Goal: Use online tool/utility: Utilize a website feature to perform a specific function

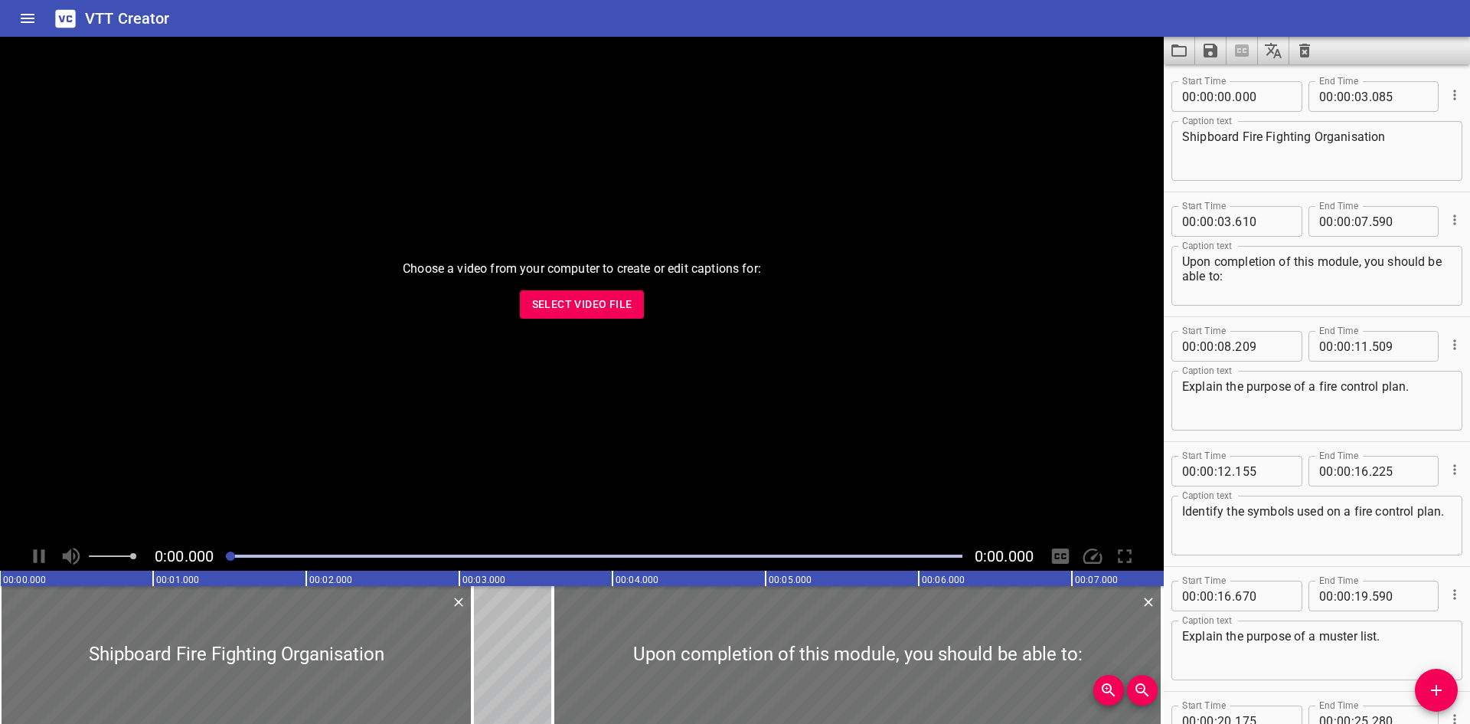
scroll to position [1160, 0]
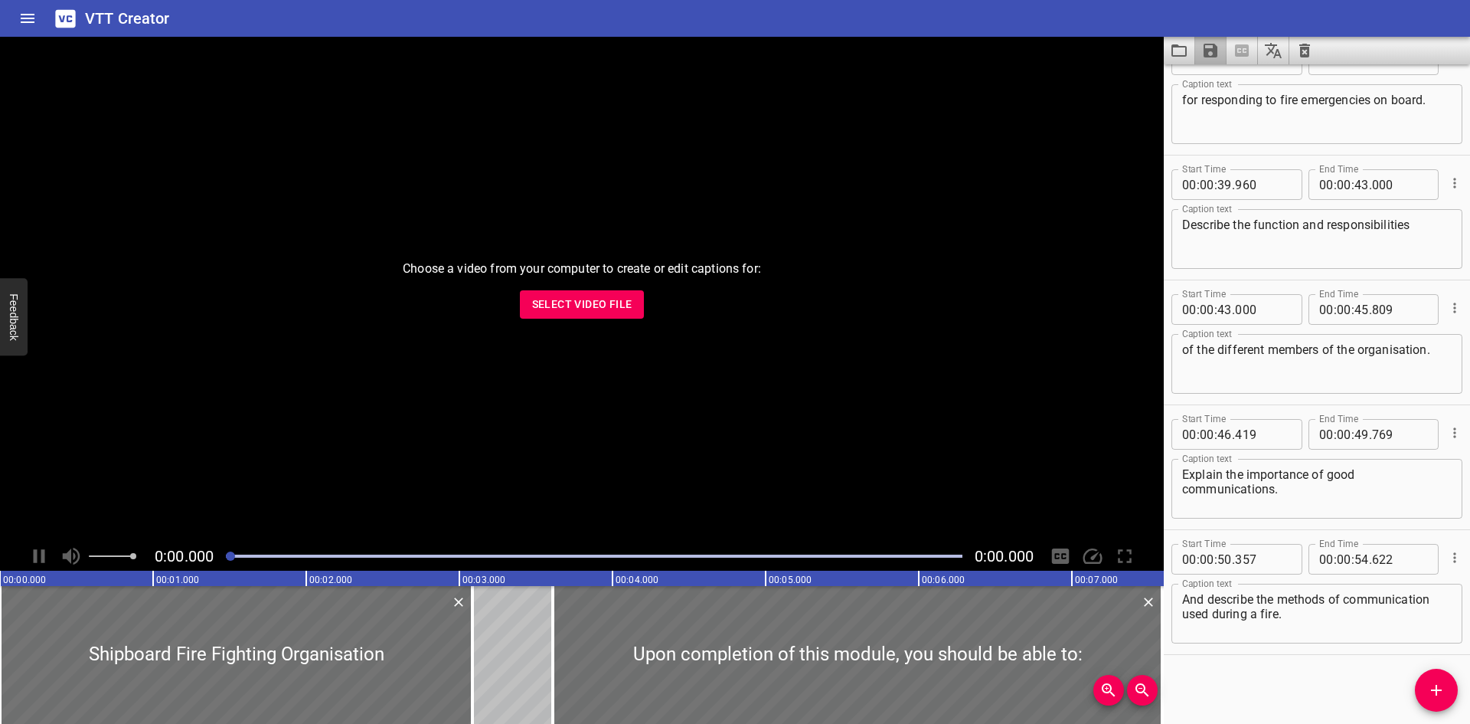
click at [1196, 62] on button "Save captions to file" at bounding box center [1210, 51] width 31 height 28
click at [1182, 52] on div at bounding box center [735, 362] width 1470 height 724
click at [1182, 52] on icon "Load captions from file" at bounding box center [1179, 50] width 18 height 18
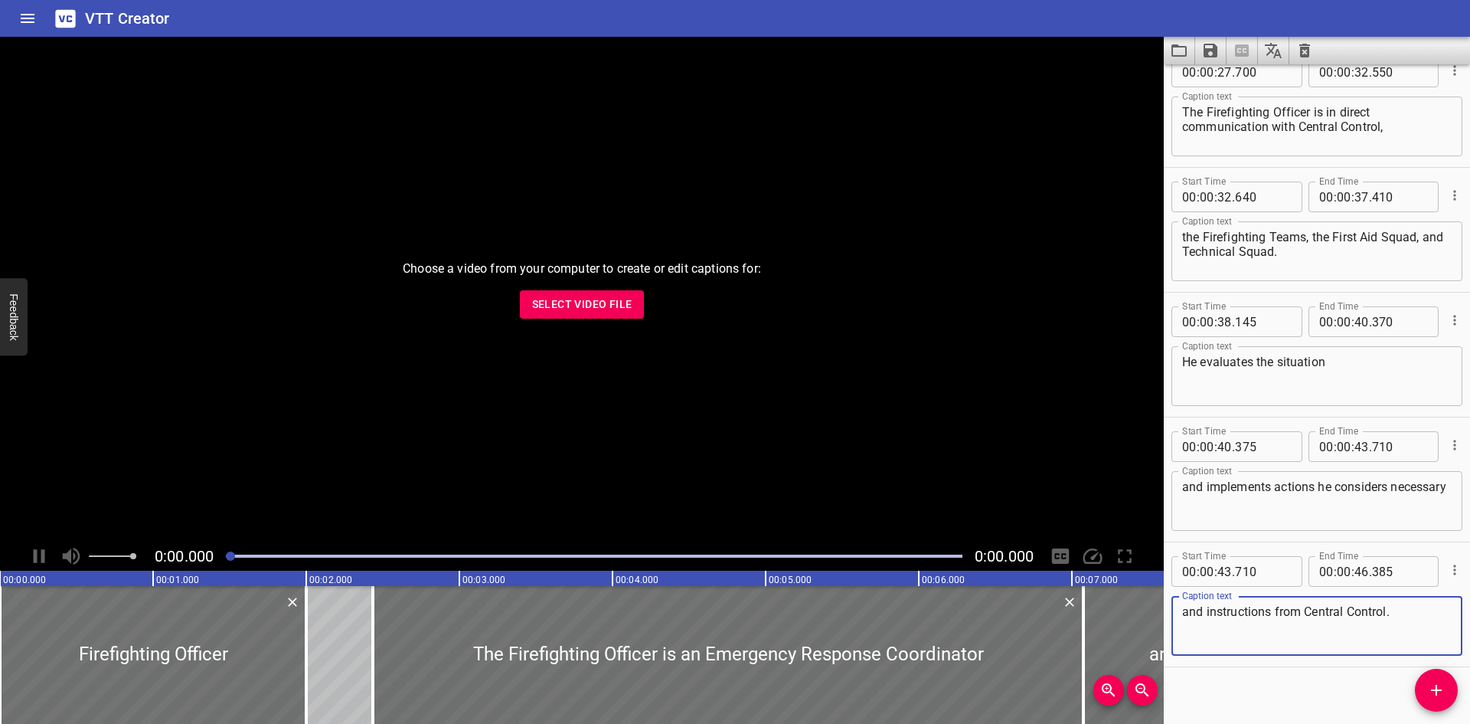
scroll to position [911, 0]
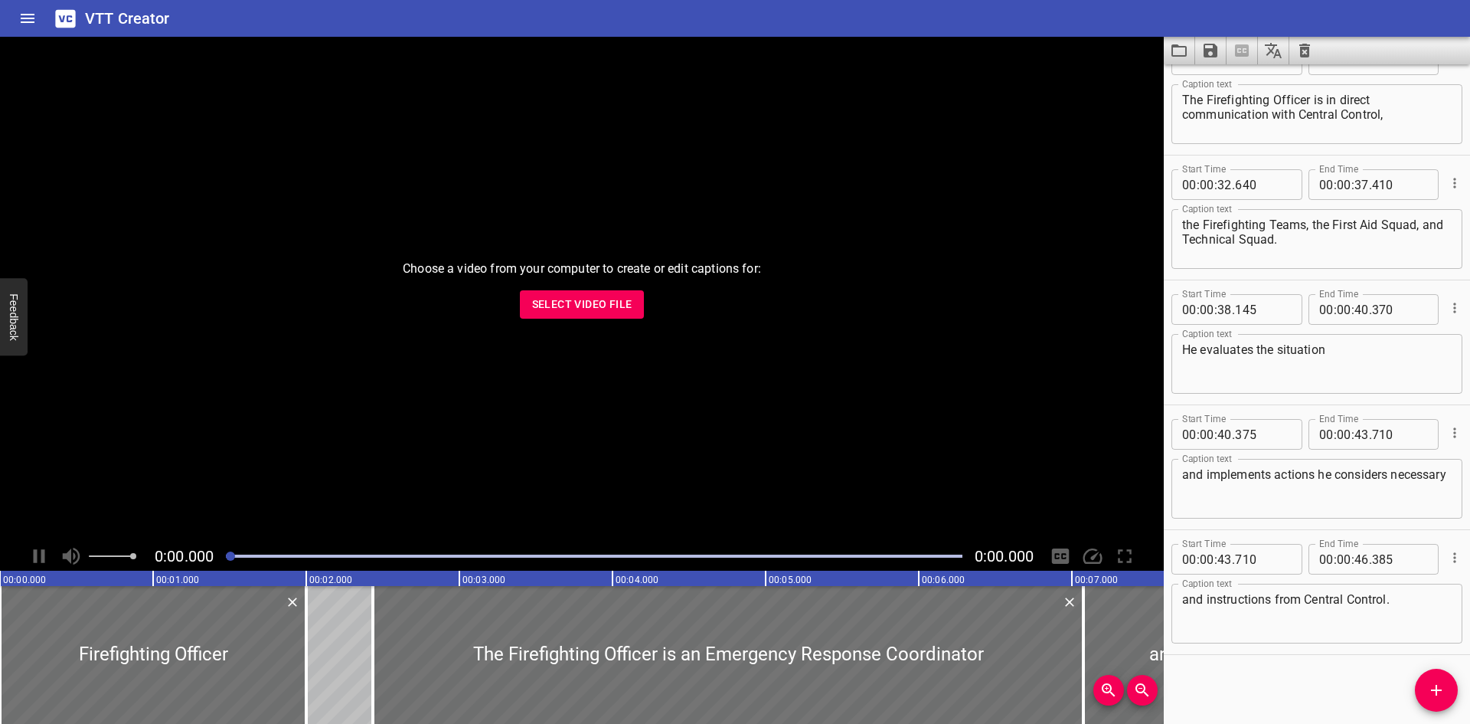
drag, startPoint x: 498, startPoint y: 159, endPoint x: 519, endPoint y: 21, distance: 138.8
click at [519, 21] on div "VTT Creator" at bounding box center [735, 18] width 1470 height 37
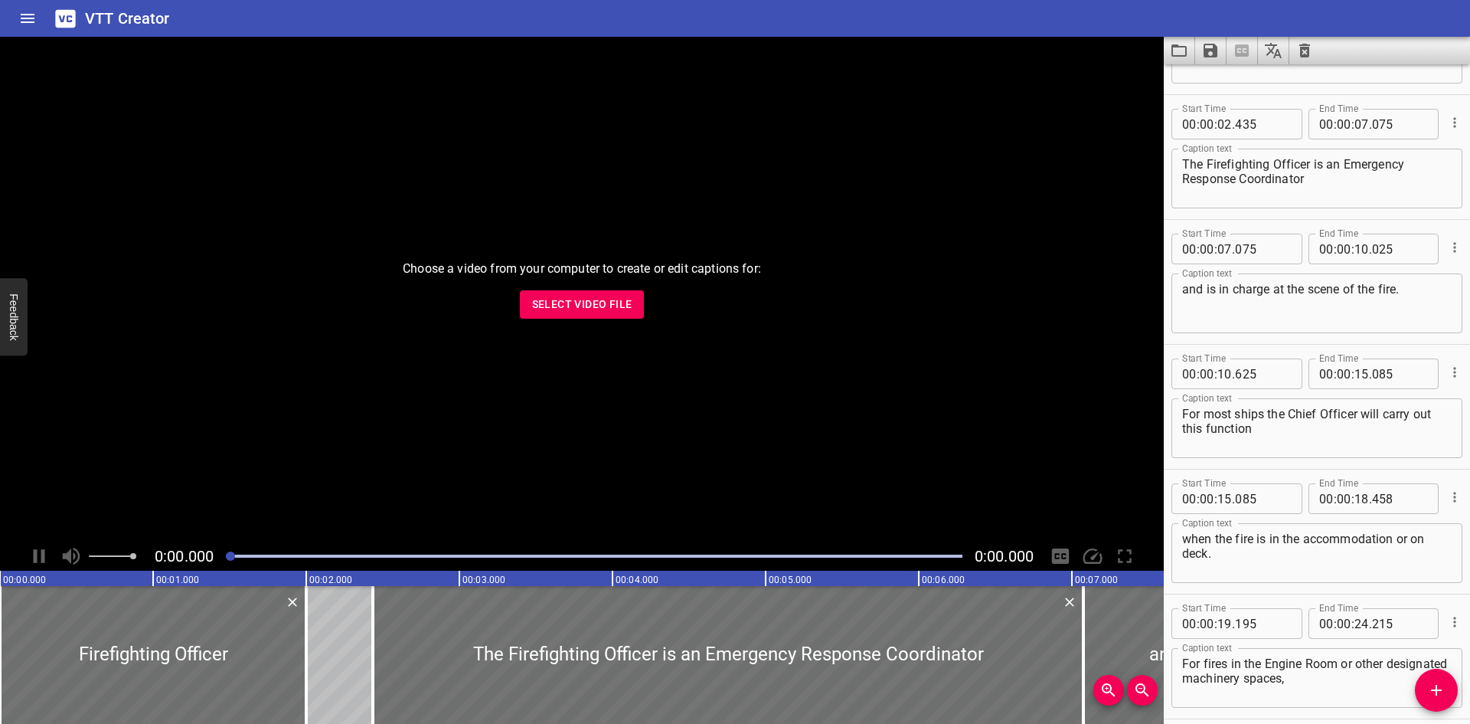
scroll to position [99, 0]
click at [1264, 412] on textarea "For most ships the Chief Officer will carry out this function" at bounding box center [1317, 427] width 270 height 44
type textarea "For most ships, the Chief Officer will carry out this function"
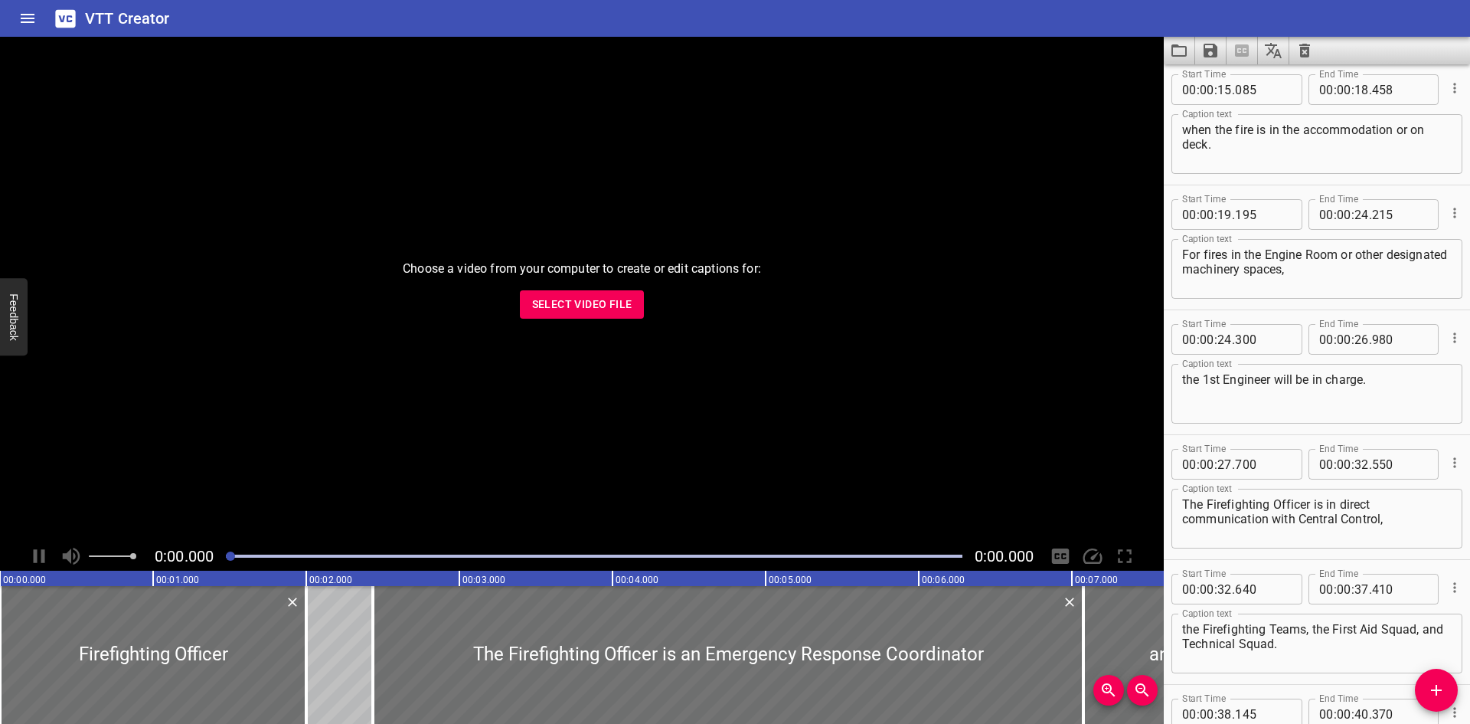
scroll to position [482, 0]
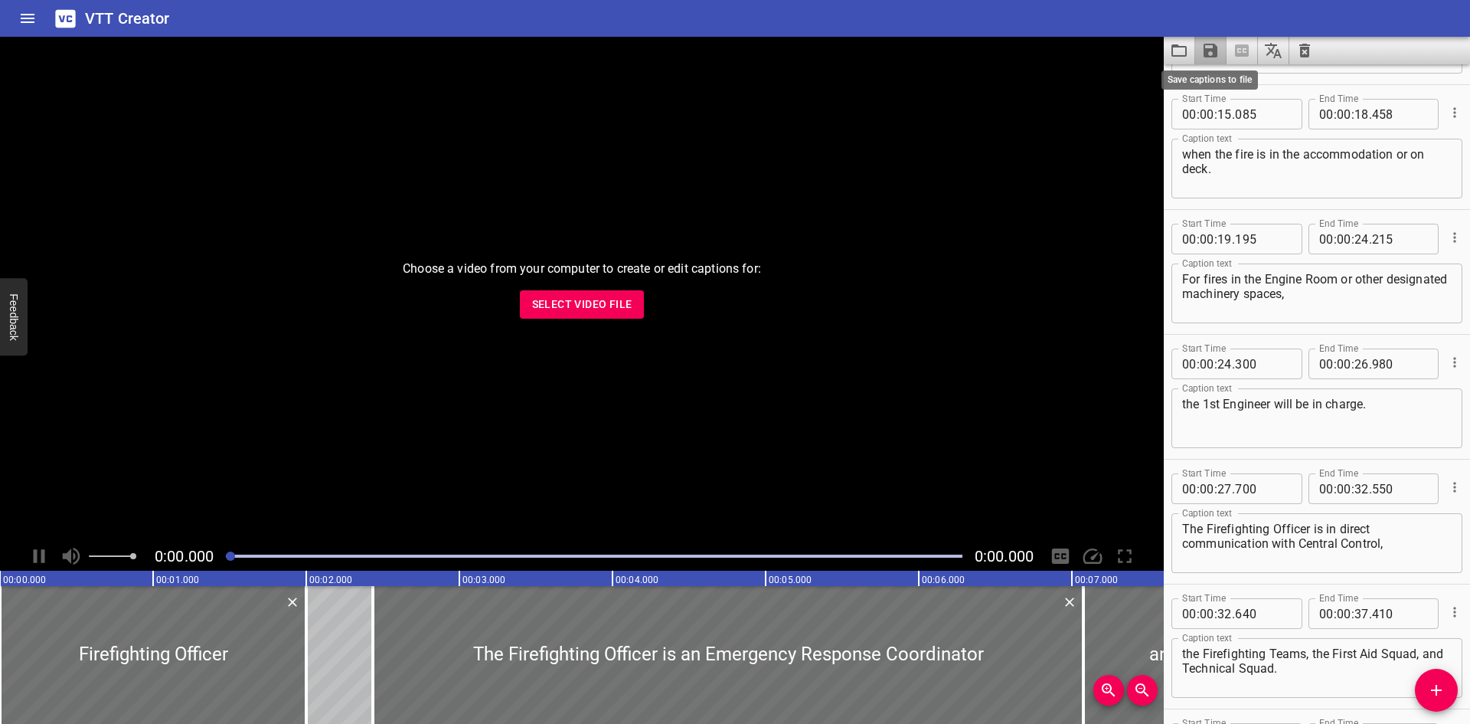
click at [1209, 43] on icon "Save captions to file" at bounding box center [1211, 50] width 18 height 18
click at [1231, 78] on li "Save to VTT file" at bounding box center [1251, 84] width 113 height 28
click at [818, 9] on div "VTT Creator" at bounding box center [735, 18] width 1470 height 37
click at [1171, 44] on icon "Load captions from file" at bounding box center [1179, 50] width 18 height 18
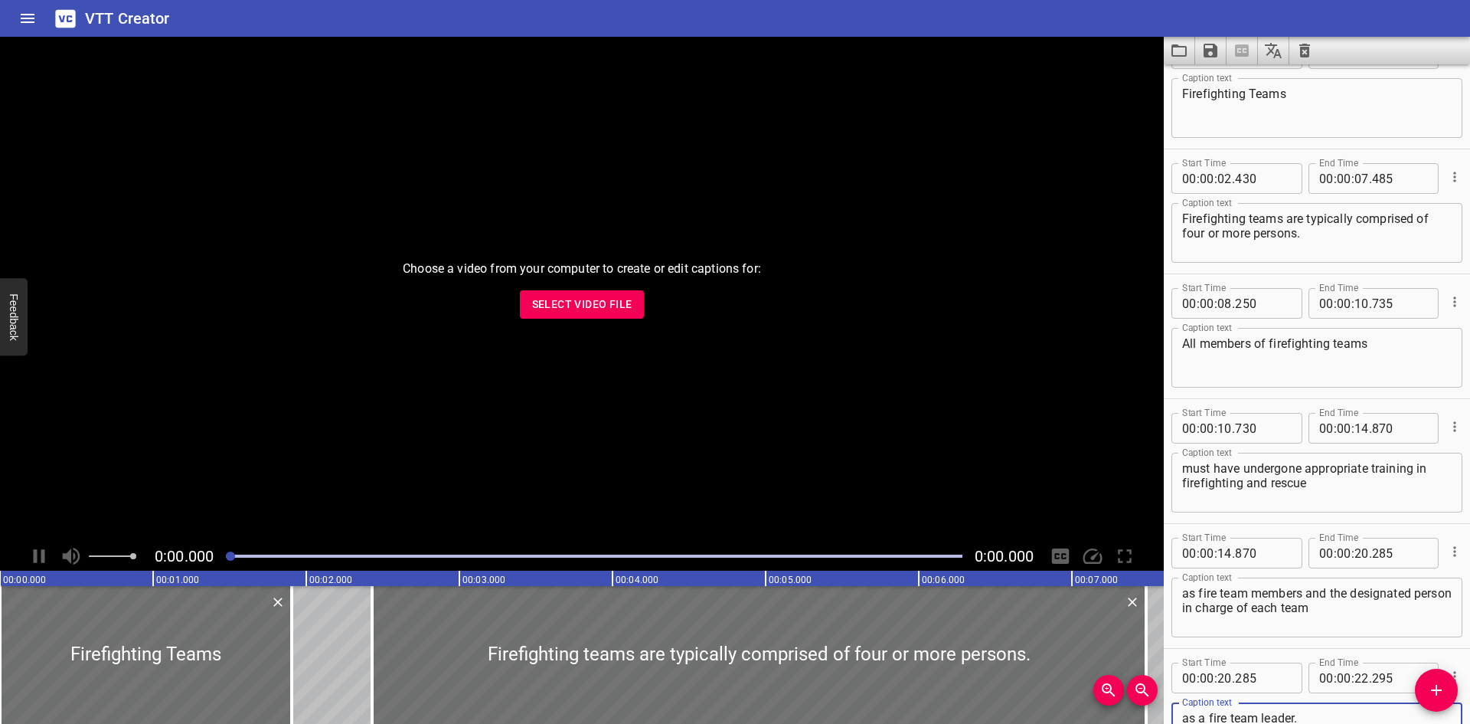
scroll to position [0, 0]
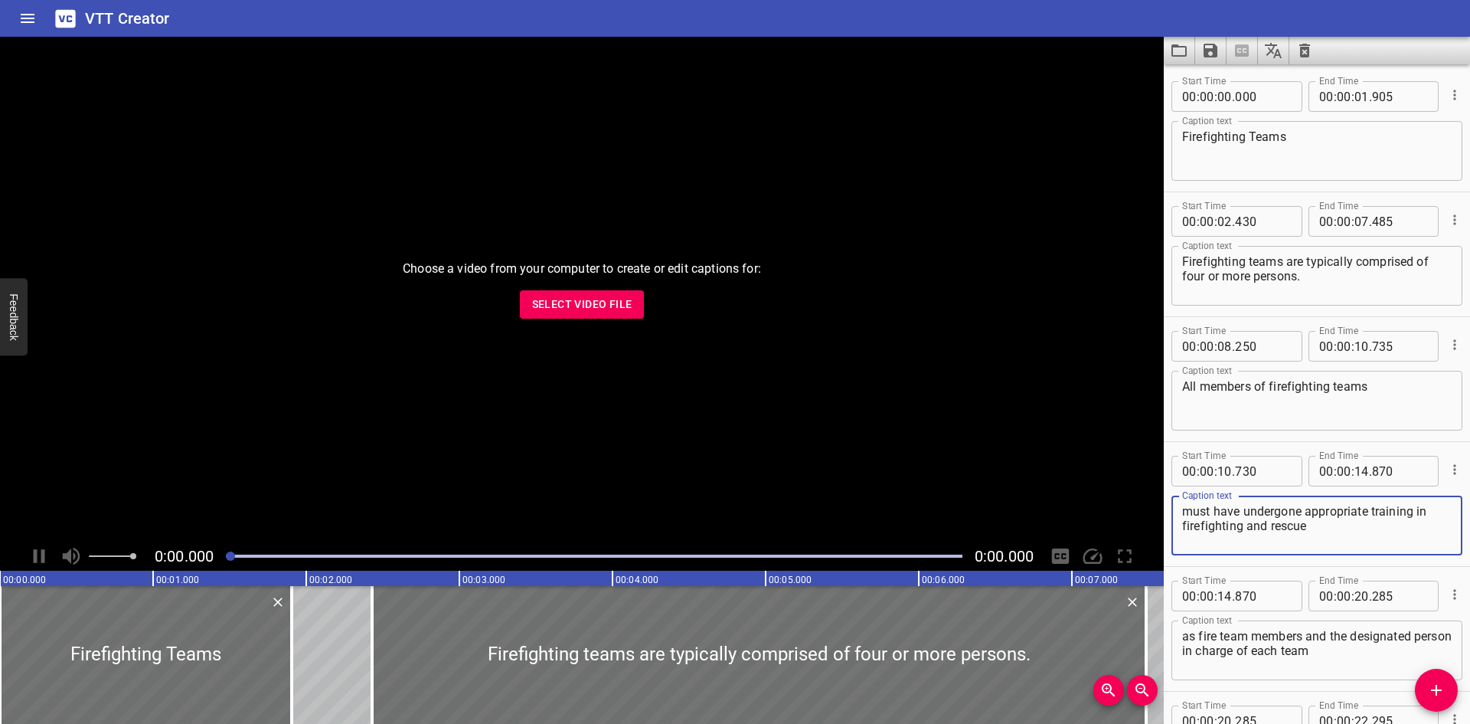
click at [1349, 532] on textarea "must have undergone appropriate training in firefighting and rescue" at bounding box center [1317, 526] width 270 height 44
type textarea "must have undergone appropriate training in firefighting and rescue,"
click at [1206, 50] on icon "Save captions to file" at bounding box center [1211, 51] width 14 height 14
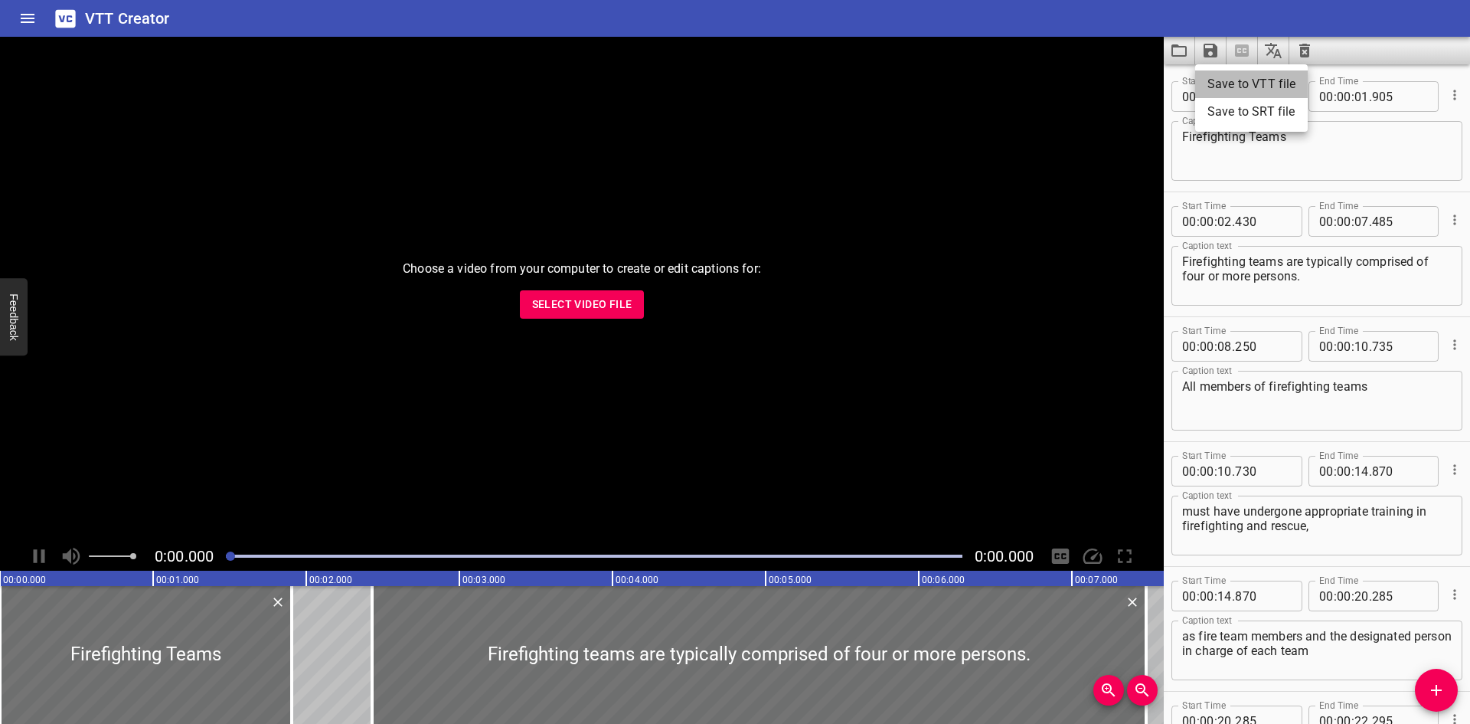
click at [1234, 90] on li "Save to VTT file" at bounding box center [1251, 84] width 113 height 28
click at [1333, 21] on div "VTT Creator" at bounding box center [735, 18] width 1470 height 37
click at [1179, 45] on icon "Load captions from file" at bounding box center [1179, 50] width 15 height 12
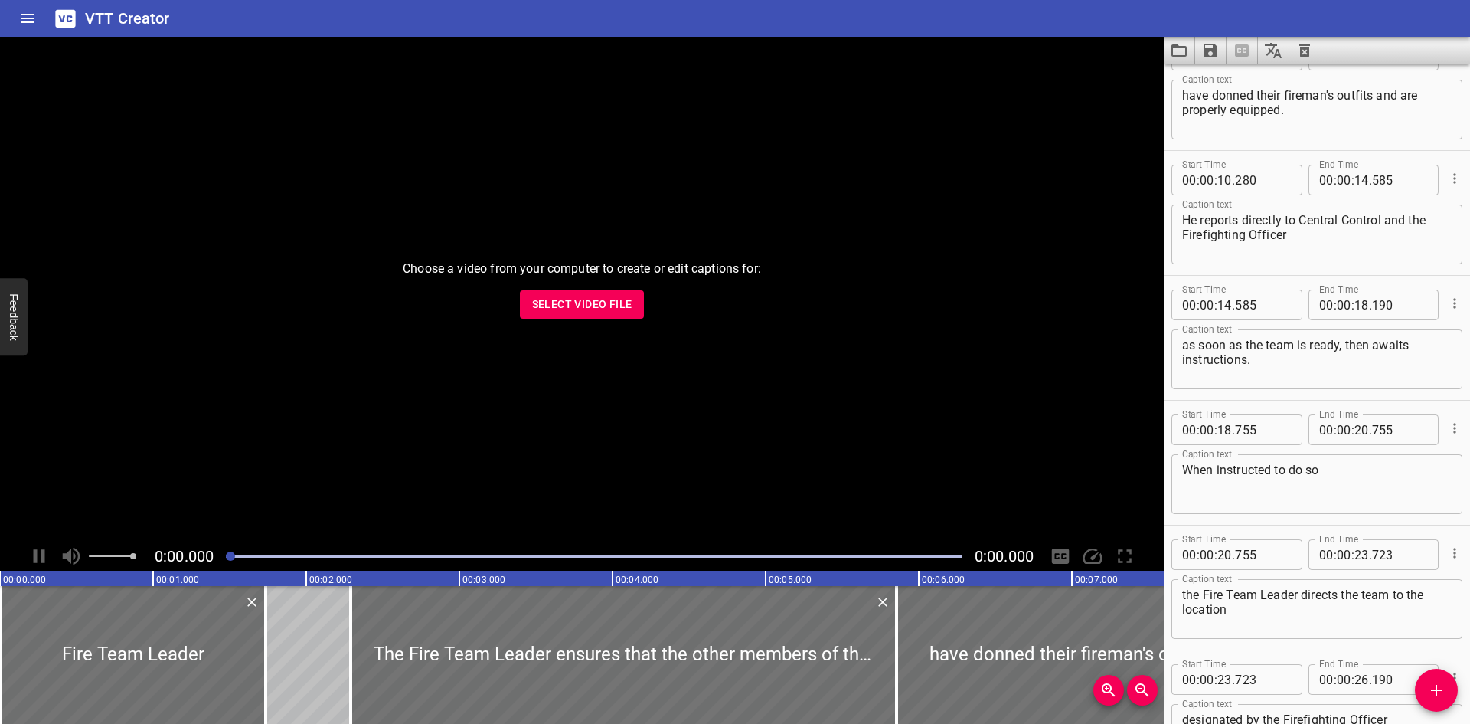
scroll to position [306, 0]
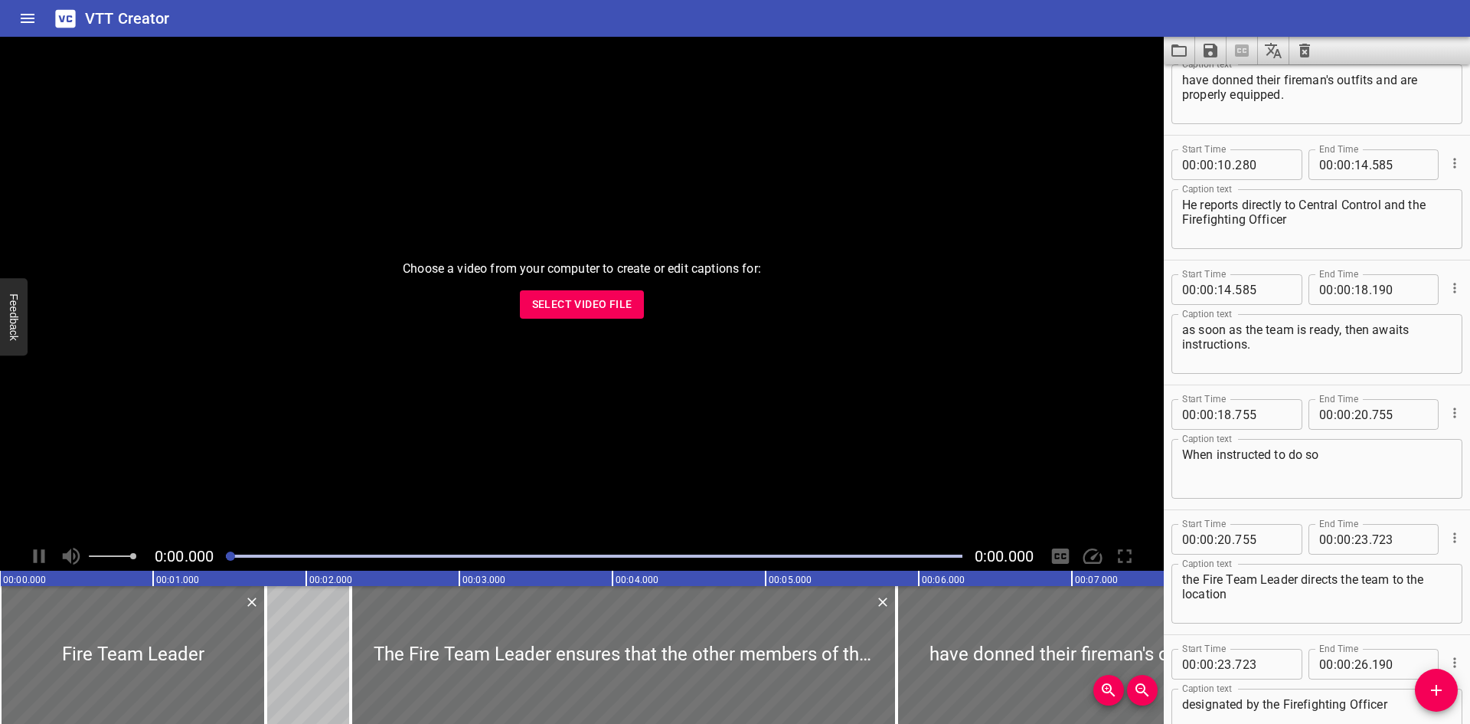
click at [1293, 214] on textarea "He reports directly to Central Control and the Firefighting Officer" at bounding box center [1317, 220] width 270 height 44
click at [1384, 466] on textarea "When instructed to do so" at bounding box center [1317, 469] width 270 height 44
type textarea "When instructed to do so,"
click at [1212, 46] on icon "Save captions to file" at bounding box center [1211, 50] width 18 height 18
click at [1226, 77] on li "Save to VTT file" at bounding box center [1251, 84] width 113 height 28
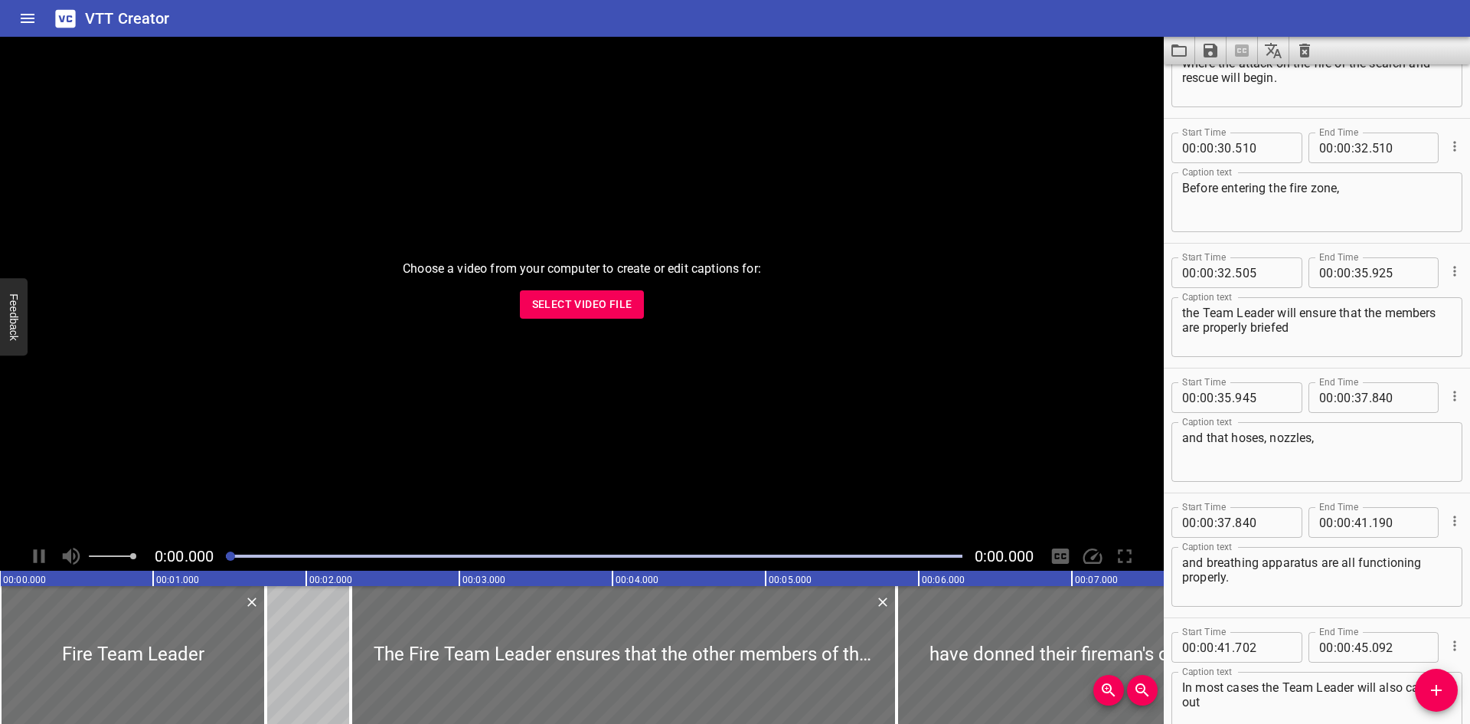
scroll to position [1149, 0]
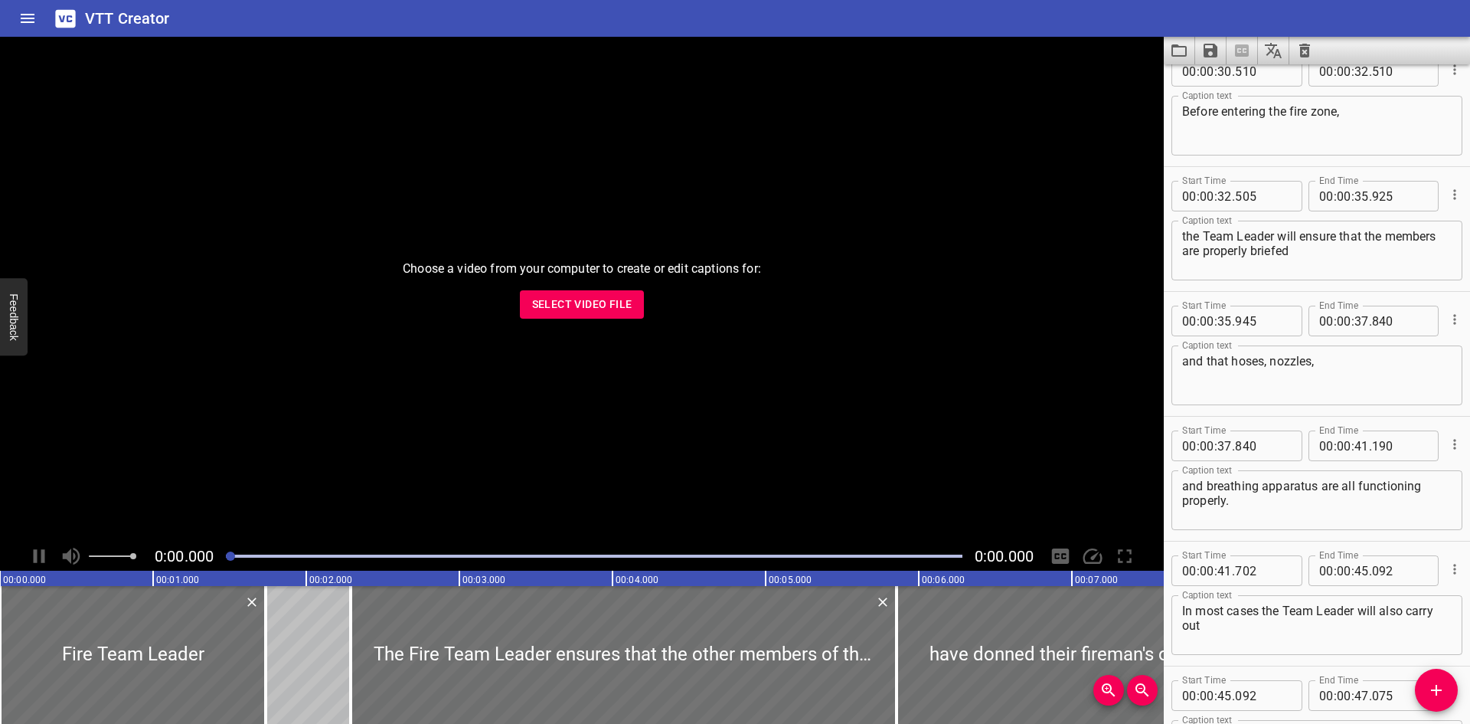
drag, startPoint x: 1260, startPoint y: 612, endPoint x: 1274, endPoint y: 613, distance: 13.8
click at [1260, 612] on textarea "In most cases the Team Leader will also carry out" at bounding box center [1317, 625] width 270 height 44
click at [1259, 604] on textarea "In most cases the Team Leader will also carry out" at bounding box center [1317, 625] width 270 height 44
type textarea "In most cases, the Team Leader will also carry out"
click at [1184, 5] on div "VTT Creator" at bounding box center [735, 18] width 1470 height 37
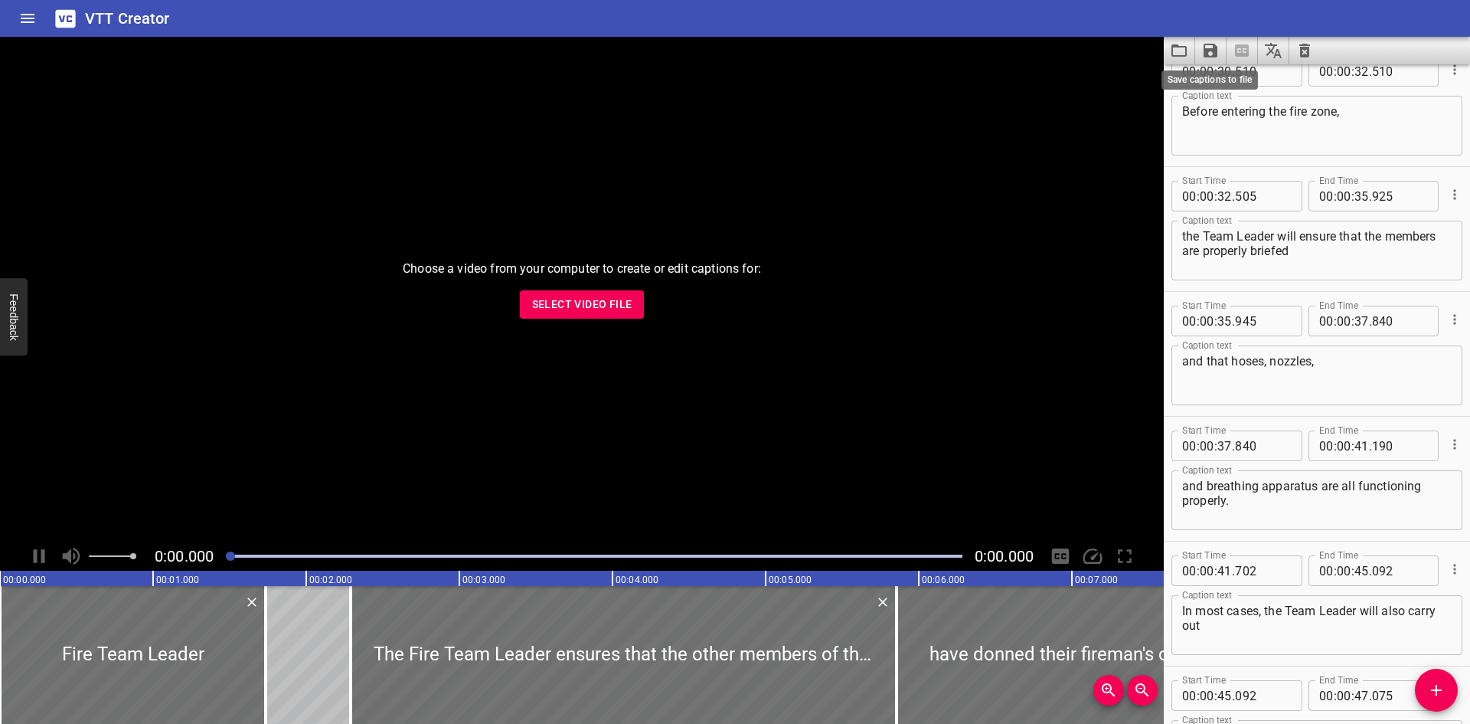
click at [1203, 51] on icon "Save captions to file" at bounding box center [1211, 50] width 18 height 18
click at [1240, 74] on li "Save to VTT file" at bounding box center [1251, 84] width 113 height 28
click at [1108, 12] on div "VTT Creator" at bounding box center [735, 18] width 1470 height 37
click at [1169, 52] on button "Load captions from file" at bounding box center [1179, 51] width 31 height 28
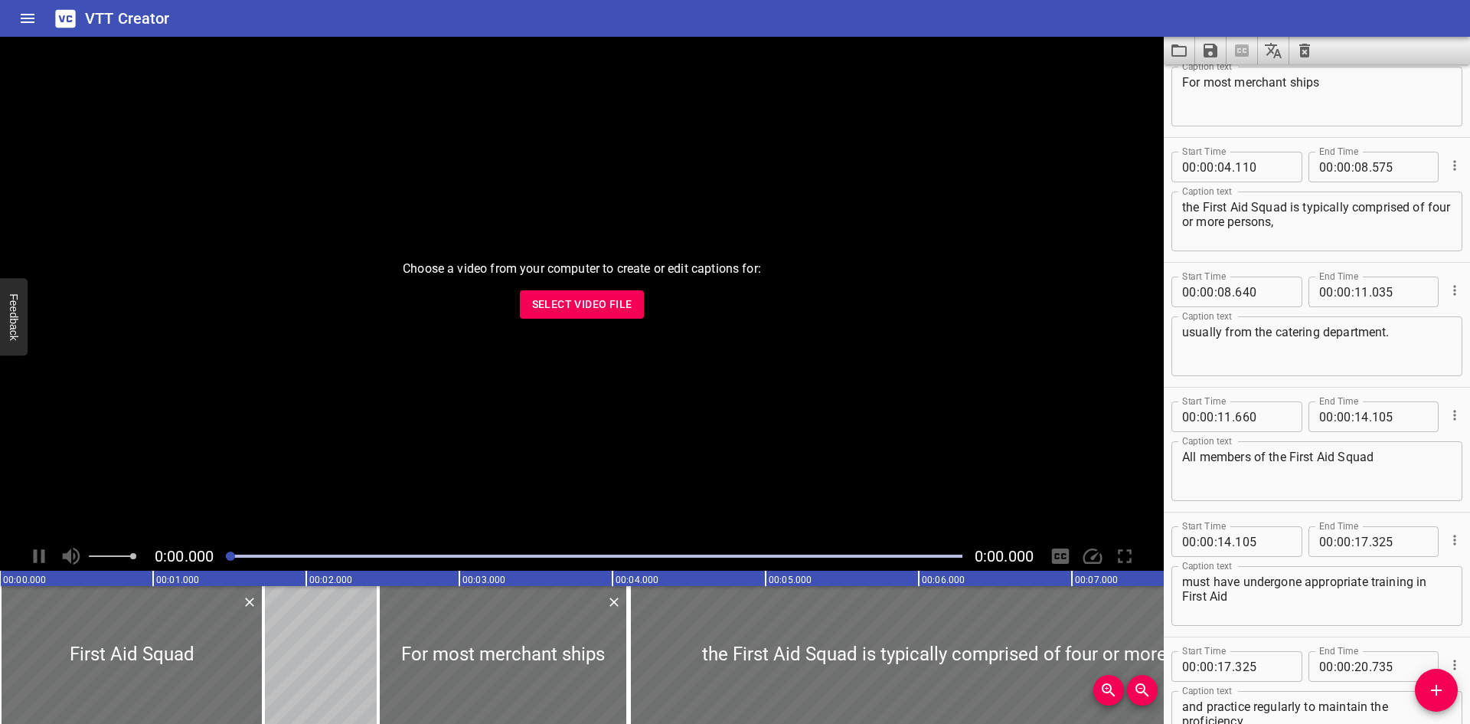
scroll to position [0, 0]
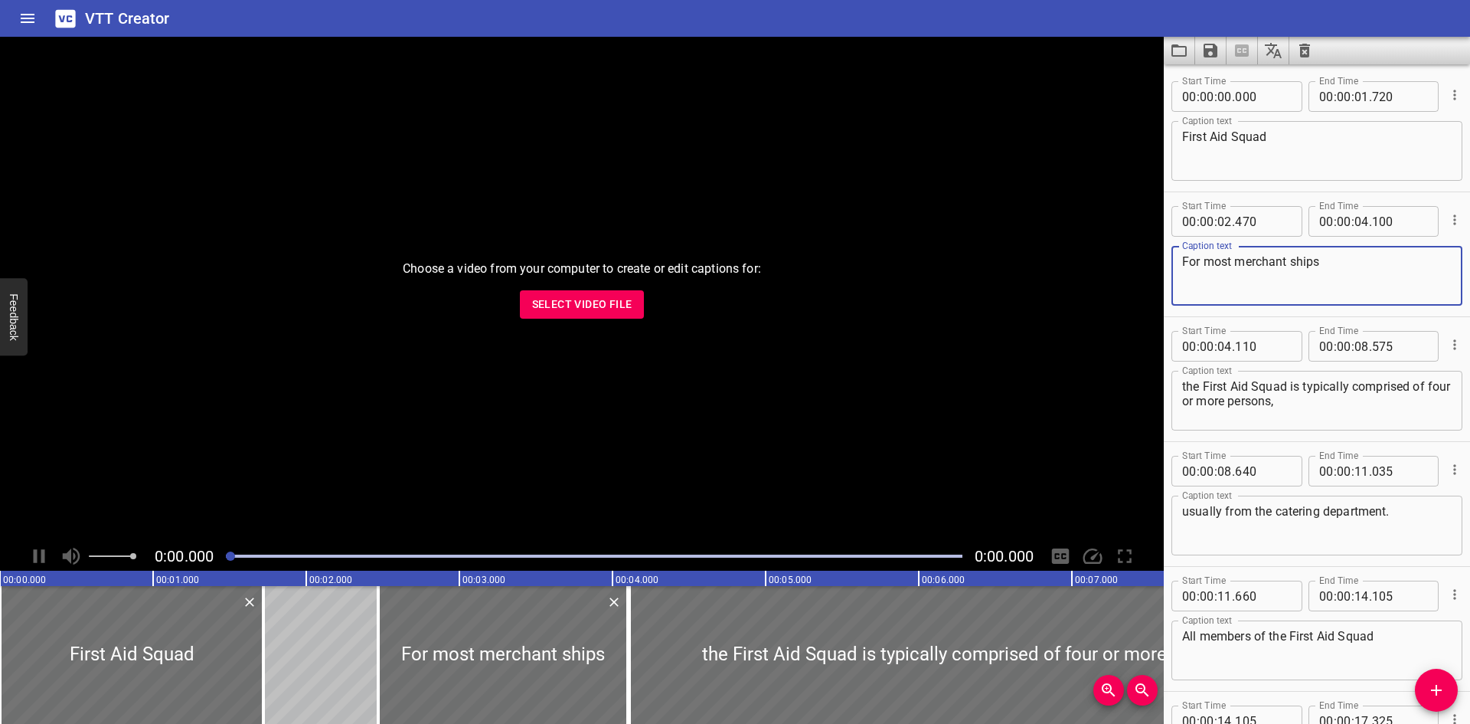
click at [1337, 272] on textarea "For most merchant ships" at bounding box center [1317, 276] width 270 height 44
type textarea "For most merchant ships,"
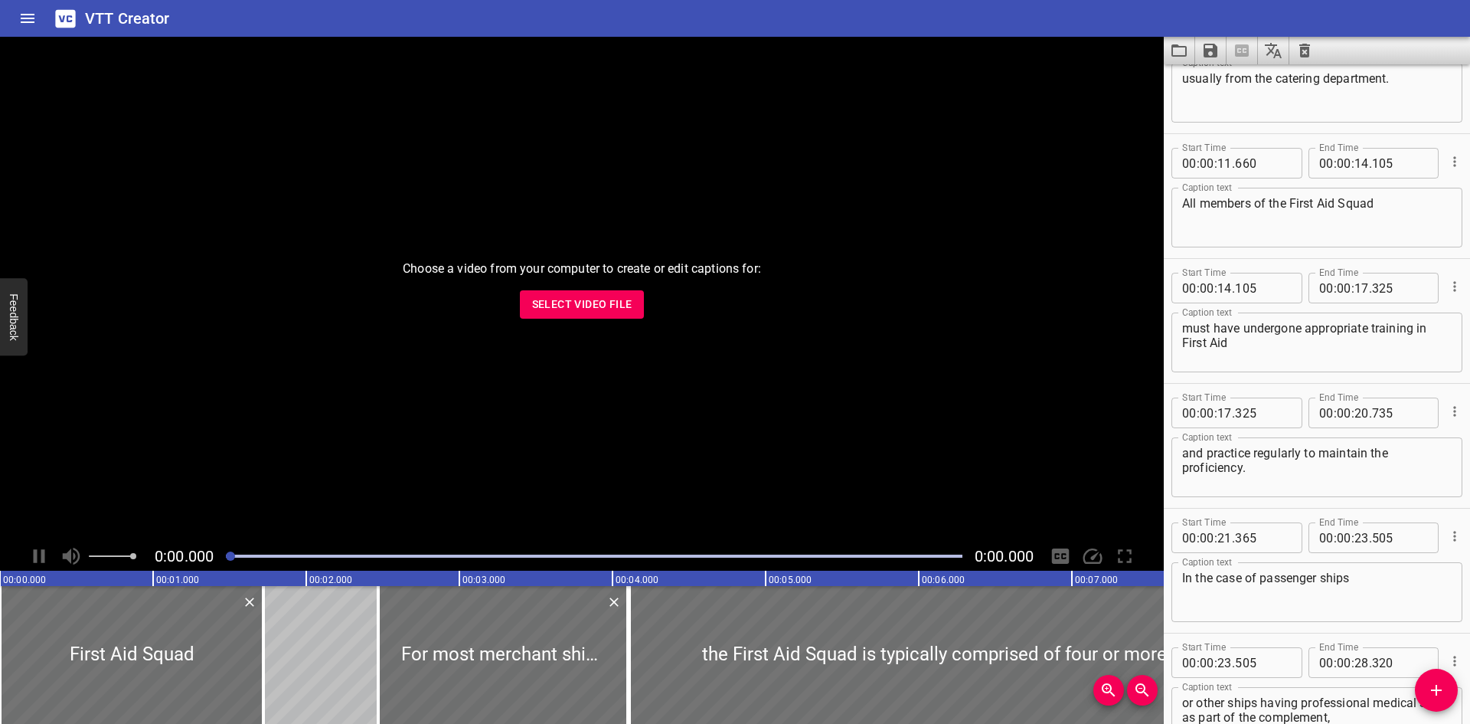
scroll to position [460, 0]
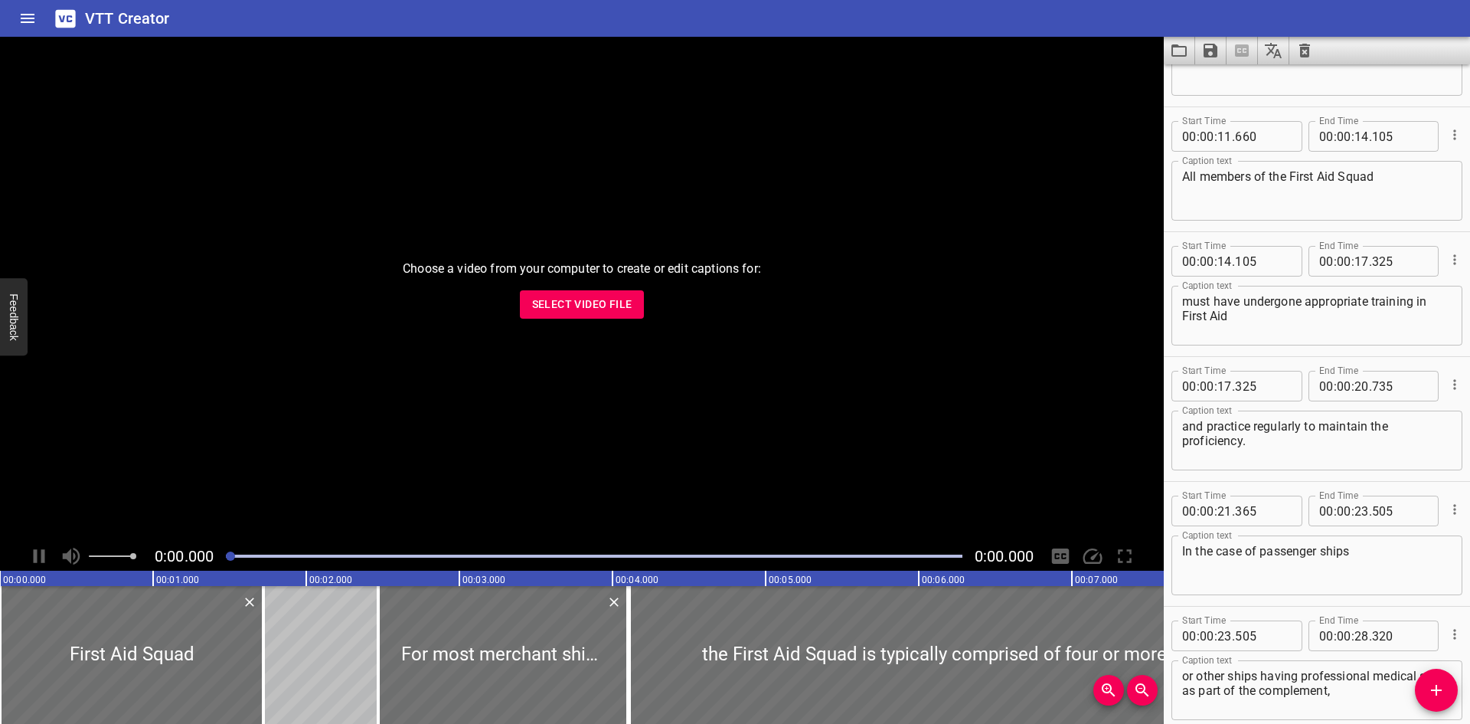
click at [1365, 541] on div "In the case of passenger ships Caption text" at bounding box center [1317, 565] width 291 height 60
click at [1362, 548] on textarea "In the case of passenger ships" at bounding box center [1317, 566] width 270 height 44
type textarea "In the case of passenger ships,"
click at [564, 300] on span "Select Video File" at bounding box center [582, 304] width 100 height 19
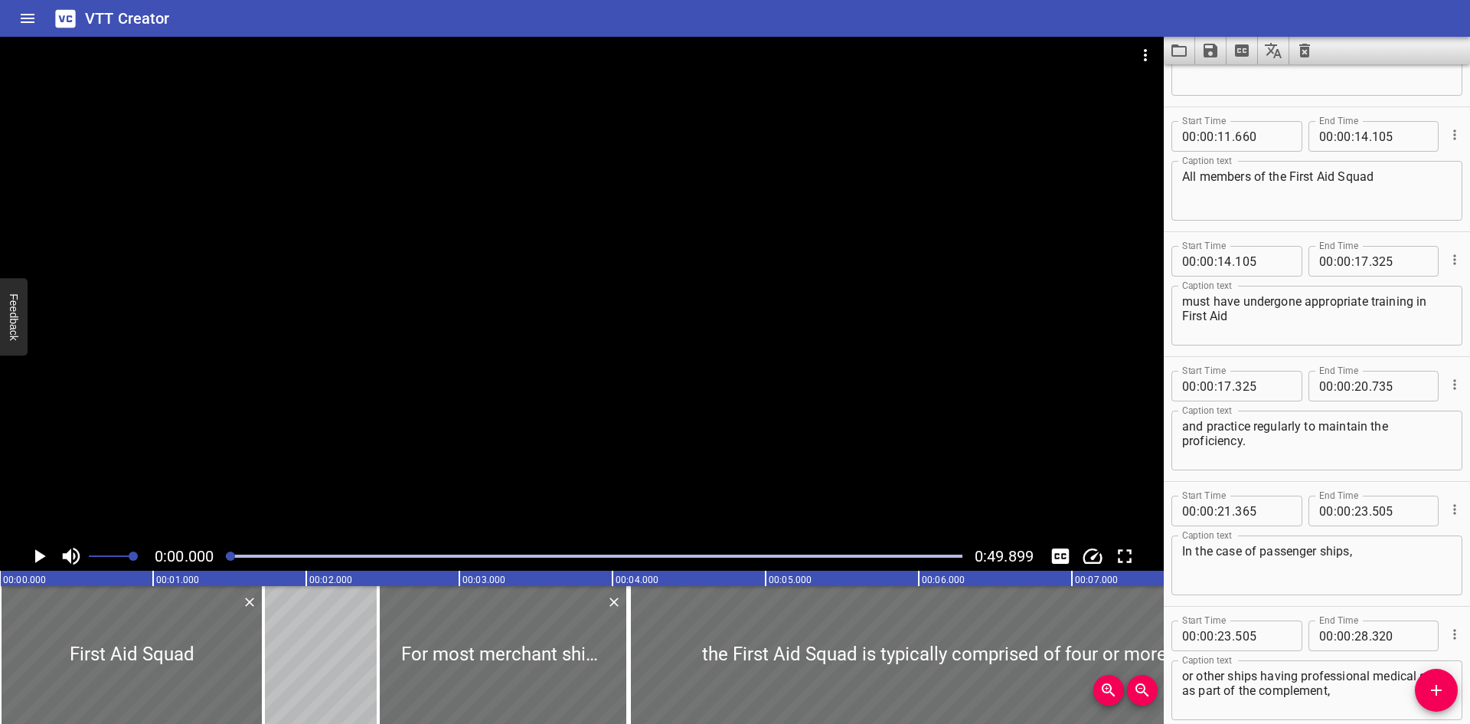
click at [498, 356] on div at bounding box center [582, 289] width 1164 height 505
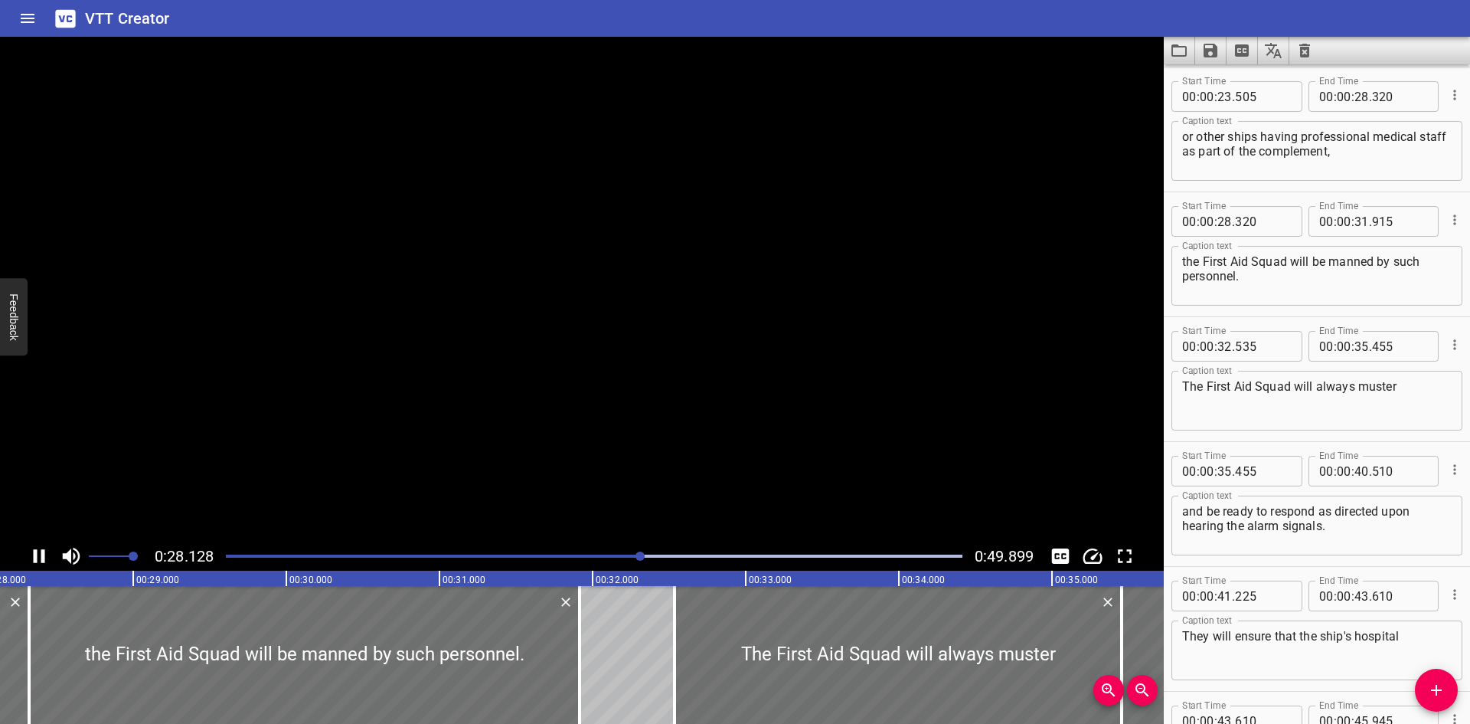
scroll to position [0, 0]
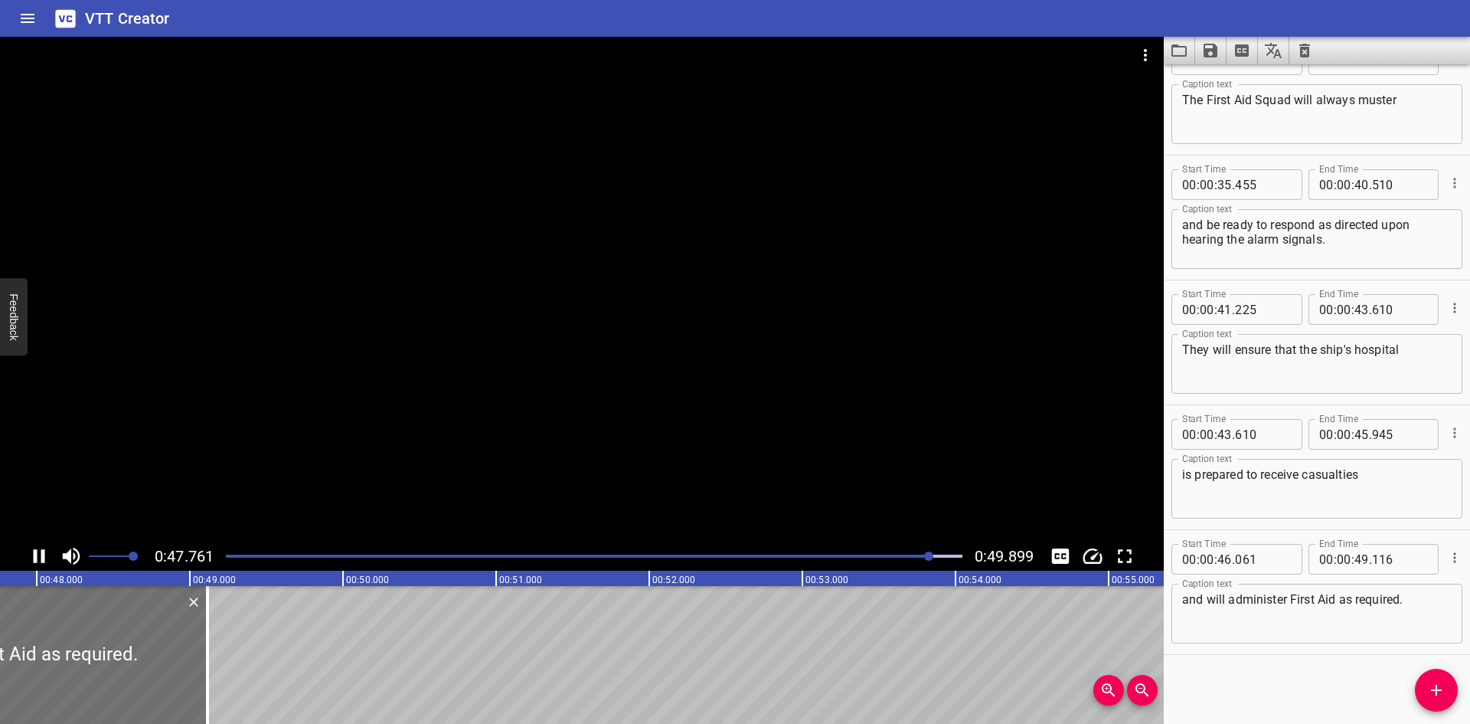
click at [673, 447] on div at bounding box center [582, 289] width 1164 height 505
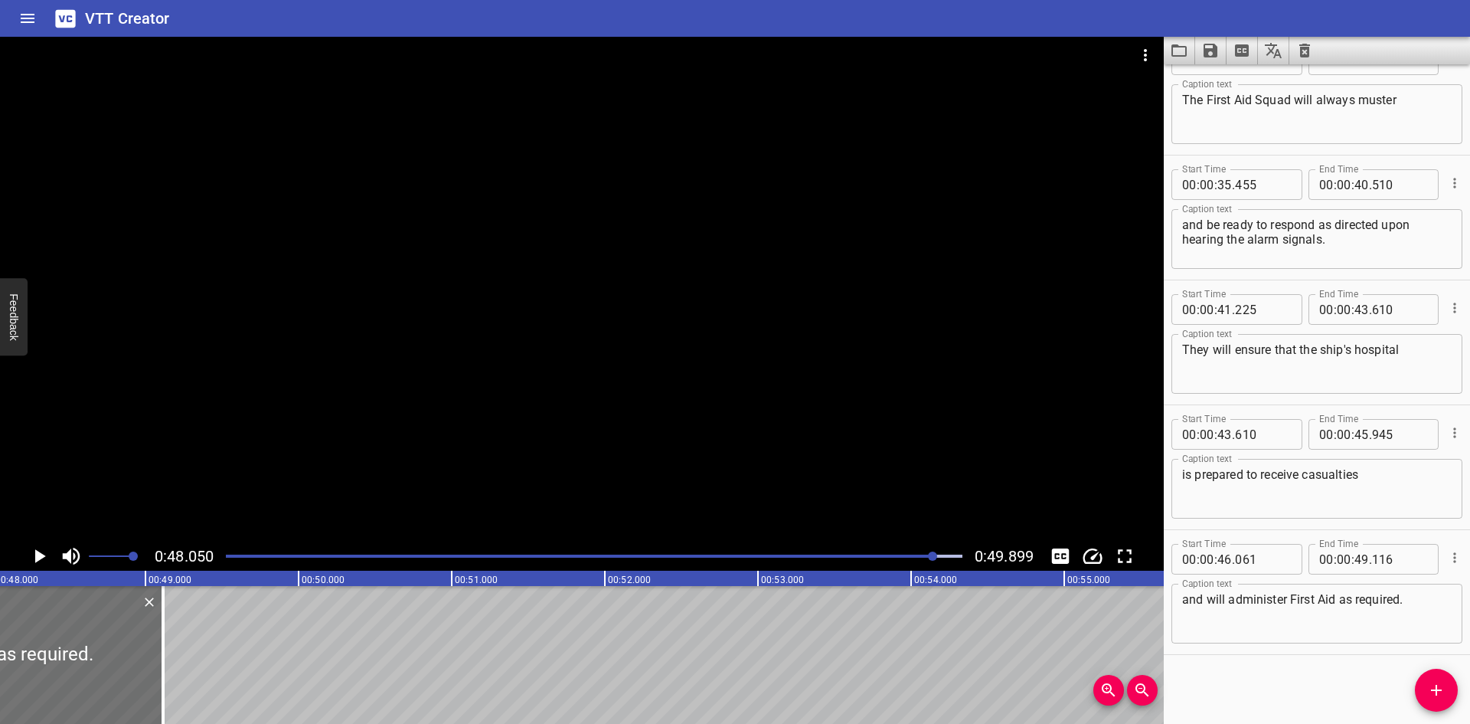
click at [909, 556] on div "Play progress" at bounding box center [567, 555] width 737 height 3
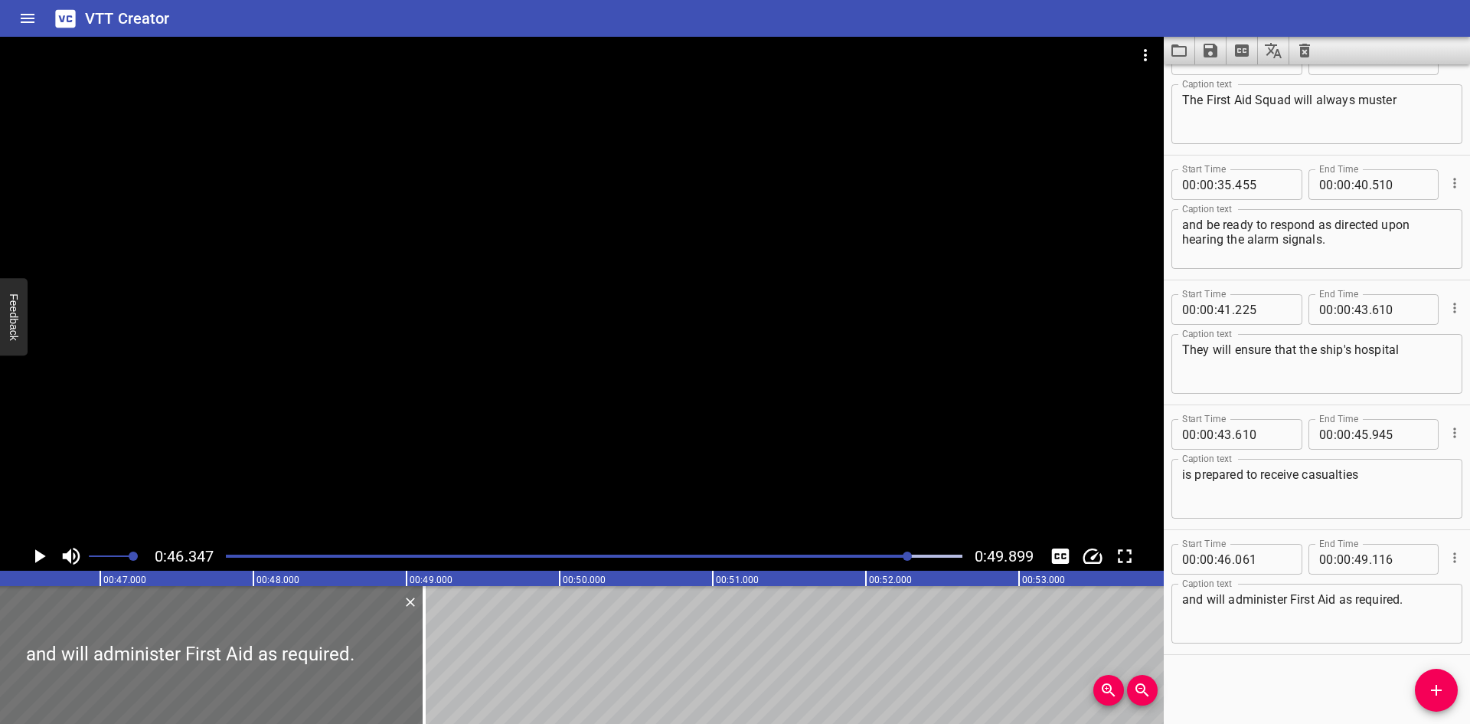
click at [805, 471] on div at bounding box center [582, 289] width 1164 height 505
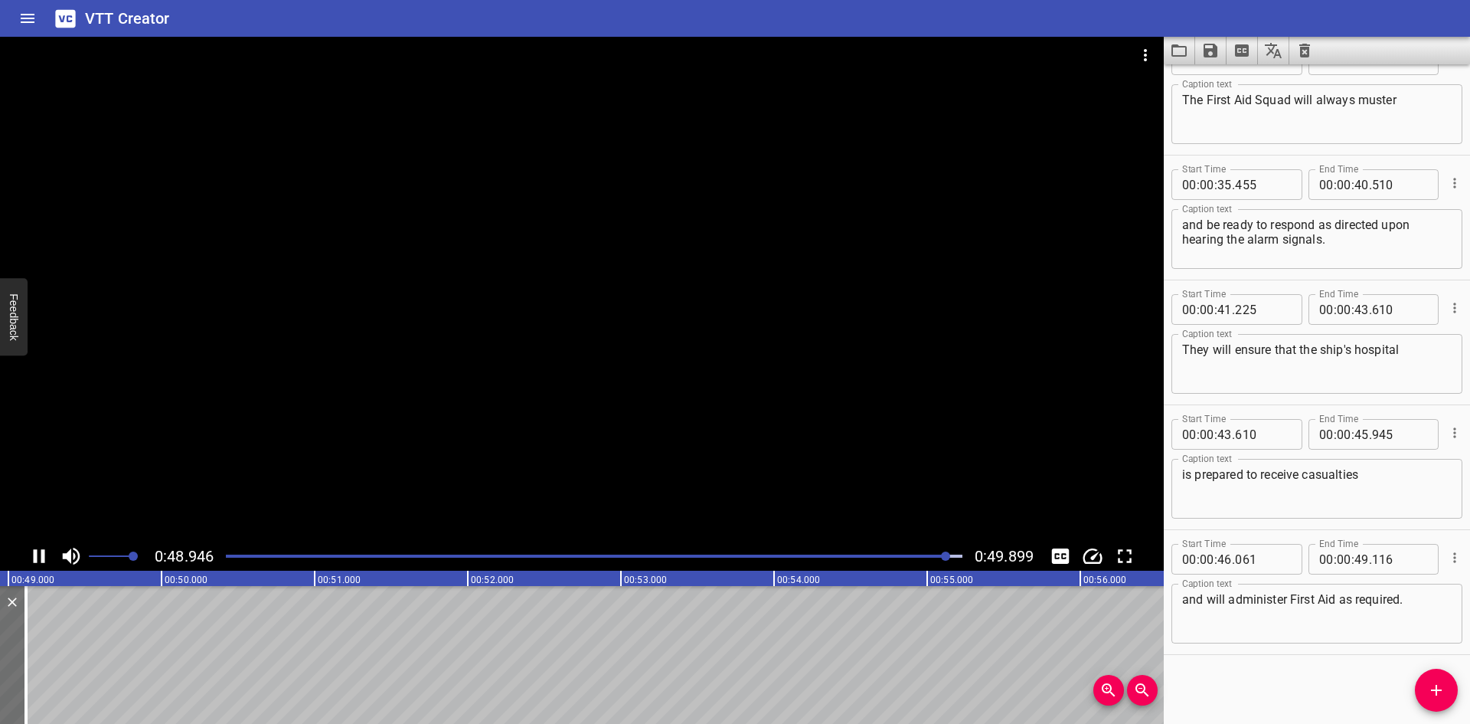
click at [927, 554] on div "Play progress" at bounding box center [580, 555] width 737 height 3
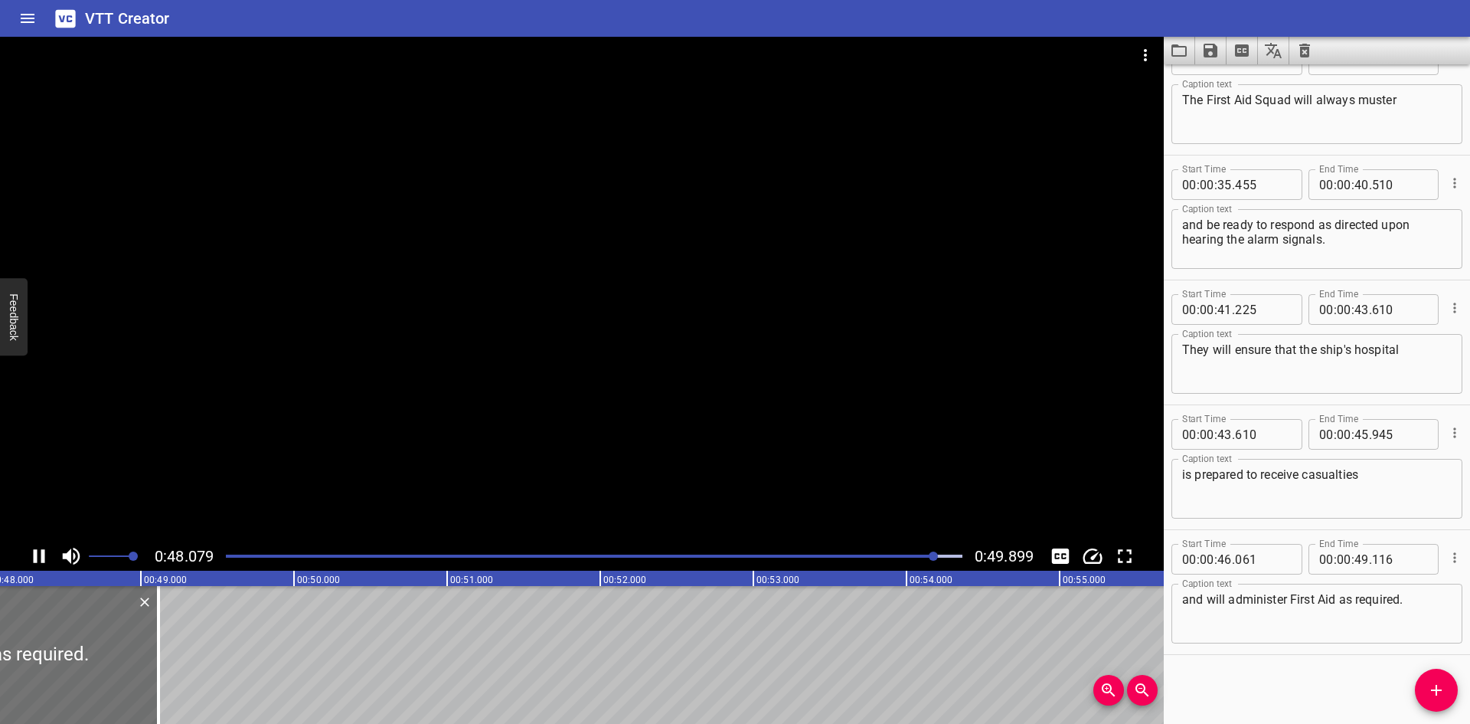
click at [918, 556] on div "Play progress" at bounding box center [567, 555] width 737 height 3
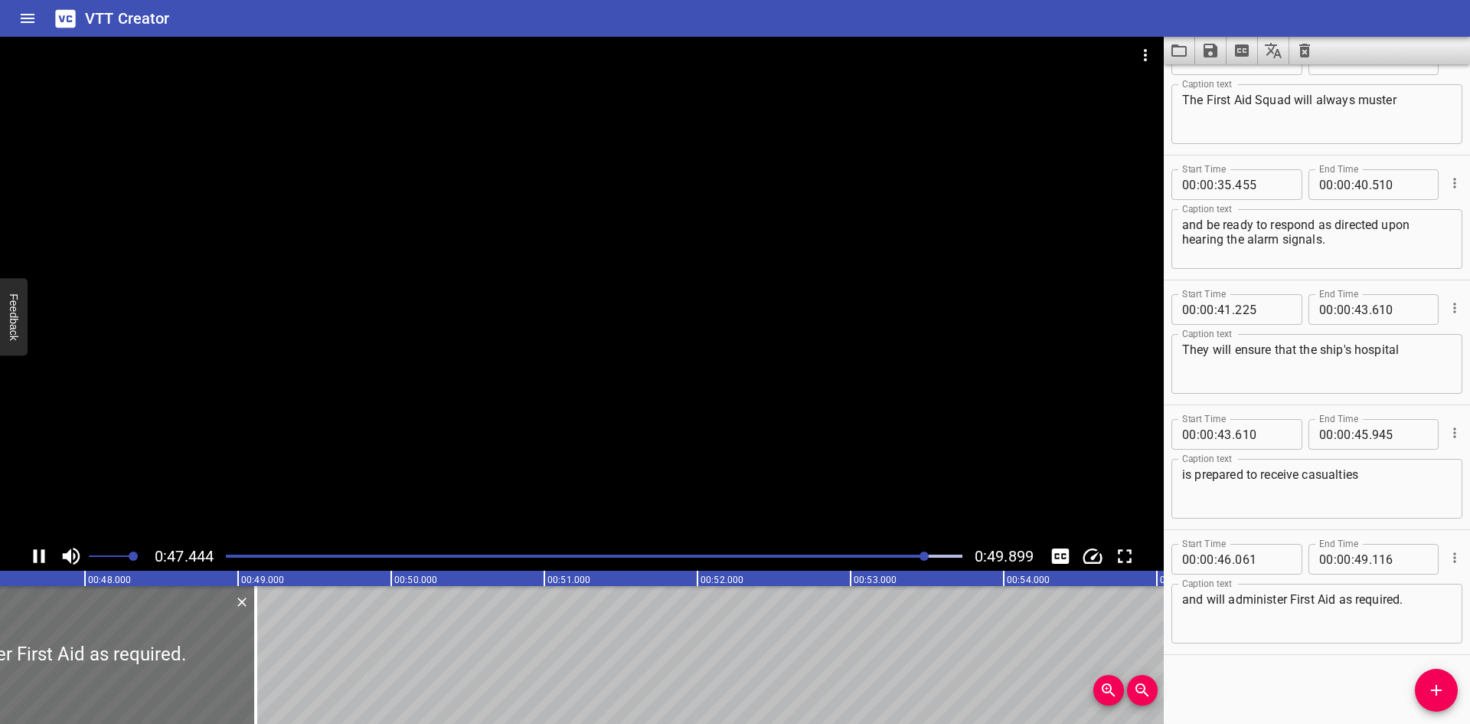
click at [918, 556] on div "Play progress" at bounding box center [558, 555] width 737 height 3
click at [906, 557] on div "Play progress" at bounding box center [558, 555] width 737 height 3
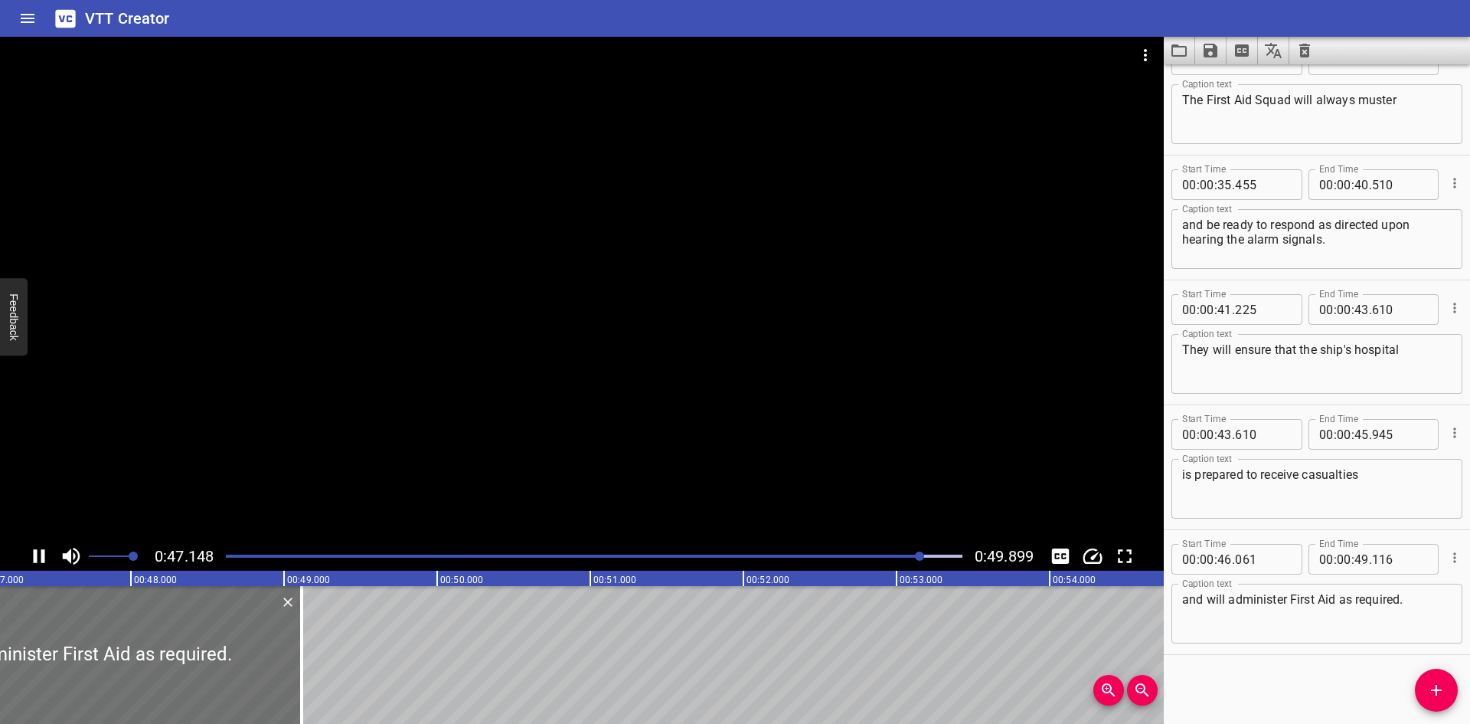
click at [875, 555] on div "Play progress" at bounding box center [553, 555] width 737 height 3
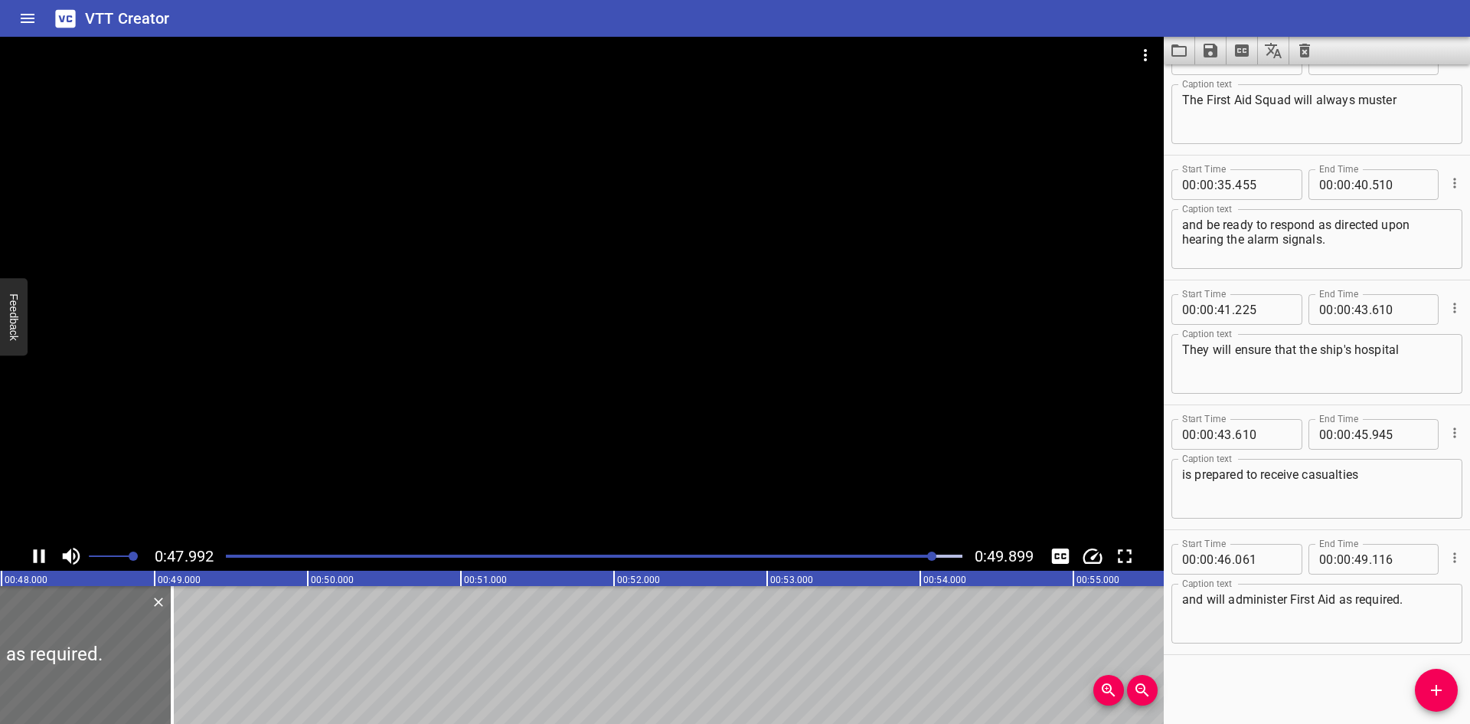
click at [894, 558] on div at bounding box center [594, 555] width 755 height 21
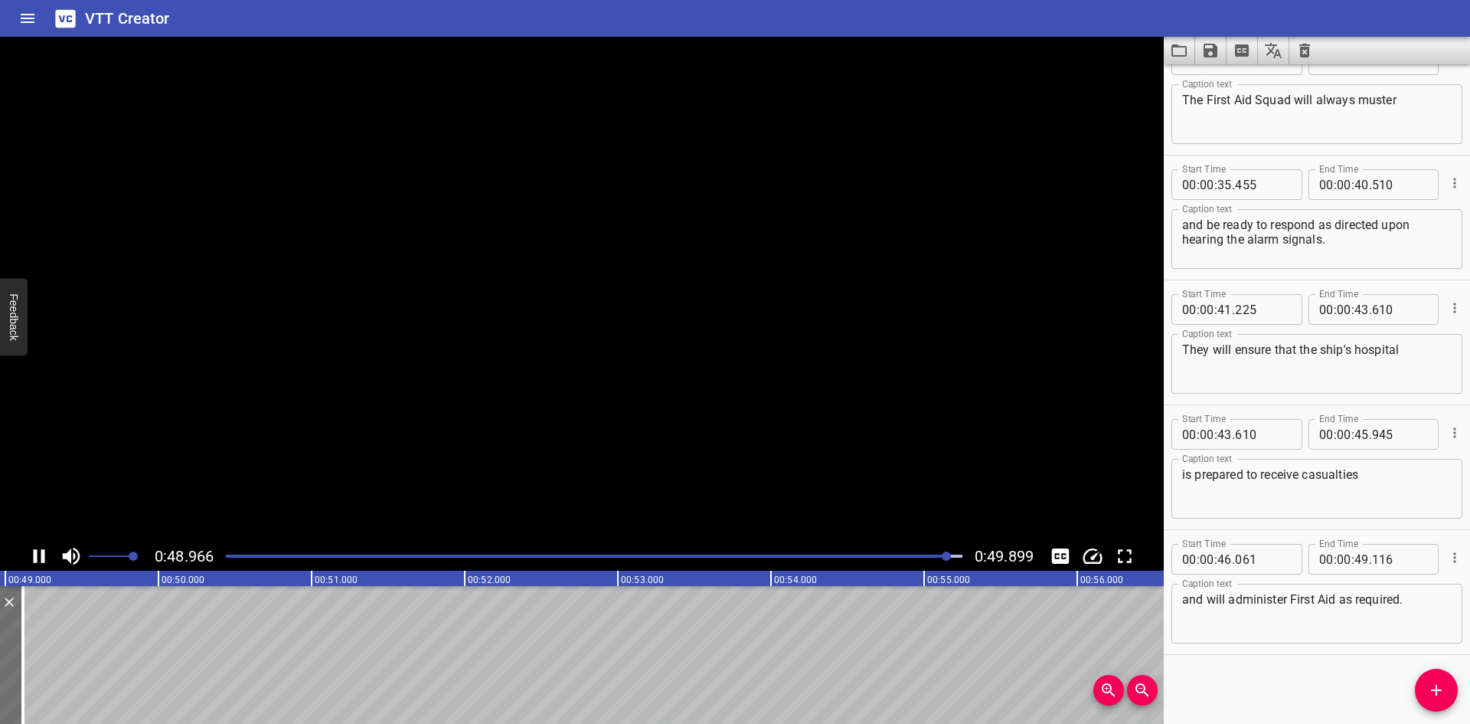
click at [894, 558] on div at bounding box center [594, 555] width 755 height 21
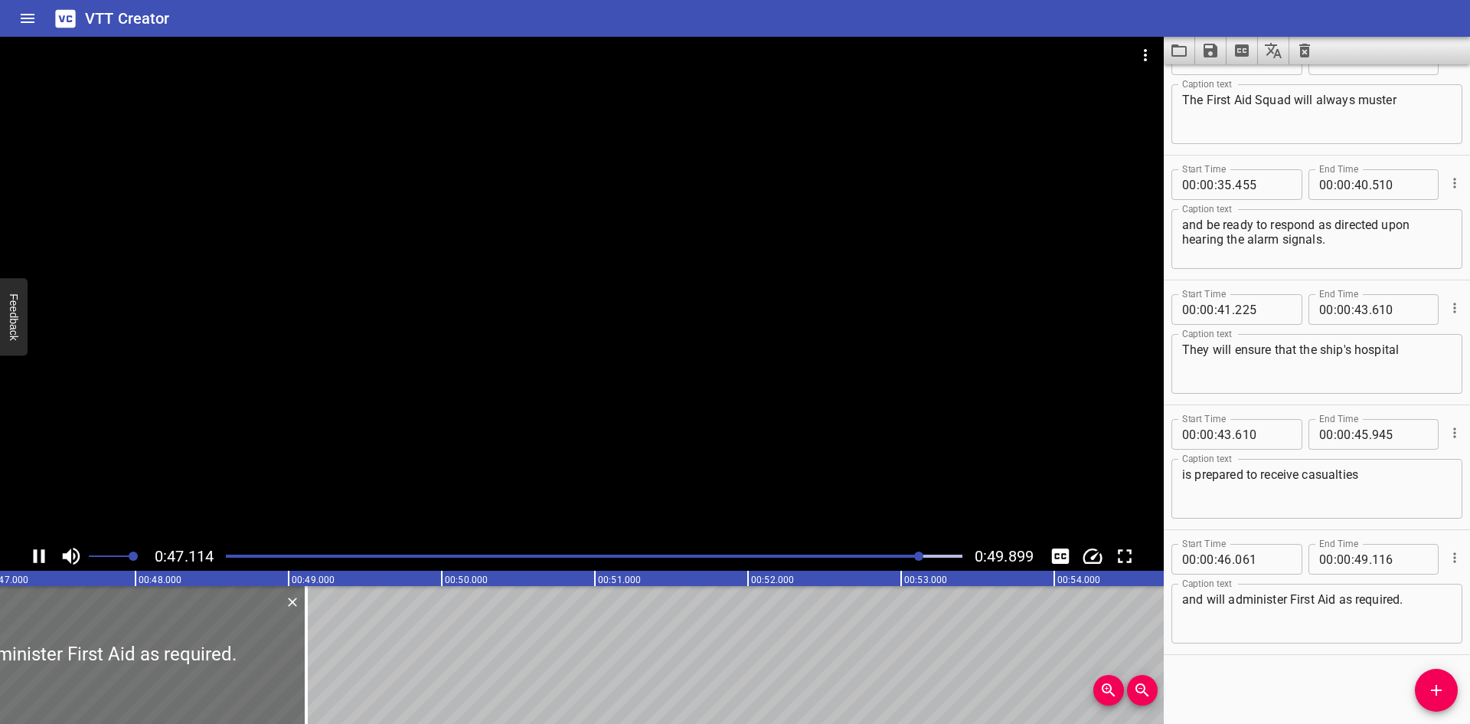
click at [715, 389] on div at bounding box center [582, 289] width 1164 height 505
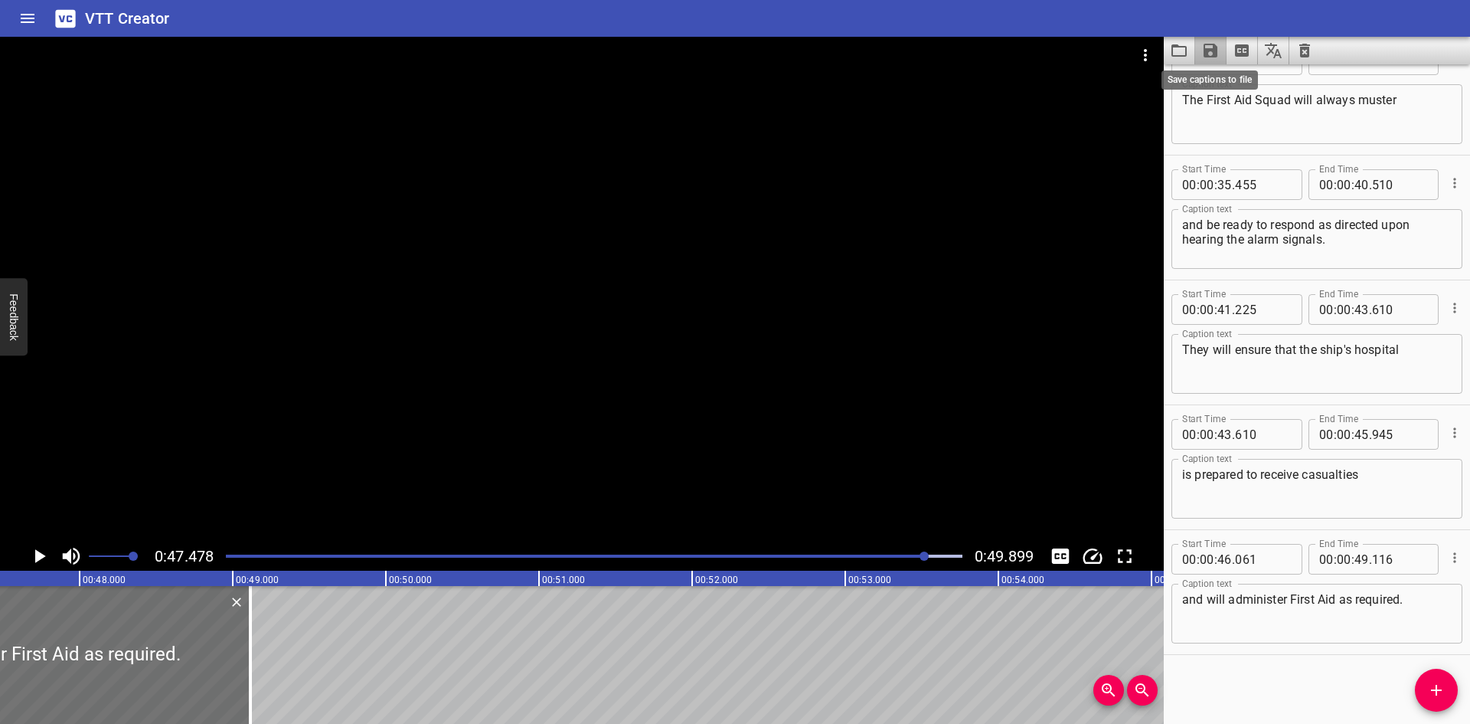
click at [1213, 52] on icon "Save captions to file" at bounding box center [1211, 51] width 14 height 14
click at [1222, 83] on li "Save to VTT file" at bounding box center [1251, 84] width 113 height 28
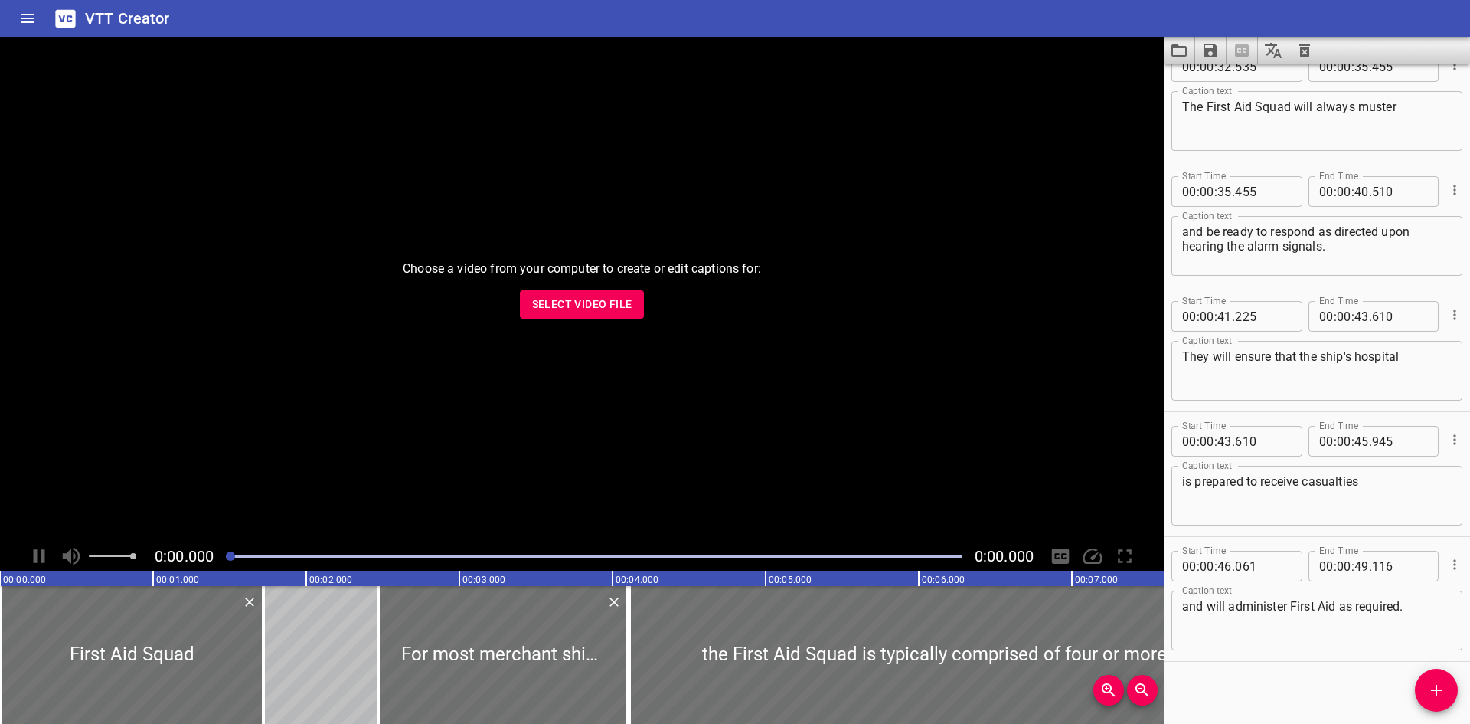
scroll to position [1285, 0]
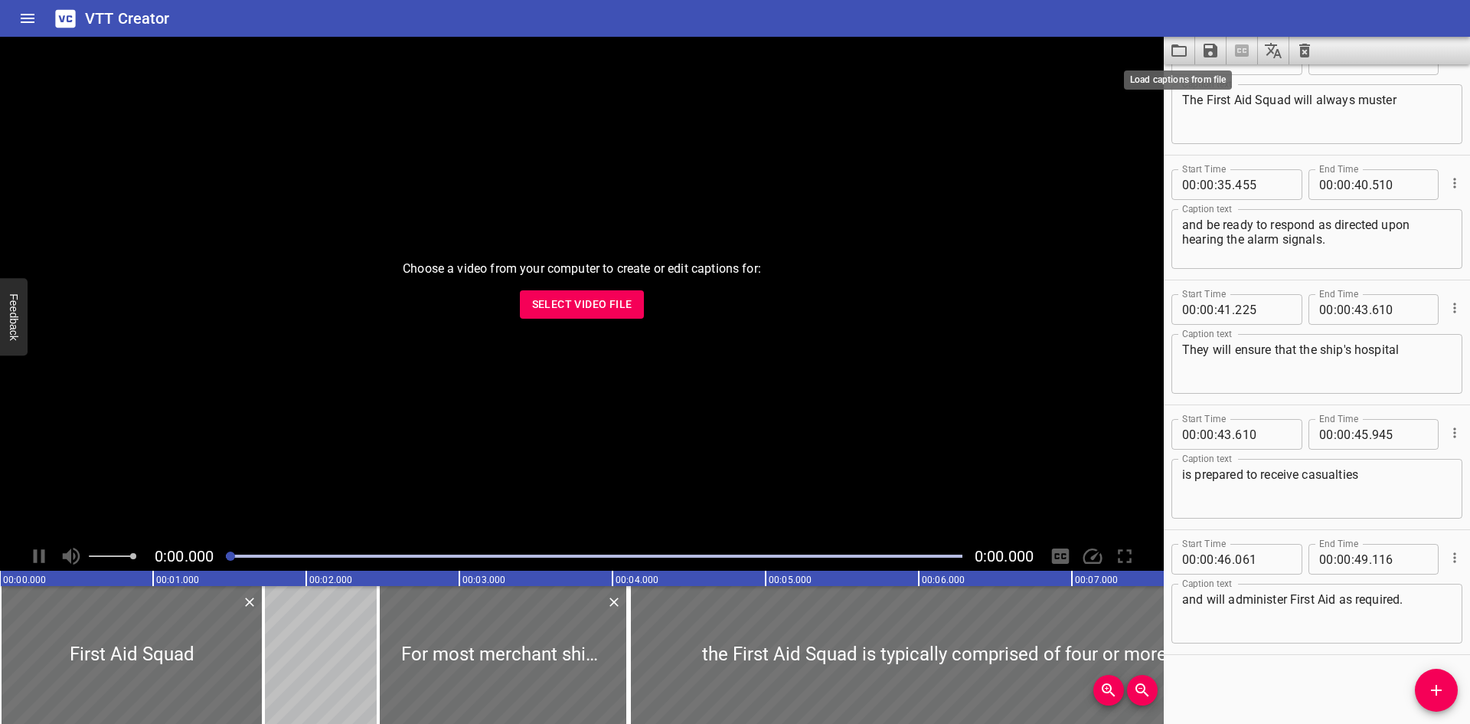
click at [1180, 45] on icon "Load captions from file" at bounding box center [1179, 50] width 18 height 18
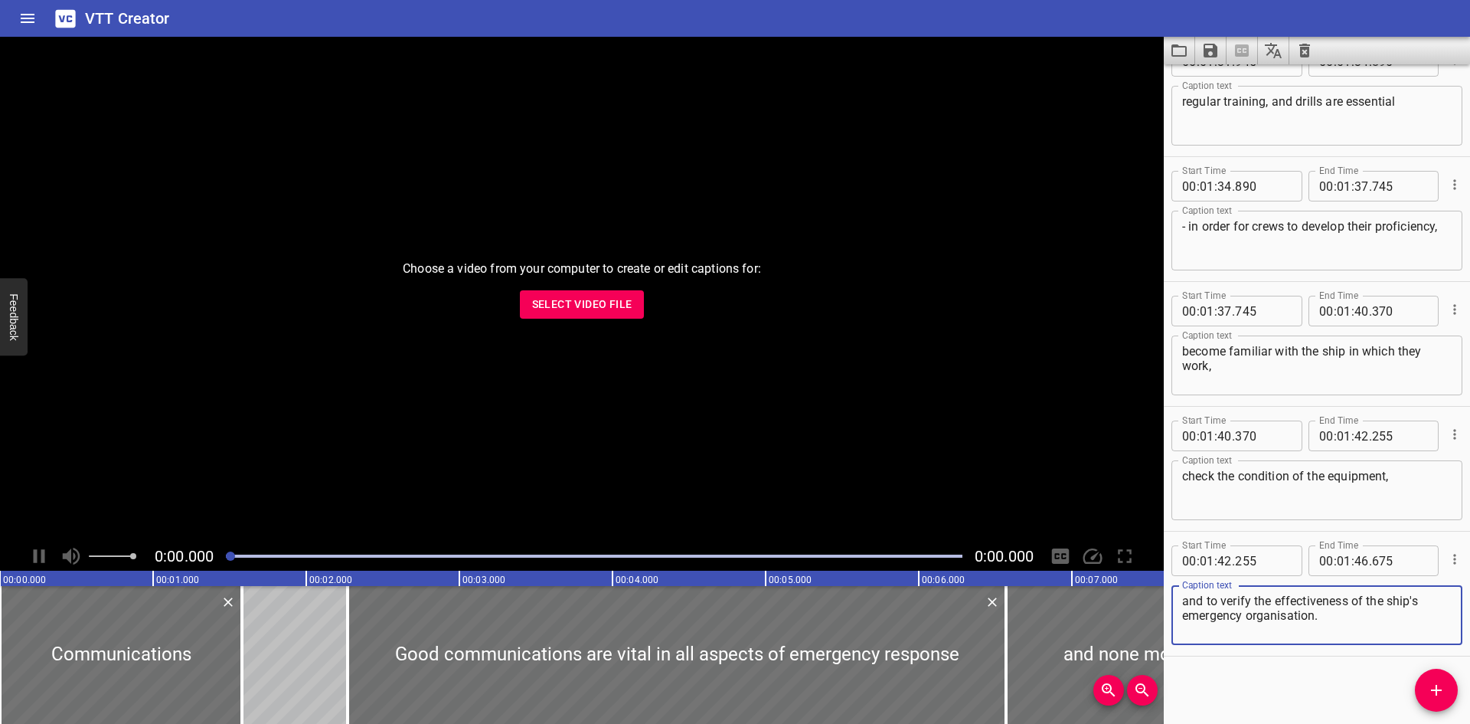
scroll to position [3282, 0]
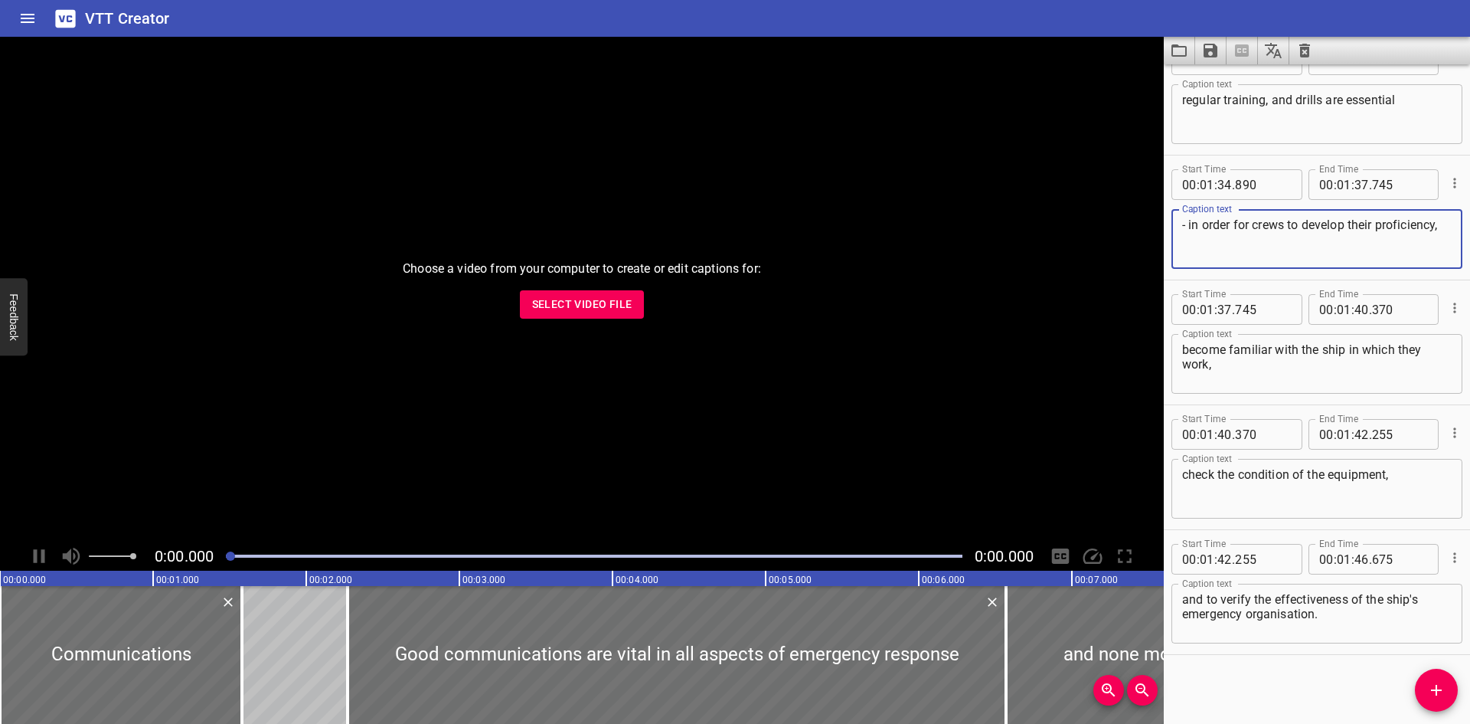
click at [1186, 220] on textarea "- in order for crews to develop their proficiency," at bounding box center [1317, 239] width 270 height 44
type textarea "in order for crews to develop their proficiency,"
click at [1210, 48] on icon "Save captions to file" at bounding box center [1211, 51] width 14 height 14
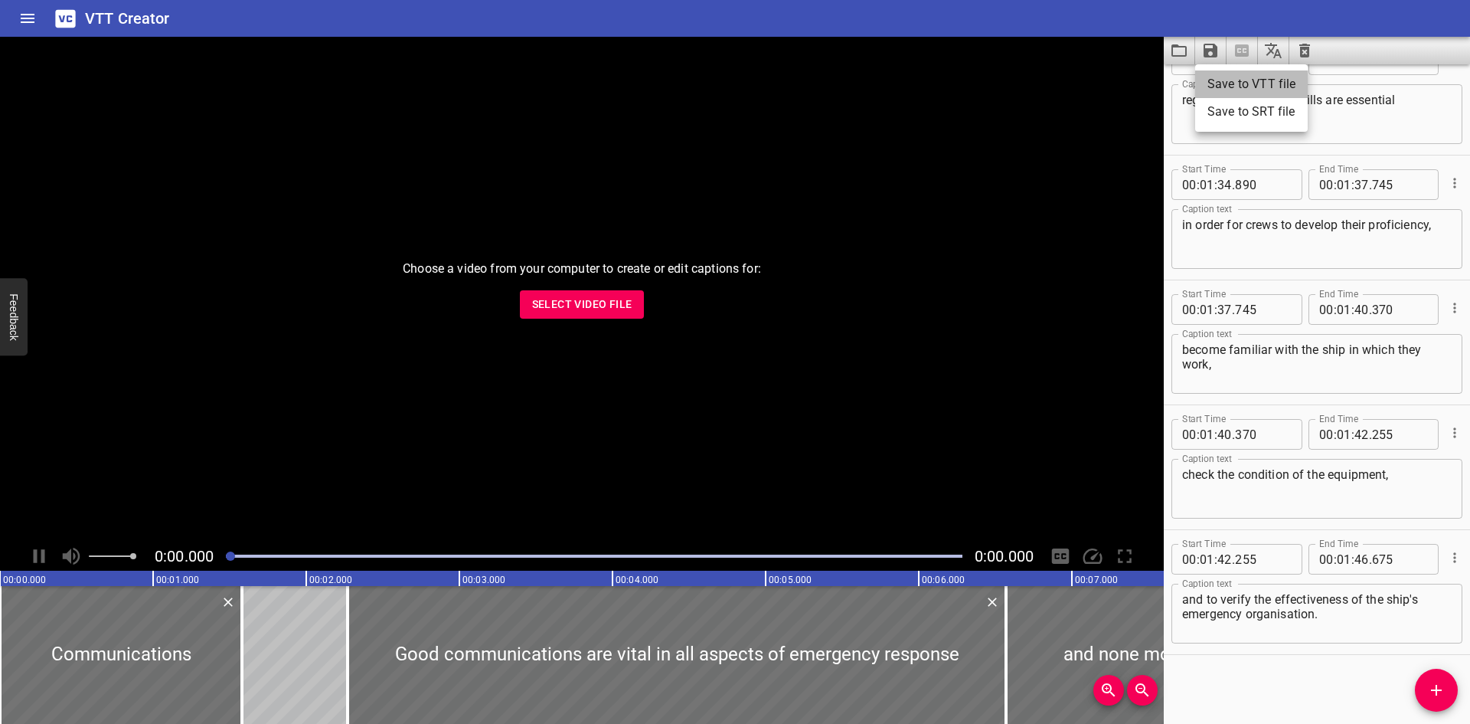
click at [1209, 83] on li "Save to VTT file" at bounding box center [1251, 84] width 113 height 28
click at [1169, 54] on button "Load captions from file" at bounding box center [1179, 51] width 31 height 28
click at [1179, 54] on icon "Load captions from file" at bounding box center [1179, 50] width 18 height 18
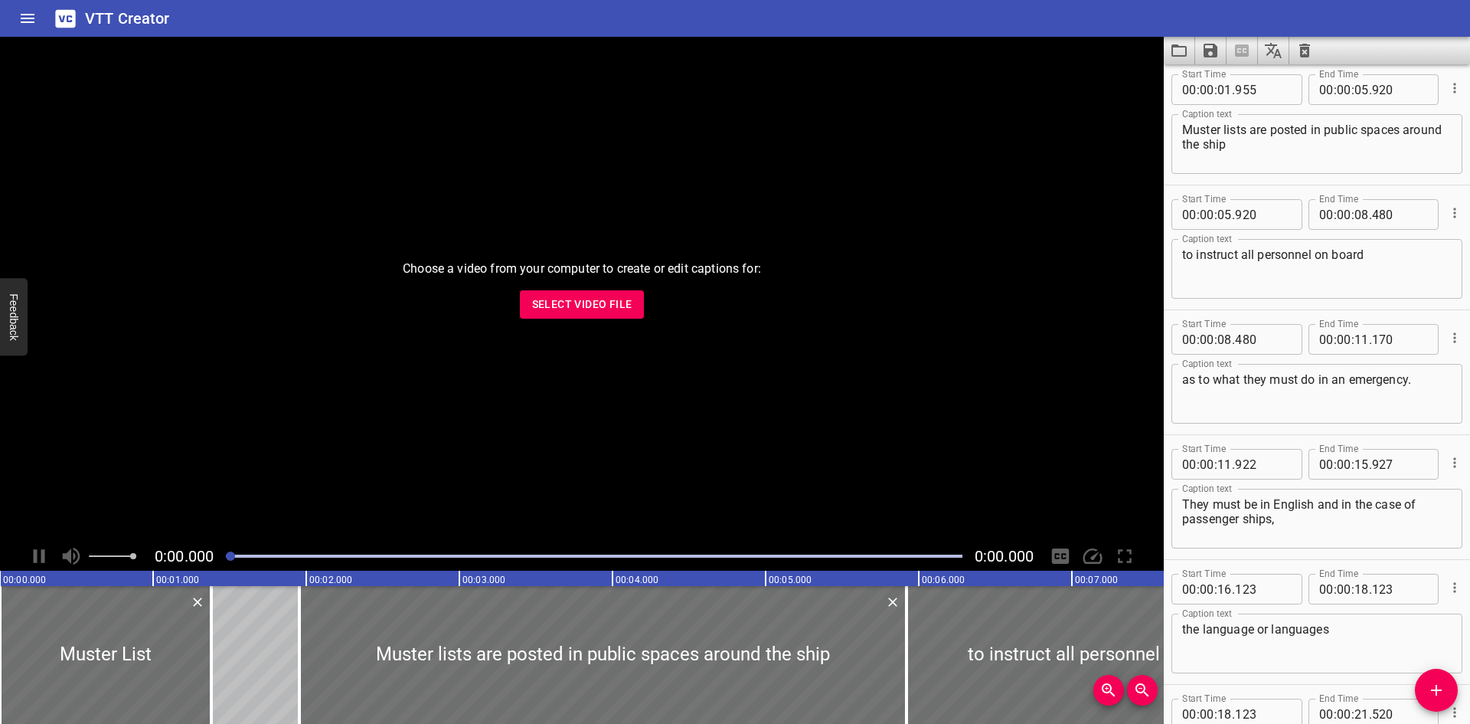
scroll to position [0, 0]
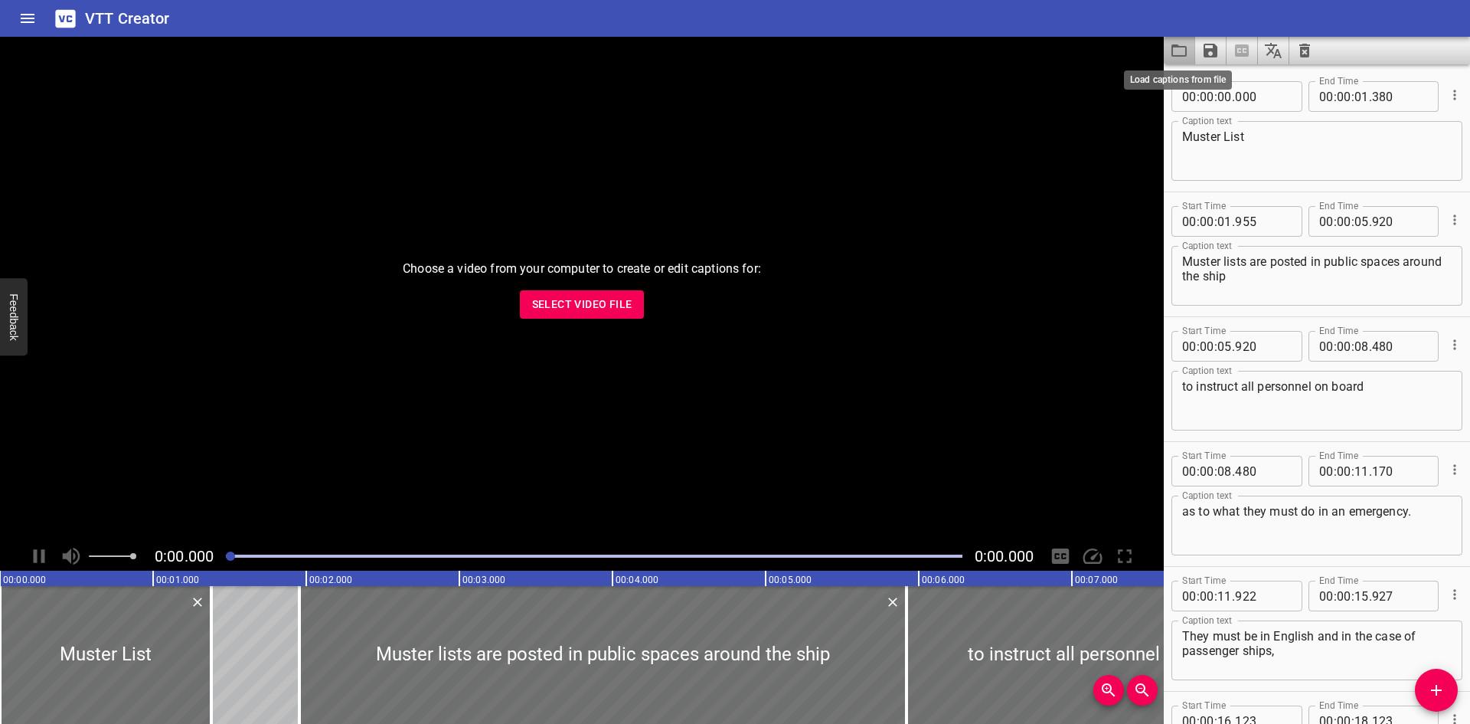
click at [1173, 47] on icon "Load captions from file" at bounding box center [1179, 50] width 15 height 12
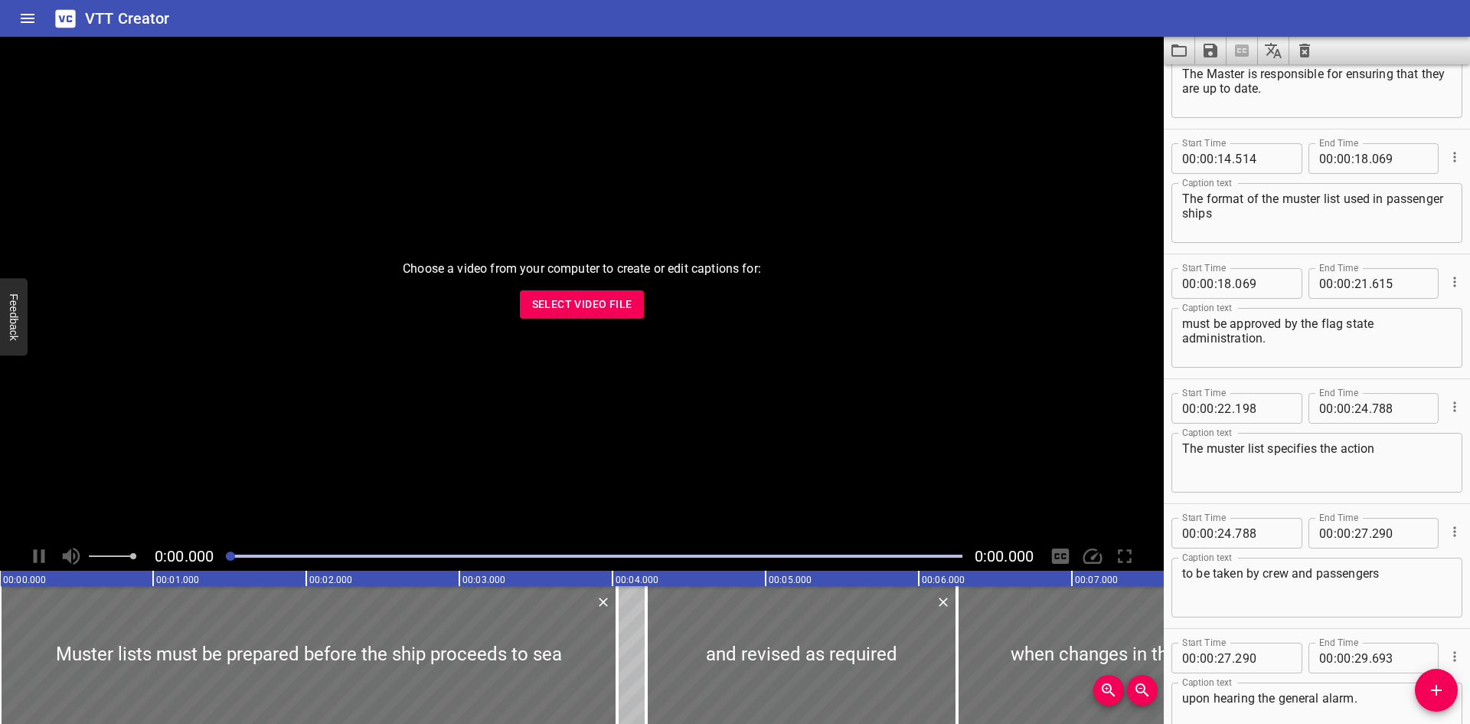
scroll to position [460, 0]
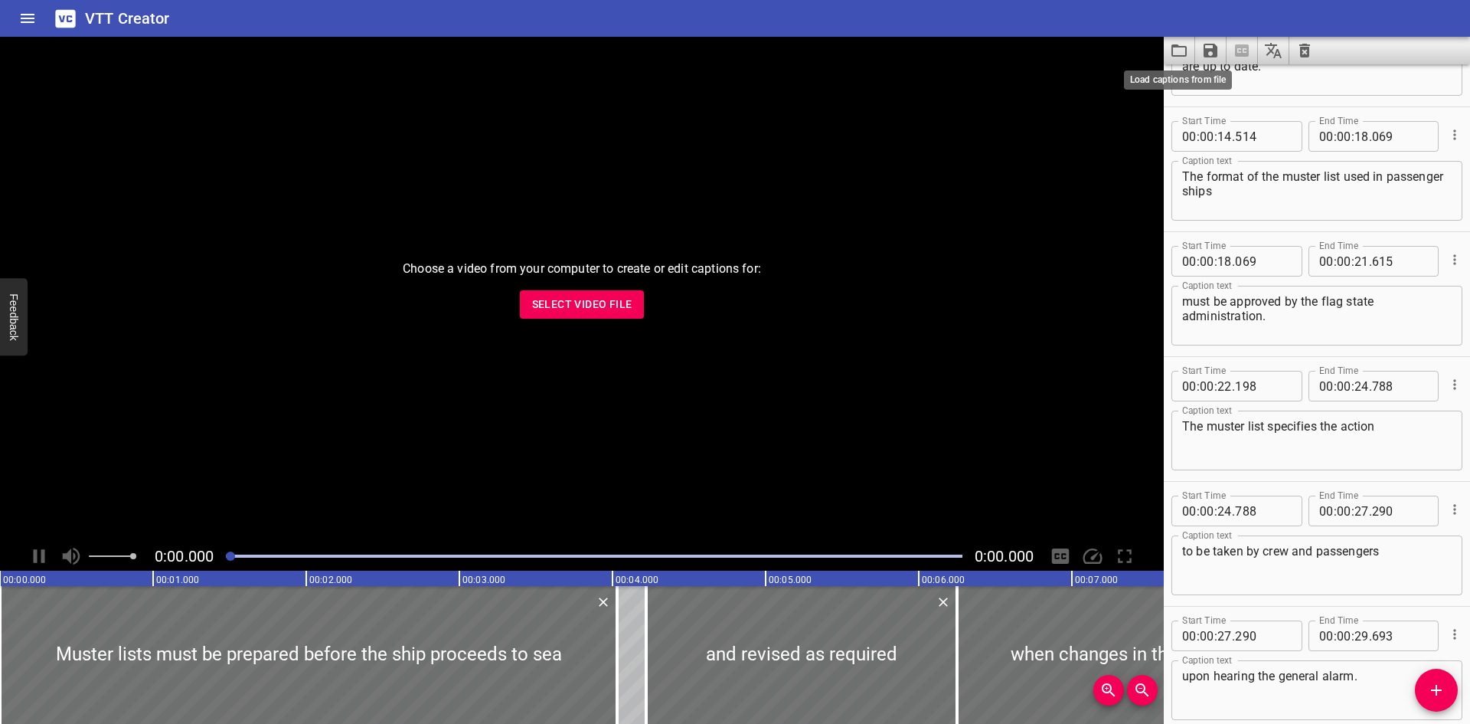
click at [1179, 57] on icon "Load captions from file" at bounding box center [1179, 50] width 15 height 12
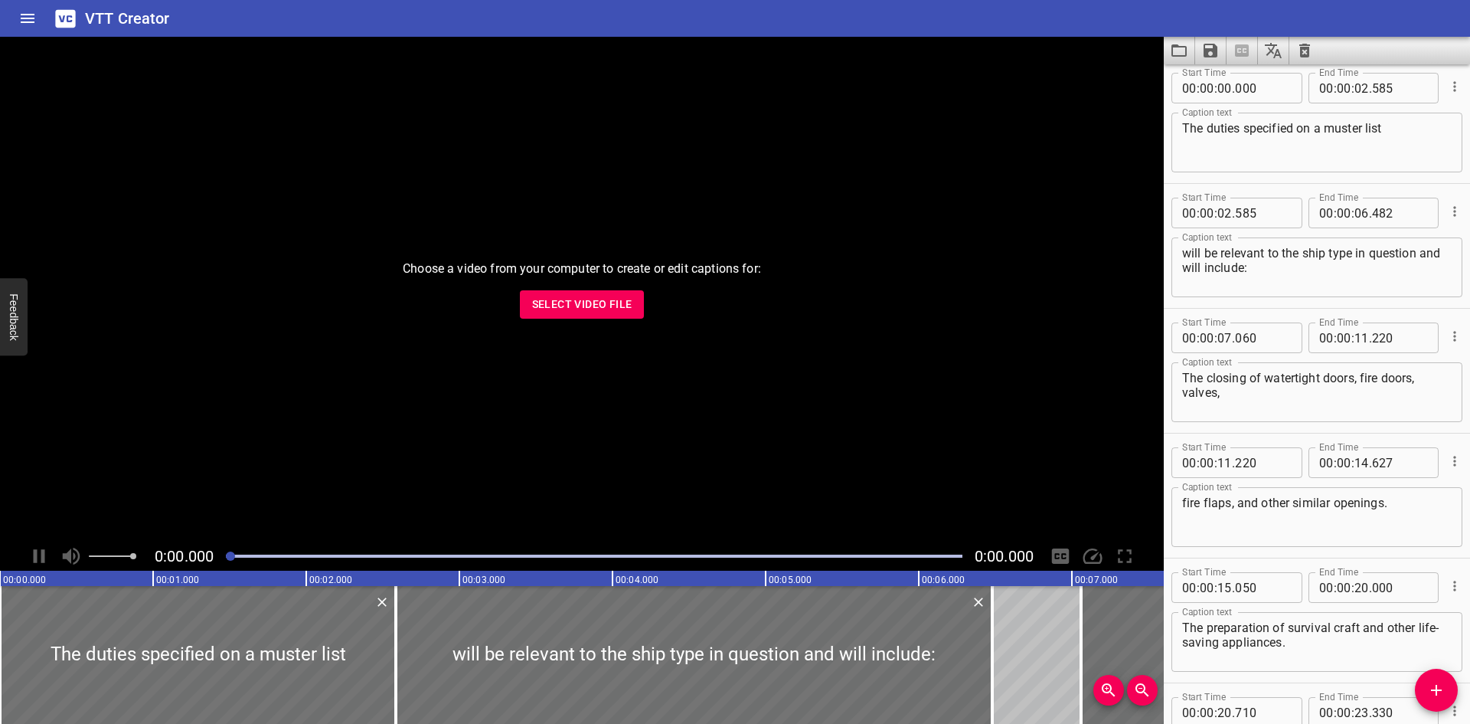
scroll to position [0, 0]
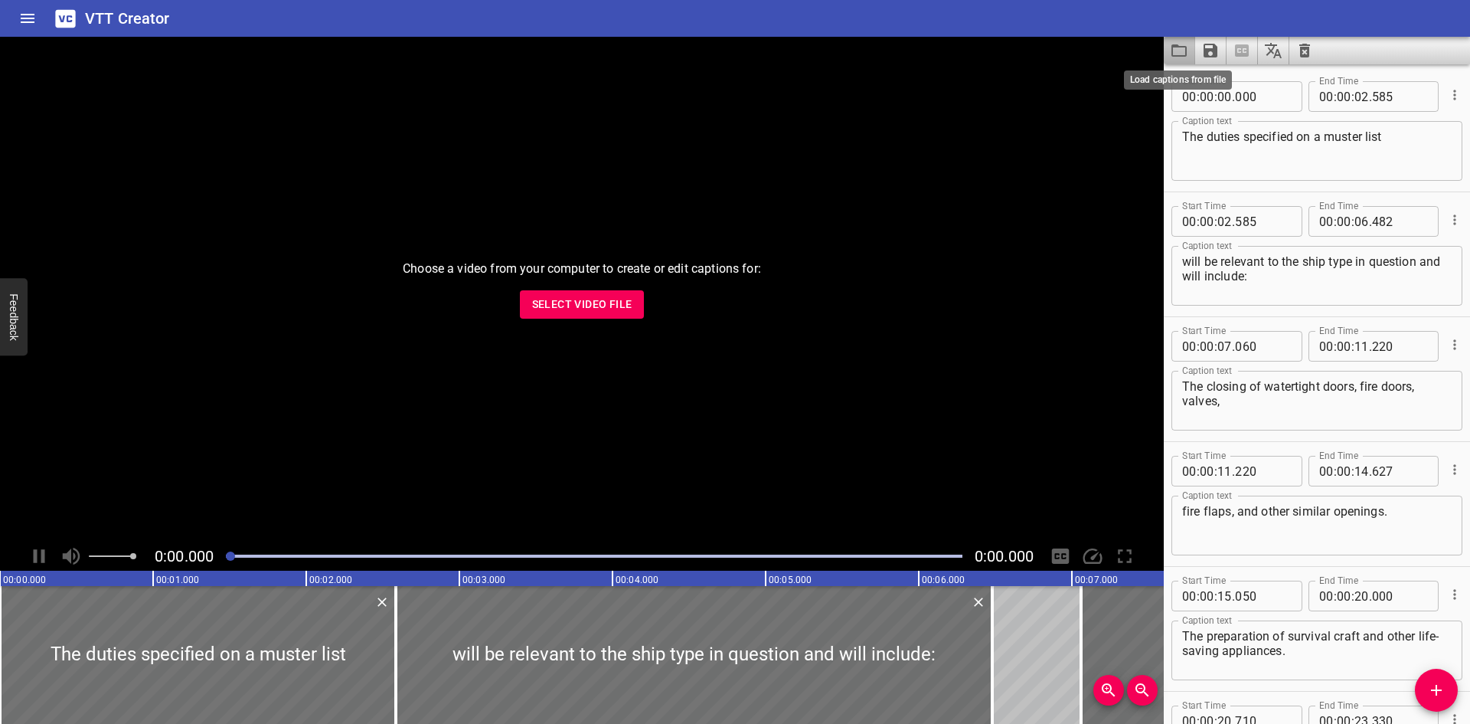
click at [1176, 46] on icon "Load captions from file" at bounding box center [1179, 50] width 15 height 12
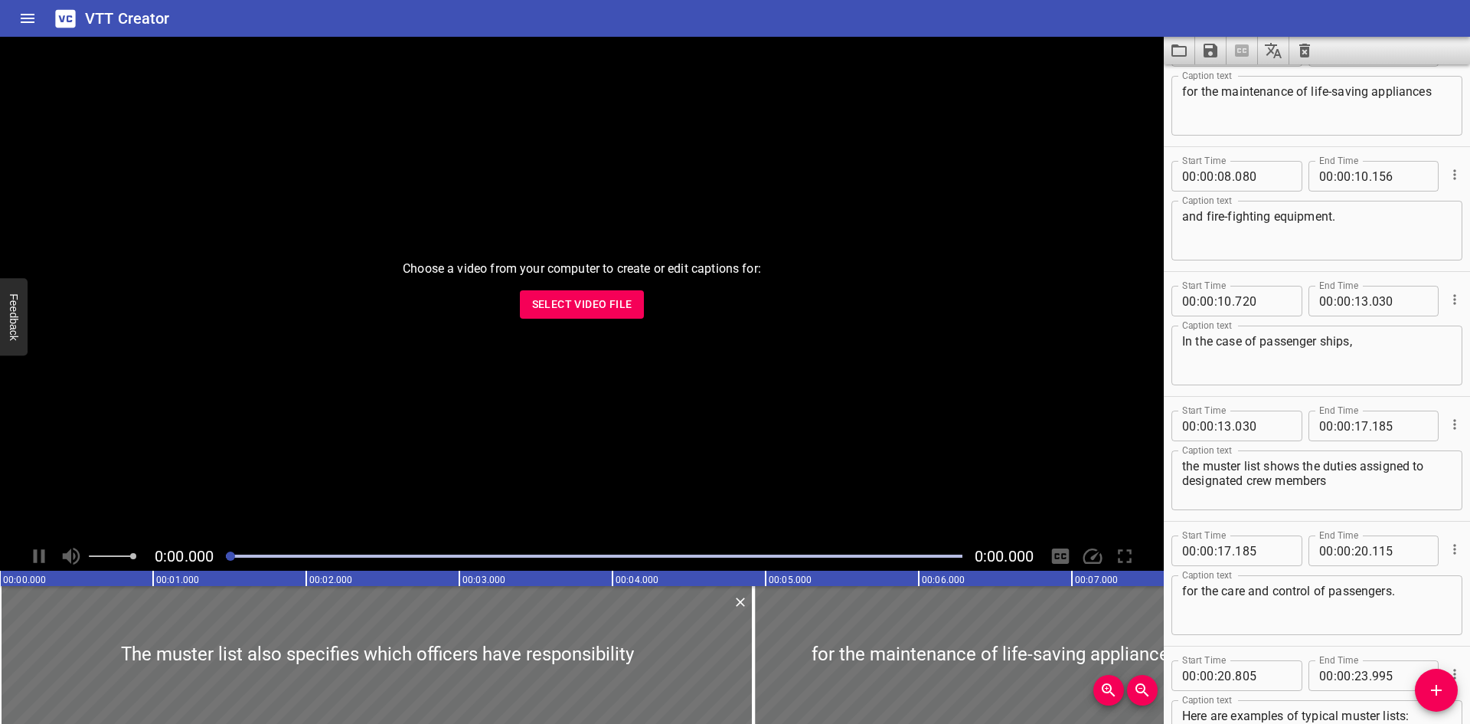
scroll to position [133, 0]
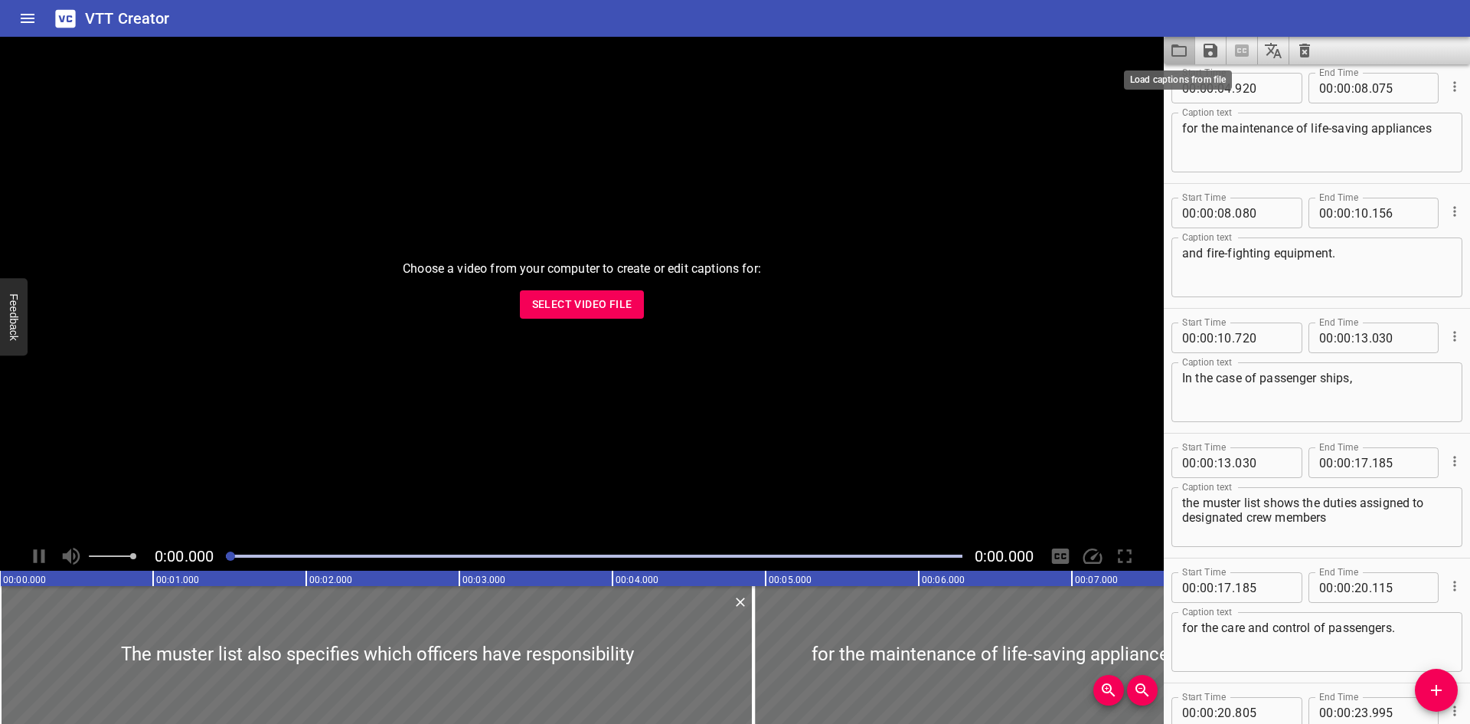
click at [1179, 55] on icon "Load captions from file" at bounding box center [1179, 50] width 15 height 12
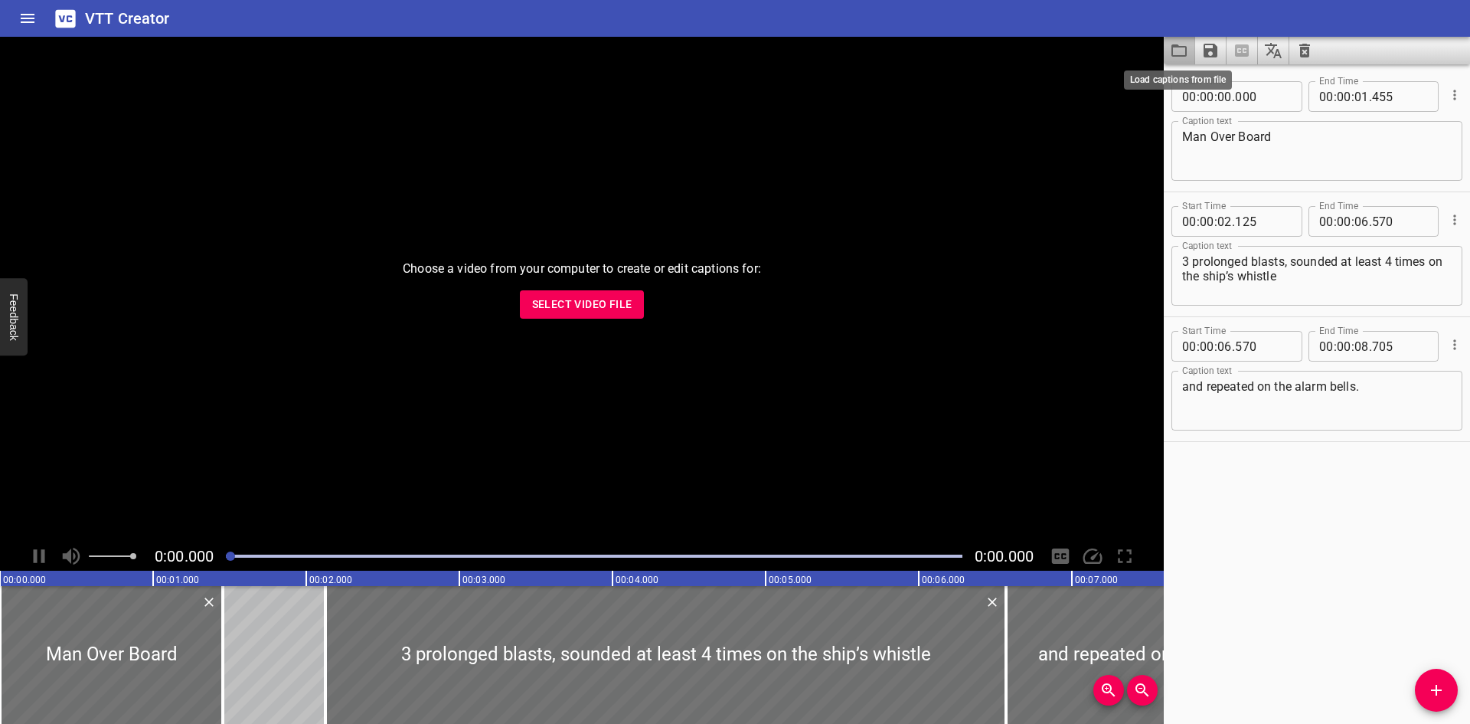
click at [1186, 44] on icon "Load captions from file" at bounding box center [1179, 50] width 18 height 18
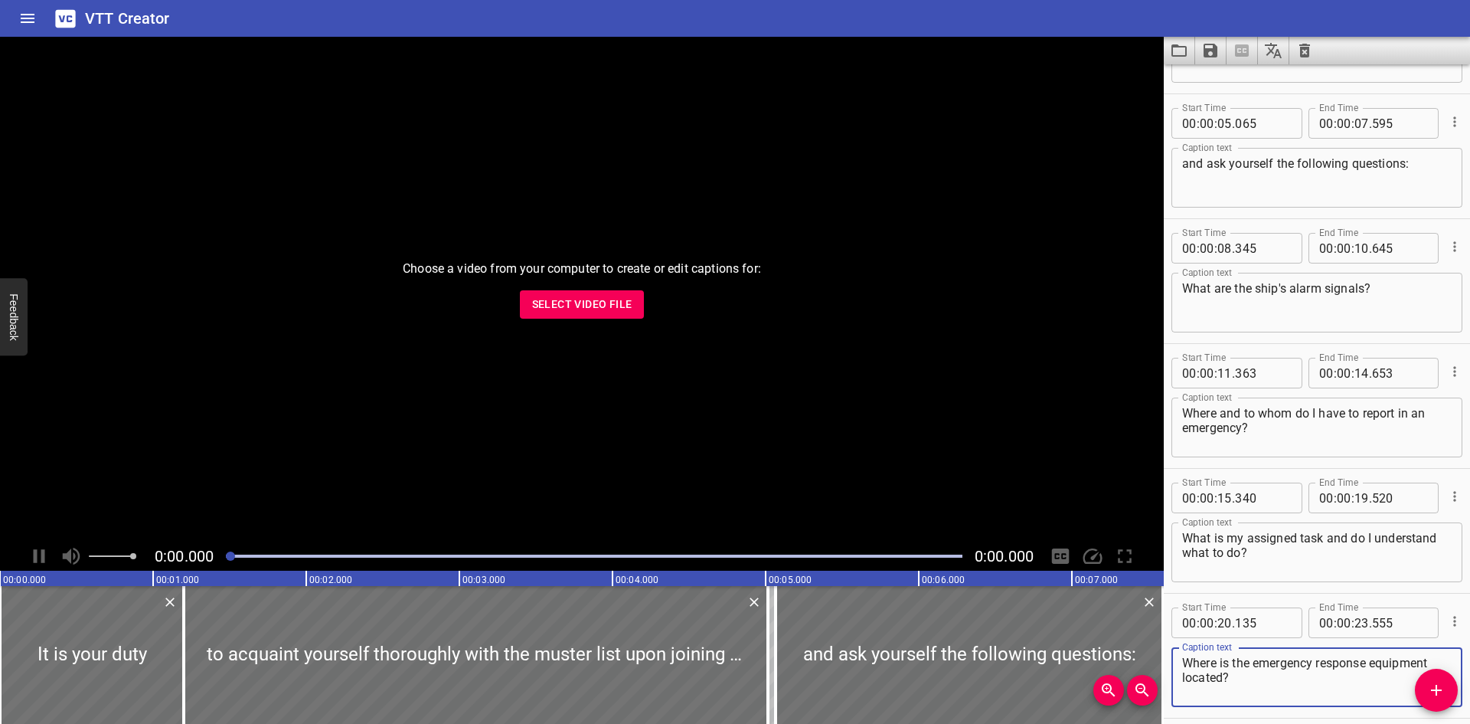
scroll to position [286, 0]
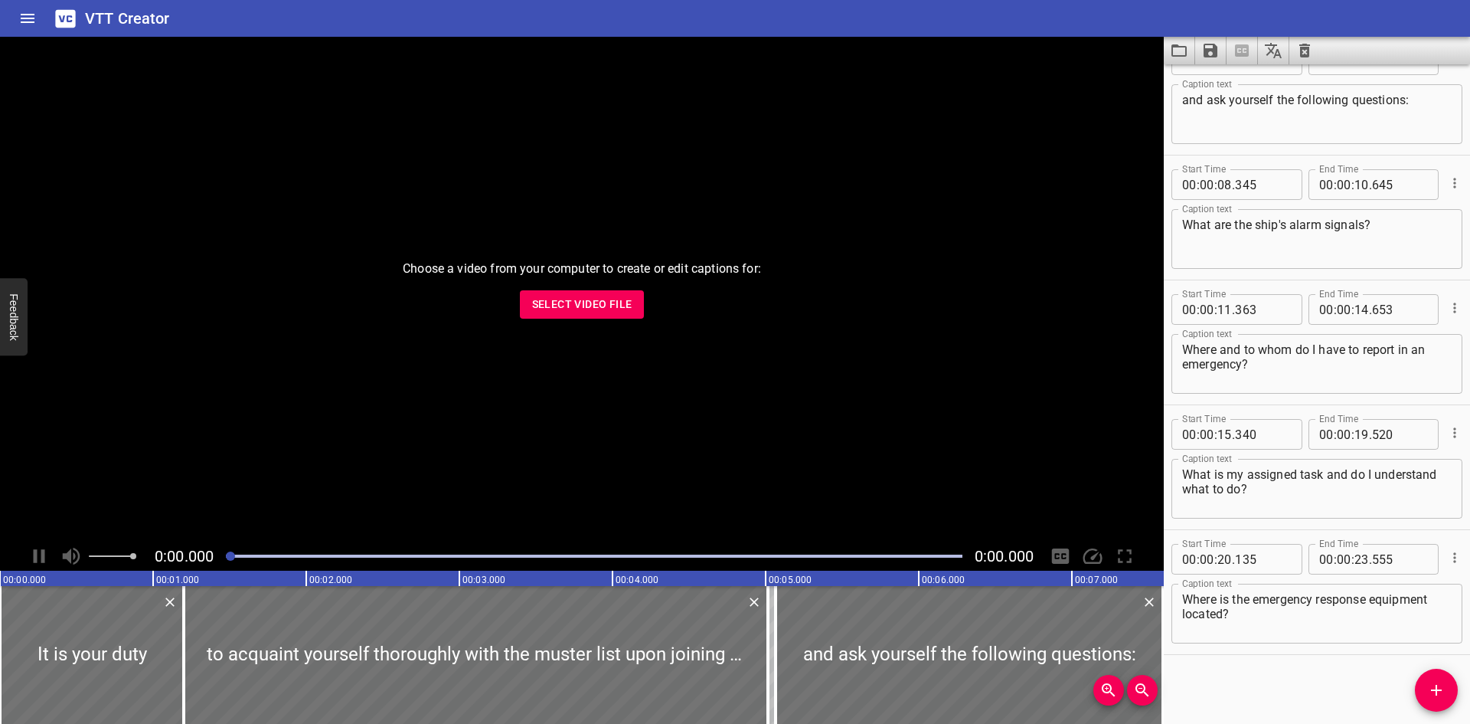
click at [1180, 54] on icon "Load captions from file" at bounding box center [1179, 50] width 18 height 18
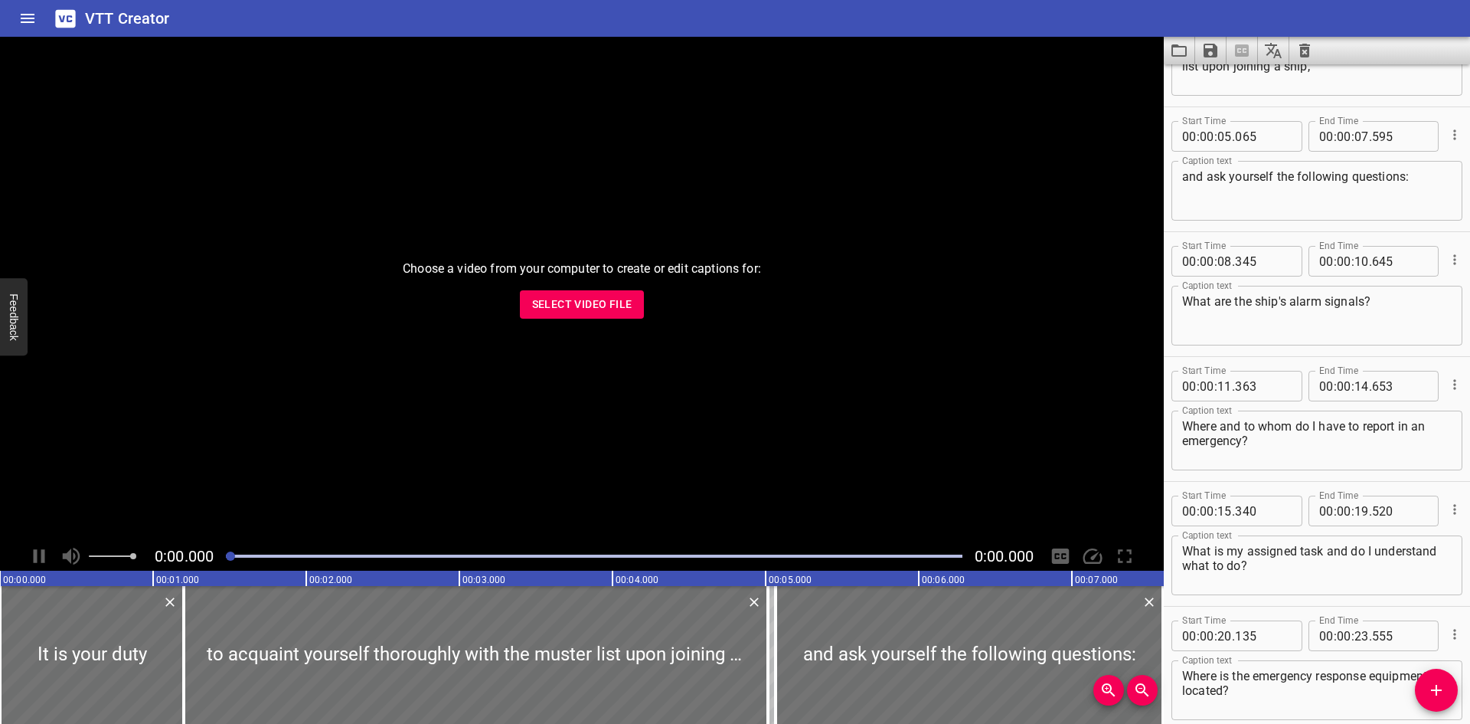
scroll to position [133, 0]
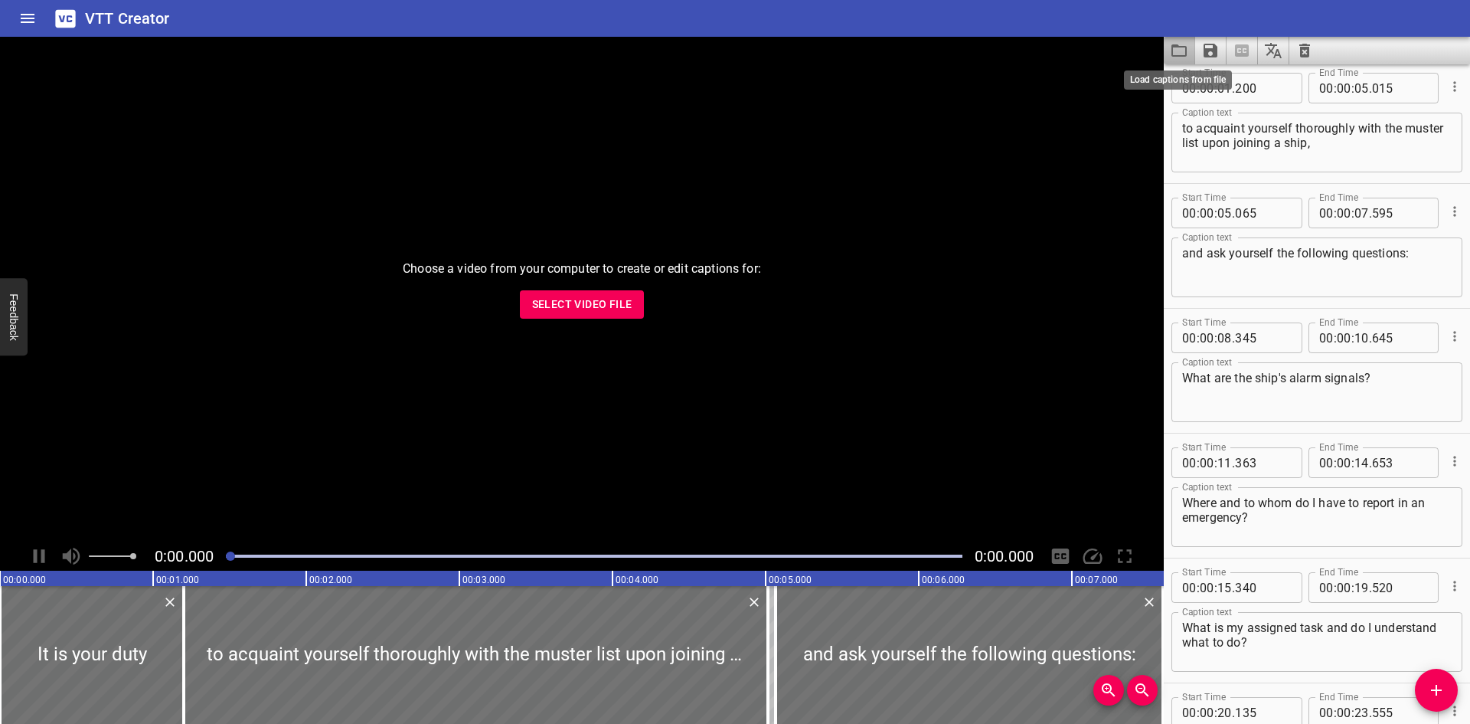
click at [1184, 46] on icon "Load captions from file" at bounding box center [1179, 50] width 15 height 12
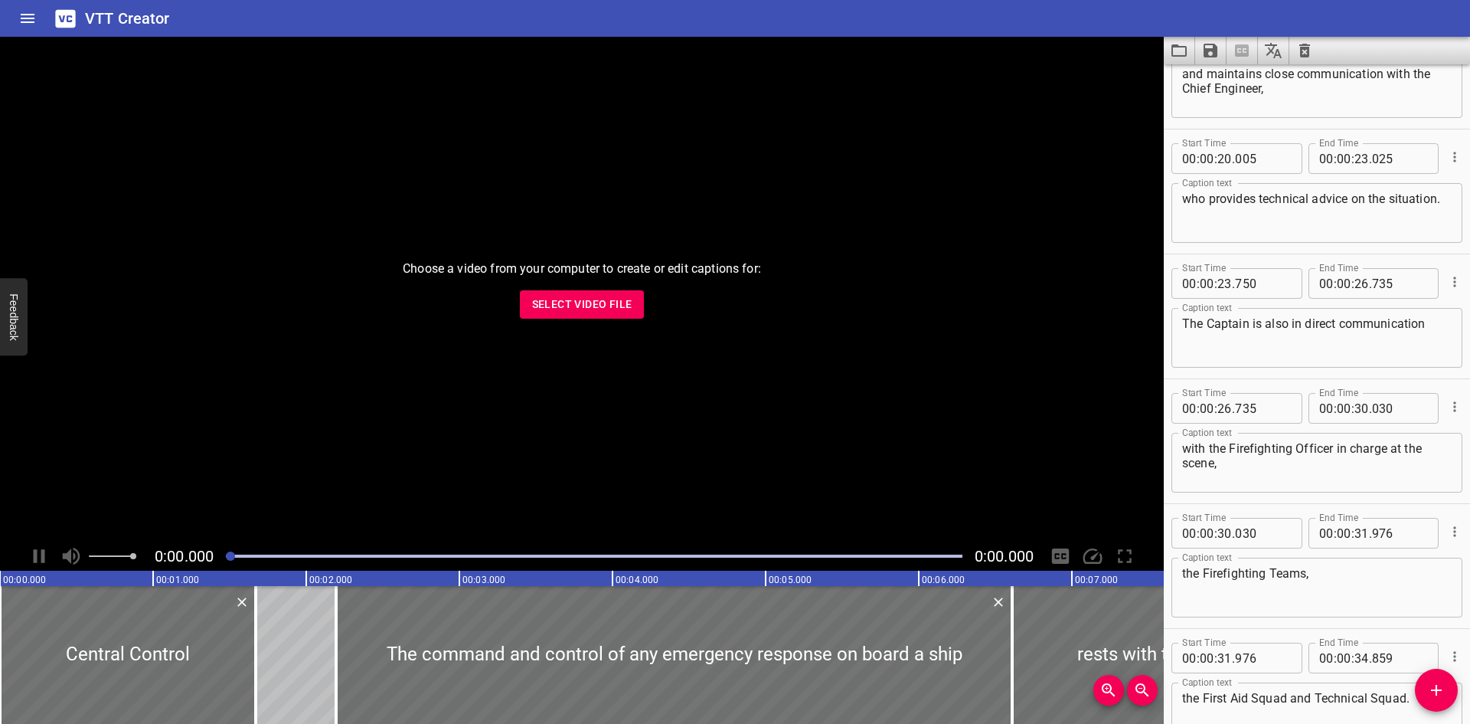
scroll to position [536, 0]
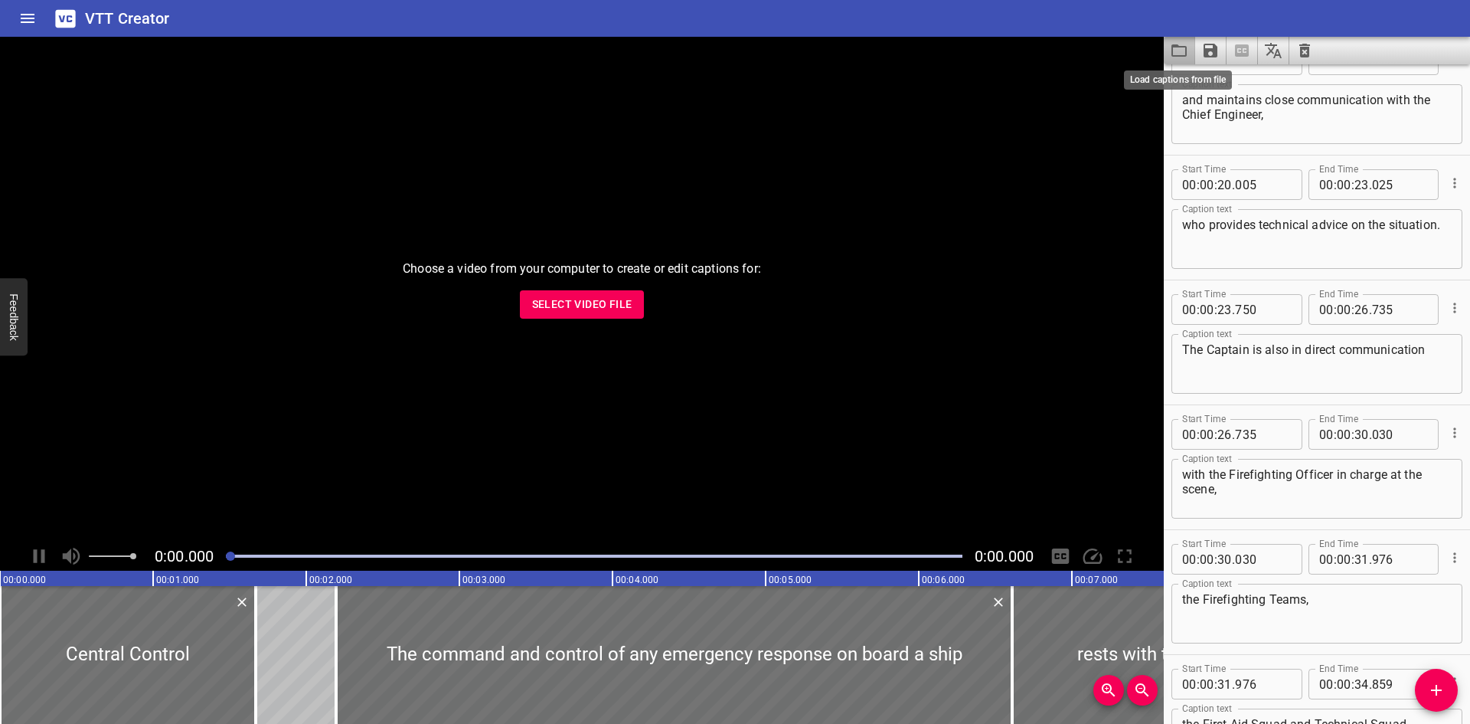
click at [1172, 45] on icon "Load captions from file" at bounding box center [1179, 50] width 15 height 12
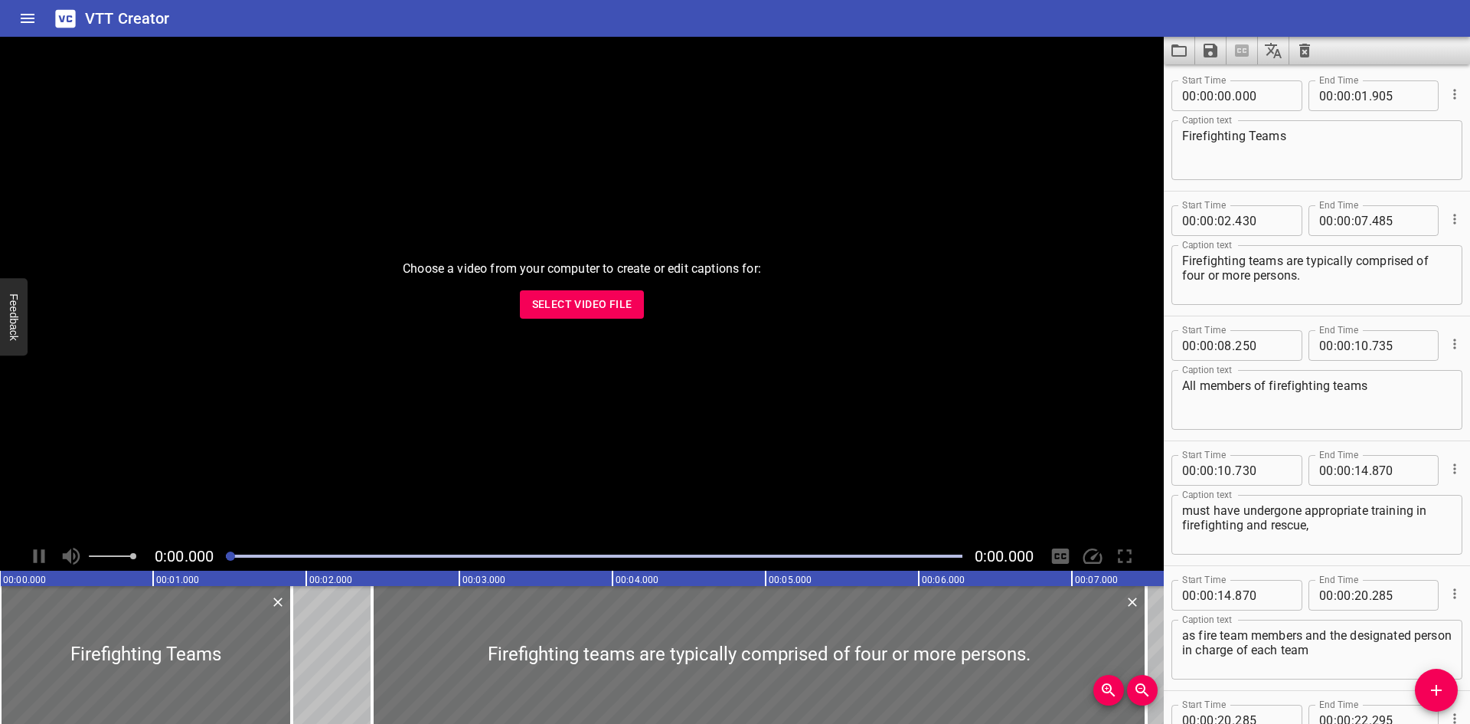
scroll to position [0, 0]
click at [1169, 50] on button "Load captions from file" at bounding box center [1179, 51] width 31 height 28
click at [584, 304] on span "Select Video File" at bounding box center [582, 304] width 100 height 19
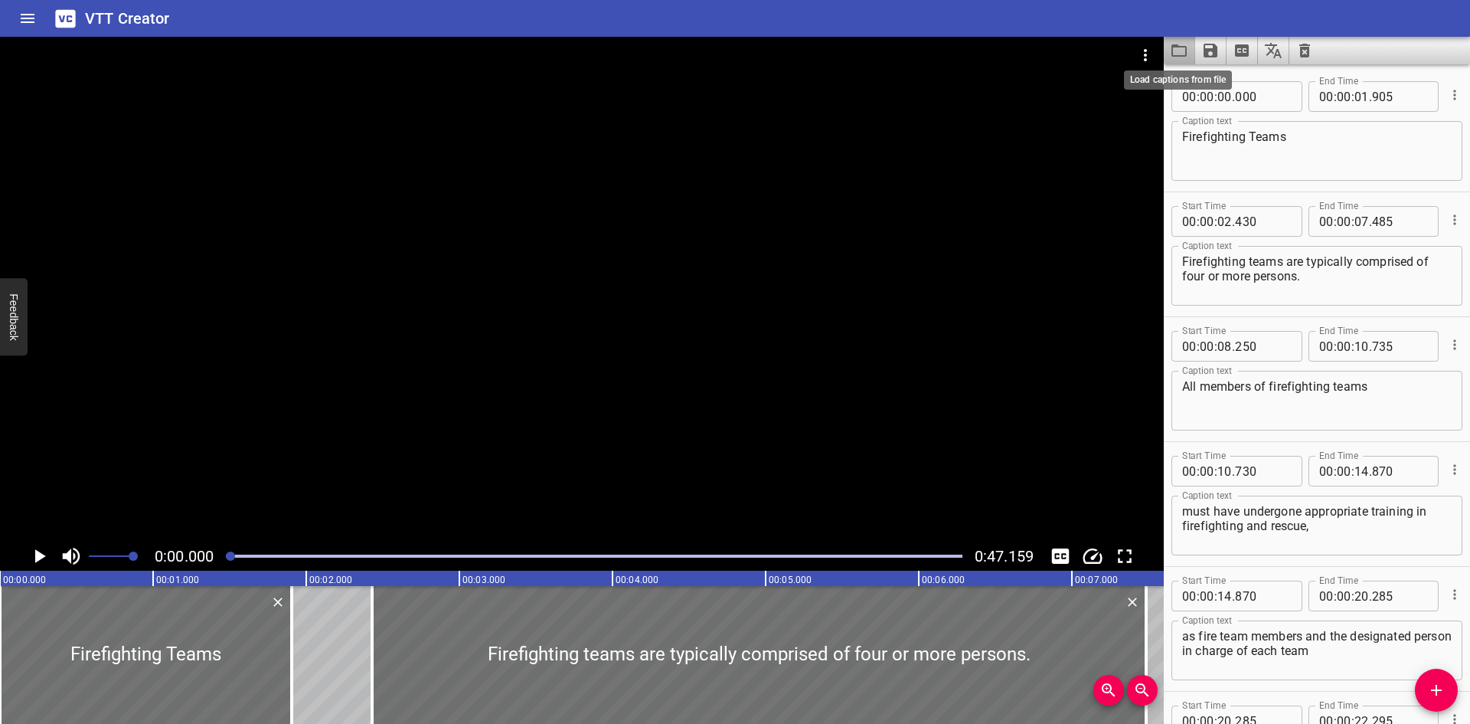
click at [1176, 48] on icon "Load captions from file" at bounding box center [1179, 50] width 18 height 18
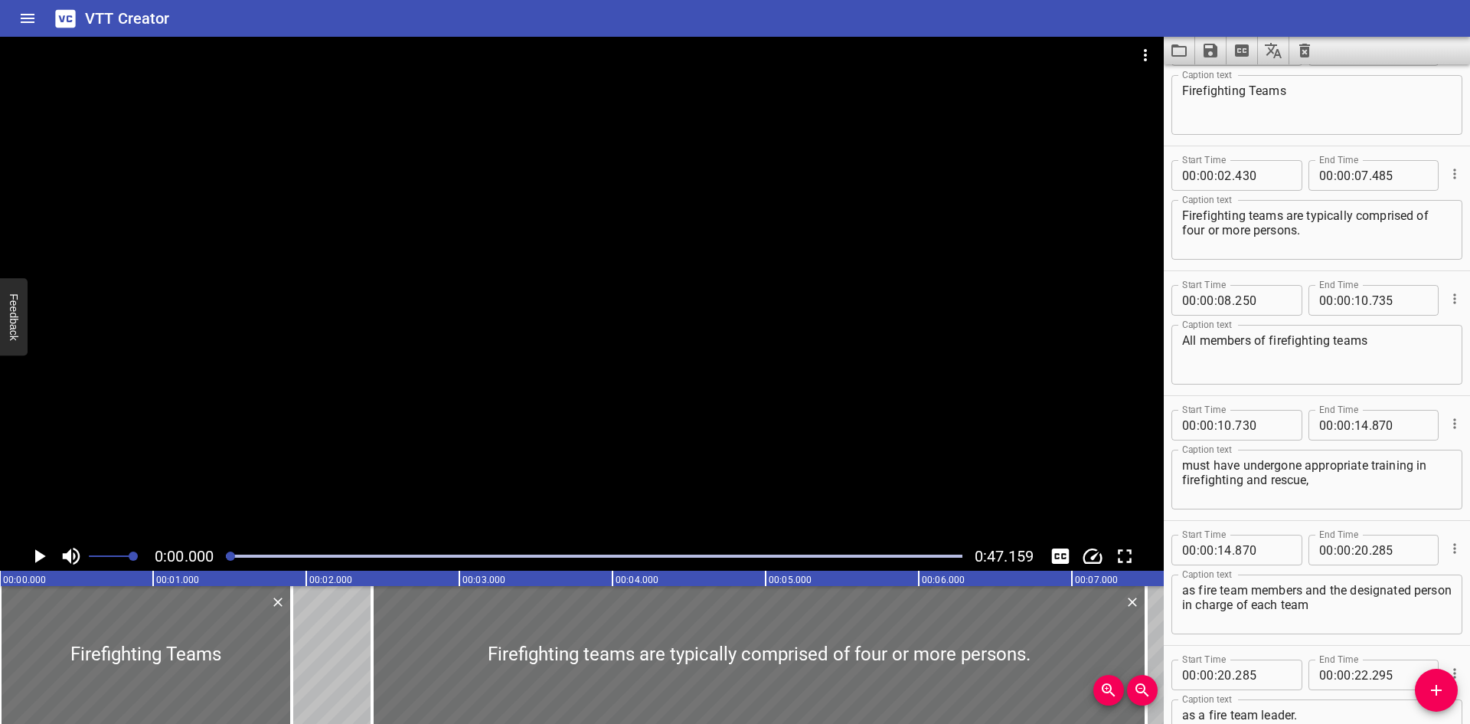
scroll to position [8, 0]
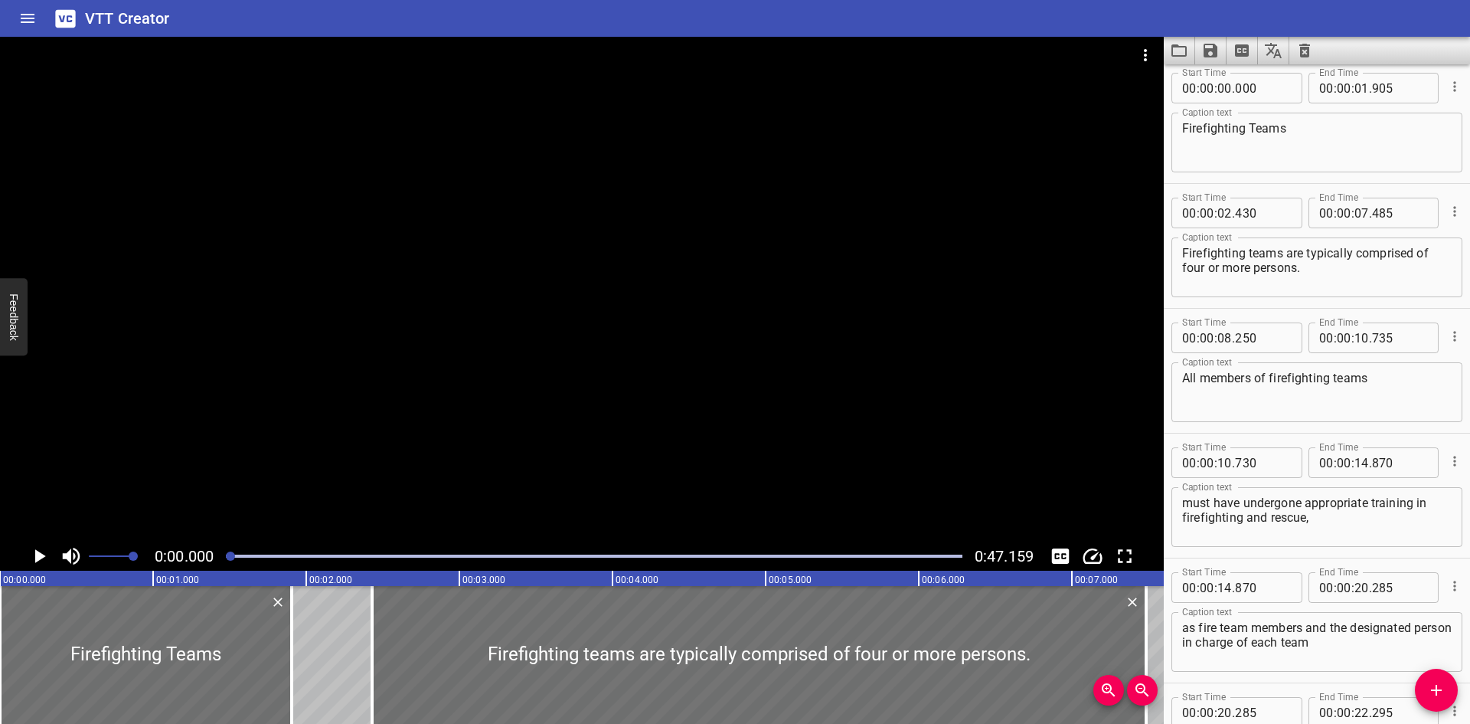
click at [505, 314] on div at bounding box center [582, 289] width 1164 height 505
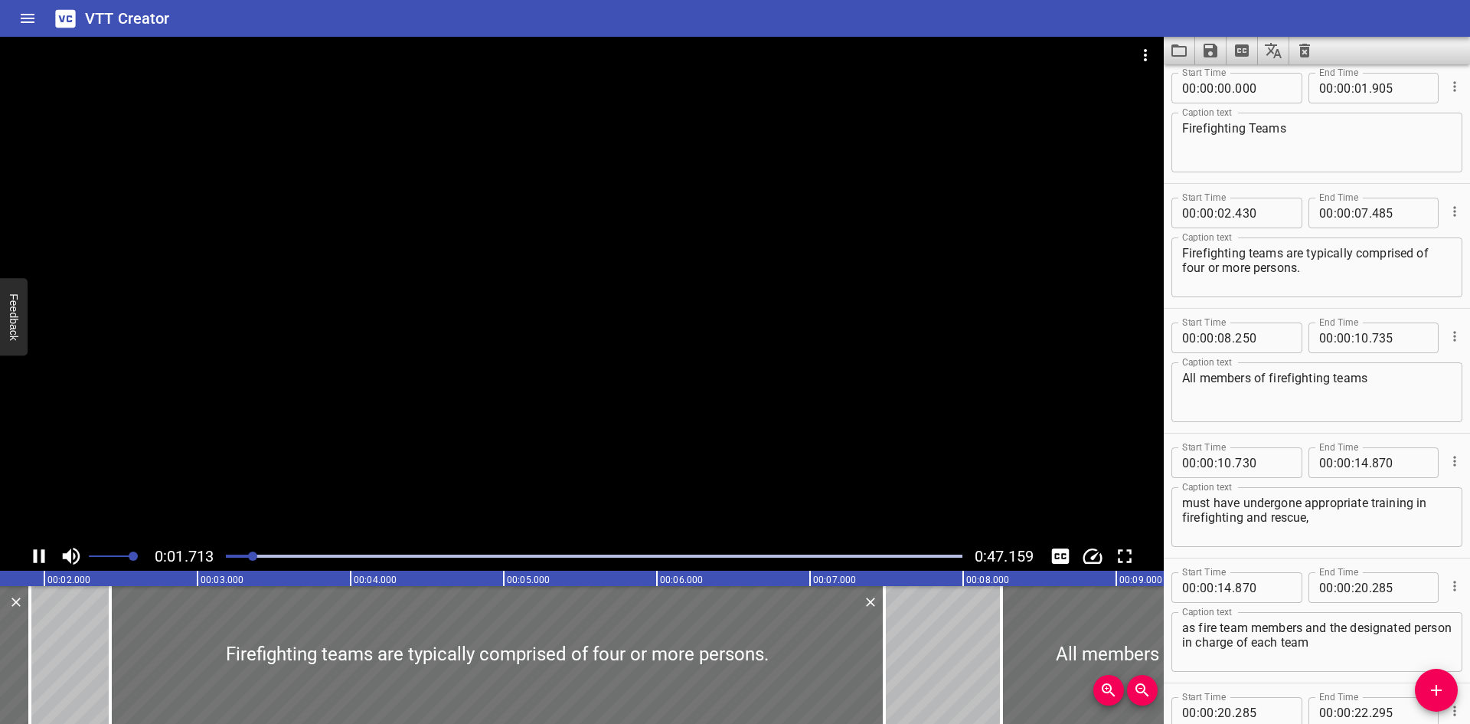
click at [508, 327] on div at bounding box center [582, 289] width 1164 height 505
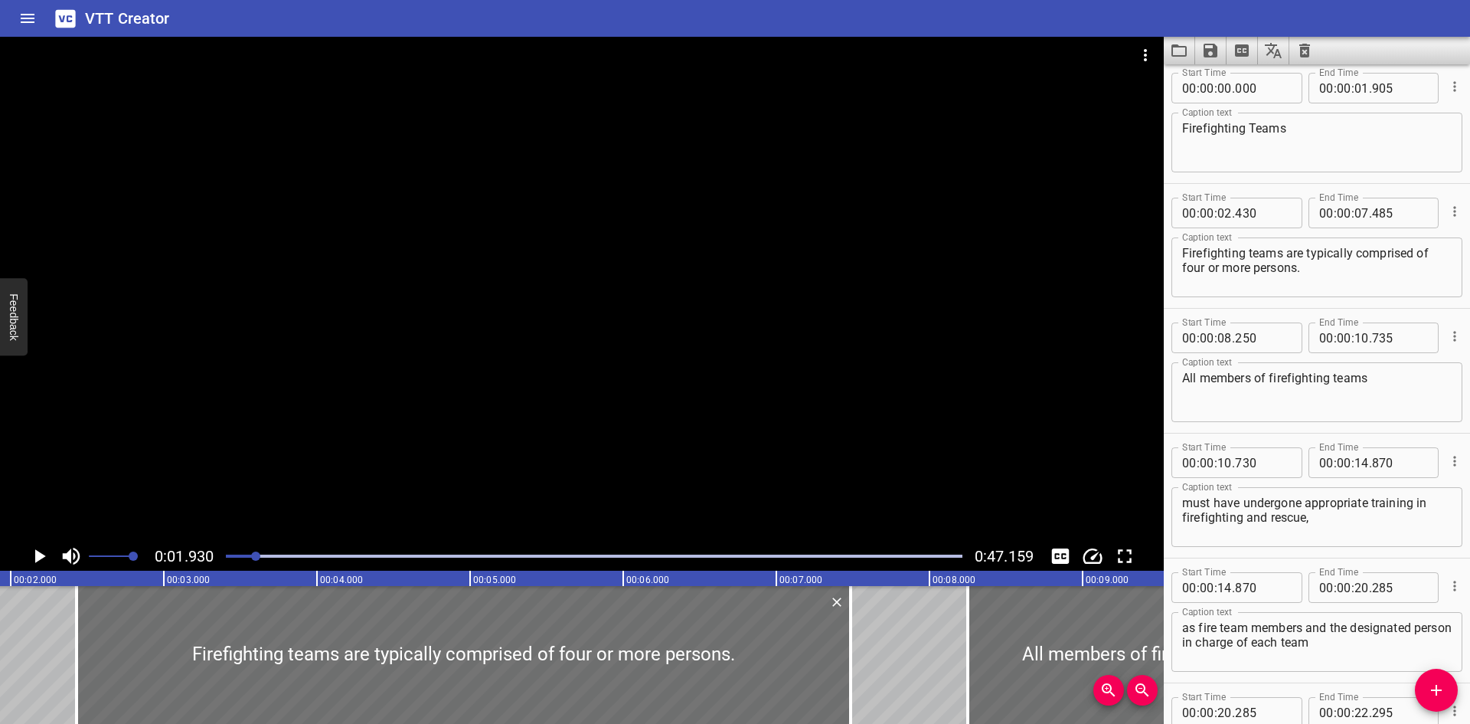
click at [934, 15] on div "VTT Creator" at bounding box center [735, 18] width 1470 height 37
click at [1181, 50] on icon "Load captions from file" at bounding box center [1179, 50] width 18 height 18
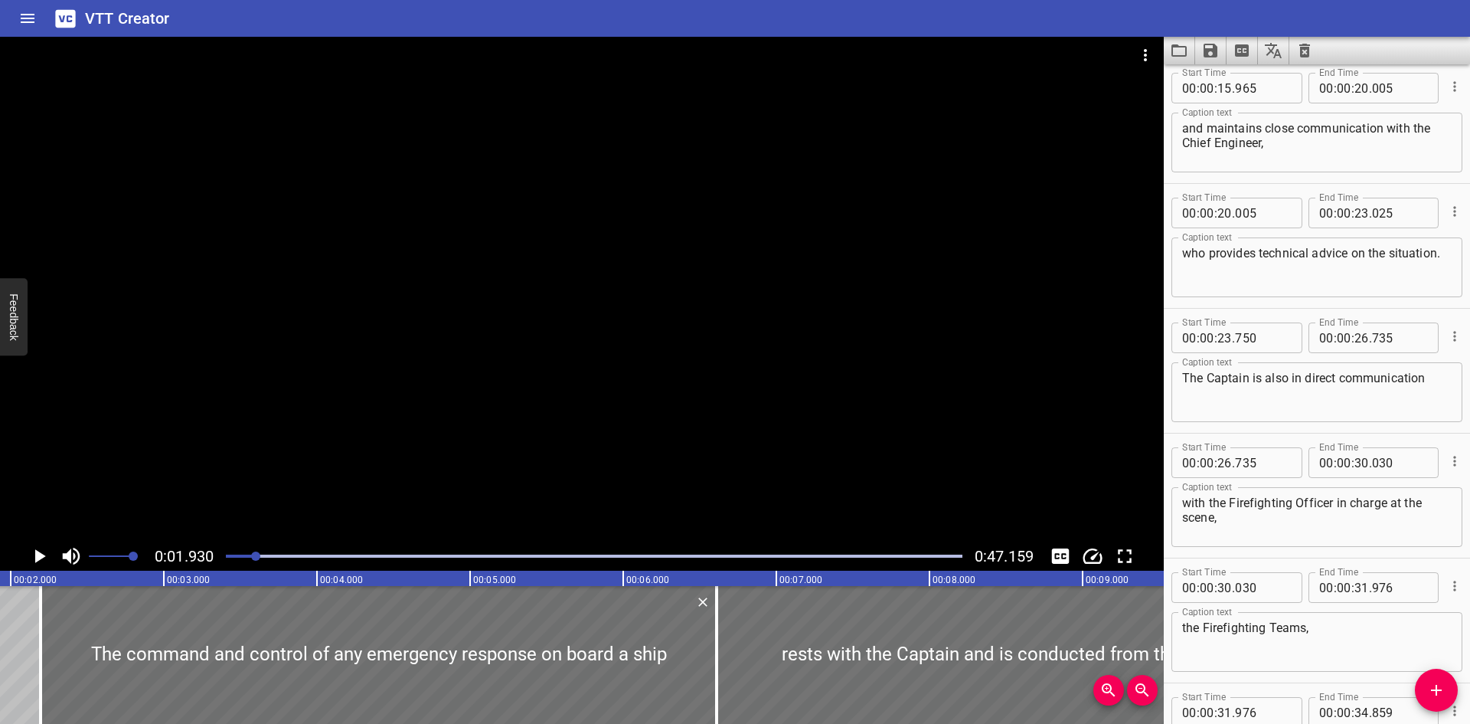
scroll to position [0, 0]
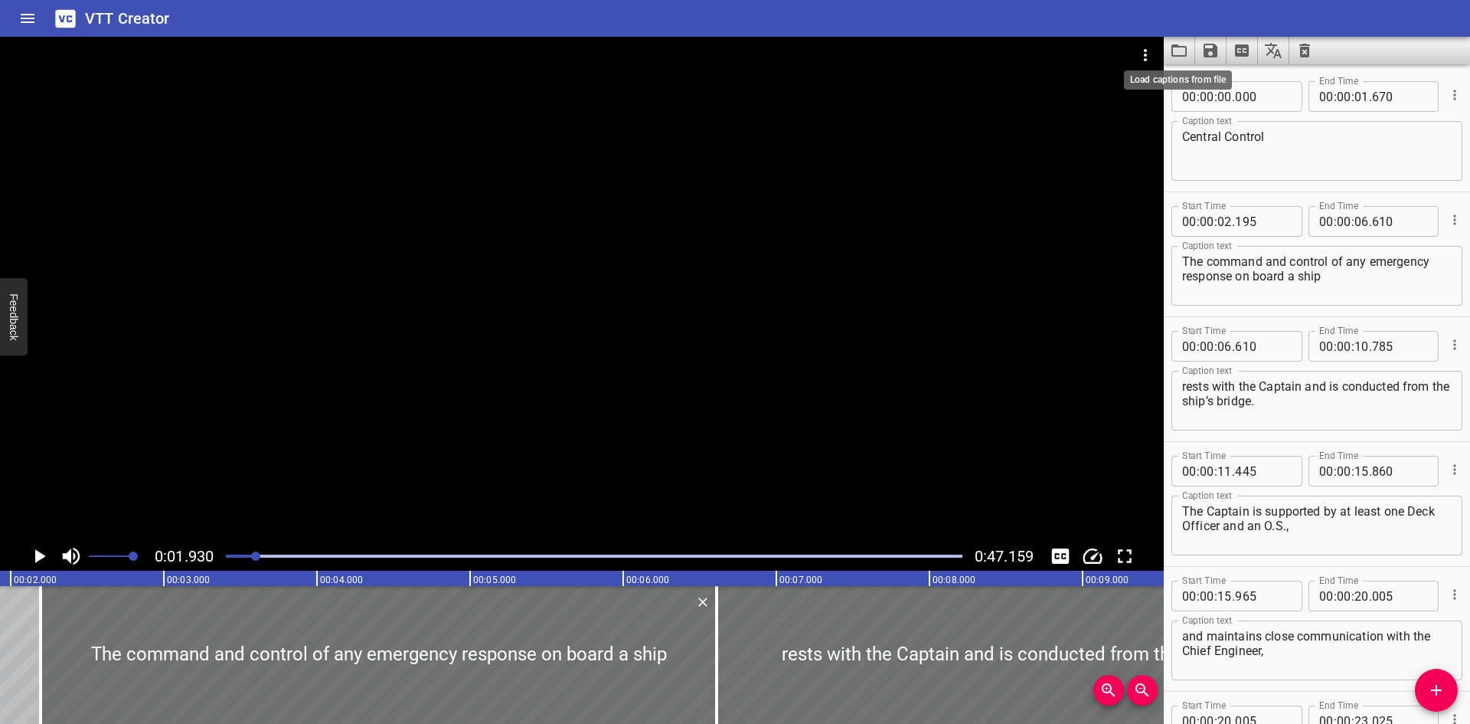
click at [1185, 41] on icon "Load captions from file" at bounding box center [1179, 50] width 18 height 18
click at [1169, 54] on button "Load captions from file" at bounding box center [1179, 51] width 31 height 28
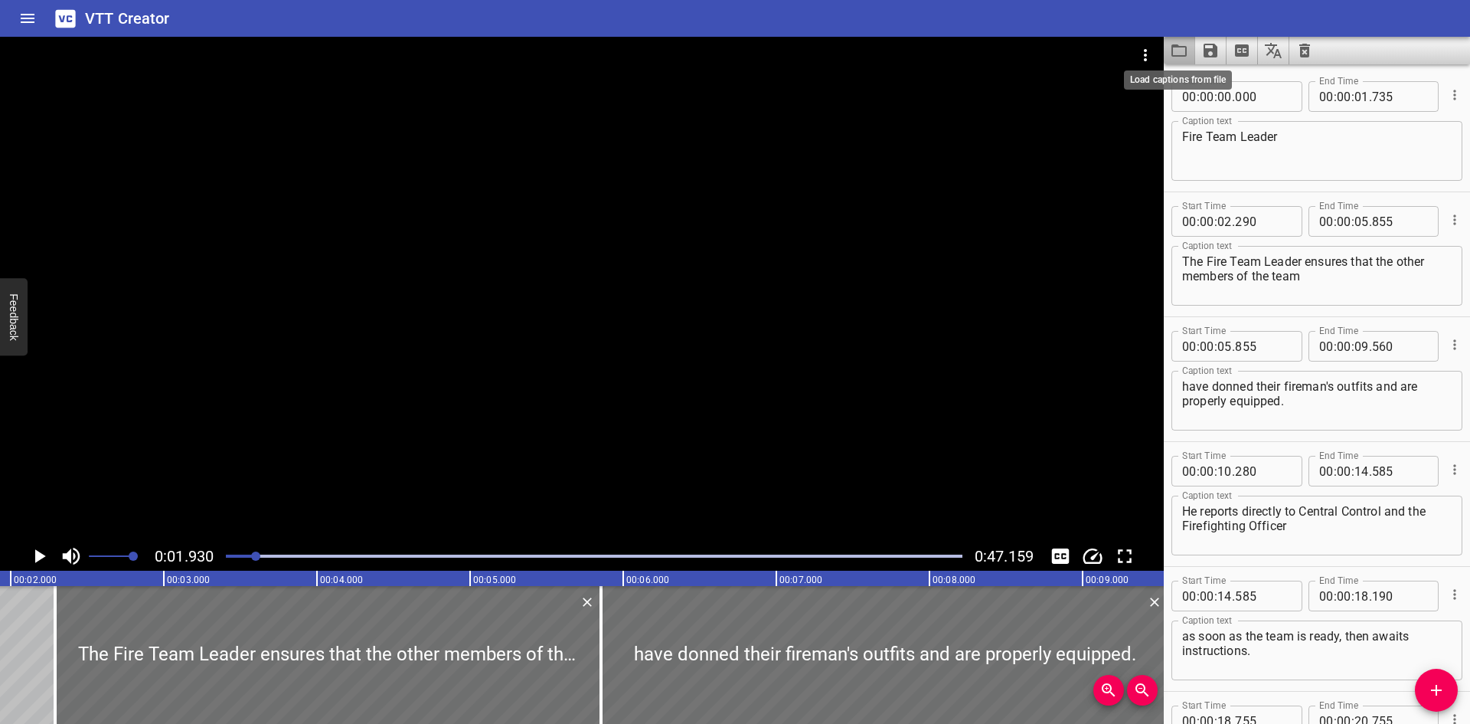
click at [1180, 47] on icon "Load captions from file" at bounding box center [1179, 50] width 15 height 12
click at [1367, 62] on div at bounding box center [1317, 51] width 306 height 28
click at [1177, 45] on icon "Load captions from file" at bounding box center [1179, 50] width 15 height 12
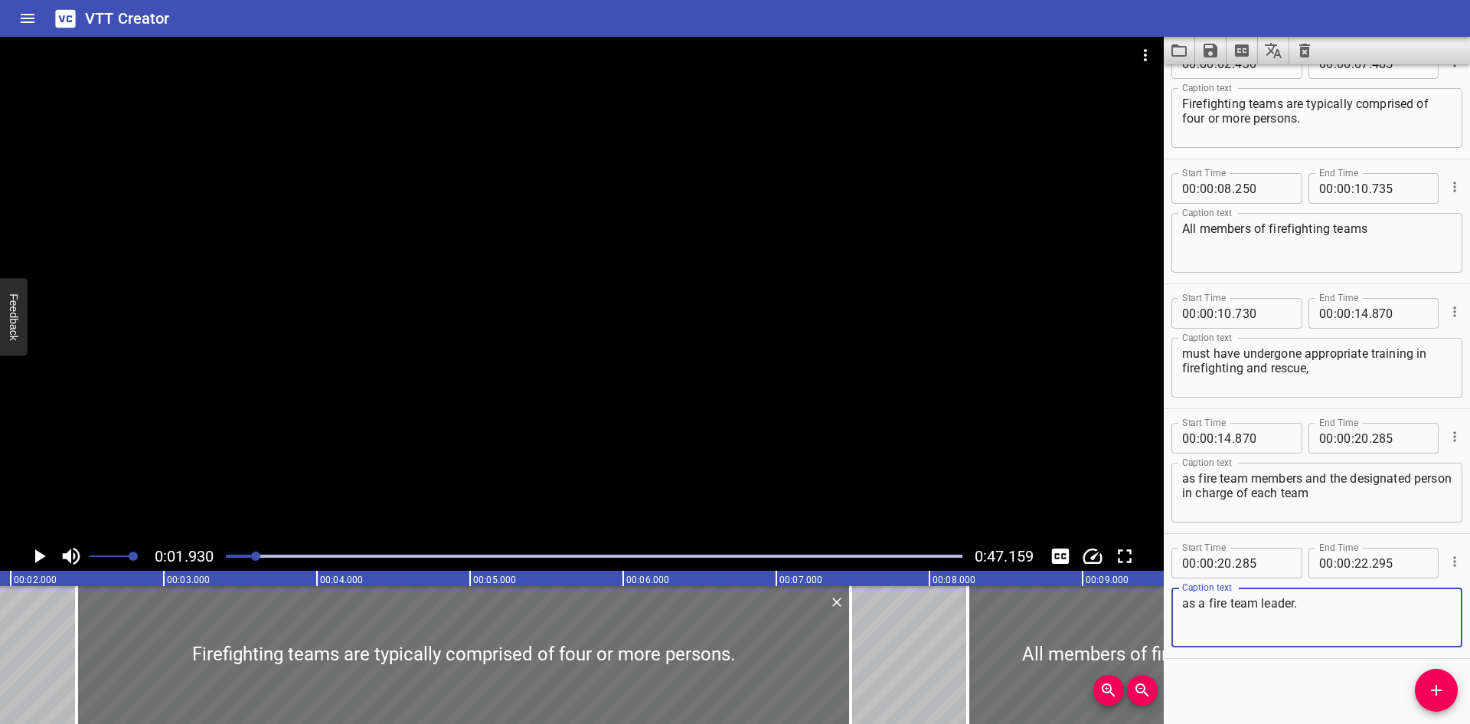
scroll to position [162, 0]
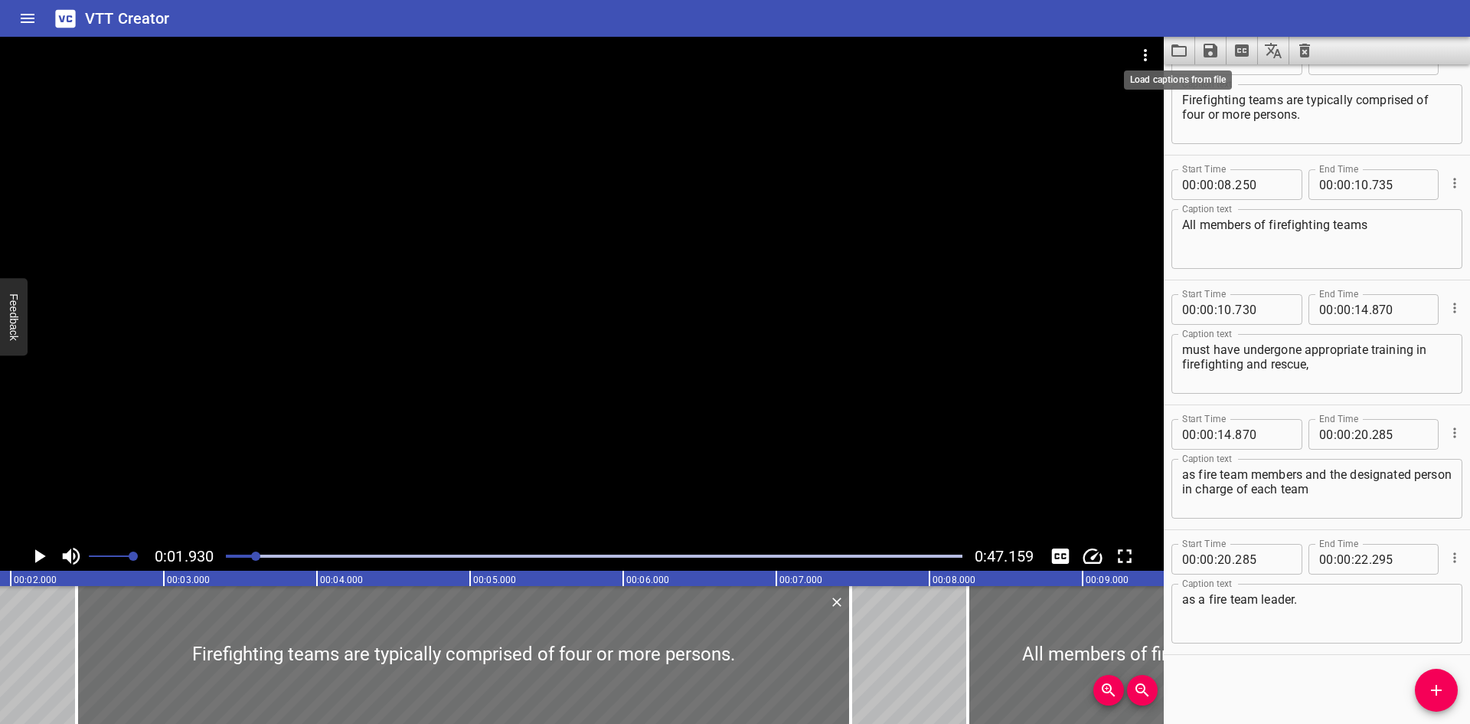
click at [1179, 56] on icon "Load captions from file" at bounding box center [1179, 50] width 15 height 12
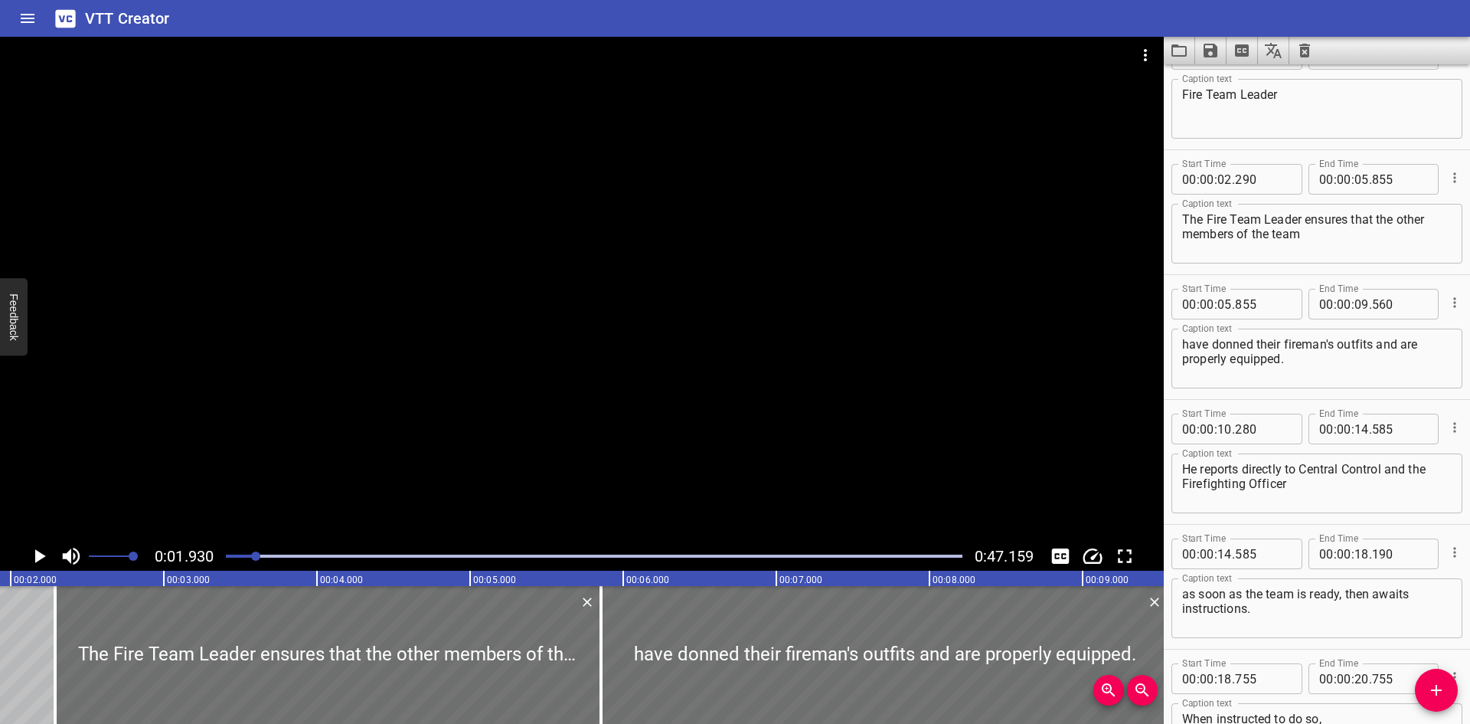
scroll to position [0, 0]
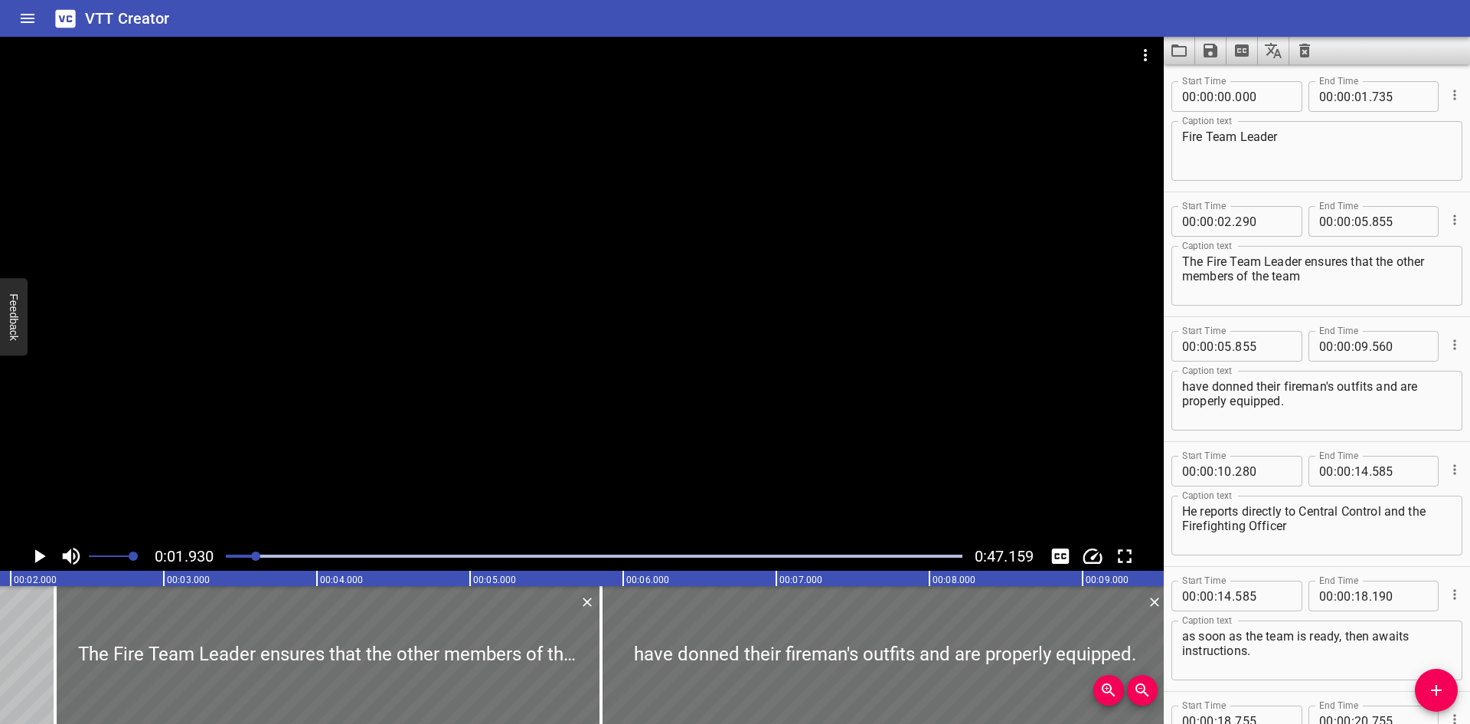
click at [1173, 45] on icon "Load captions from file" at bounding box center [1179, 50] width 15 height 12
click at [1179, 55] on icon "Load captions from file" at bounding box center [1179, 50] width 15 height 12
click at [733, 20] on div "VTT Creator" at bounding box center [735, 18] width 1470 height 37
click at [1311, 44] on icon "Clear captions" at bounding box center [1305, 50] width 18 height 18
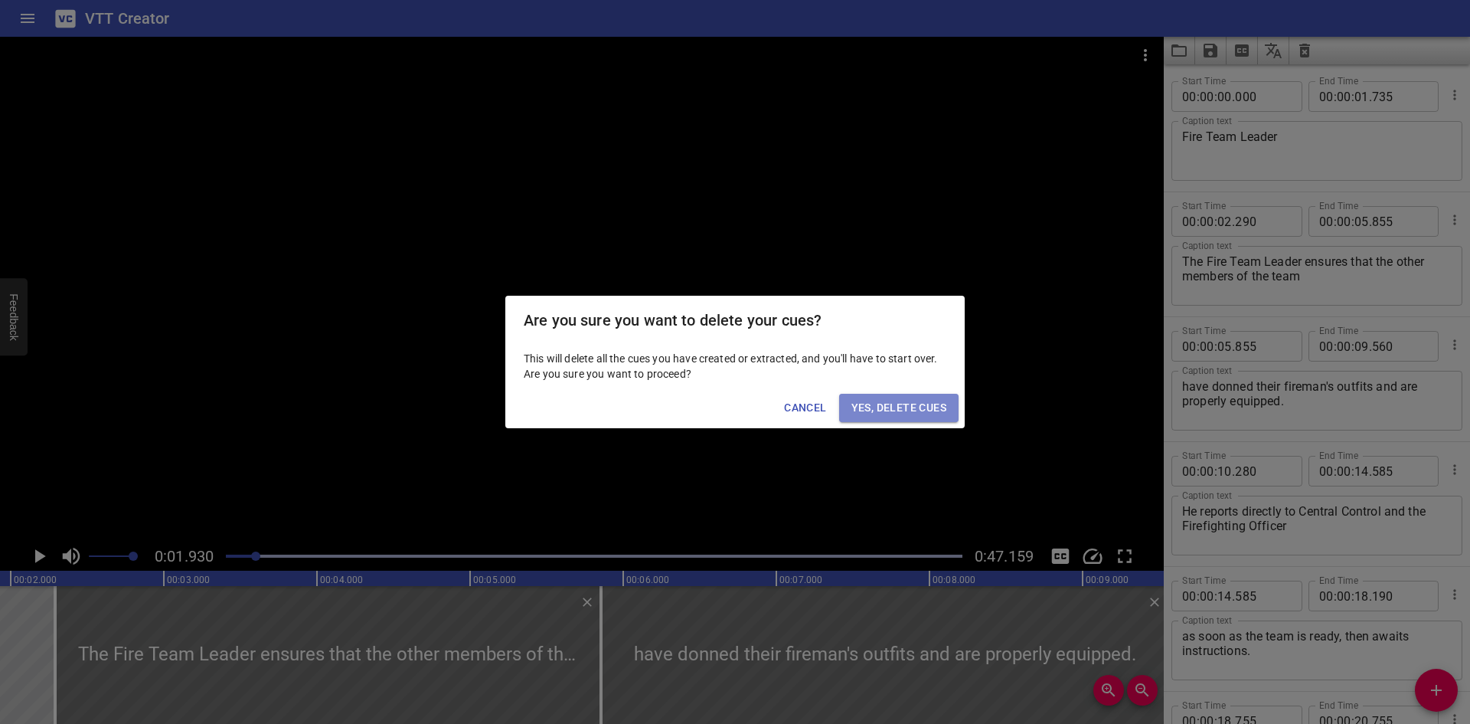
click at [898, 421] on button "Yes, Delete Cues" at bounding box center [898, 408] width 119 height 28
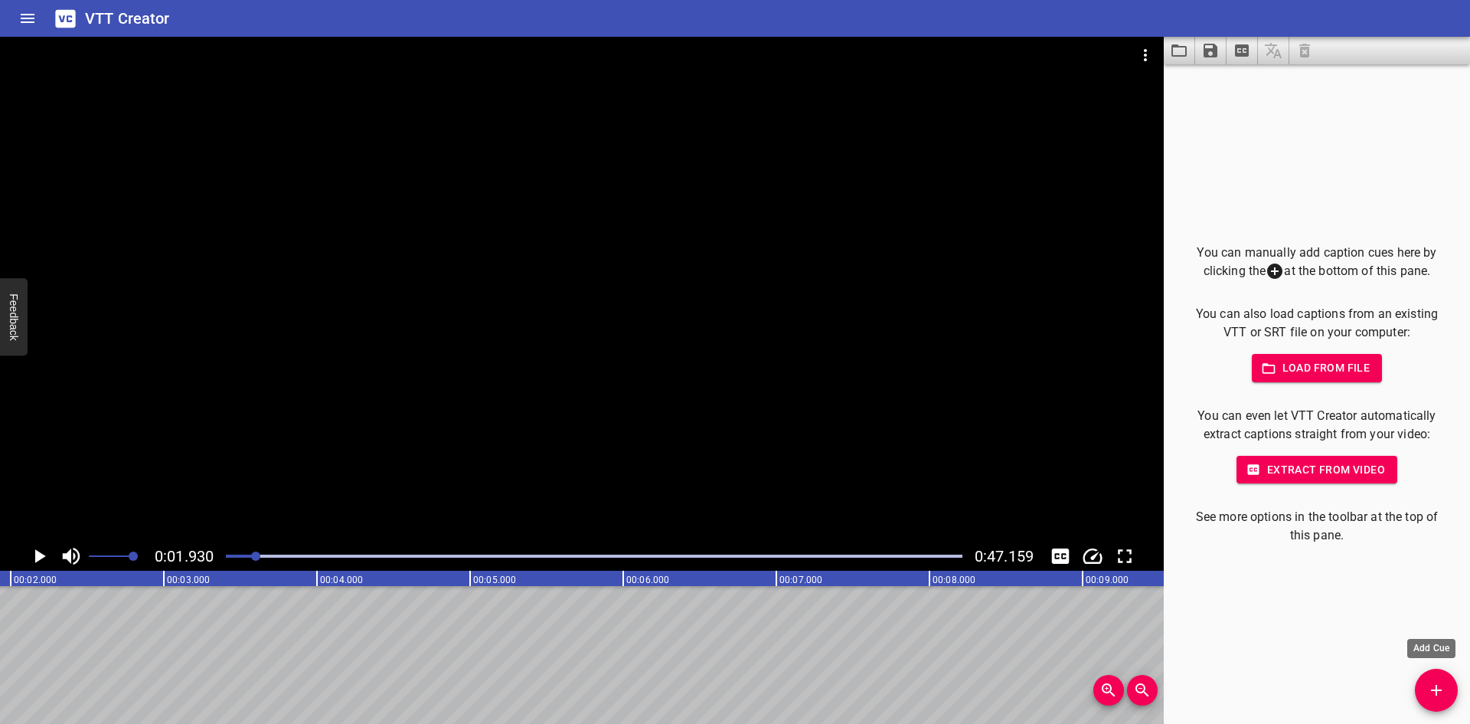
click at [1436, 680] on button "Add Cue" at bounding box center [1436, 690] width 43 height 43
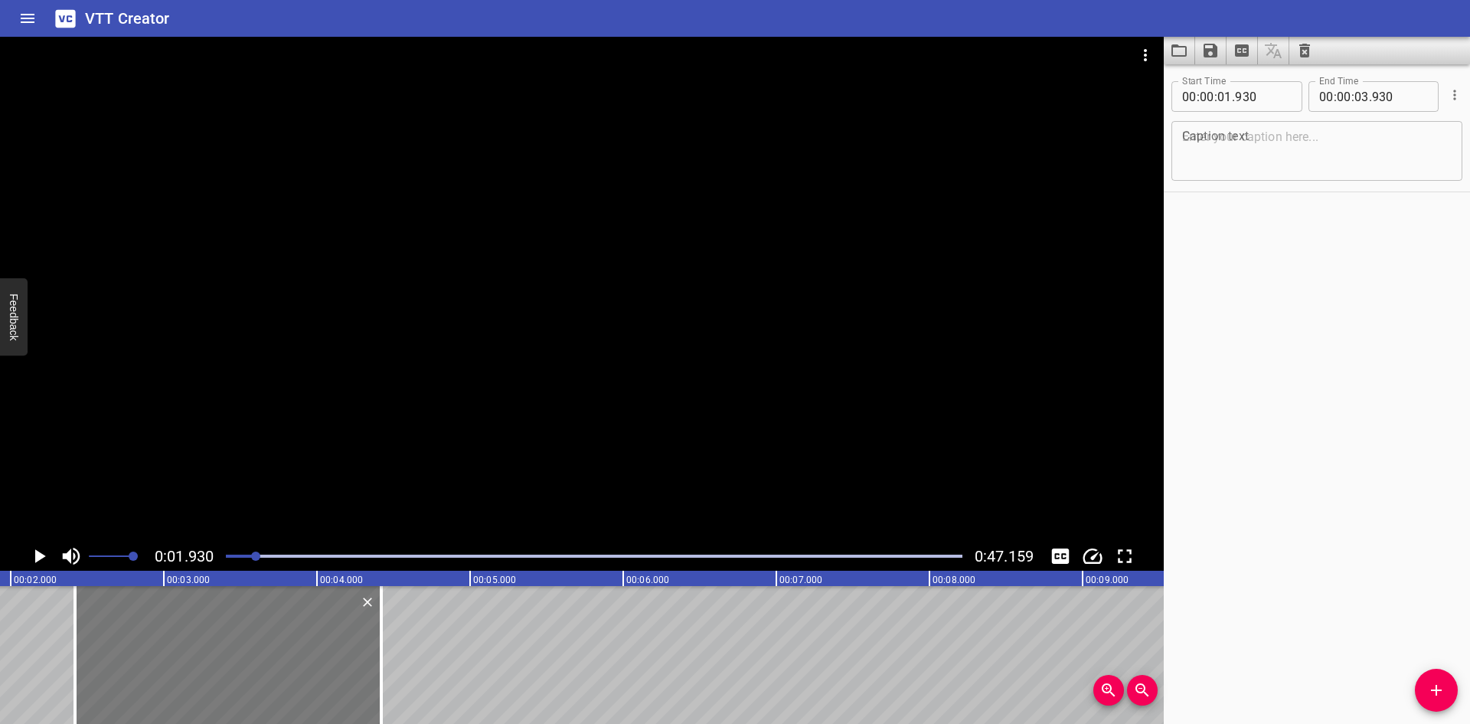
drag, startPoint x: 74, startPoint y: 659, endPoint x: 147, endPoint y: 658, distance: 73.5
click at [147, 658] on div at bounding box center [228, 655] width 306 height 138
type input "02"
type input "420"
type input "04"
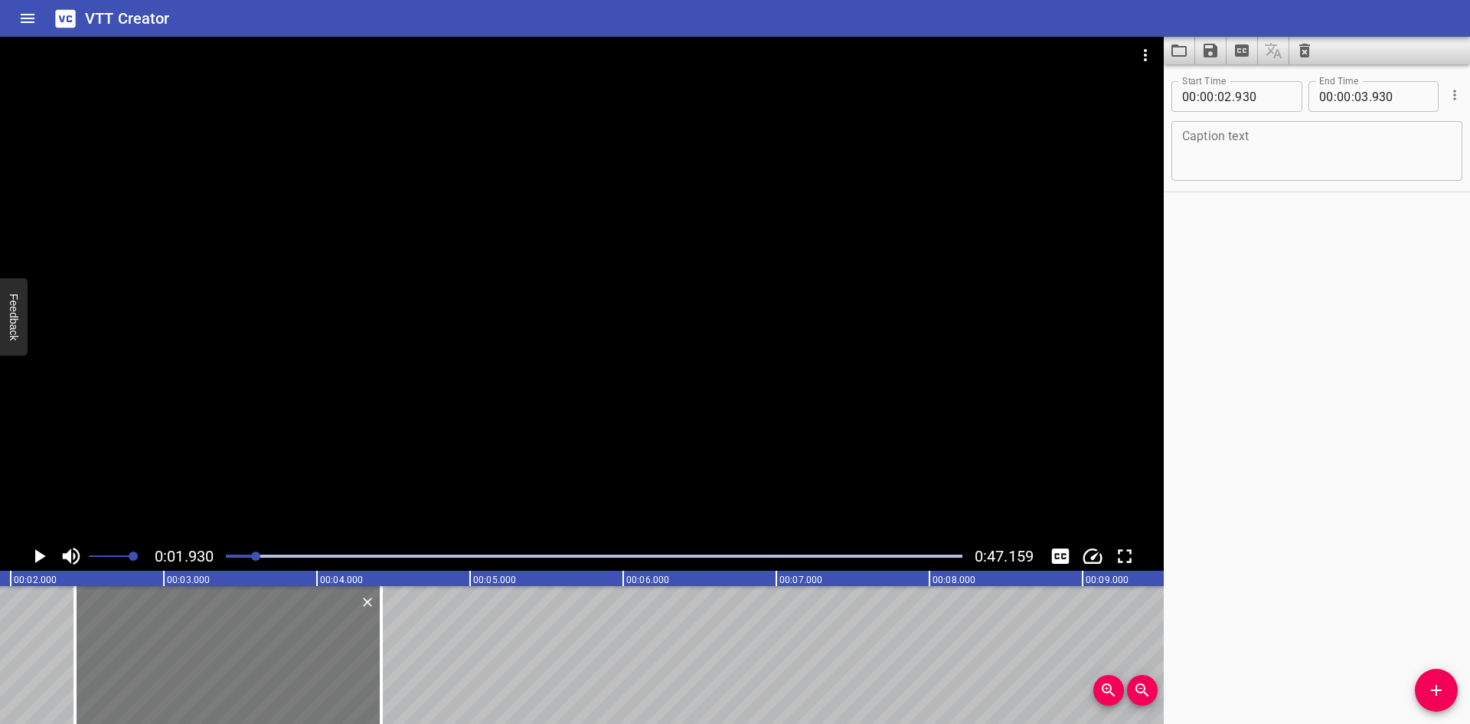
type input "420"
click at [352, 363] on div at bounding box center [582, 289] width 1164 height 505
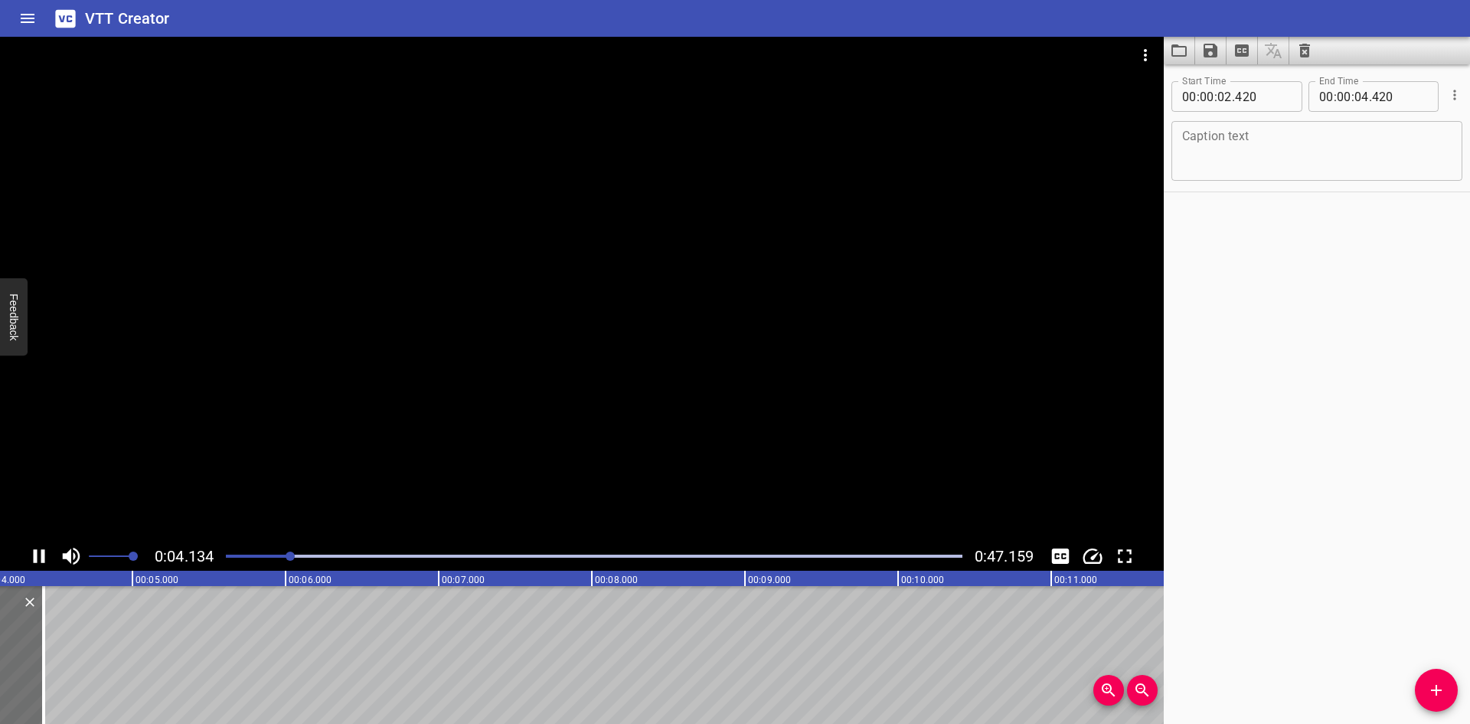
click at [478, 370] on div at bounding box center [582, 289] width 1164 height 505
click at [738, 237] on div at bounding box center [582, 289] width 1164 height 505
click at [673, 345] on div at bounding box center [582, 289] width 1164 height 505
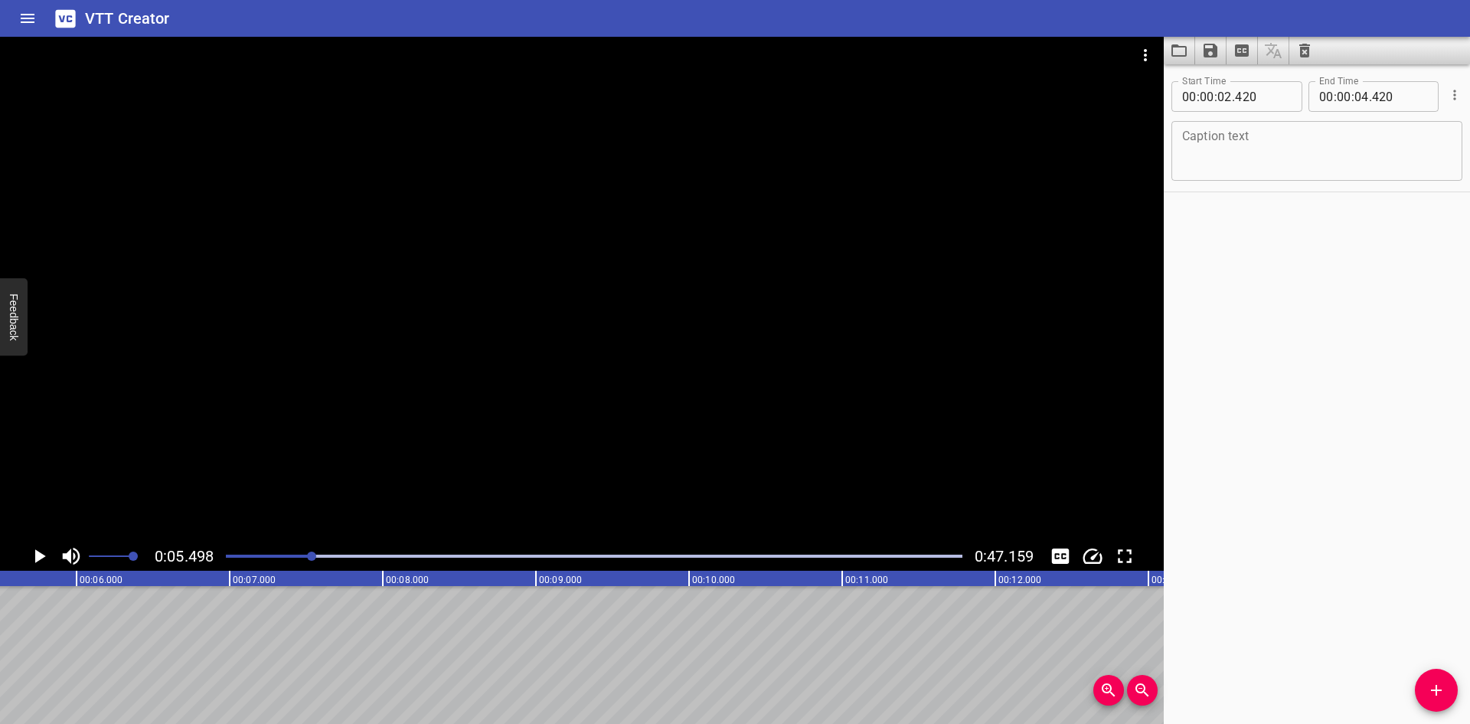
scroll to position [0, 0]
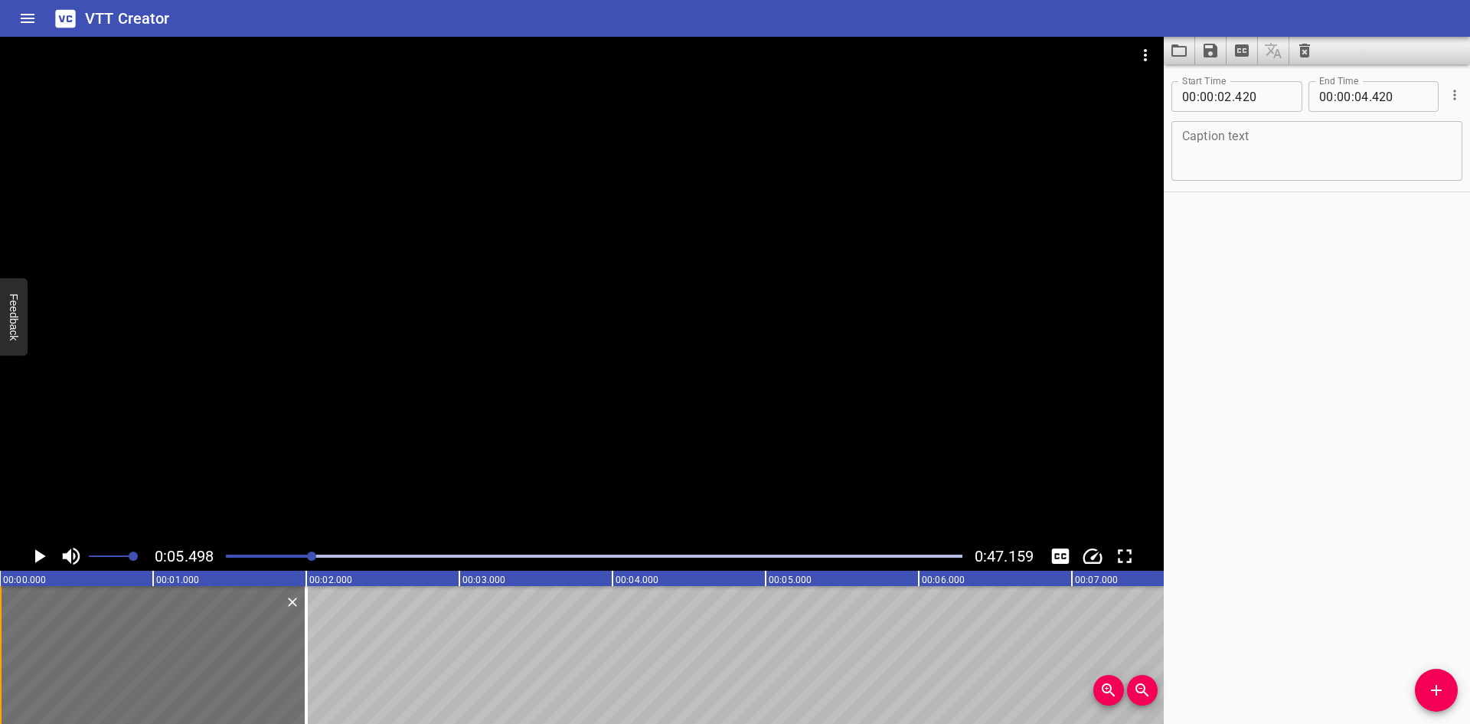
drag, startPoint x: 582, startPoint y: 628, endPoint x: 0, endPoint y: 643, distance: 582.2
click at [0, 643] on div at bounding box center [153, 655] width 306 height 138
type input "00"
type input "000"
type input "02"
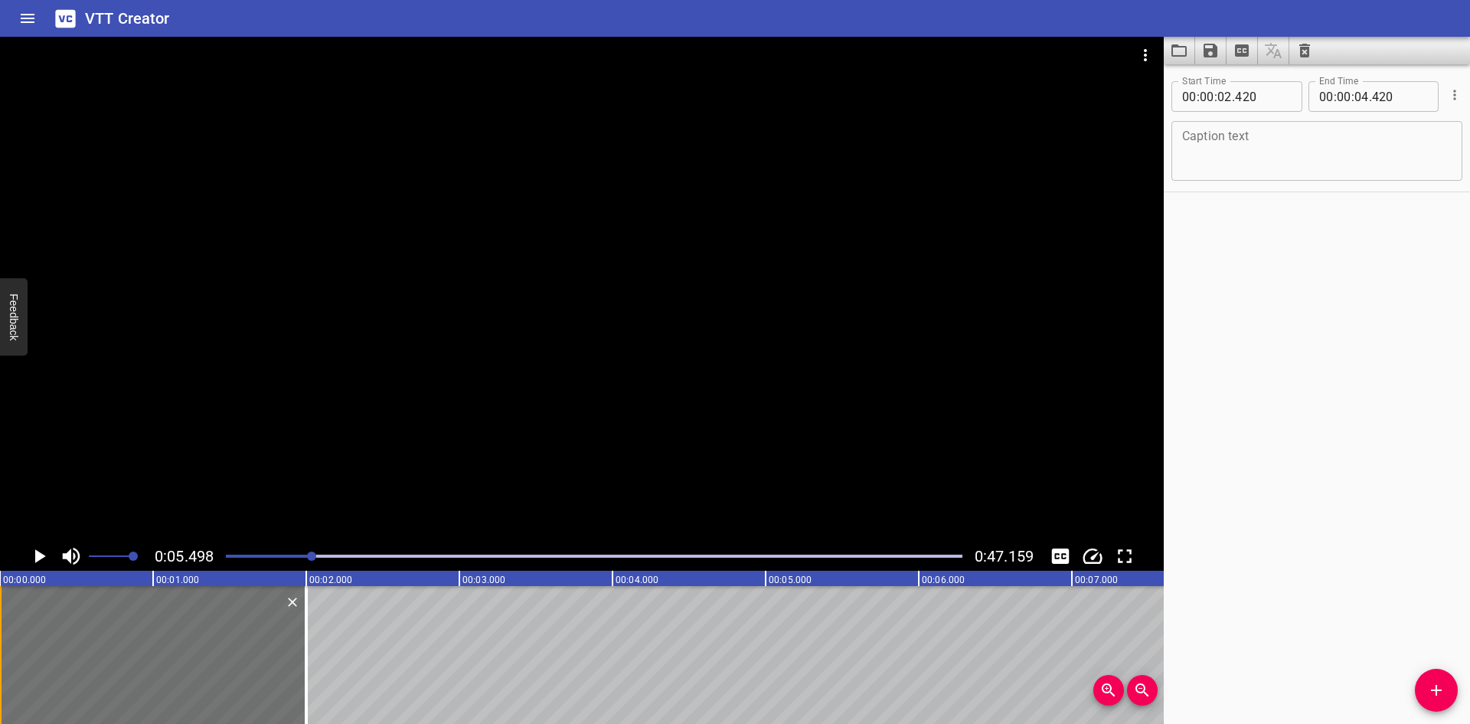
type input "000"
drag, startPoint x: 304, startPoint y: 639, endPoint x: 446, endPoint y: 628, distance: 142.1
click at [264, 647] on div at bounding box center [267, 655] width 15 height 138
type input "01"
type input "740"
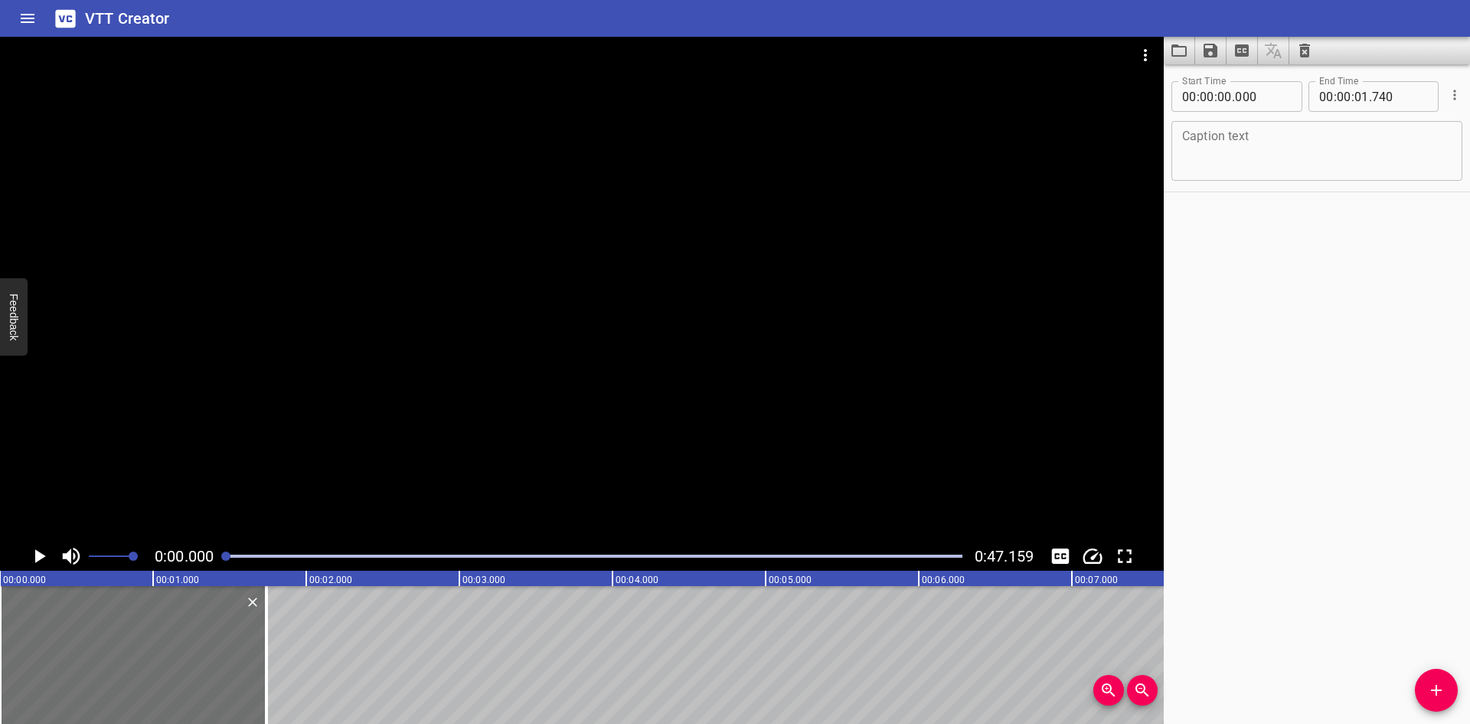
click at [1283, 142] on textarea at bounding box center [1317, 151] width 270 height 44
paste textarea "Firefighting Officer"
type textarea "Firefighting Officer"
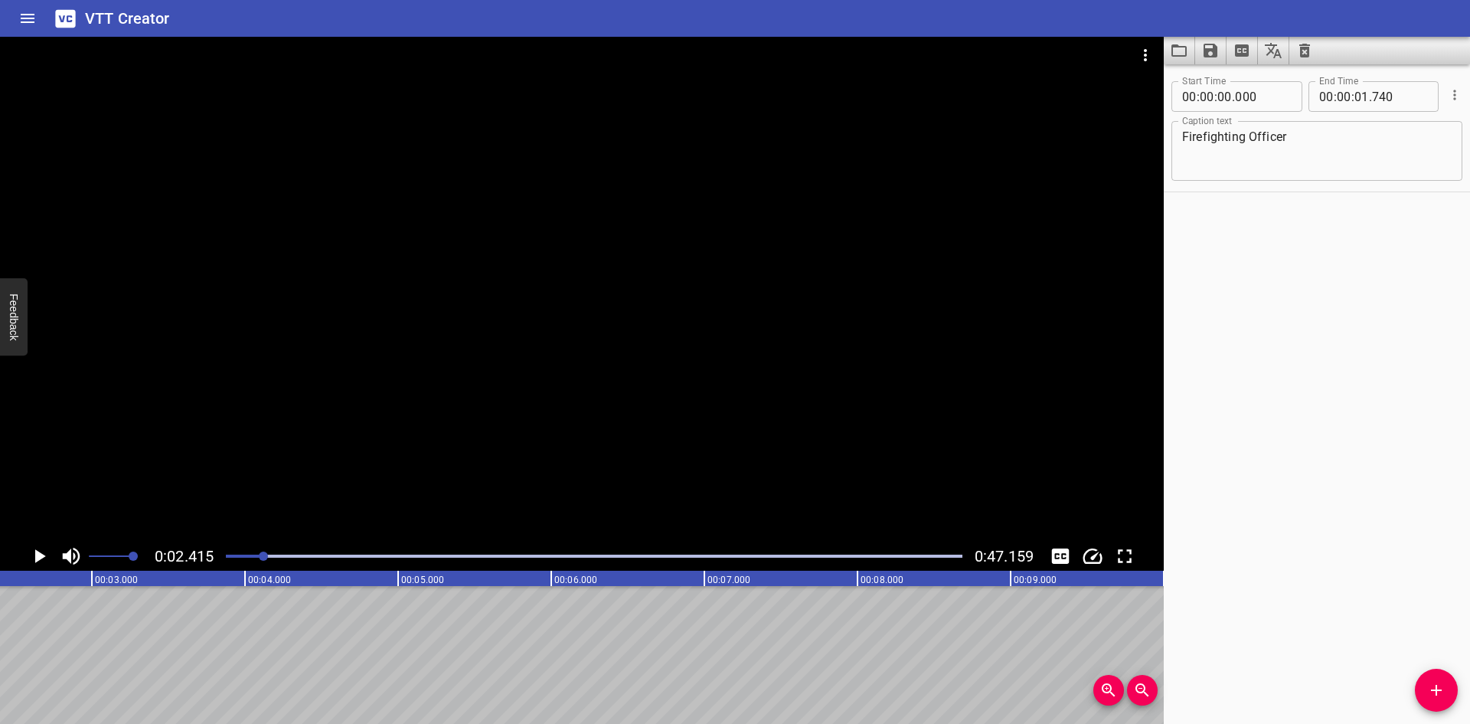
scroll to position [0, 370]
click at [1424, 685] on span "Add Cue" at bounding box center [1436, 690] width 43 height 18
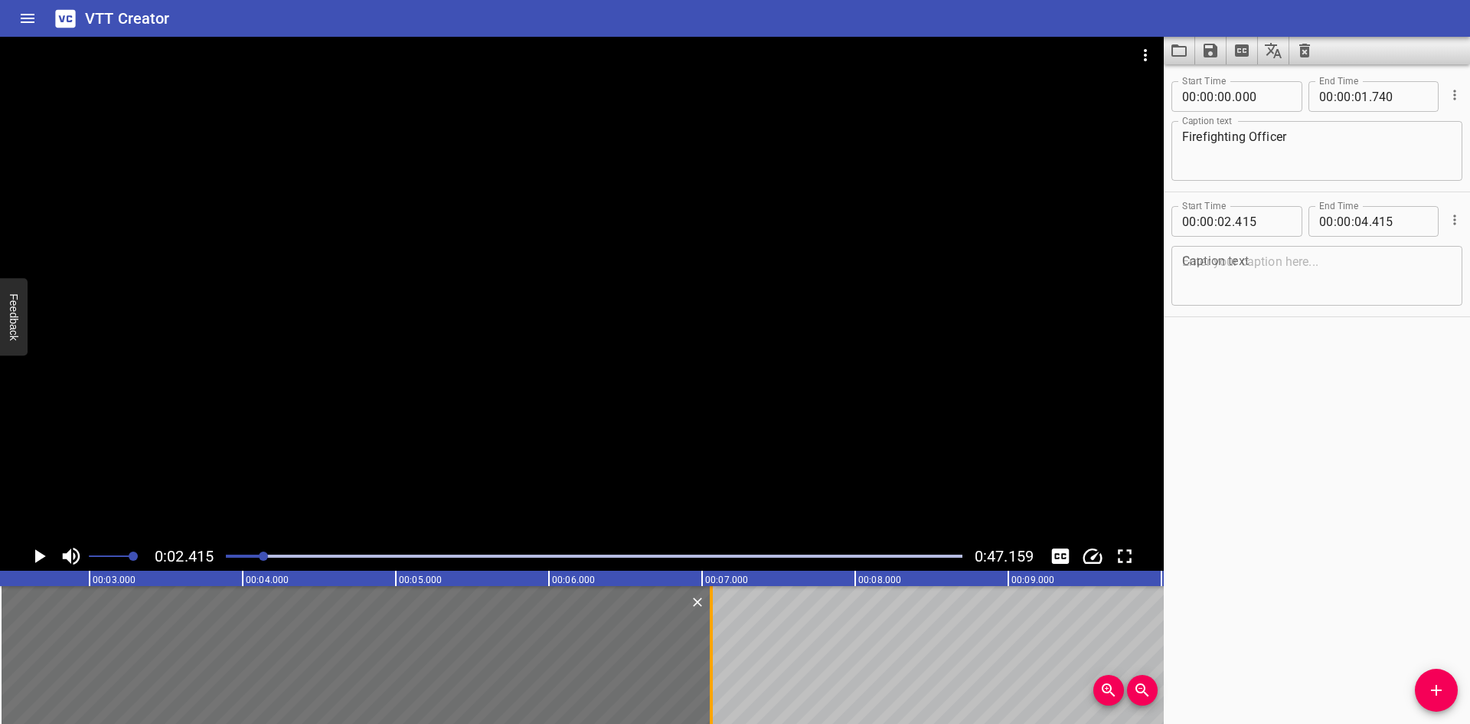
drag, startPoint x: 306, startPoint y: 655, endPoint x: 711, endPoint y: 688, distance: 406.5
click at [711, 688] on div at bounding box center [711, 655] width 3 height 138
type input "07"
type input "060"
click at [1287, 268] on textarea at bounding box center [1317, 276] width 270 height 44
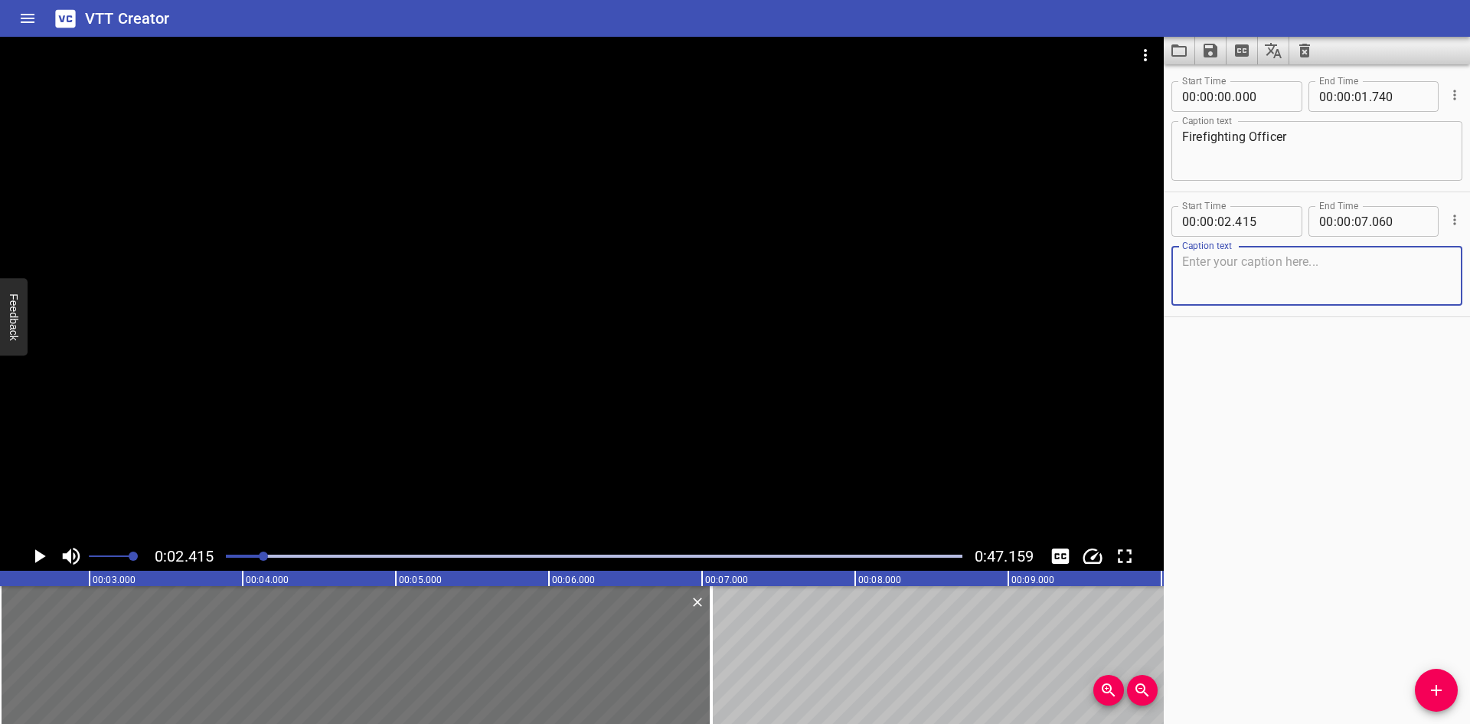
paste textarea "• The Firefighting Officer is an Emergency Response Coordinator"
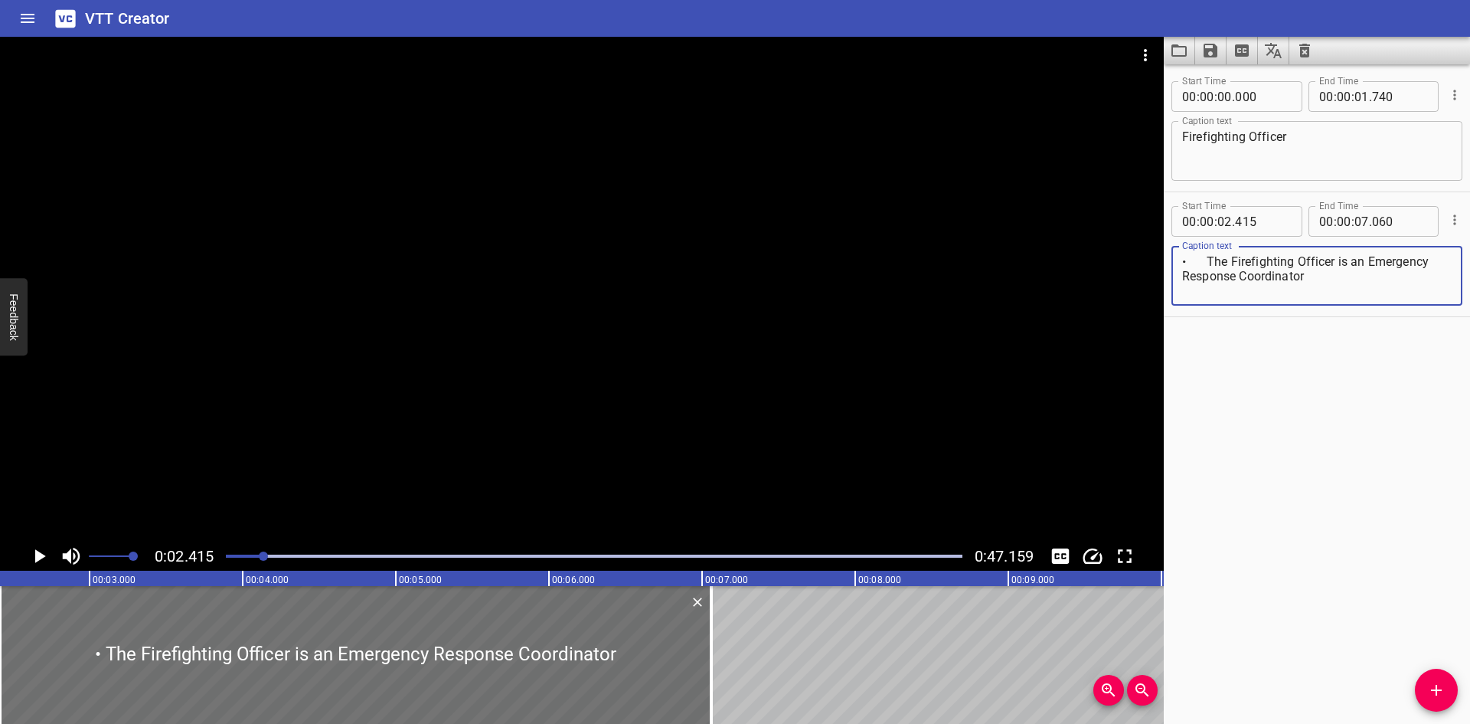
click at [1209, 258] on textarea "• The Firefighting Officer is an Emergency Response Coordinator" at bounding box center [1317, 276] width 270 height 44
type textarea "The Firefighting Officer is an Emergency Response Coordinator"
click at [1307, 142] on textarea "Firefighting Officer" at bounding box center [1317, 151] width 270 height 44
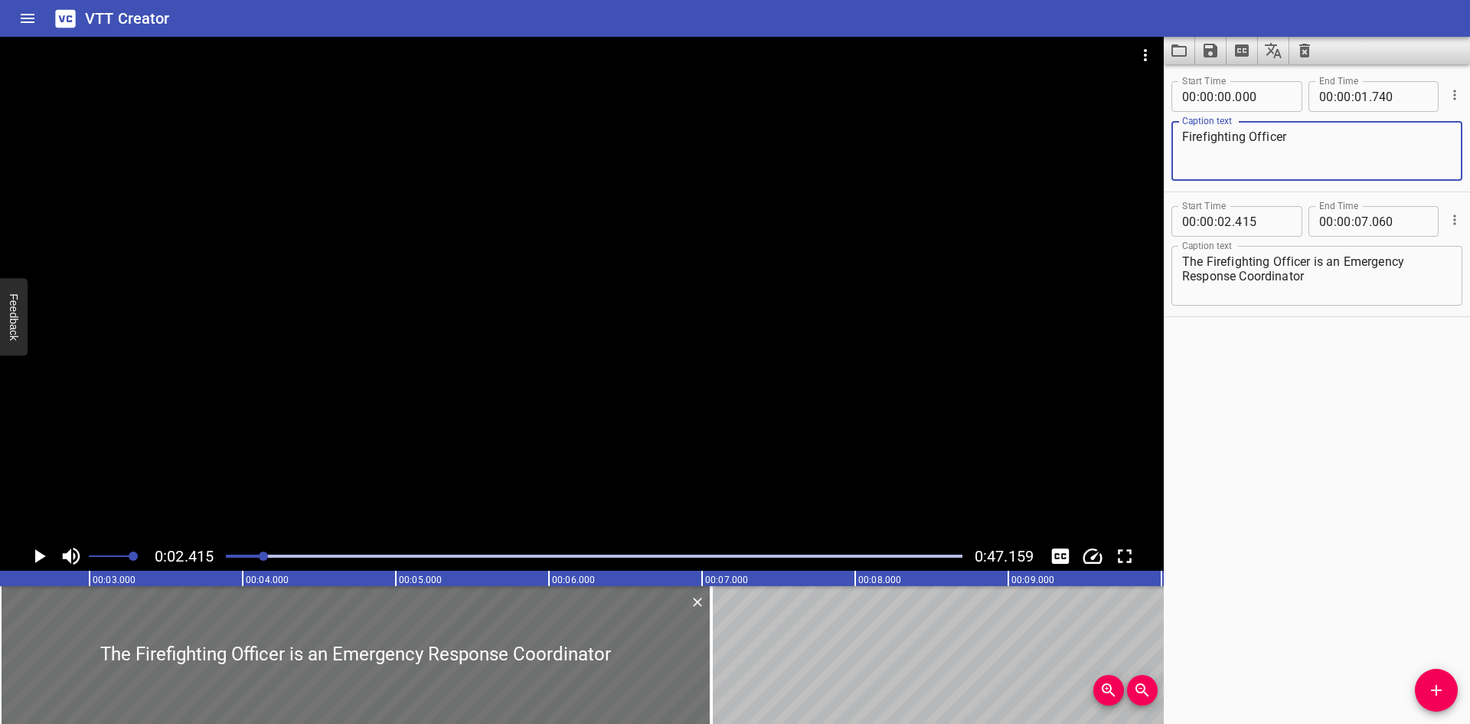
click at [1260, 276] on textarea "The Firefighting Officer is an Emergency Response Coordinator" at bounding box center [1317, 276] width 270 height 44
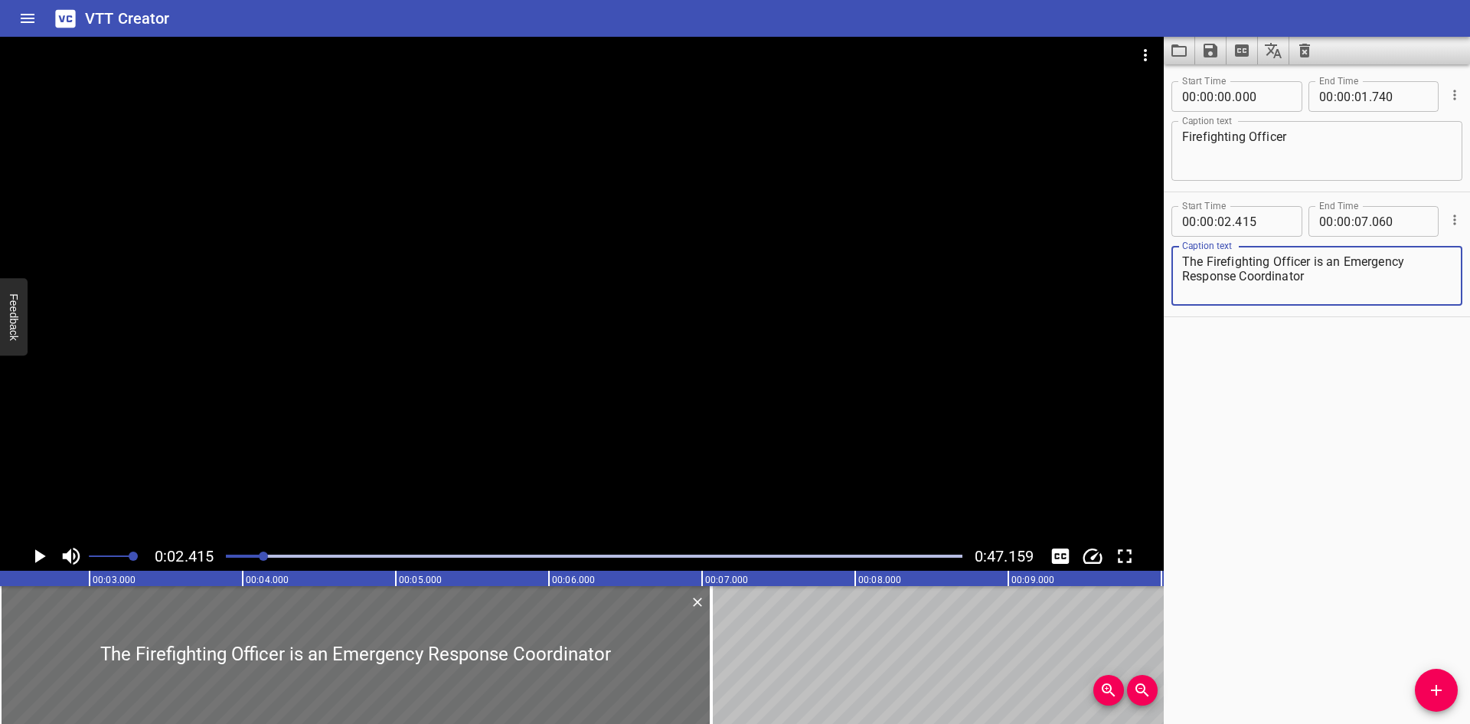
click at [1215, 265] on textarea "The Firefighting Officer is an Emergency Response Coordinator" at bounding box center [1317, 276] width 270 height 44
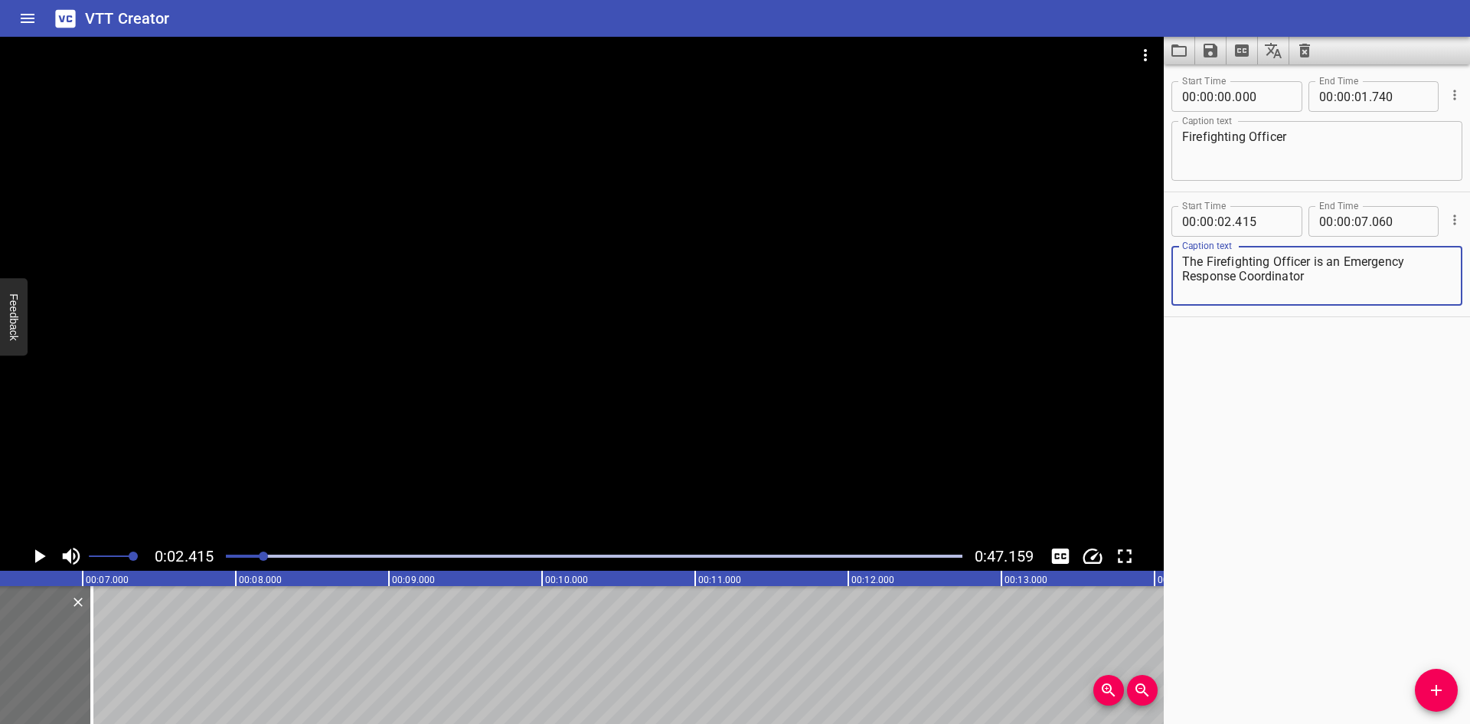
scroll to position [0, 878]
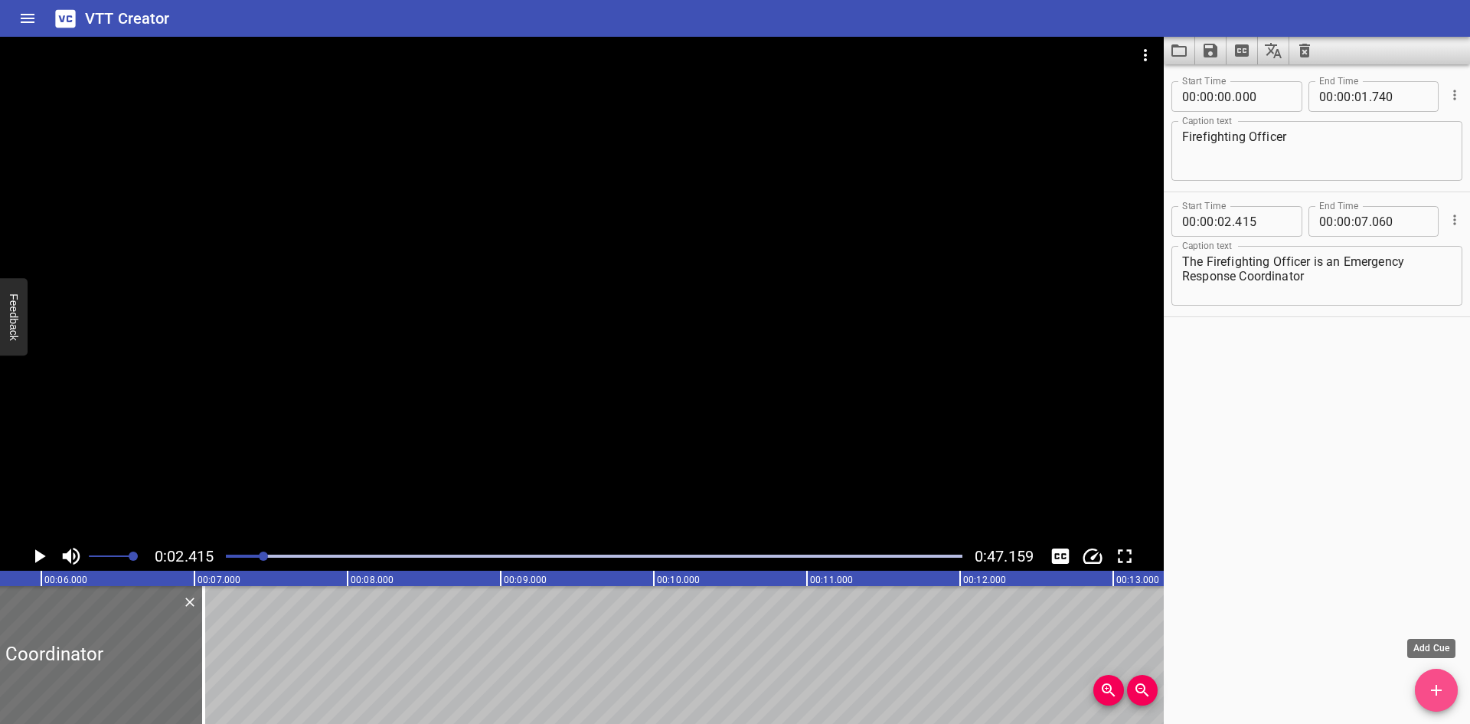
drag, startPoint x: 1424, startPoint y: 681, endPoint x: 1249, endPoint y: 671, distance: 174.9
click at [1421, 680] on button "Add Cue" at bounding box center [1436, 690] width 43 height 43
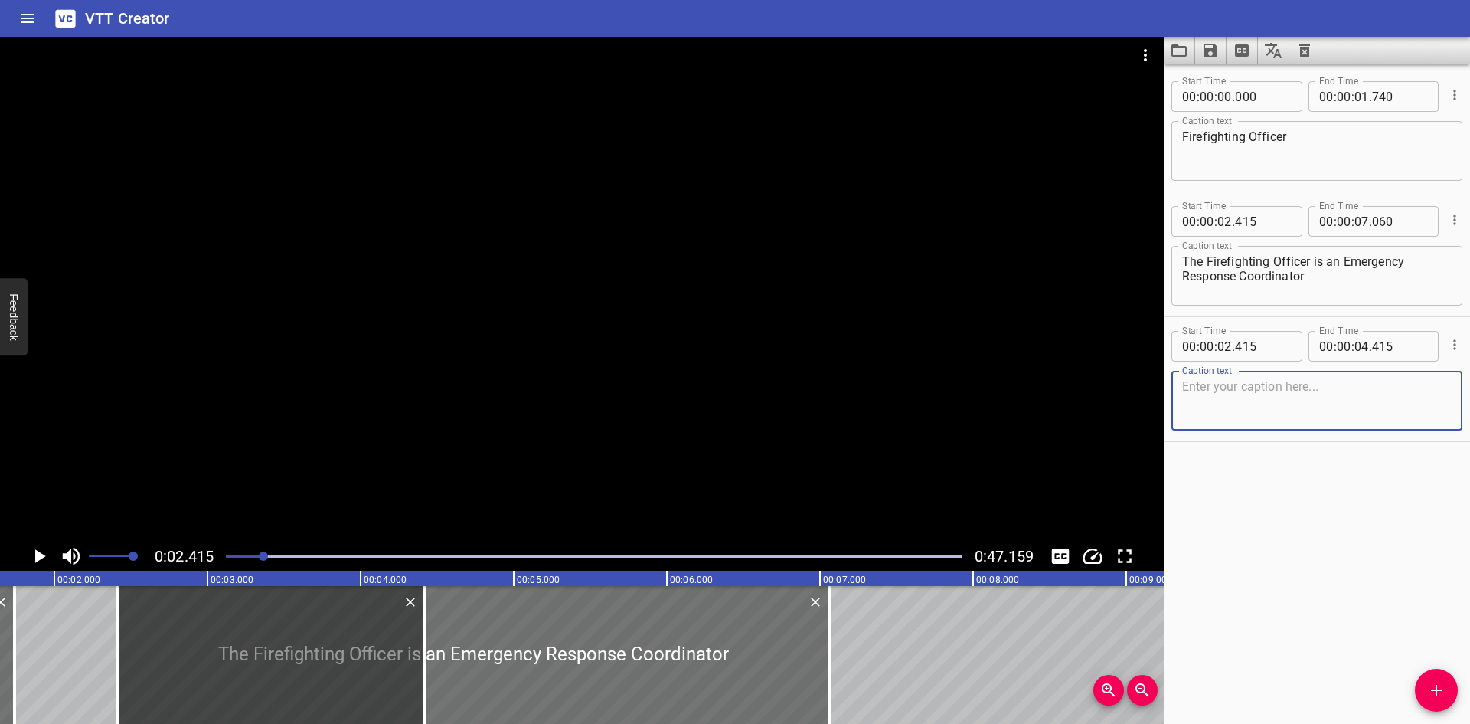
scroll to position [0, 153]
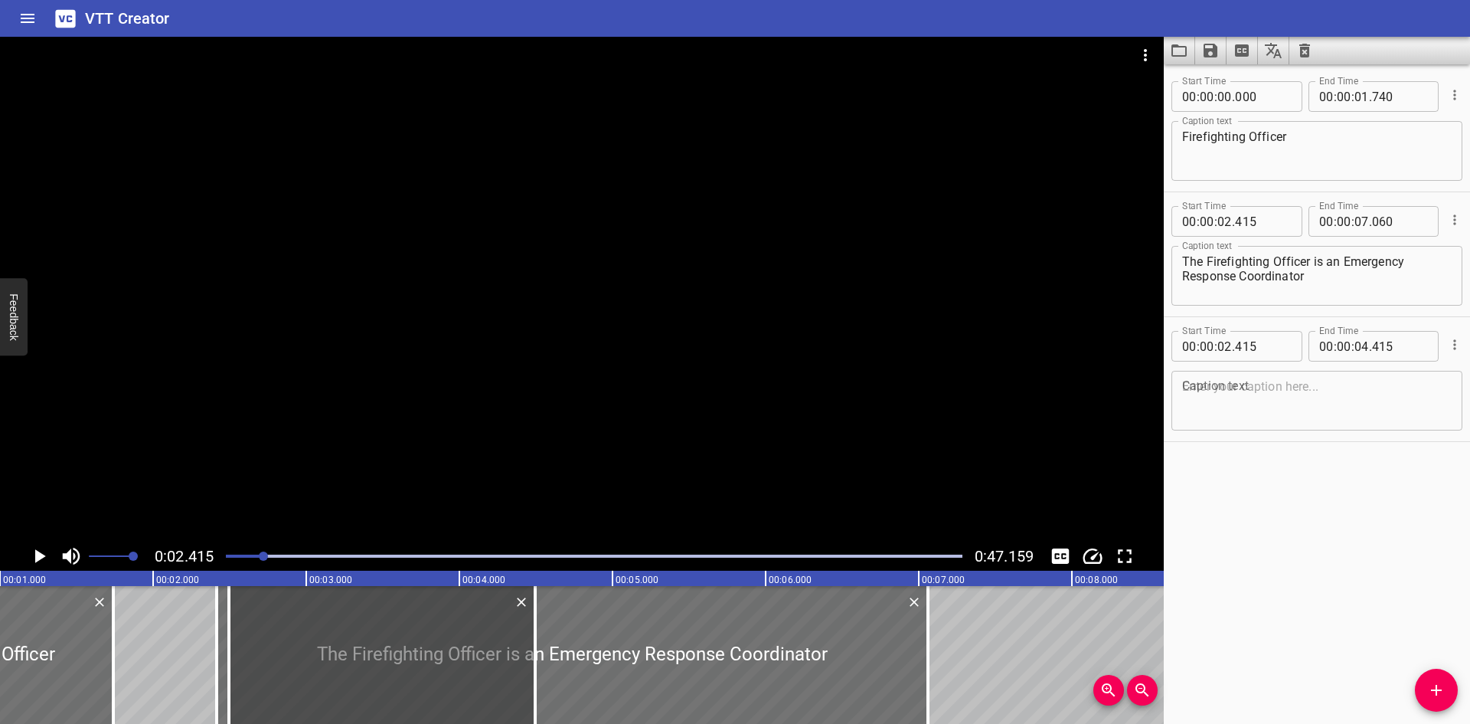
drag, startPoint x: 390, startPoint y: 666, endPoint x: 401, endPoint y: 666, distance: 11.5
click at [401, 666] on div at bounding box center [382, 655] width 306 height 138
type input "495"
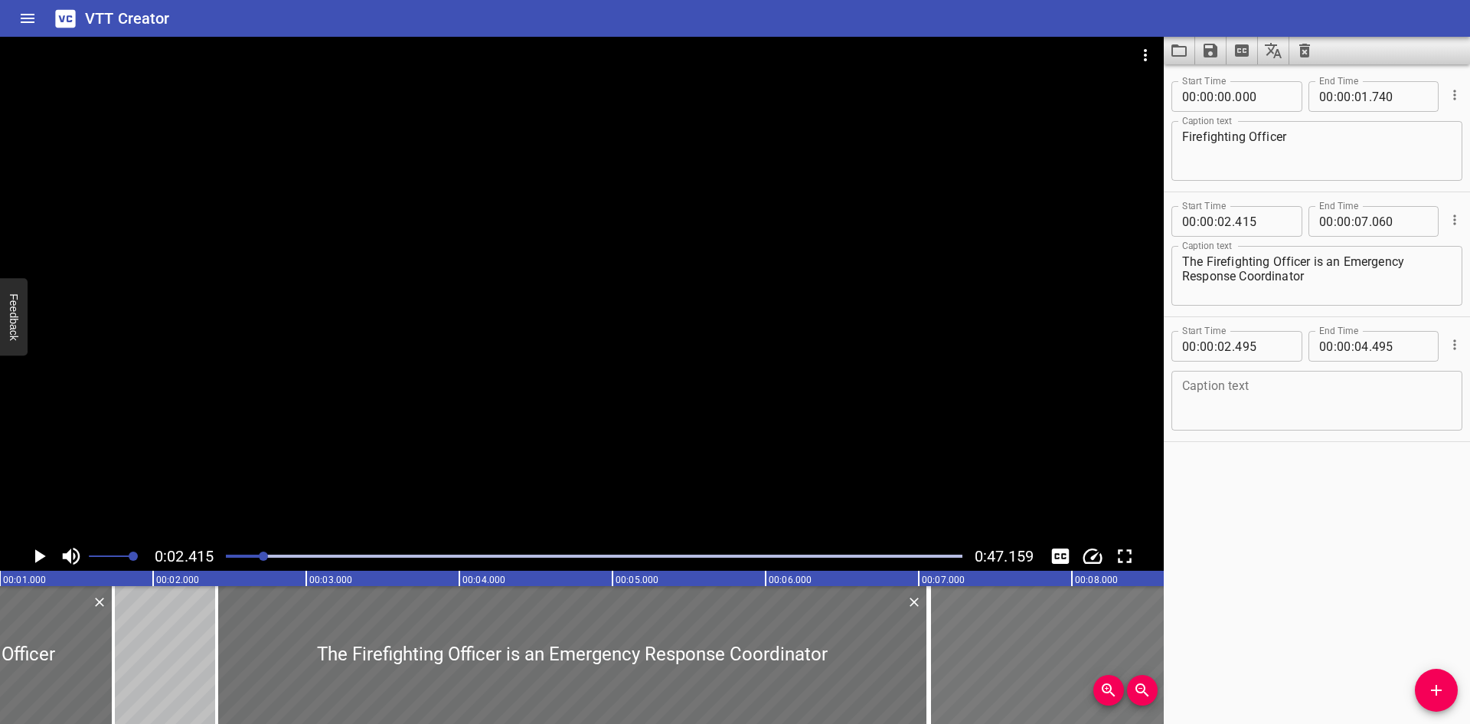
drag, startPoint x: 271, startPoint y: 659, endPoint x: 972, endPoint y: 663, distance: 700.8
click at [972, 663] on div at bounding box center [1083, 655] width 306 height 138
type input "07"
type input "070"
type input "09"
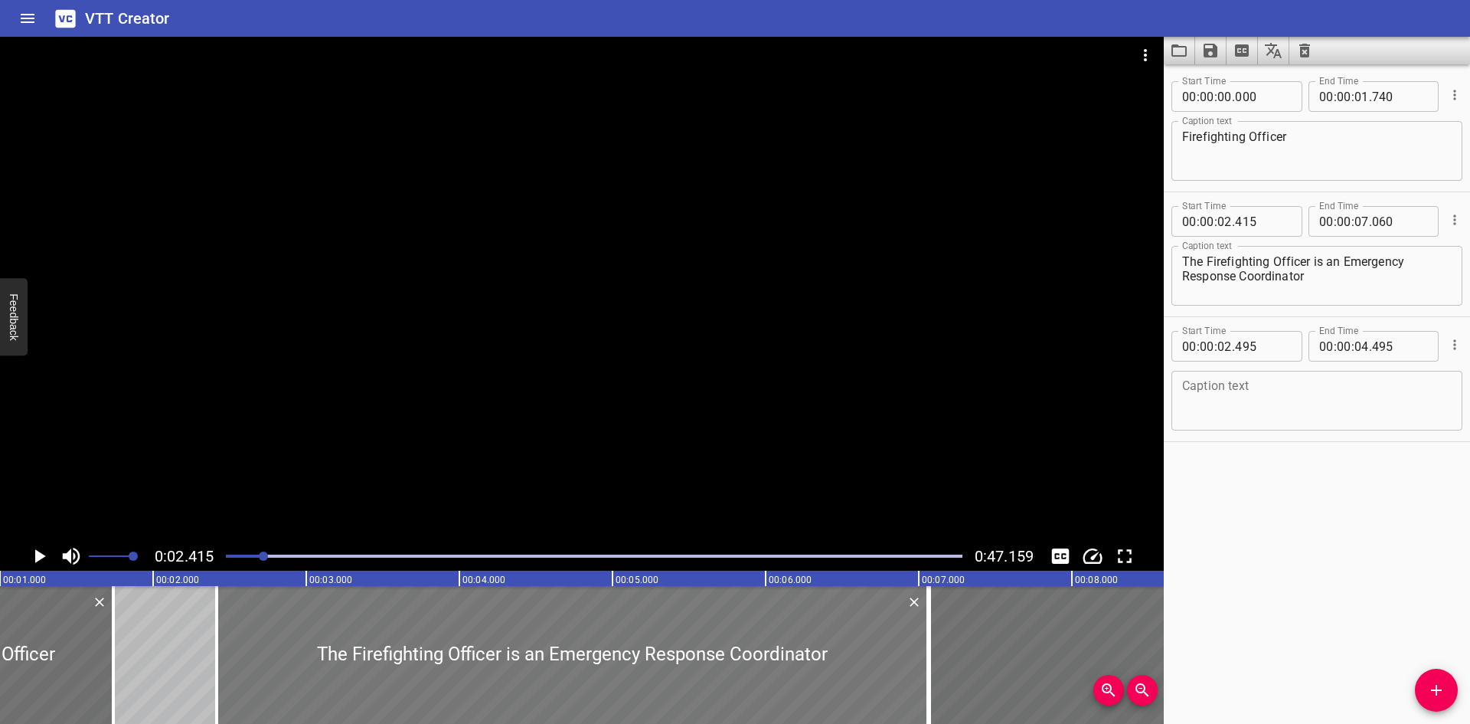
type input "070"
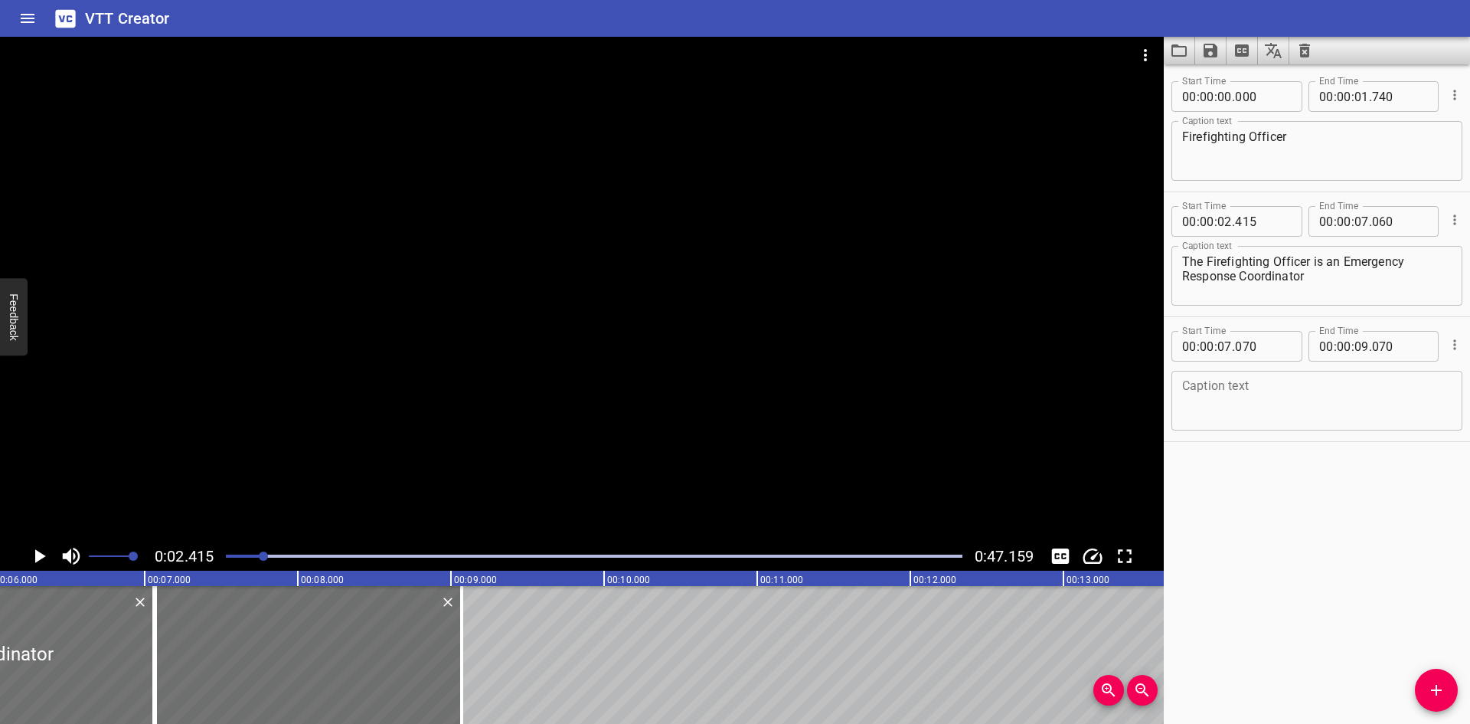
scroll to position [0, 958]
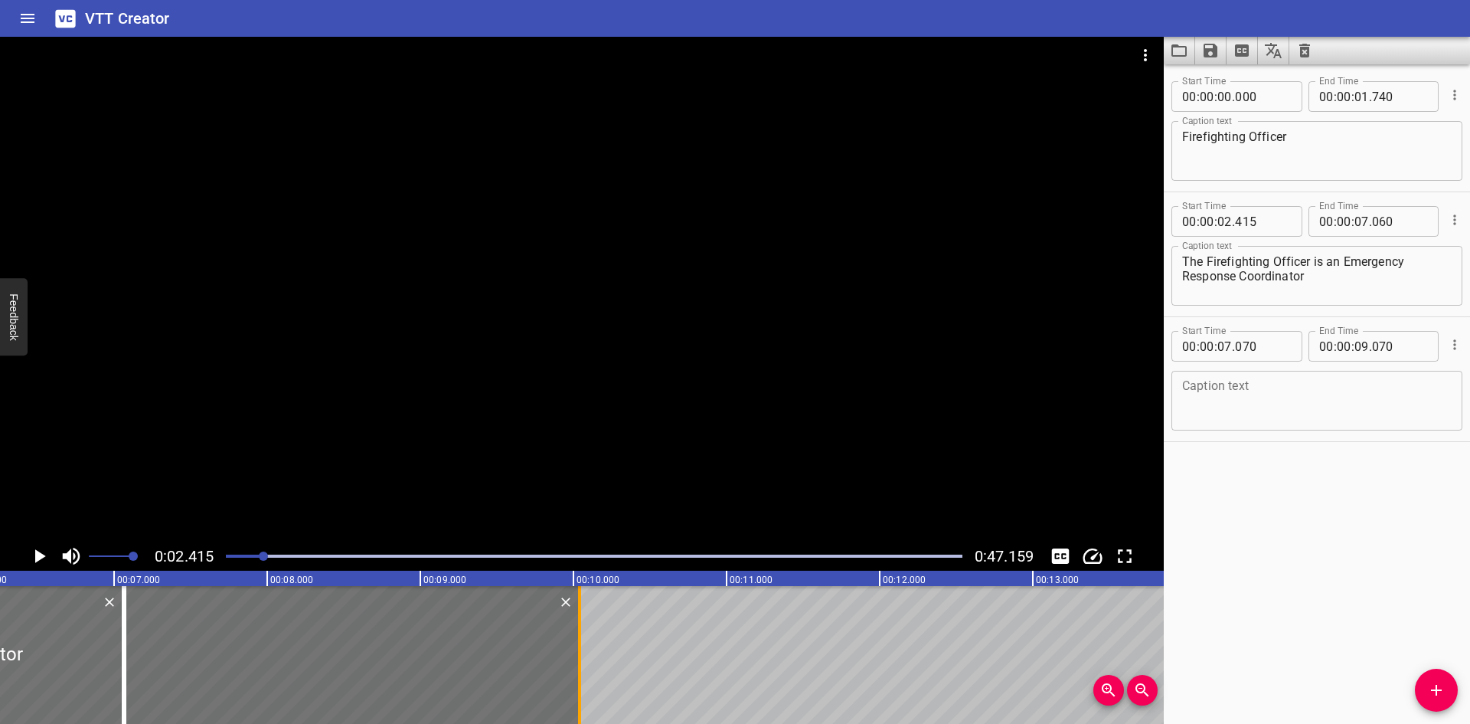
drag, startPoint x: 424, startPoint y: 662, endPoint x: 573, endPoint y: 662, distance: 148.6
click at [573, 662] on div at bounding box center [579, 655] width 15 height 138
type input "10"
type input "040"
click at [1257, 388] on textarea at bounding box center [1317, 401] width 270 height 44
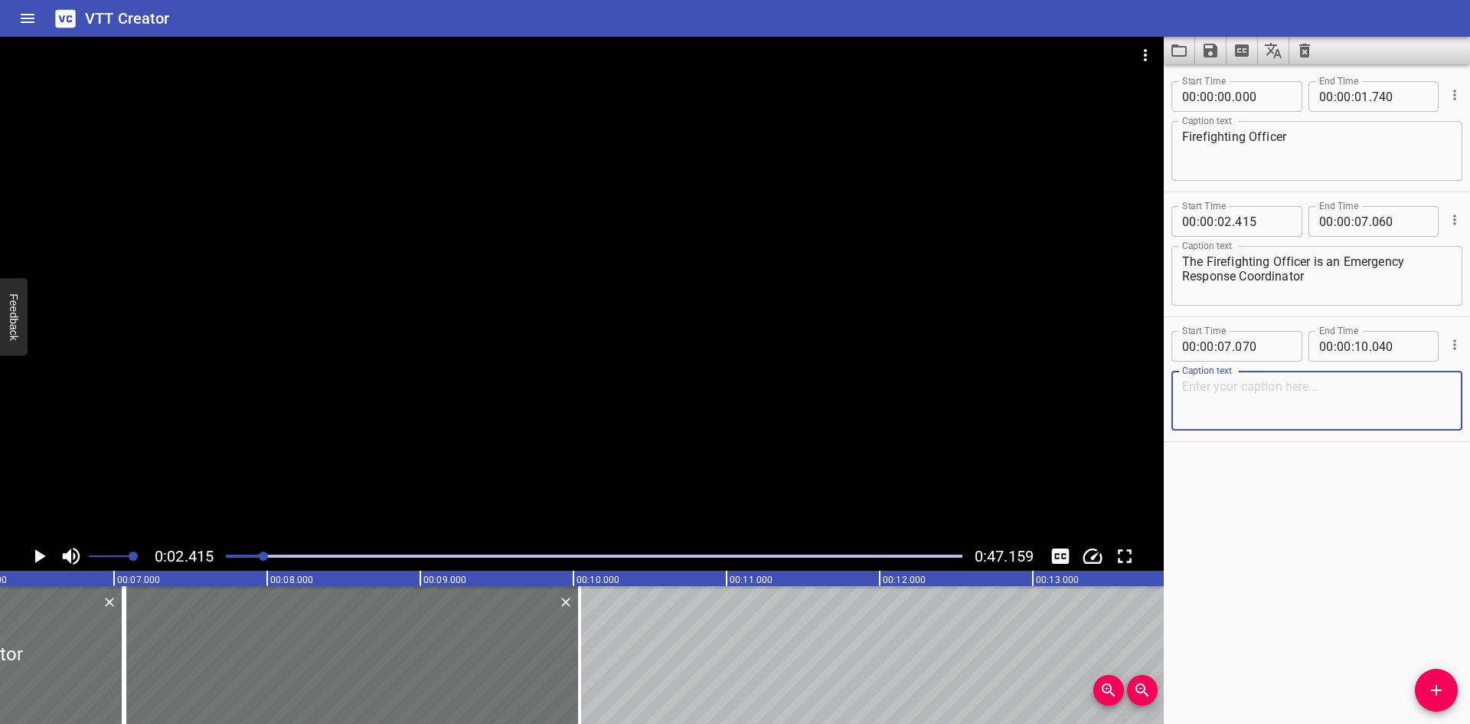
paste textarea "and is in charge at the scene of the fire."
type textarea "and is in charge at the scene of the fire."
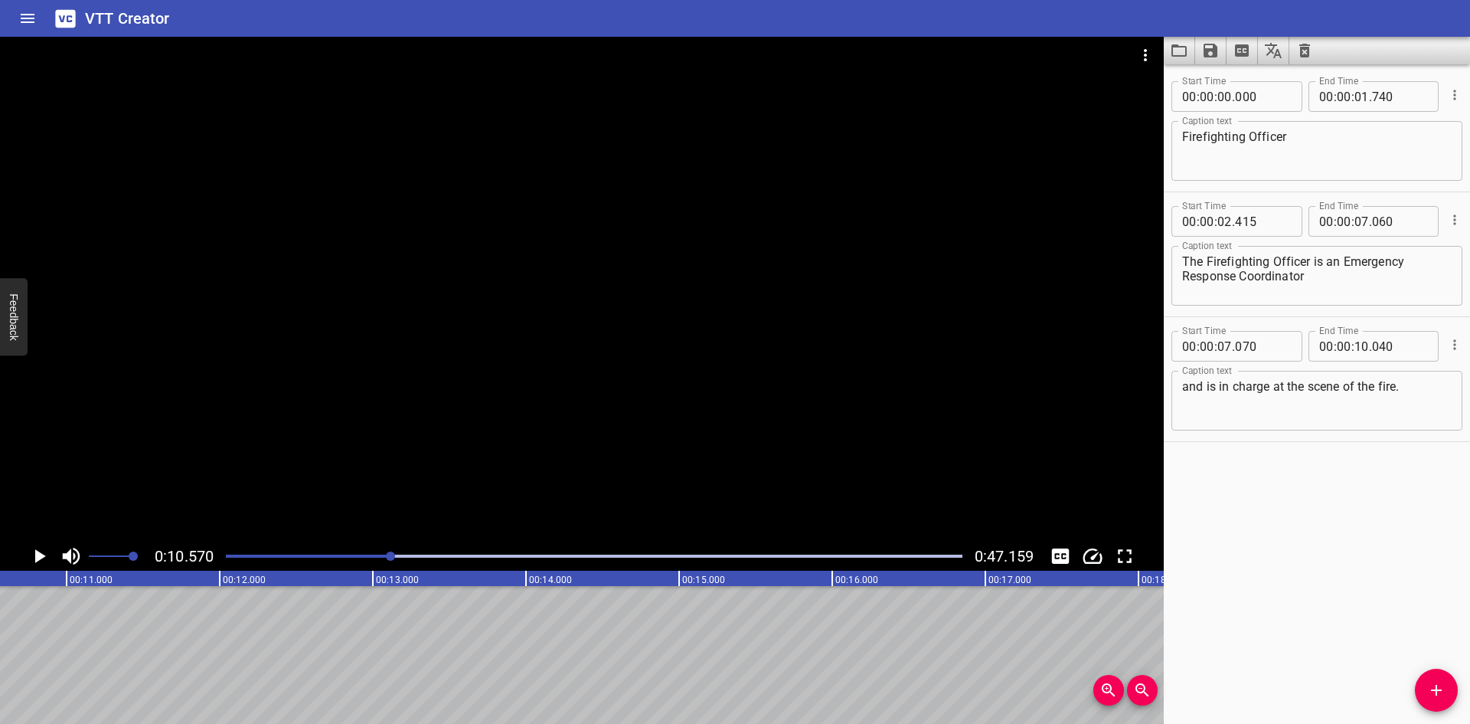
scroll to position [0, 1619]
click at [1434, 684] on icon "Add Cue" at bounding box center [1437, 690] width 18 height 18
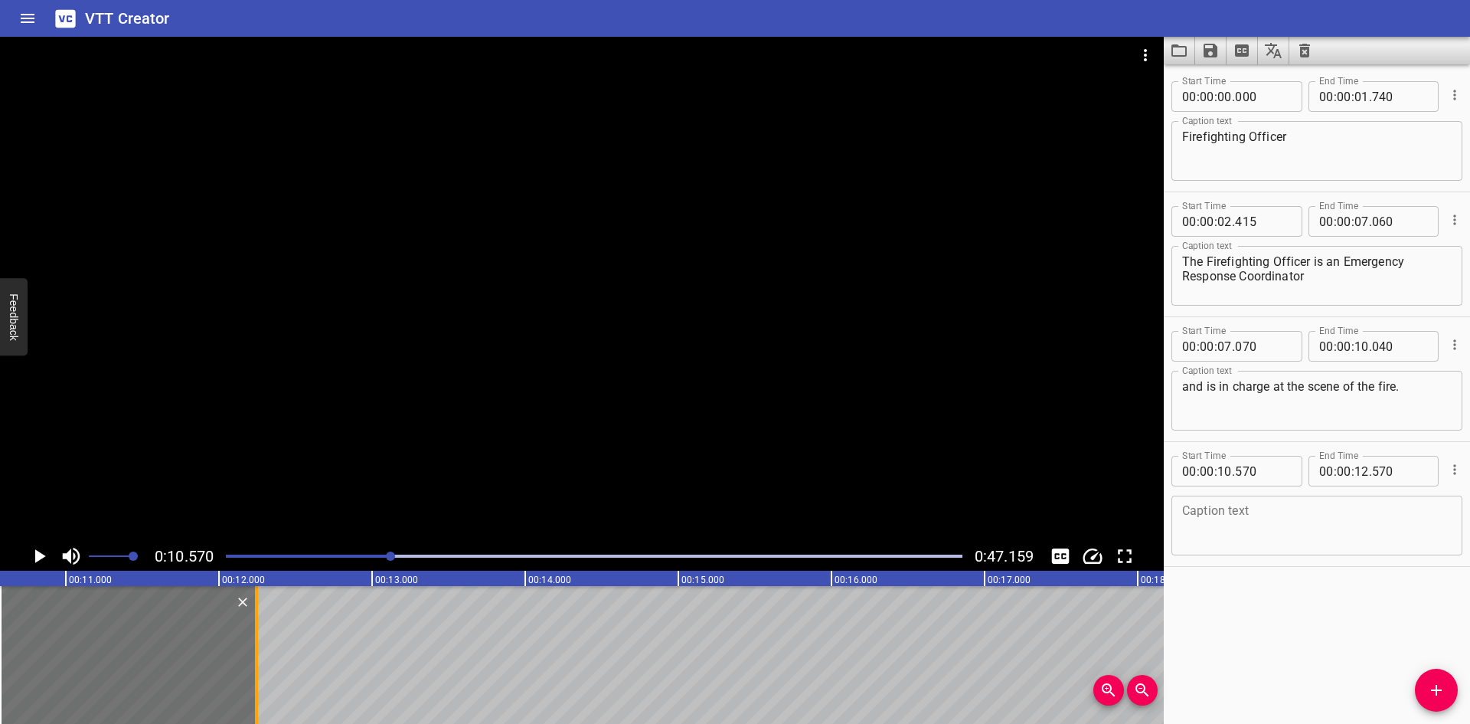
drag, startPoint x: 304, startPoint y: 690, endPoint x: 254, endPoint y: 693, distance: 49.9
click at [254, 693] on div at bounding box center [256, 655] width 15 height 138
type input "245"
click at [179, 391] on div at bounding box center [582, 289] width 1164 height 505
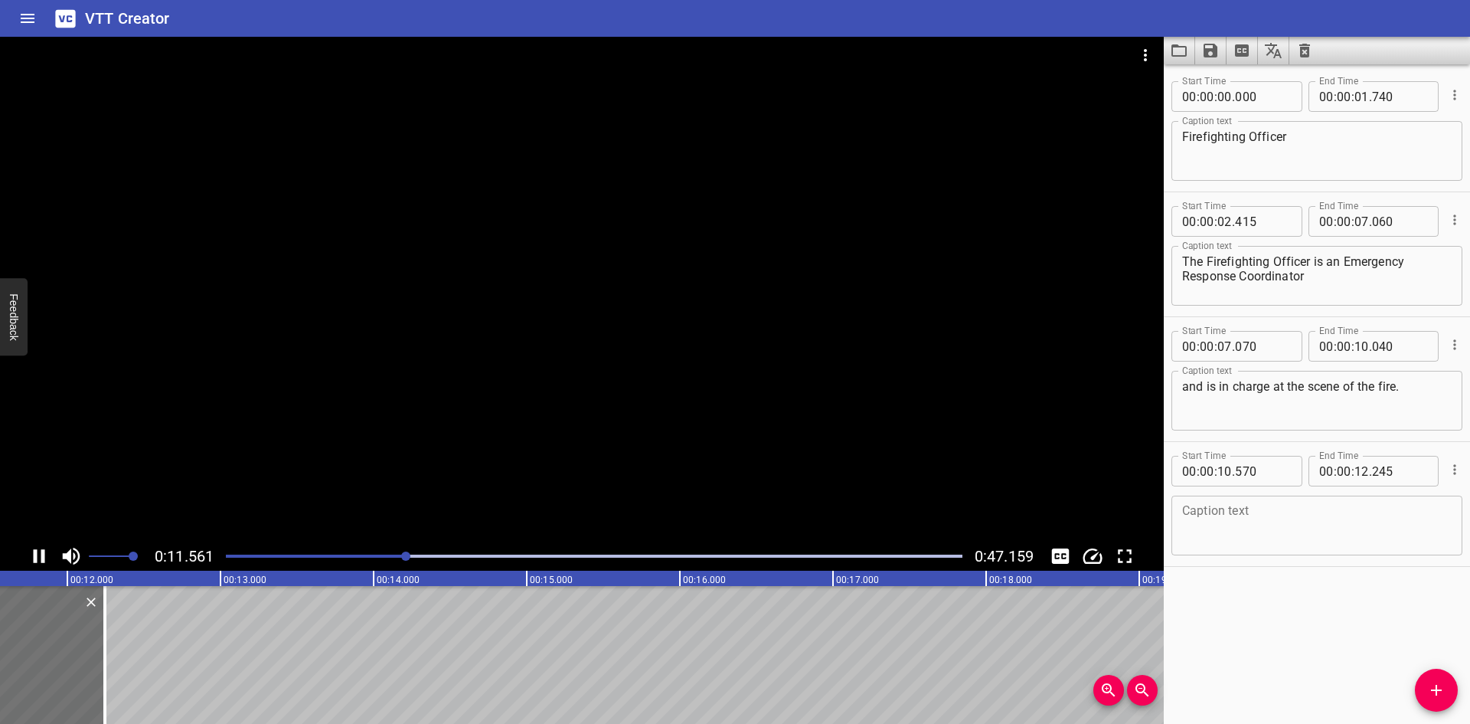
click at [347, 389] on div at bounding box center [582, 289] width 1164 height 505
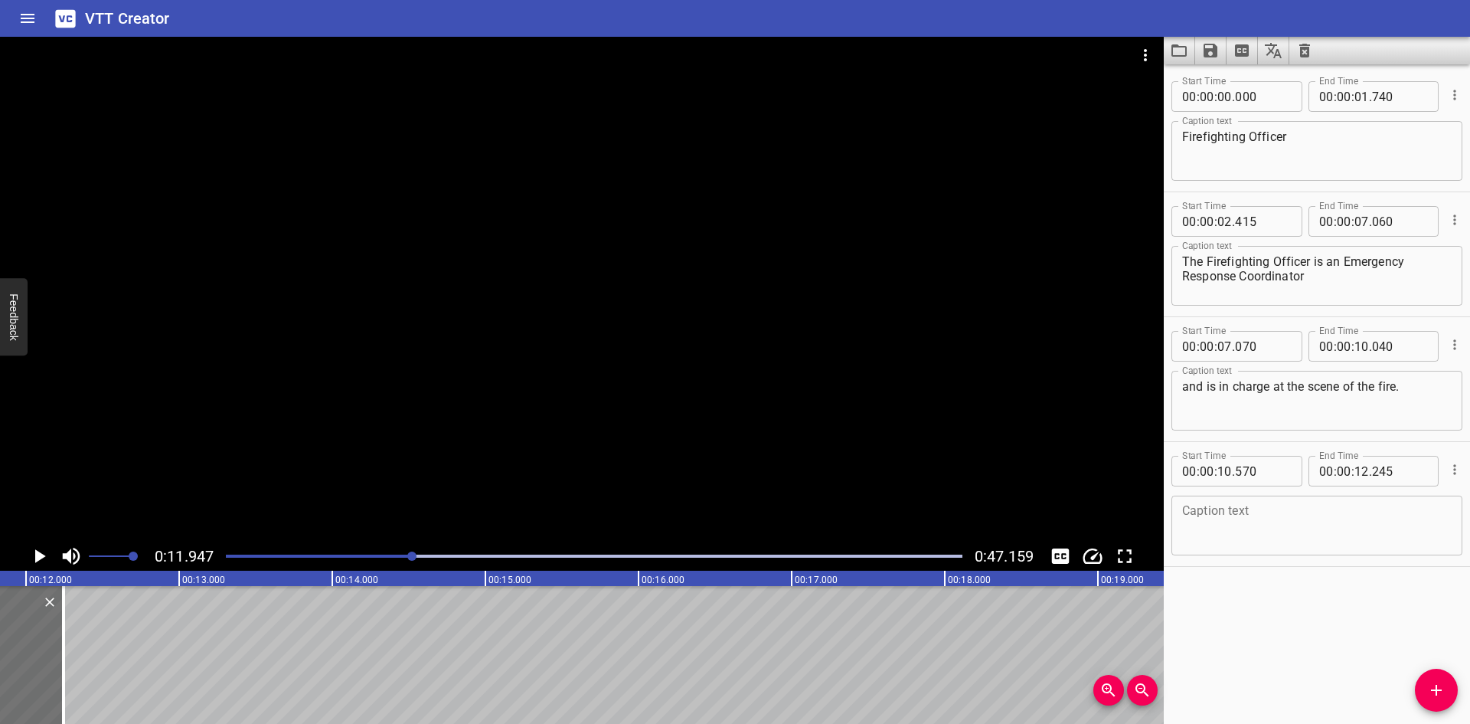
scroll to position [0, 1830]
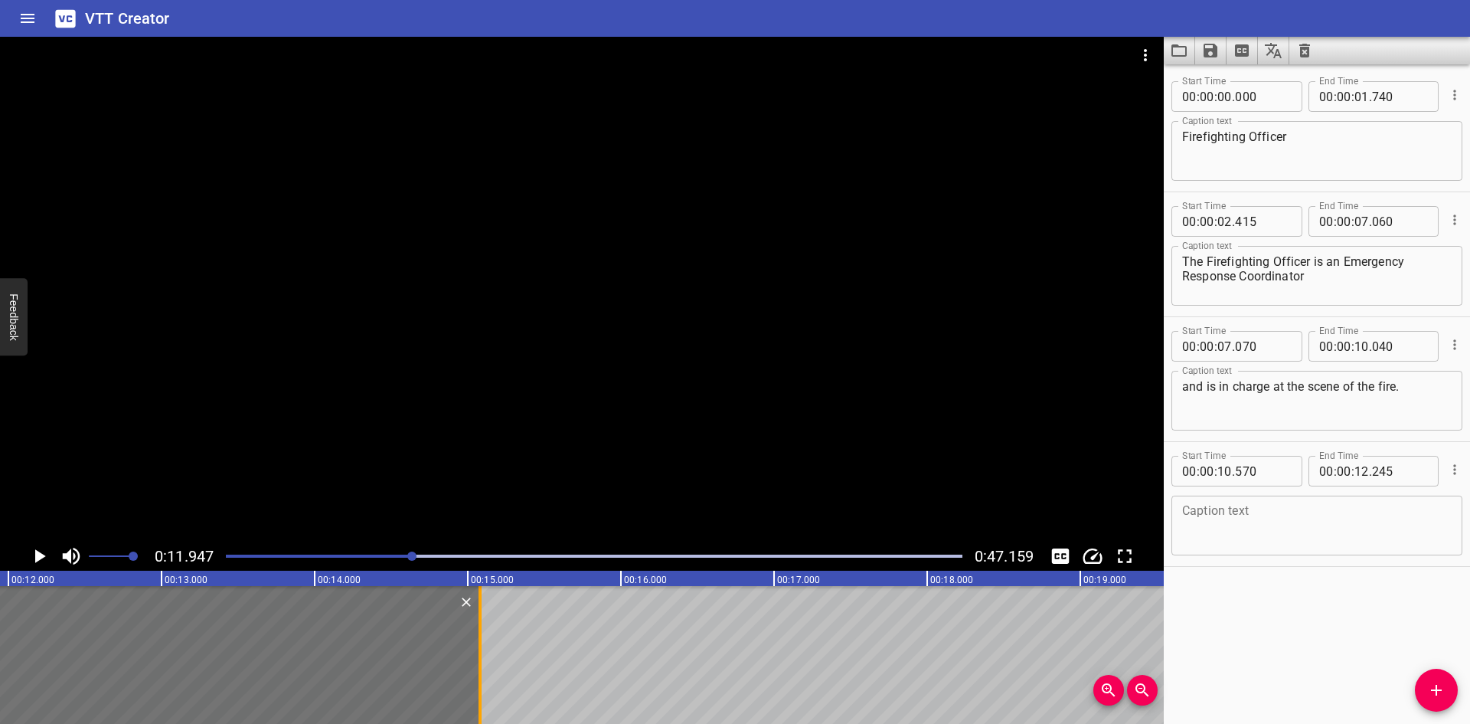
drag, startPoint x: 48, startPoint y: 656, endPoint x: 483, endPoint y: 656, distance: 435.0
click at [483, 656] on div at bounding box center [480, 655] width 15 height 138
type input "15"
type input "085"
click at [1246, 518] on textarea at bounding box center [1317, 526] width 270 height 44
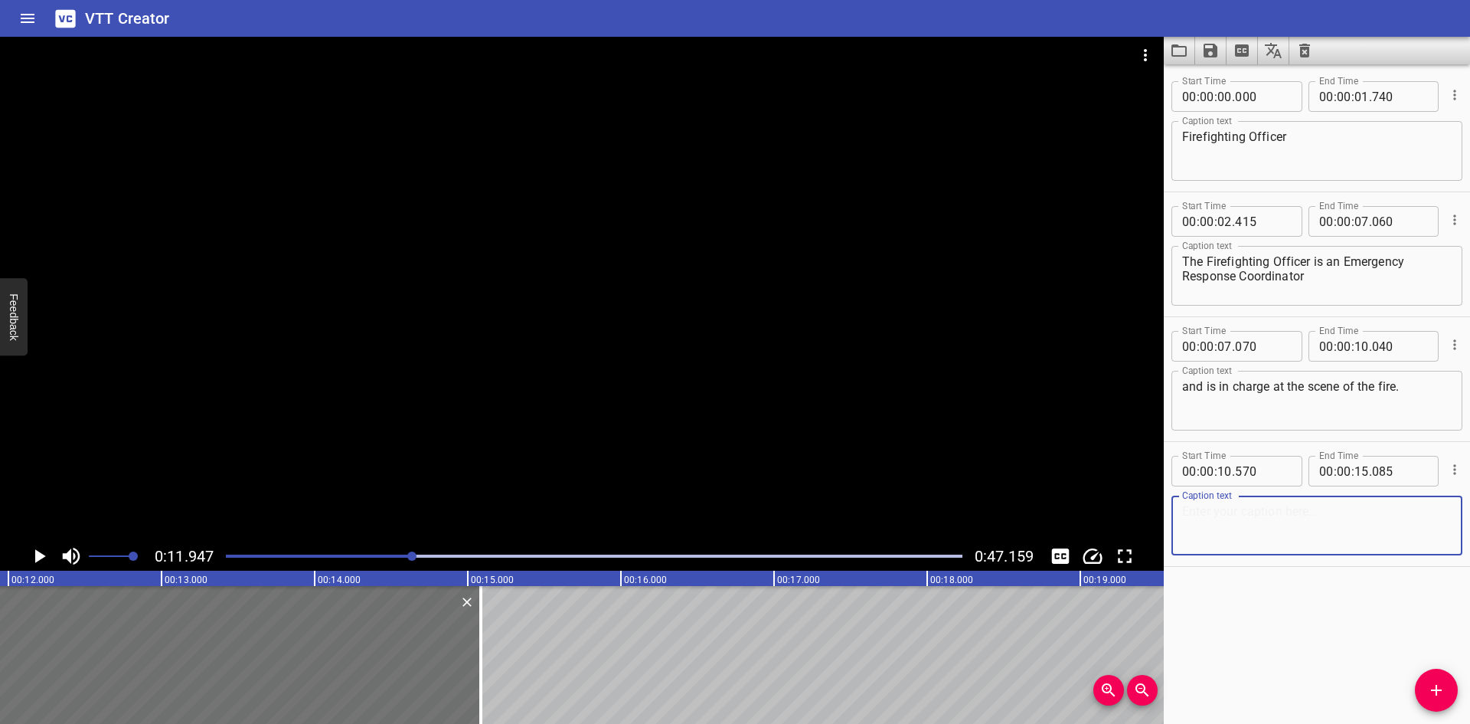
paste textarea "• For most ships the Chief Officer will carry out this function"
click at [1211, 507] on textarea "• For most ships the Chief Officer will carry out this function" at bounding box center [1317, 526] width 270 height 44
click at [1264, 511] on textarea "For most ships the Chief Officer will carry out this function" at bounding box center [1317, 526] width 270 height 44
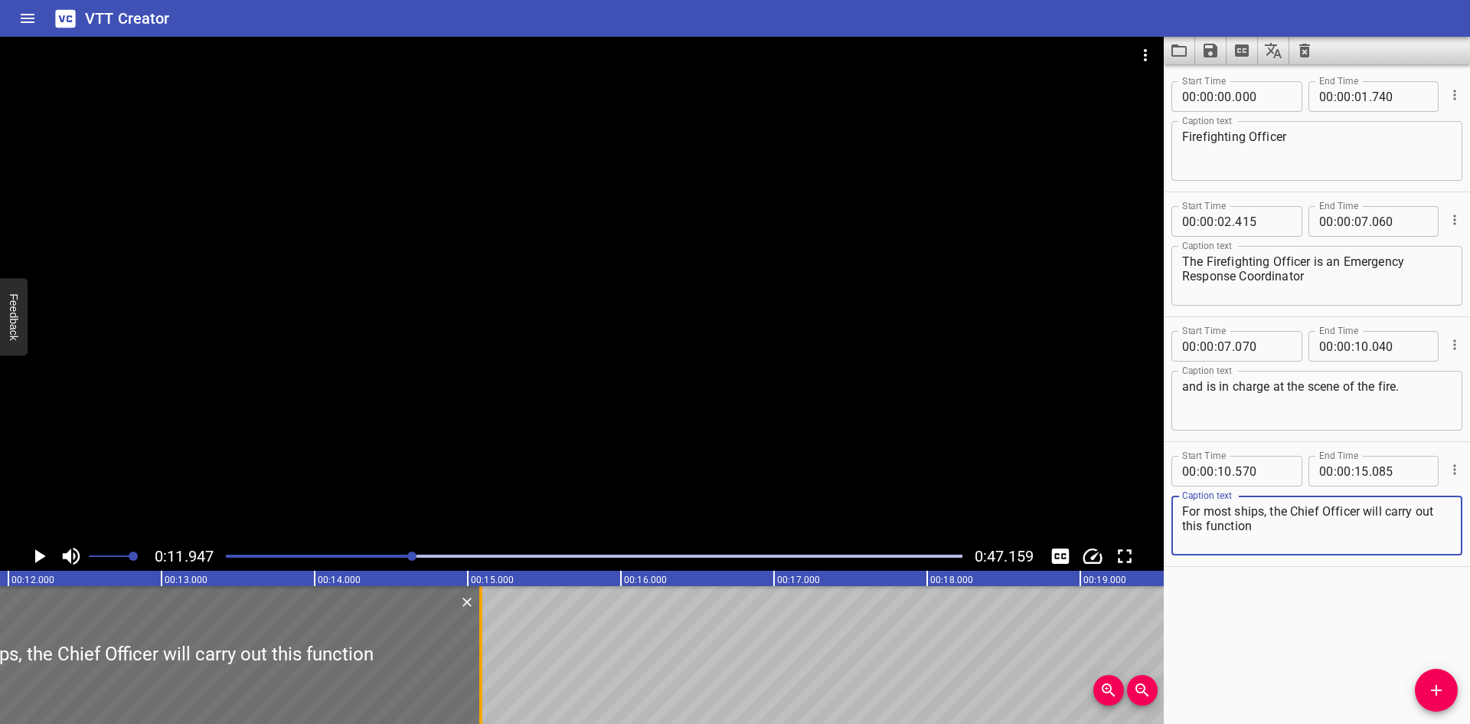
type textarea "For most ships, the Chief Officer will carry out this function"
click at [477, 633] on div at bounding box center [480, 655] width 15 height 138
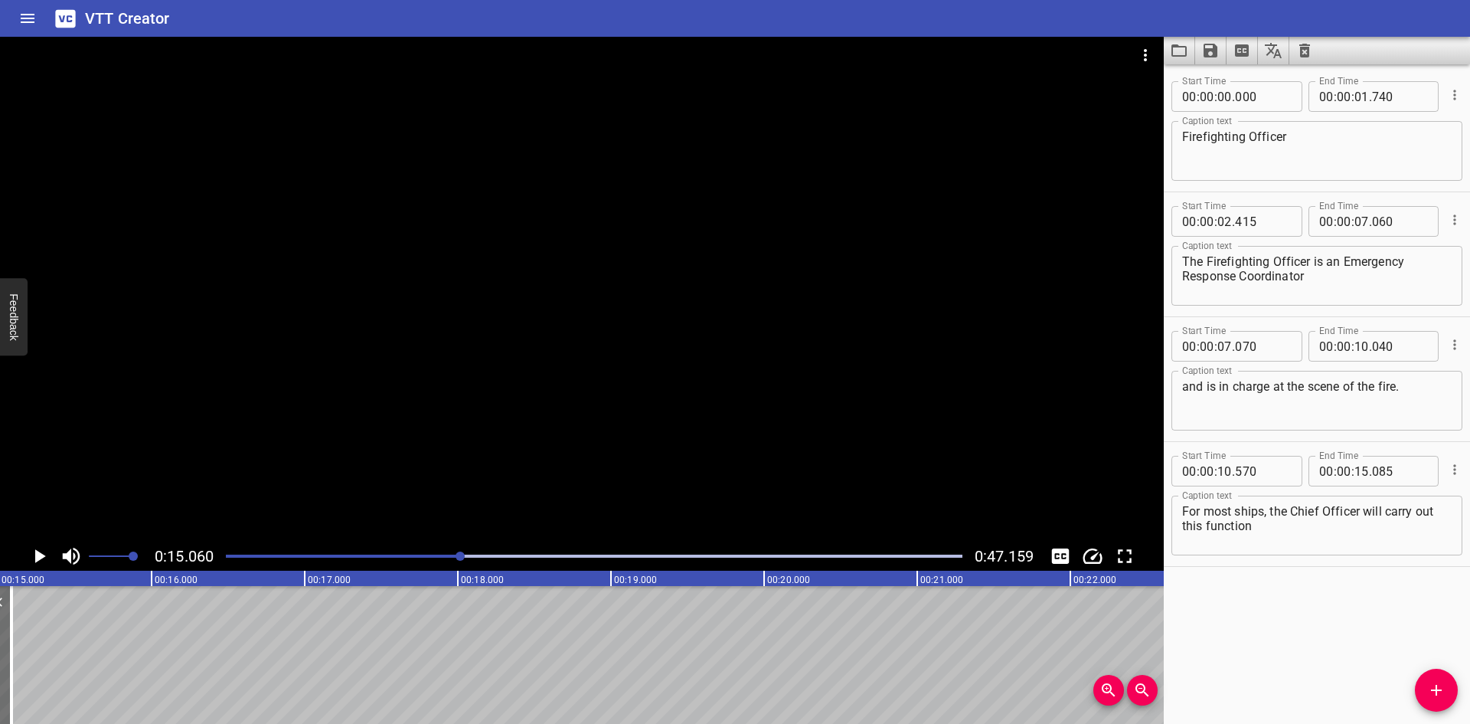
scroll to position [0, 2307]
click at [1427, 682] on span "Add Cue" at bounding box center [1436, 690] width 43 height 18
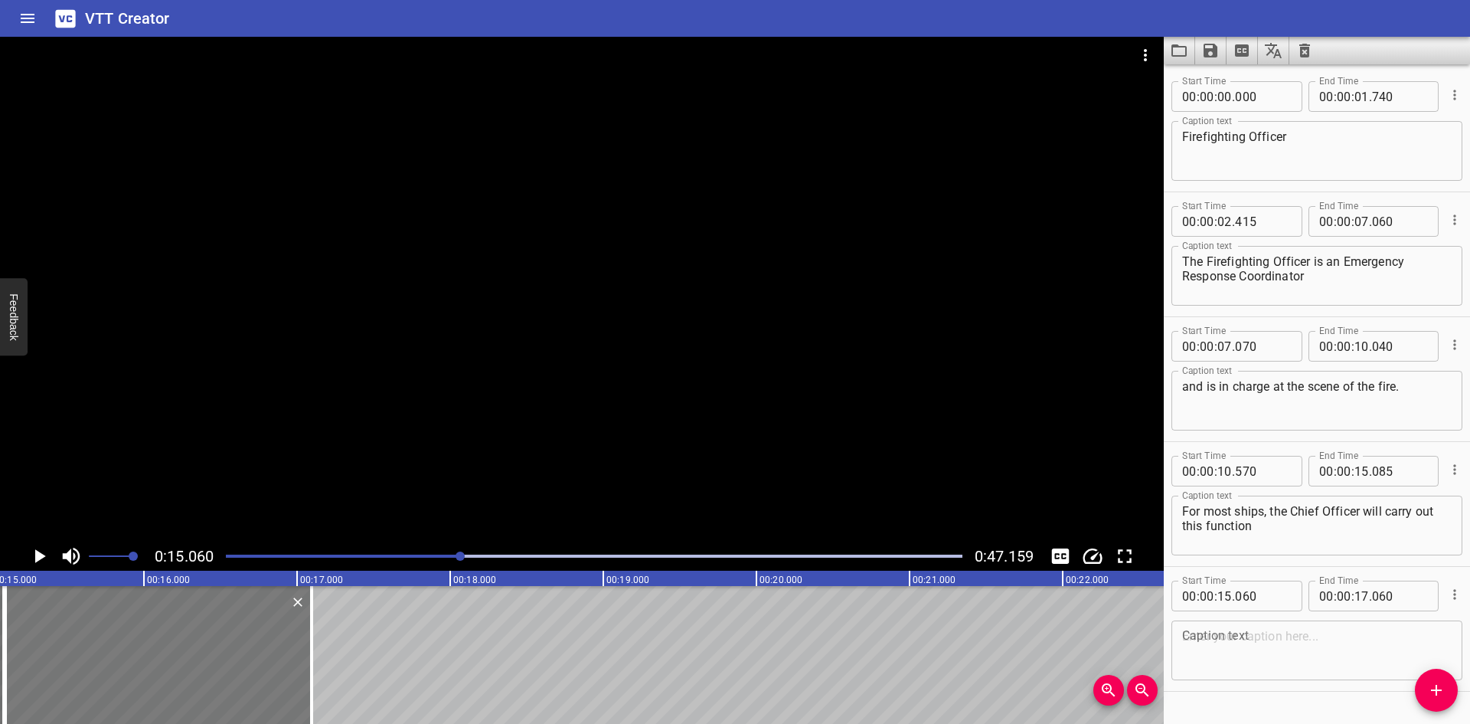
click at [296, 638] on div at bounding box center [158, 655] width 306 height 138
type input "095"
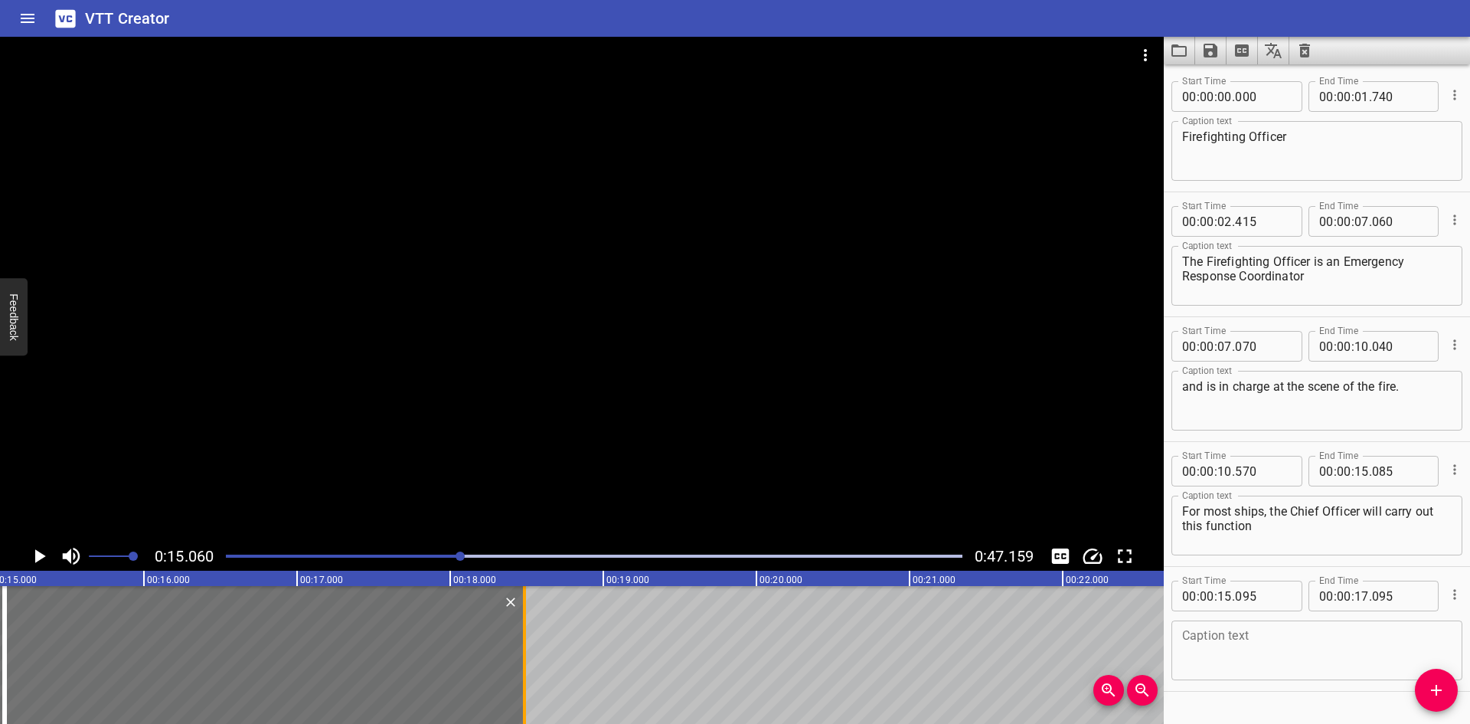
drag, startPoint x: 309, startPoint y: 637, endPoint x: 518, endPoint y: 649, distance: 208.6
click at [520, 647] on div at bounding box center [524, 655] width 15 height 138
type input "18"
type input "470"
click at [904, 353] on div at bounding box center [582, 289] width 1164 height 505
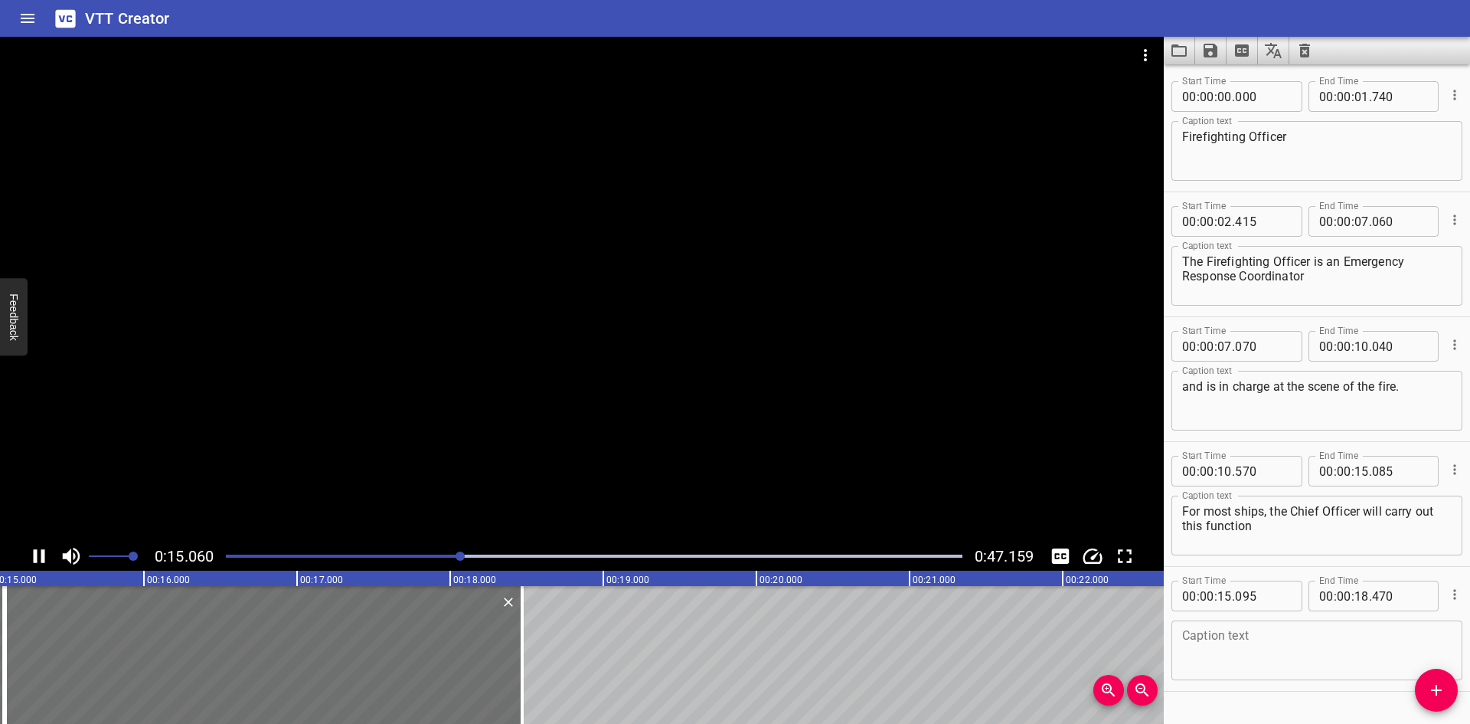
scroll to position [37, 0]
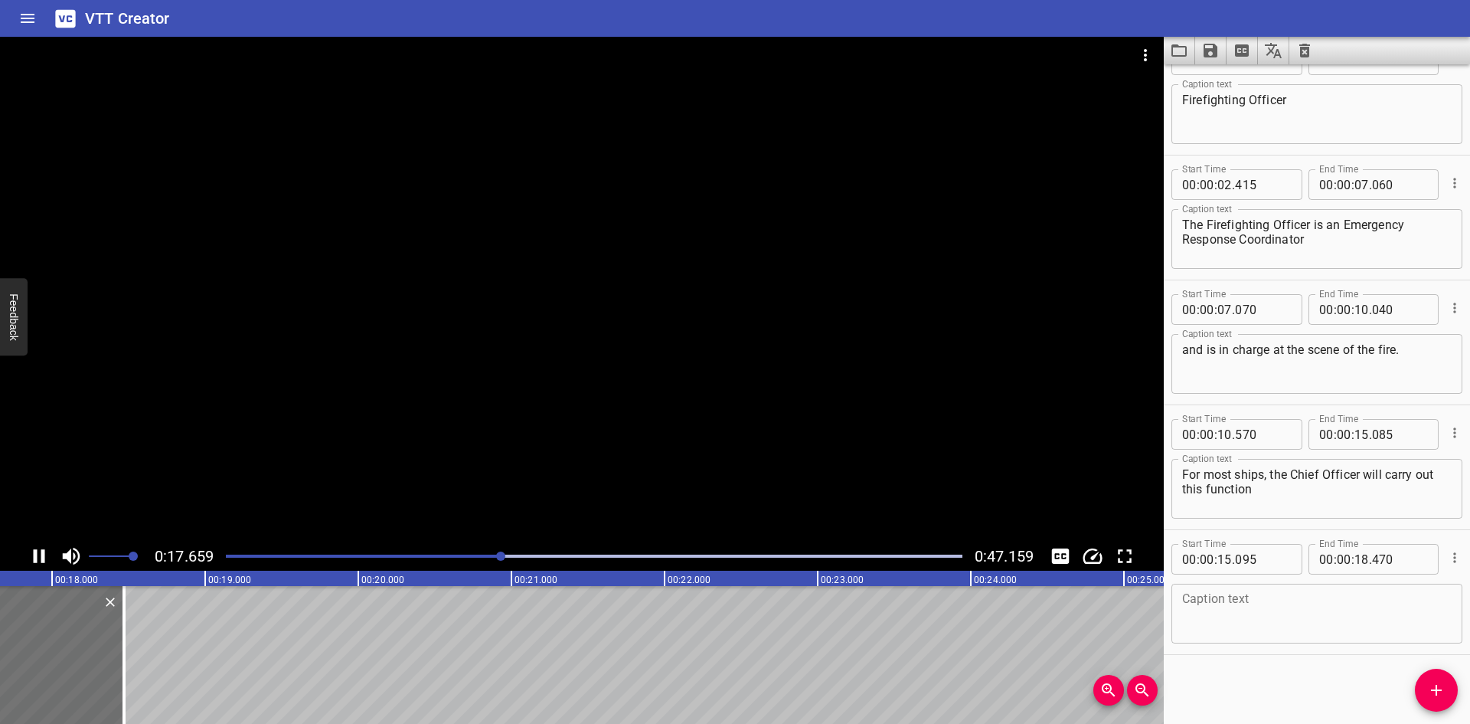
click at [763, 380] on div at bounding box center [582, 289] width 1164 height 505
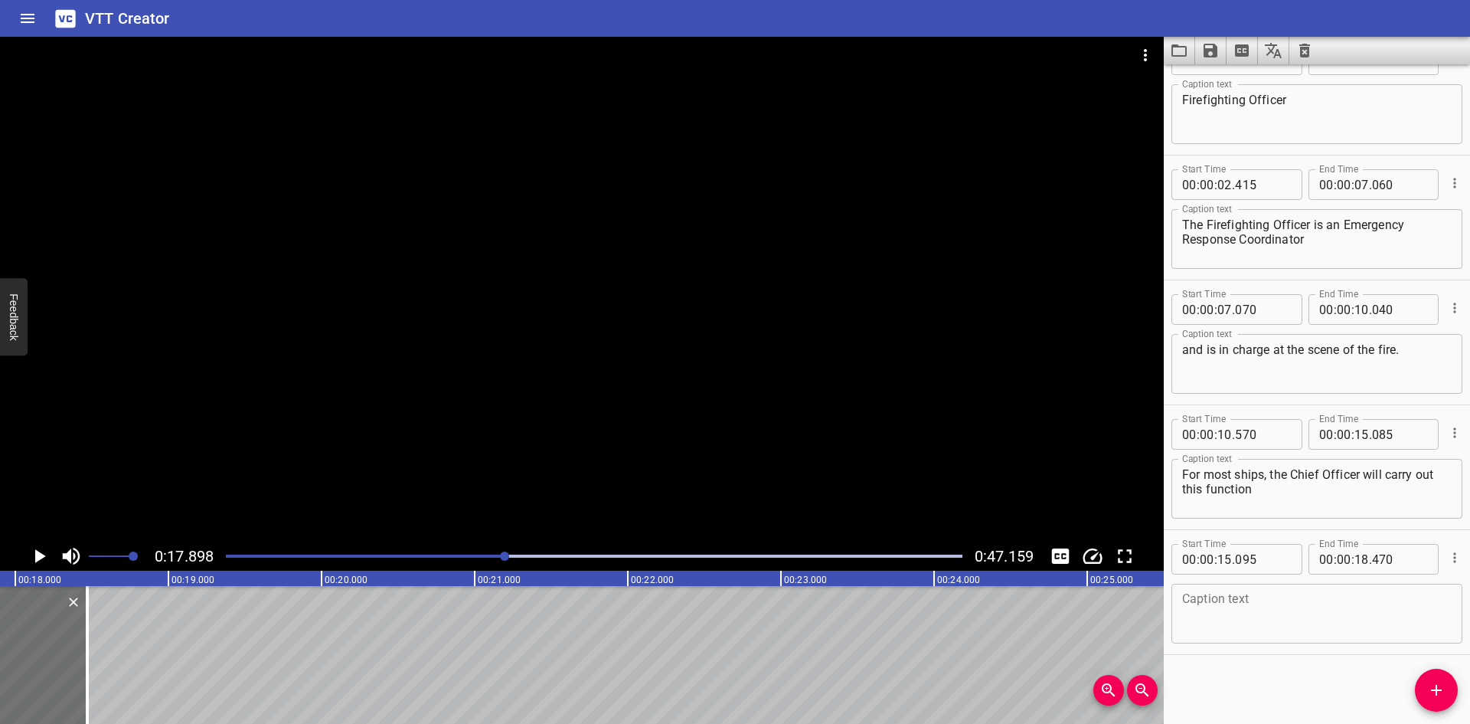
click at [1179, 603] on div "Caption text" at bounding box center [1317, 614] width 291 height 60
paste textarea "when the fire is in the accommodation or on deck."
type textarea "when the fire is in the accommodation or on deck."
click at [1434, 698] on icon "Add Cue" at bounding box center [1437, 690] width 18 height 18
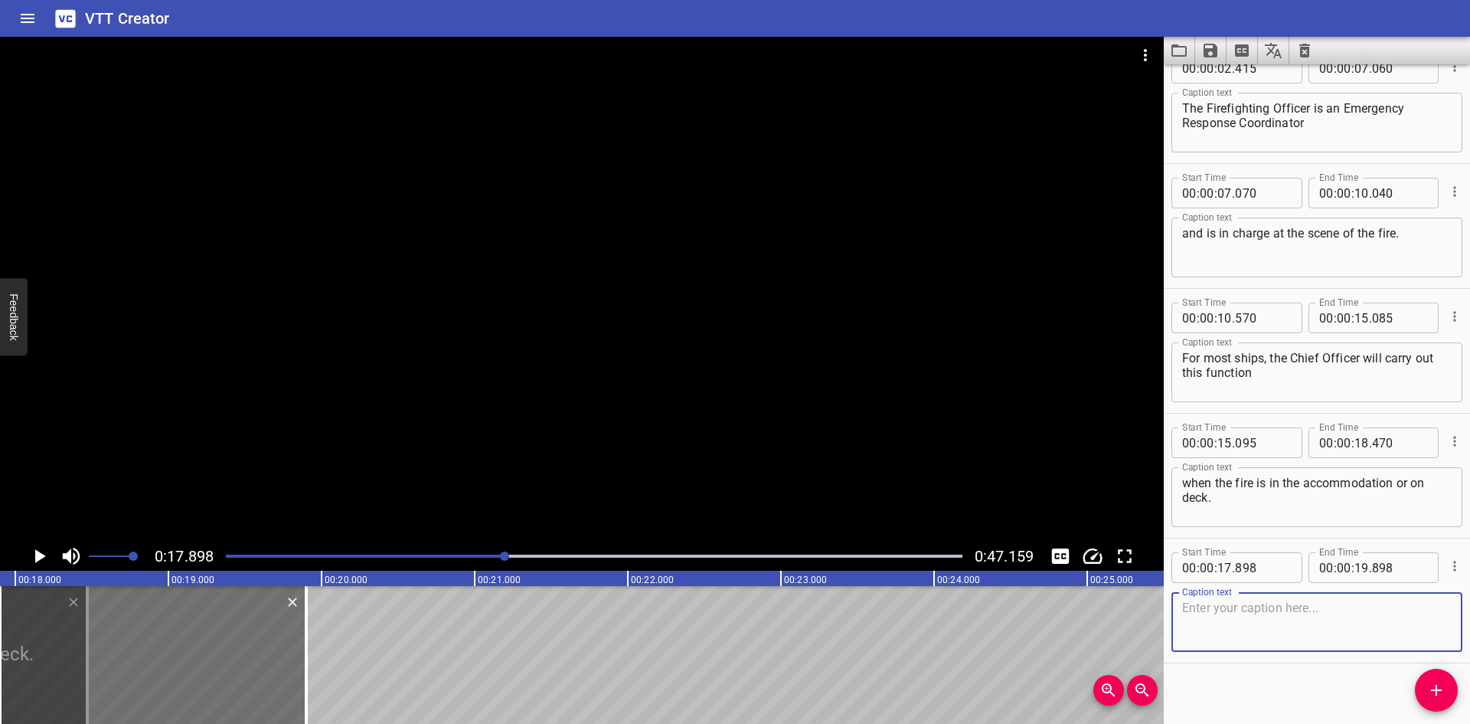
scroll to position [162, 0]
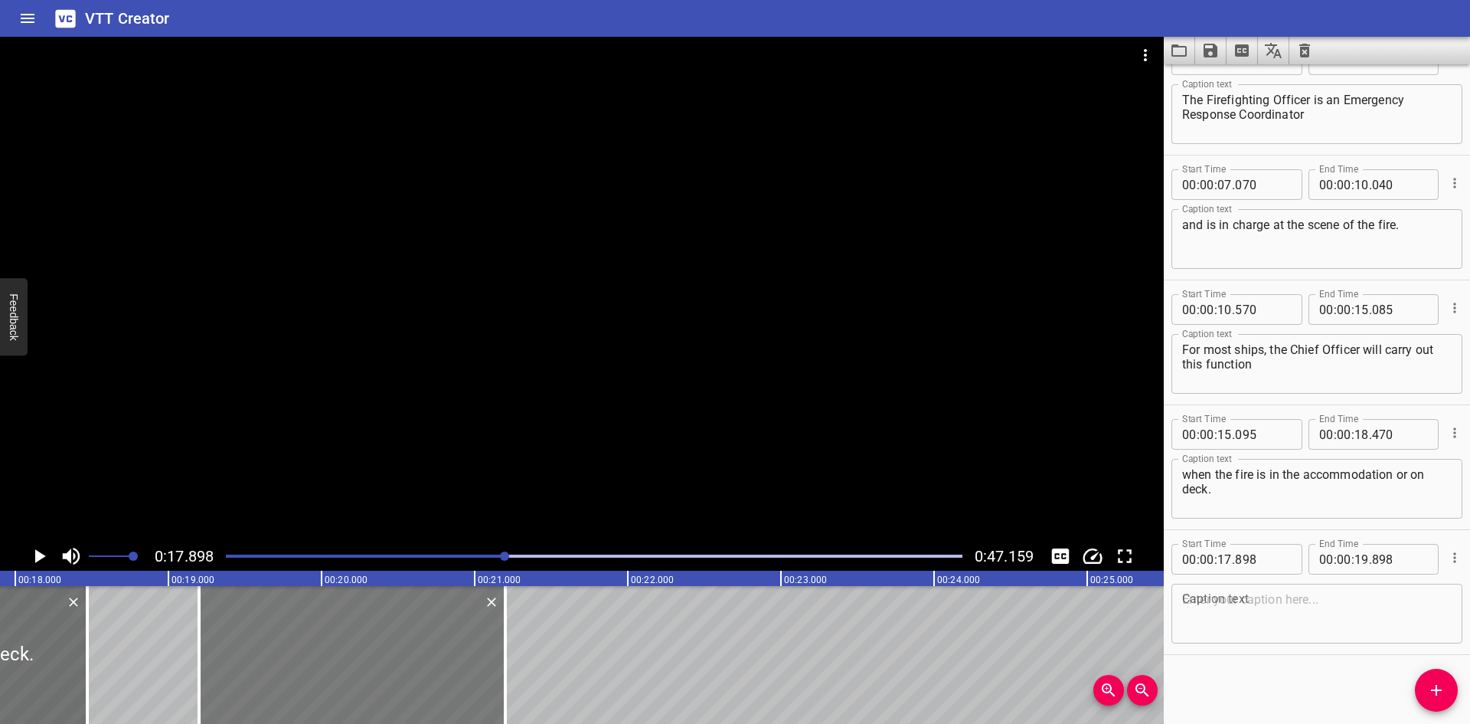
drag, startPoint x: 131, startPoint y: 652, endPoint x: 330, endPoint y: 658, distance: 199.2
click at [330, 658] on div at bounding box center [352, 655] width 306 height 138
type input "19"
type input "198"
type input "21"
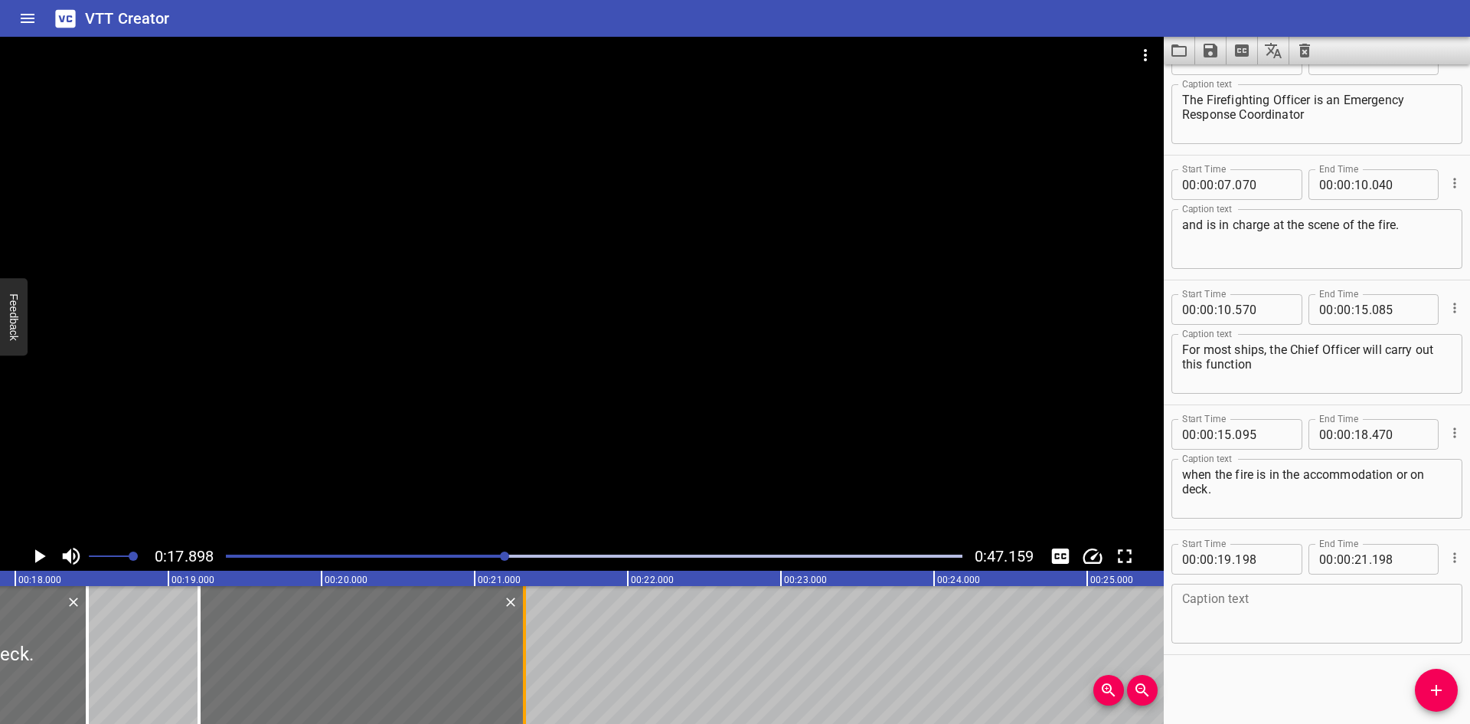
drag, startPoint x: 507, startPoint y: 648, endPoint x: 526, endPoint y: 648, distance: 19.1
click at [526, 648] on div at bounding box center [524, 655] width 15 height 138
type input "323"
click at [713, 416] on div at bounding box center [582, 289] width 1164 height 505
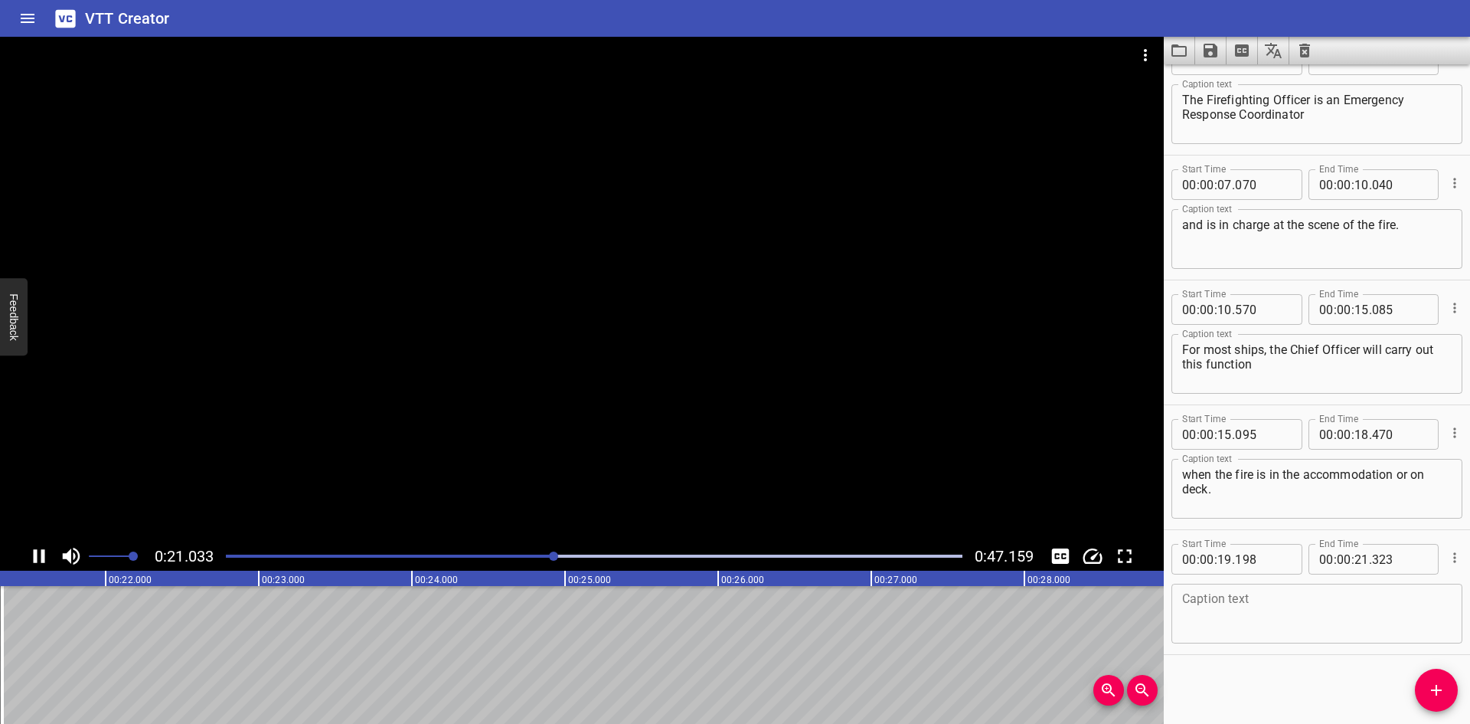
click at [601, 408] on div at bounding box center [582, 289] width 1164 height 505
click at [1179, 605] on div "Caption text" at bounding box center [1317, 614] width 291 height 60
paste textarea "• For fires in the Engine Room"
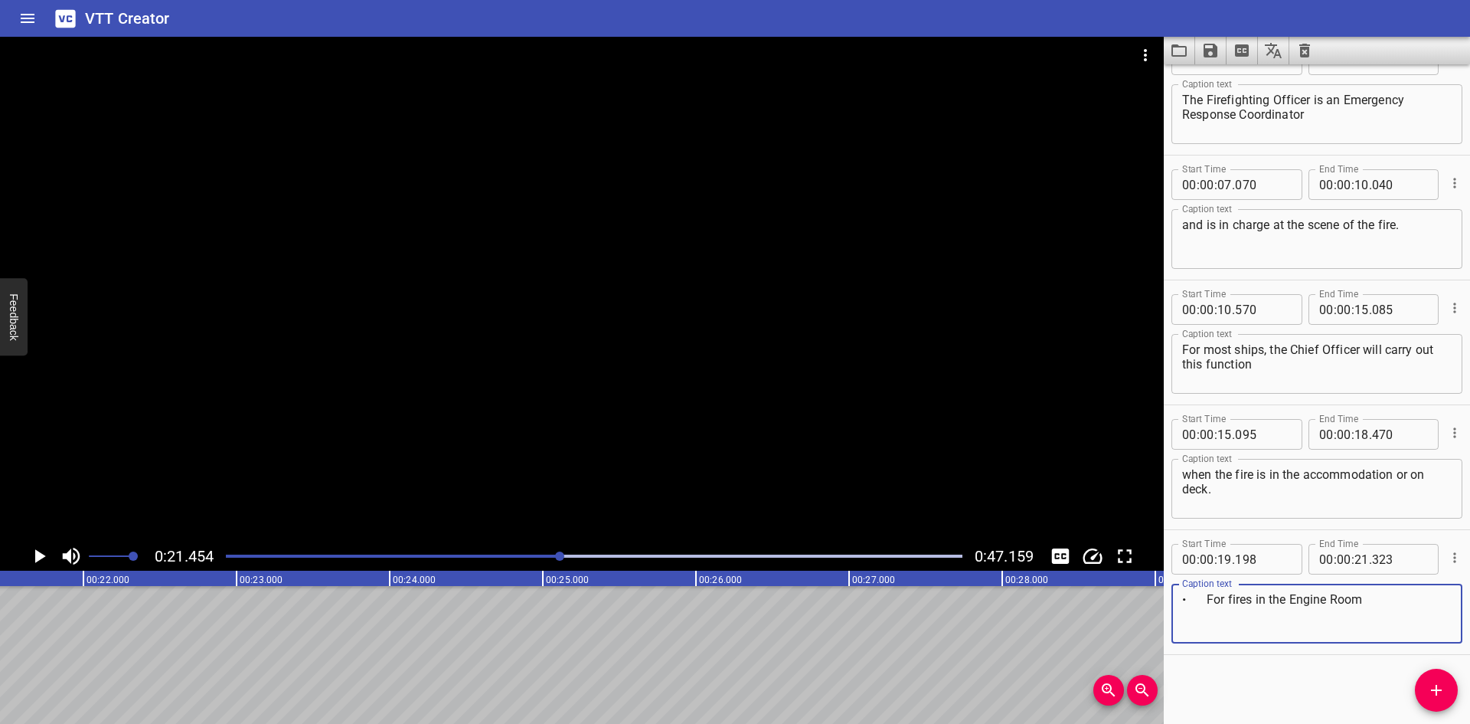
drag, startPoint x: 1205, startPoint y: 603, endPoint x: 1122, endPoint y: 603, distance: 82.7
click at [1122, 603] on main "0:21.454 0:47.159 00:00.000 00:01.000 00:02.000 00:03.000 00:04.000 00:05.000 0…" at bounding box center [735, 380] width 1470 height 687
type textarea "For fires in the Engine Room"
click at [1431, 676] on button "Add Cue" at bounding box center [1436, 690] width 43 height 43
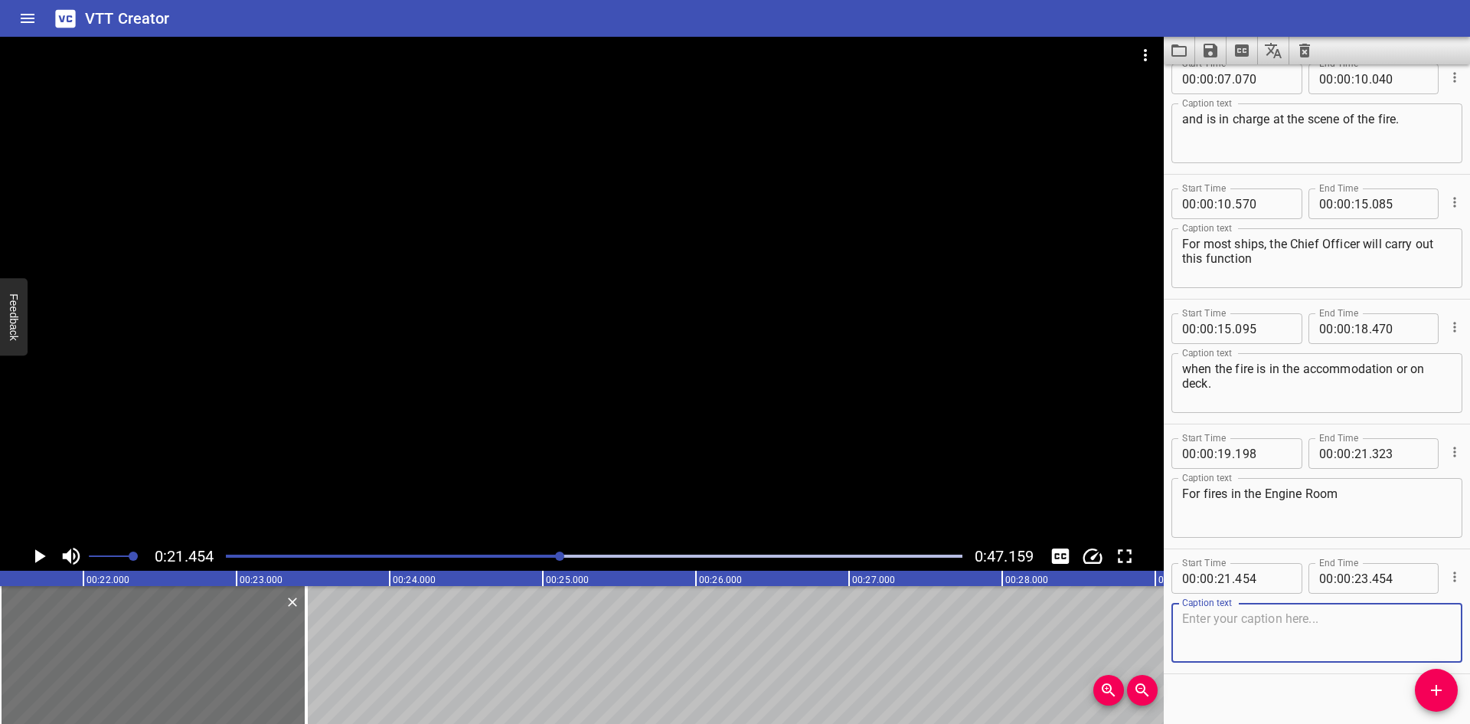
scroll to position [286, 0]
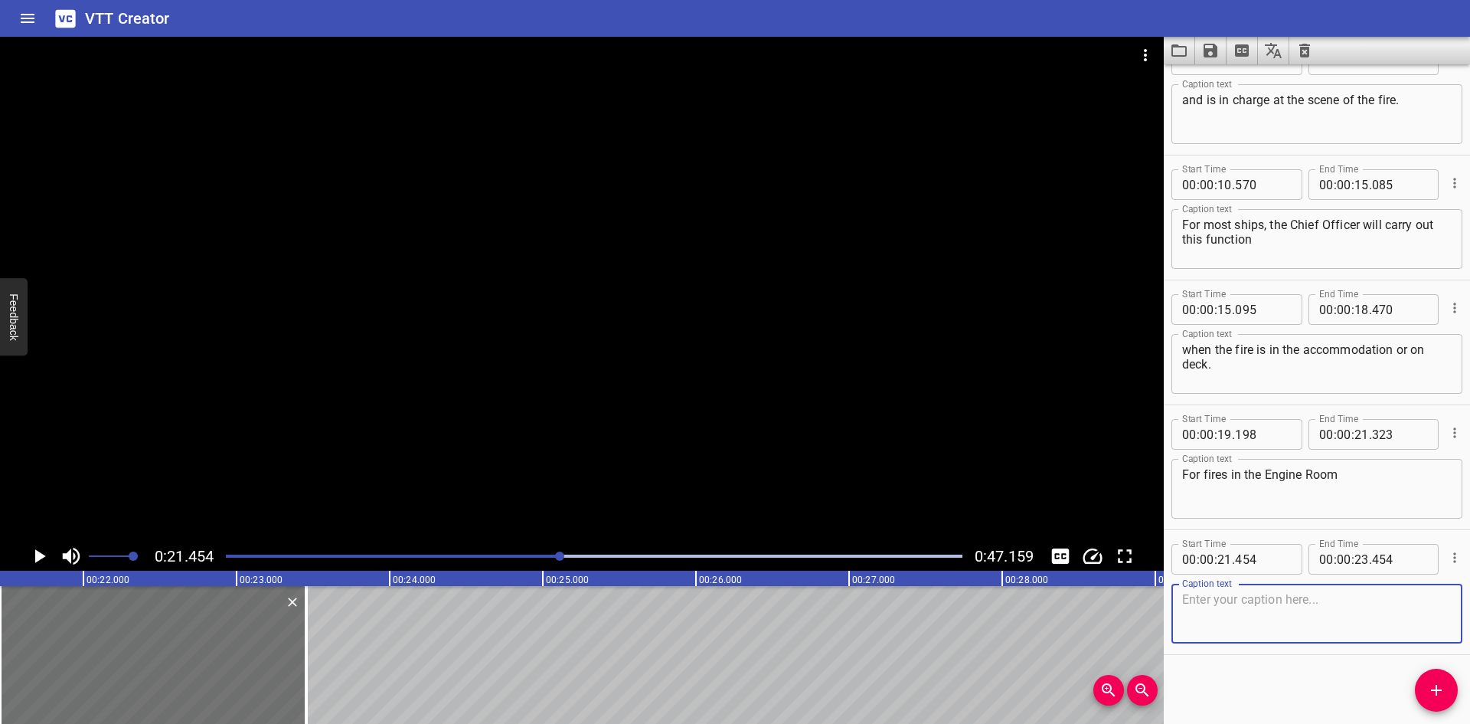
click at [1366, 489] on textarea "For fires in the Engine Room" at bounding box center [1317, 489] width 270 height 44
click at [456, 421] on div at bounding box center [582, 289] width 1164 height 505
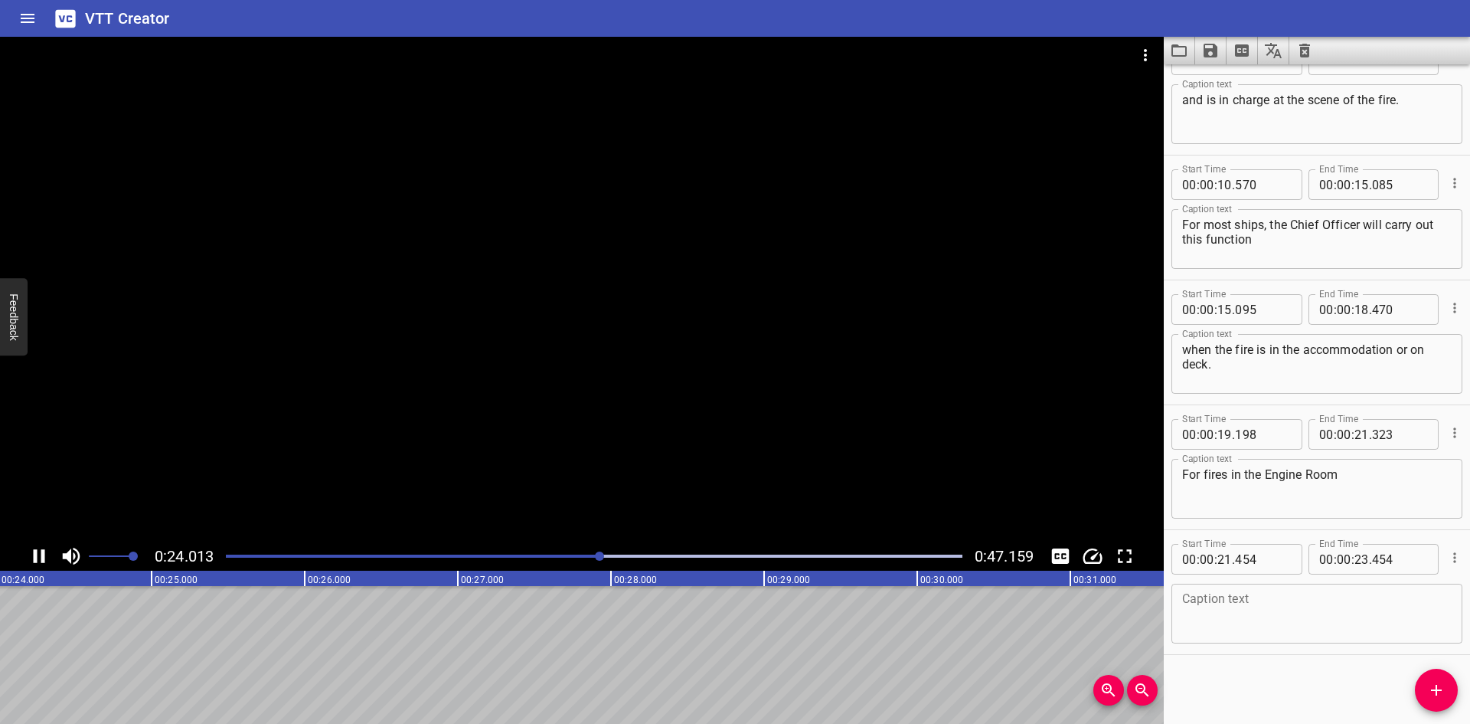
click at [461, 443] on div at bounding box center [582, 289] width 1164 height 505
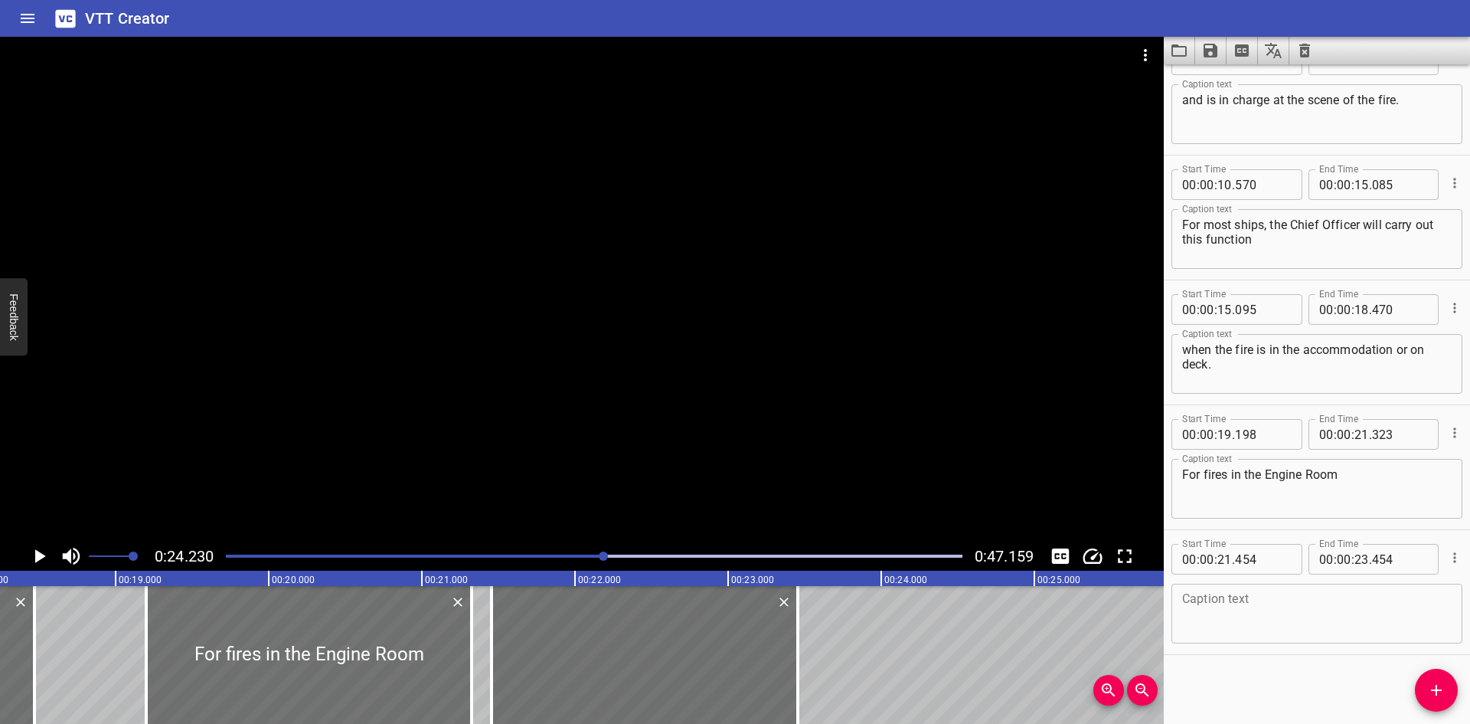
scroll to position [0, 2782]
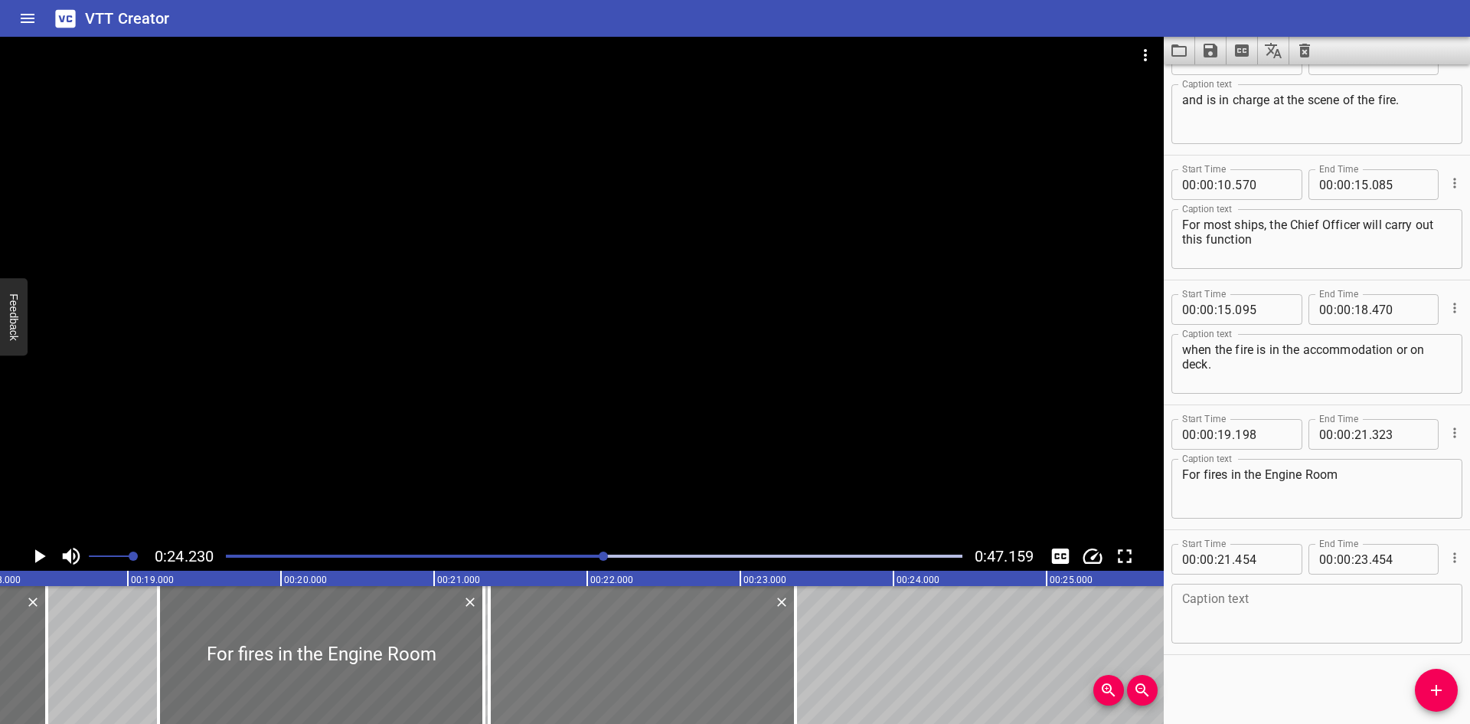
drag, startPoint x: 630, startPoint y: 657, endPoint x: 761, endPoint y: 656, distance: 131.7
click at [614, 664] on div at bounding box center [642, 655] width 306 height 138
type input "354"
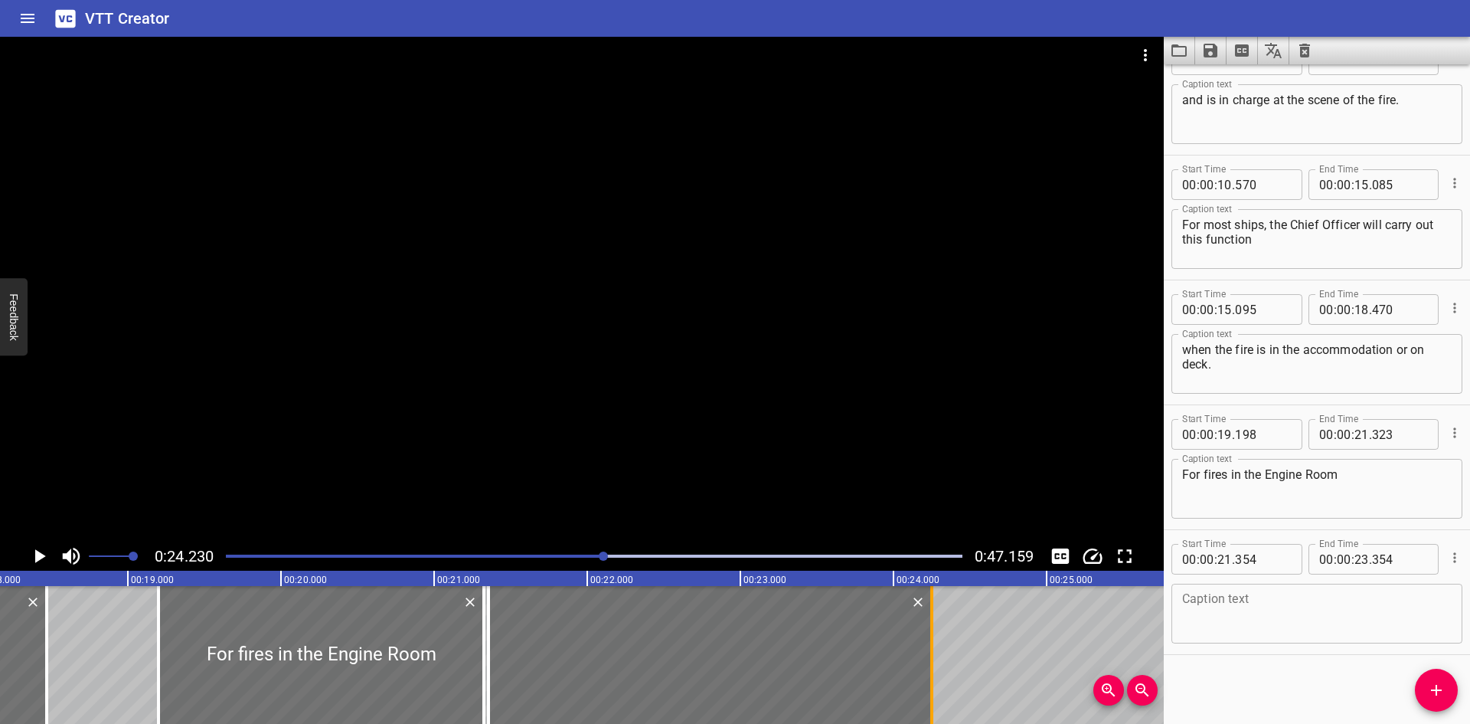
drag, startPoint x: 798, startPoint y: 654, endPoint x: 934, endPoint y: 654, distance: 135.6
click at [934, 654] on div at bounding box center [931, 655] width 15 height 138
type input "24"
type input "249"
click at [1179, 597] on div "Caption text" at bounding box center [1317, 614] width 291 height 60
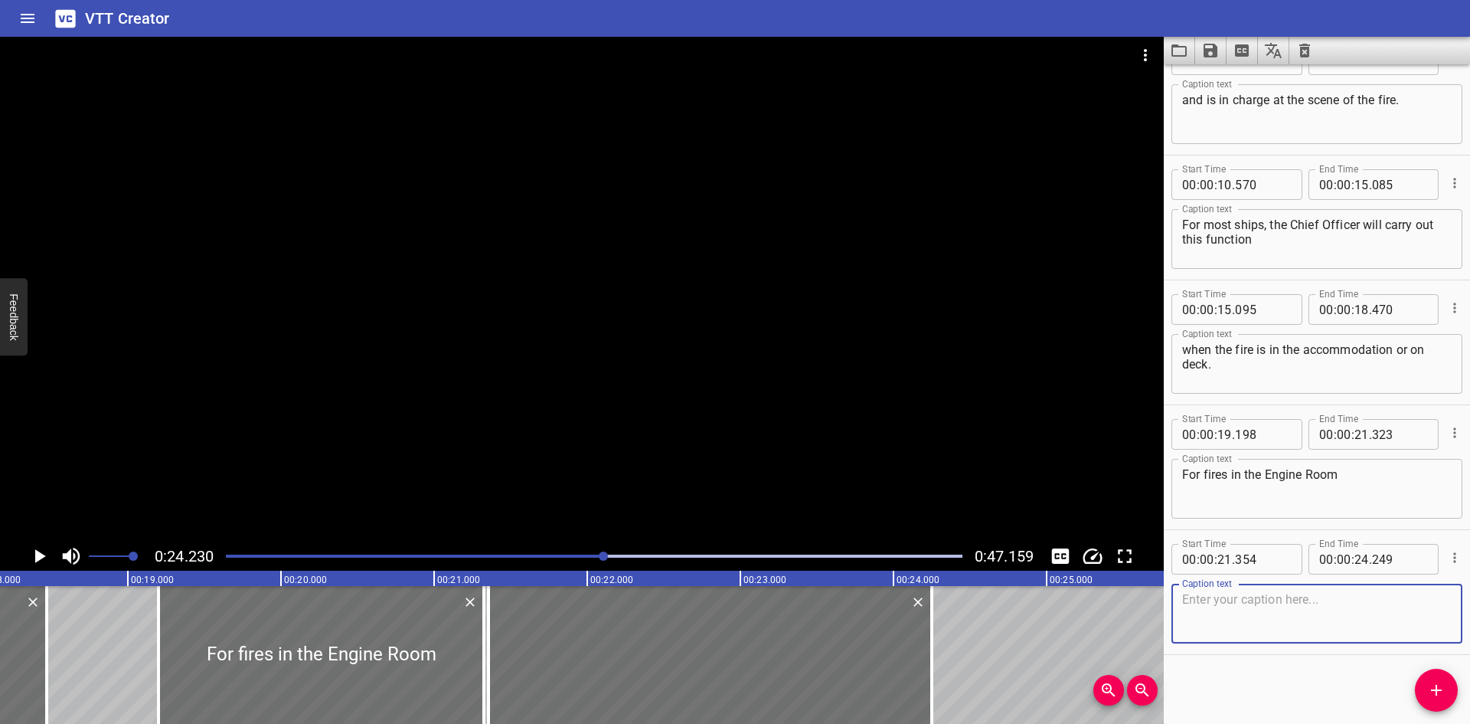
paste textarea "• For fires in the Engine Room or other designated machinery spaces,"
drag, startPoint x: 1207, startPoint y: 599, endPoint x: 1111, endPoint y: 599, distance: 95.7
click at [1111, 599] on main "0:24.230 0:47.159 00:00.000 00:01.000 00:02.000 00:03.000 00:04.000 00:05.000 0…" at bounding box center [735, 380] width 1470 height 687
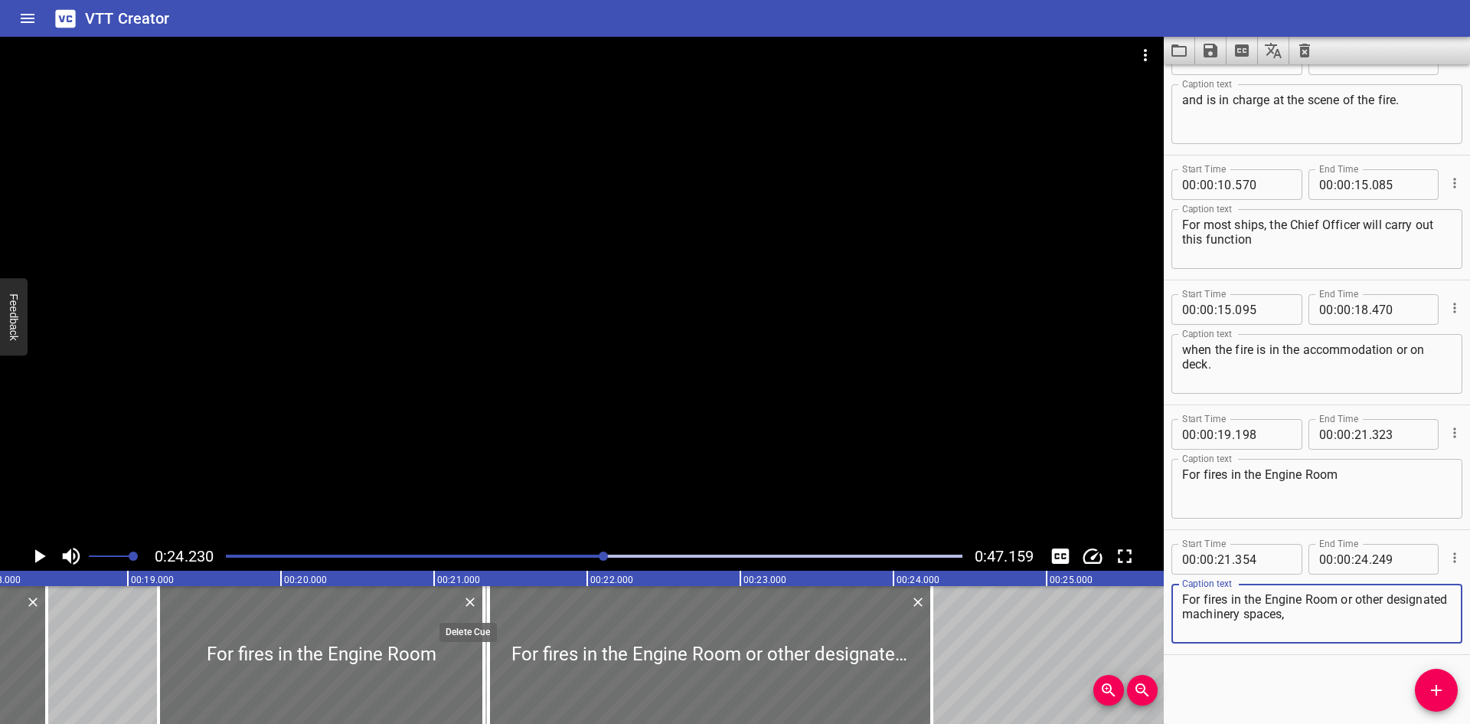
type textarea "For fires in the Engine Room or other designated machinery spaces,"
click at [467, 602] on icon "Delete" at bounding box center [470, 601] width 15 height 15
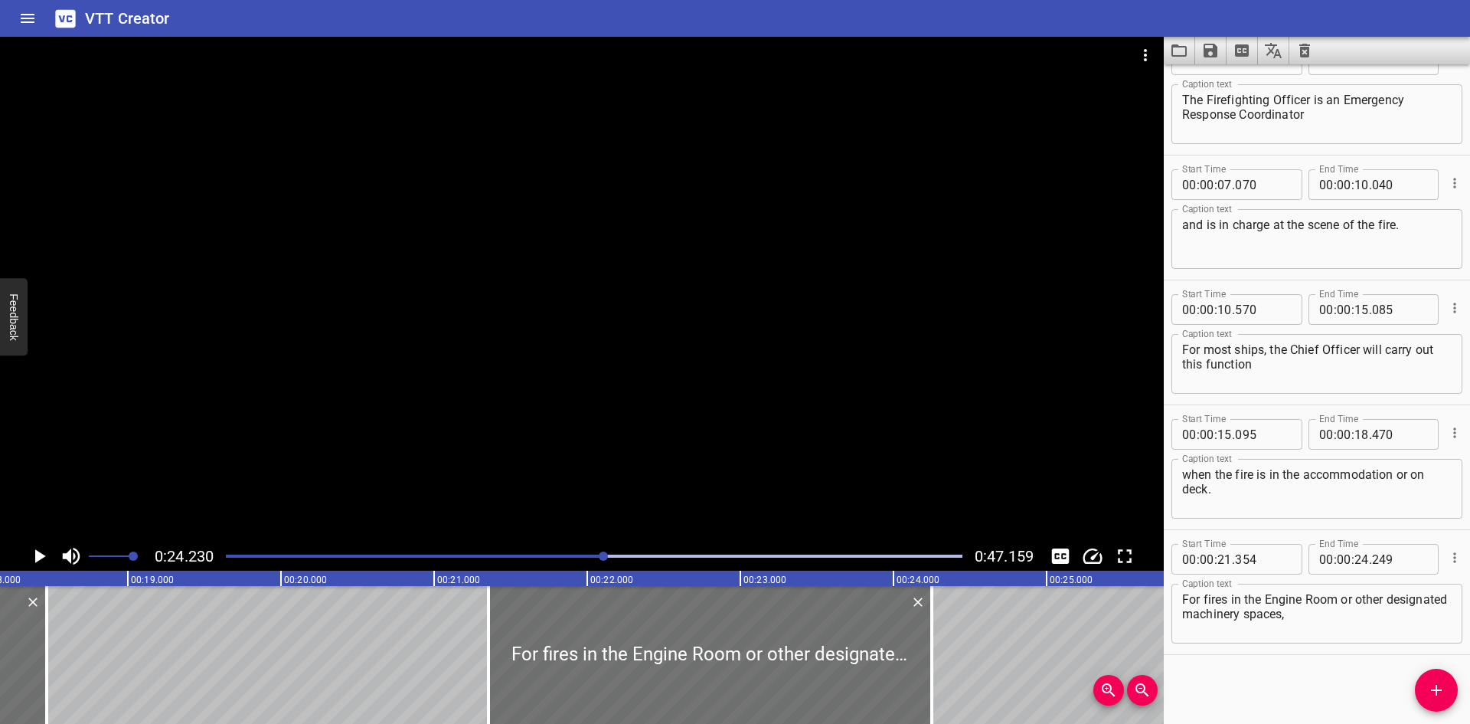
scroll to position [162, 0]
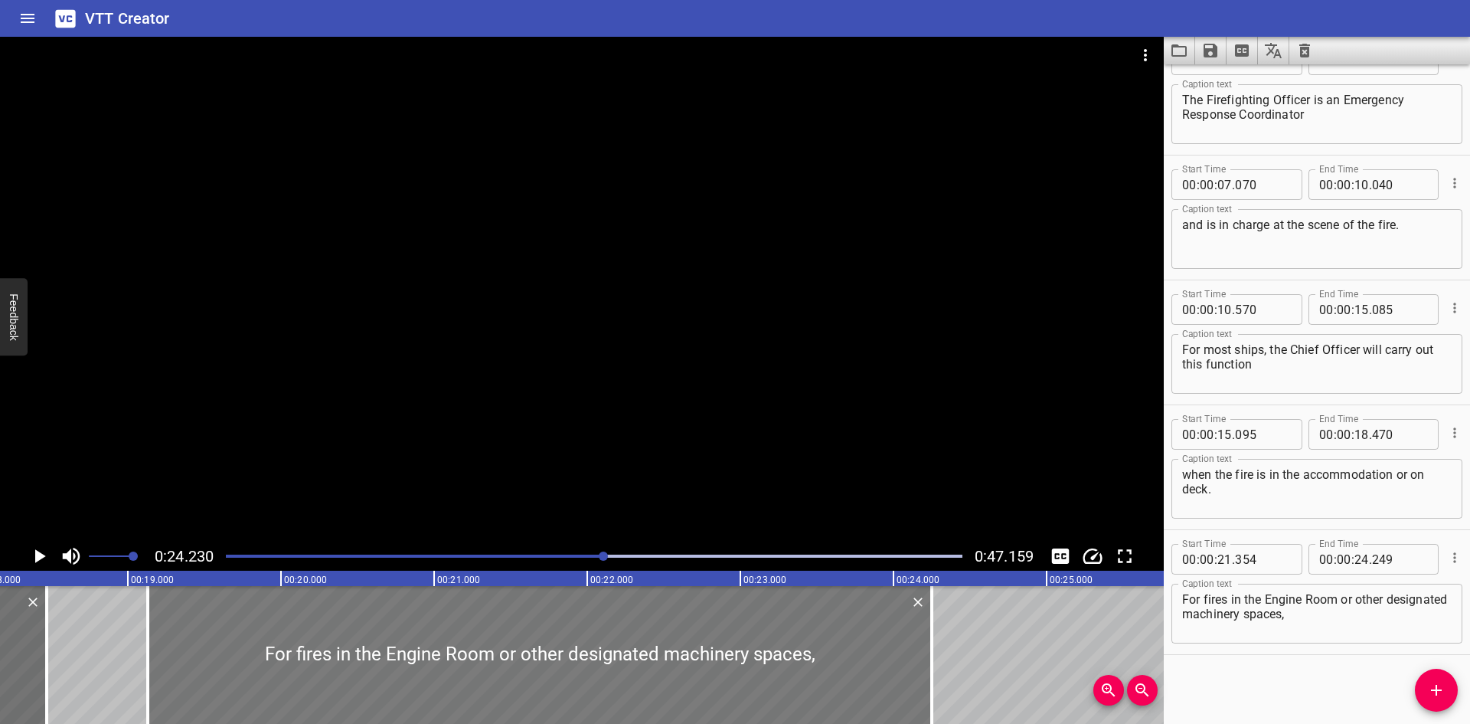
drag, startPoint x: 489, startPoint y: 627, endPoint x: 174, endPoint y: 636, distance: 315.6
click at [146, 635] on div at bounding box center [147, 655] width 3 height 138
type input "19"
type input "114"
click at [1372, 615] on textarea "For fires in the Engine Room or other designated machinery spaces," at bounding box center [1317, 614] width 270 height 44
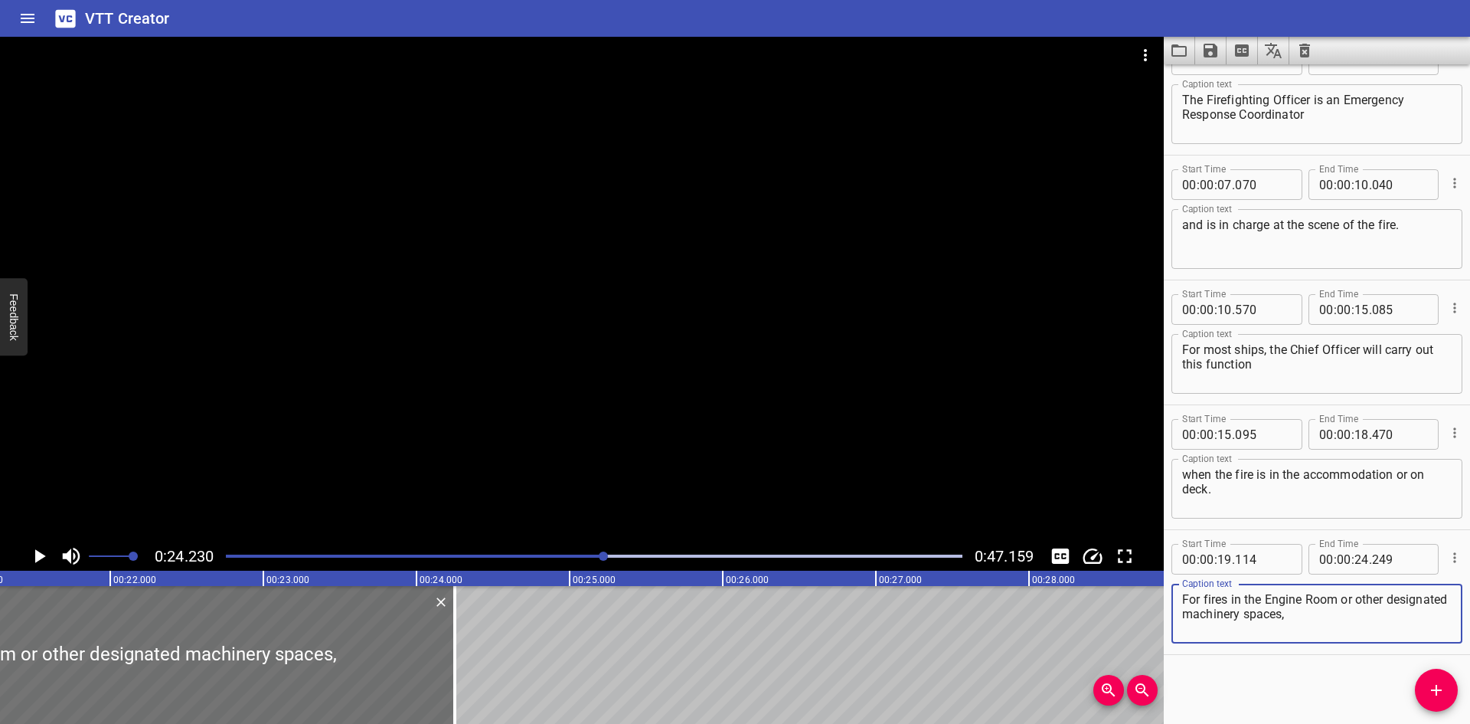
scroll to position [0, 3346]
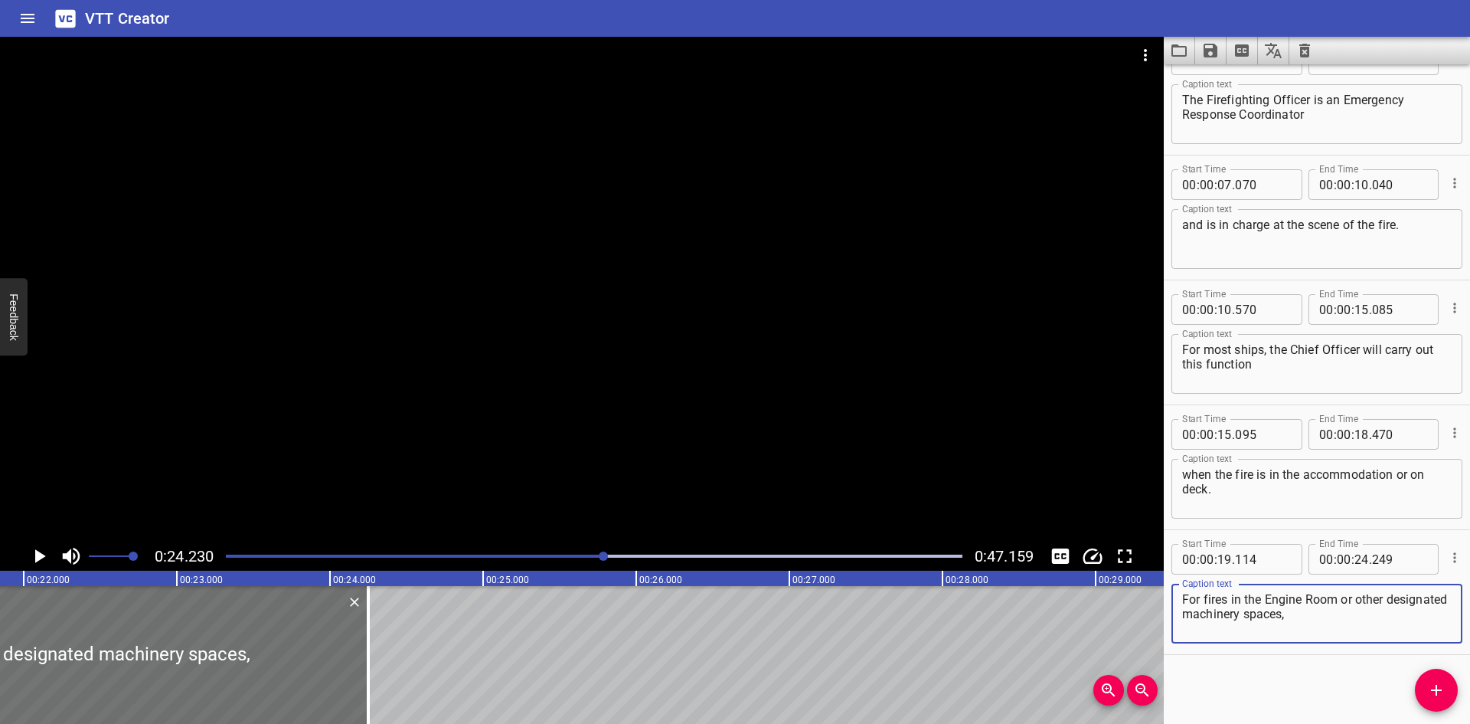
type textarea "For fires in the Engine Room or other designated machinery spaces,"
click at [383, 665] on div "Firefighting Officer The Firefighting Officer is an Emergency Response Coordina…" at bounding box center [1249, 655] width 9190 height 138
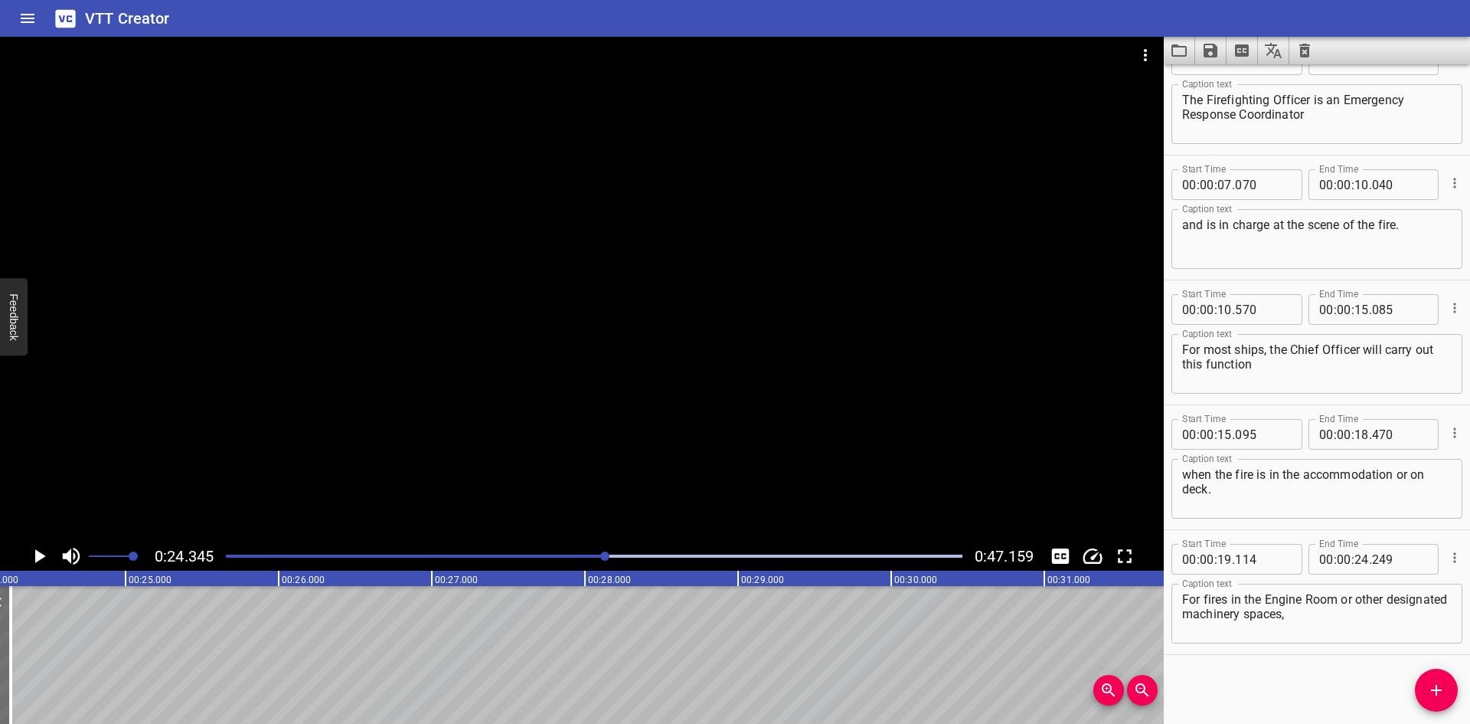
scroll to position [0, 3729]
drag, startPoint x: 1431, startPoint y: 698, endPoint x: 1359, endPoint y: 688, distance: 73.4
click at [1431, 698] on icon "Add Cue" at bounding box center [1437, 690] width 18 height 18
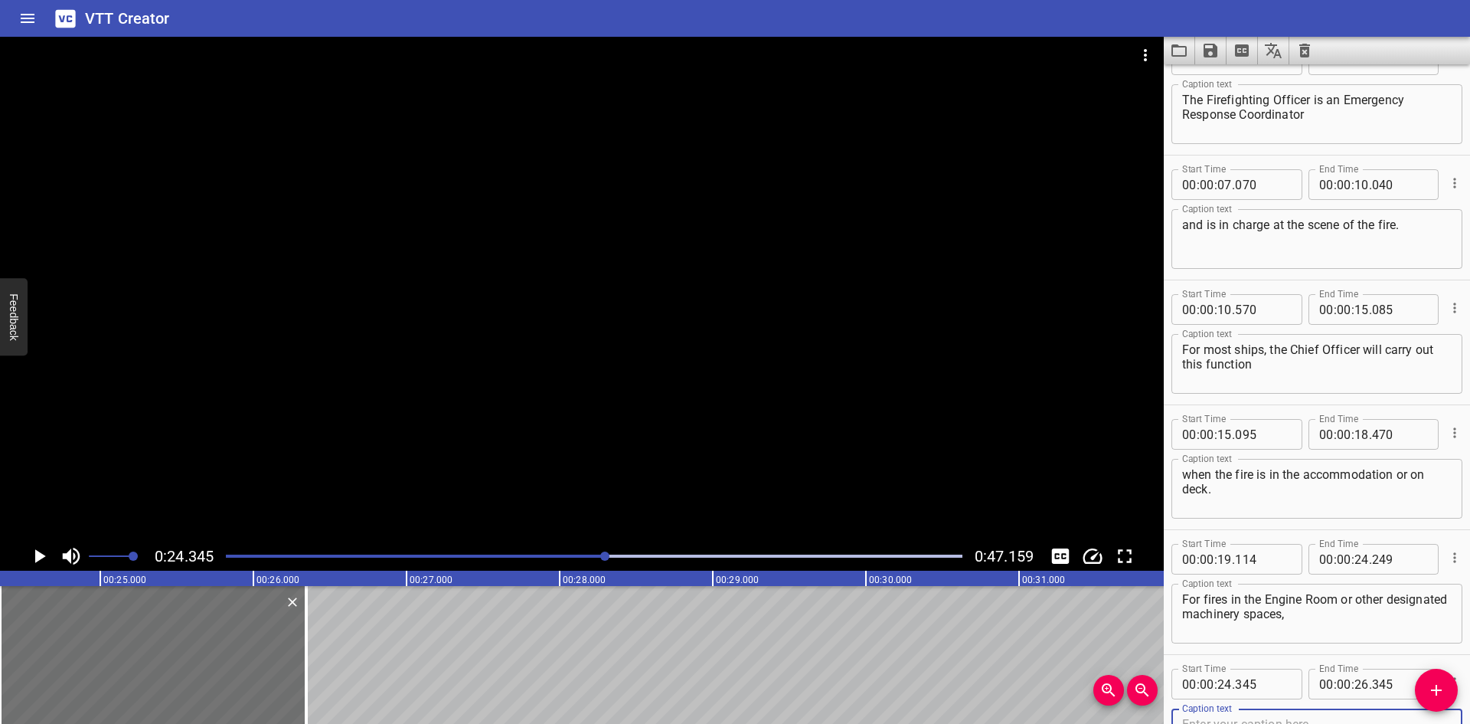
scroll to position [169, 0]
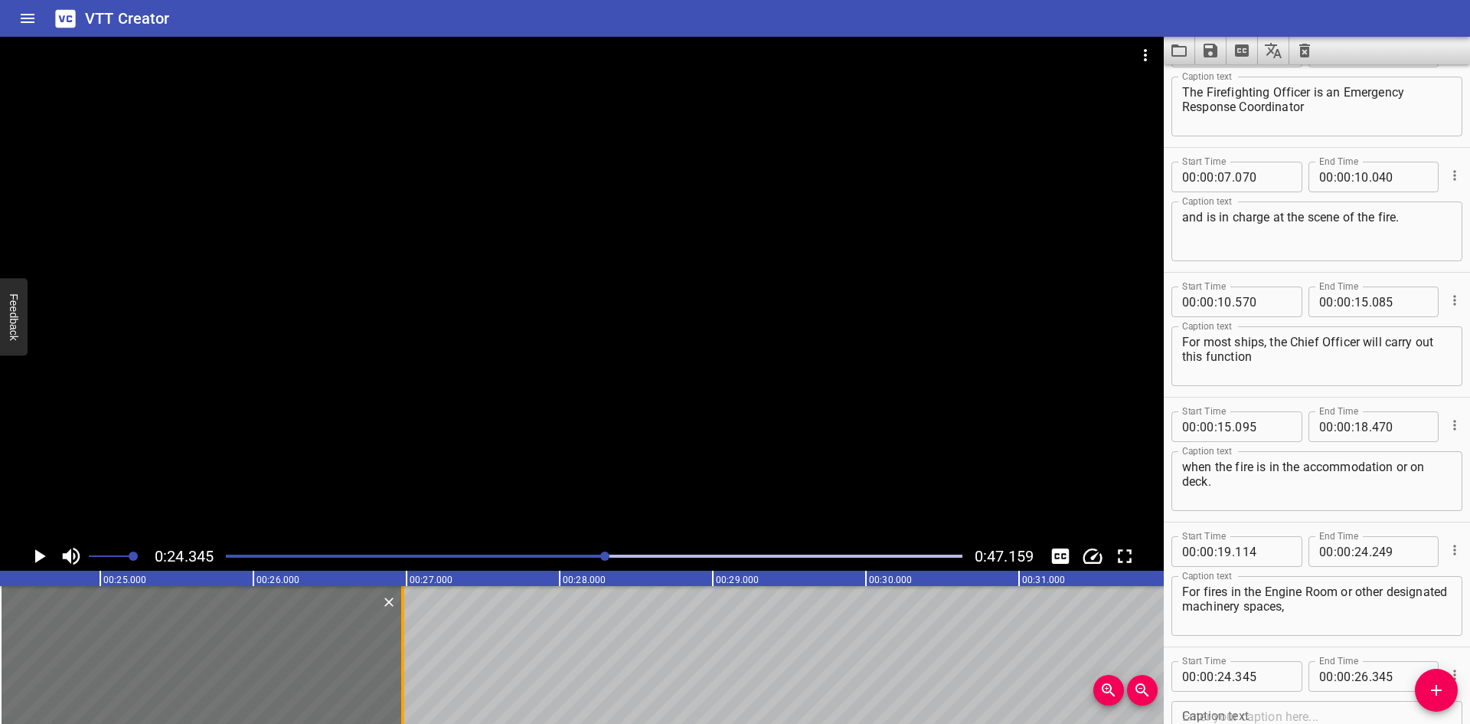
drag, startPoint x: 303, startPoint y: 668, endPoint x: 399, endPoint y: 674, distance: 96.7
click at [399, 674] on div at bounding box center [402, 655] width 15 height 138
type input "975"
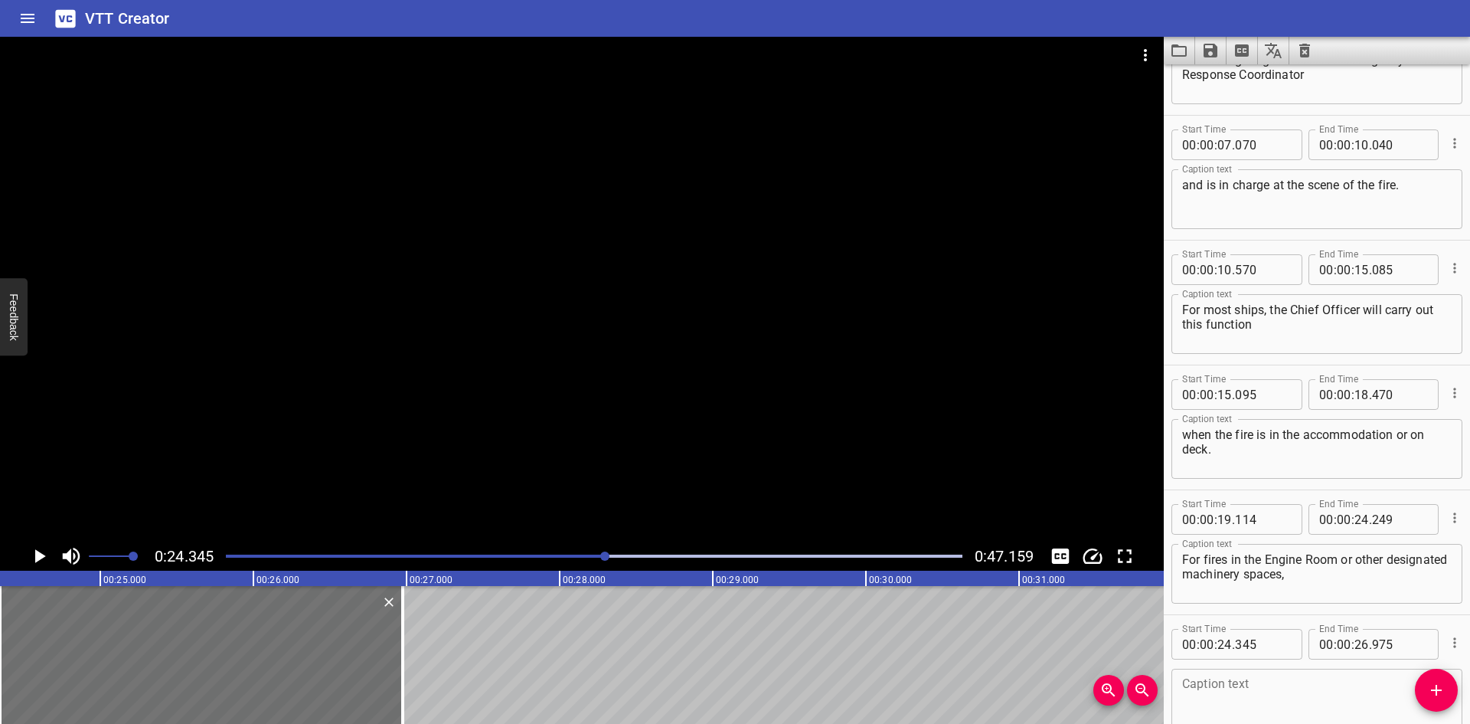
scroll to position [286, 0]
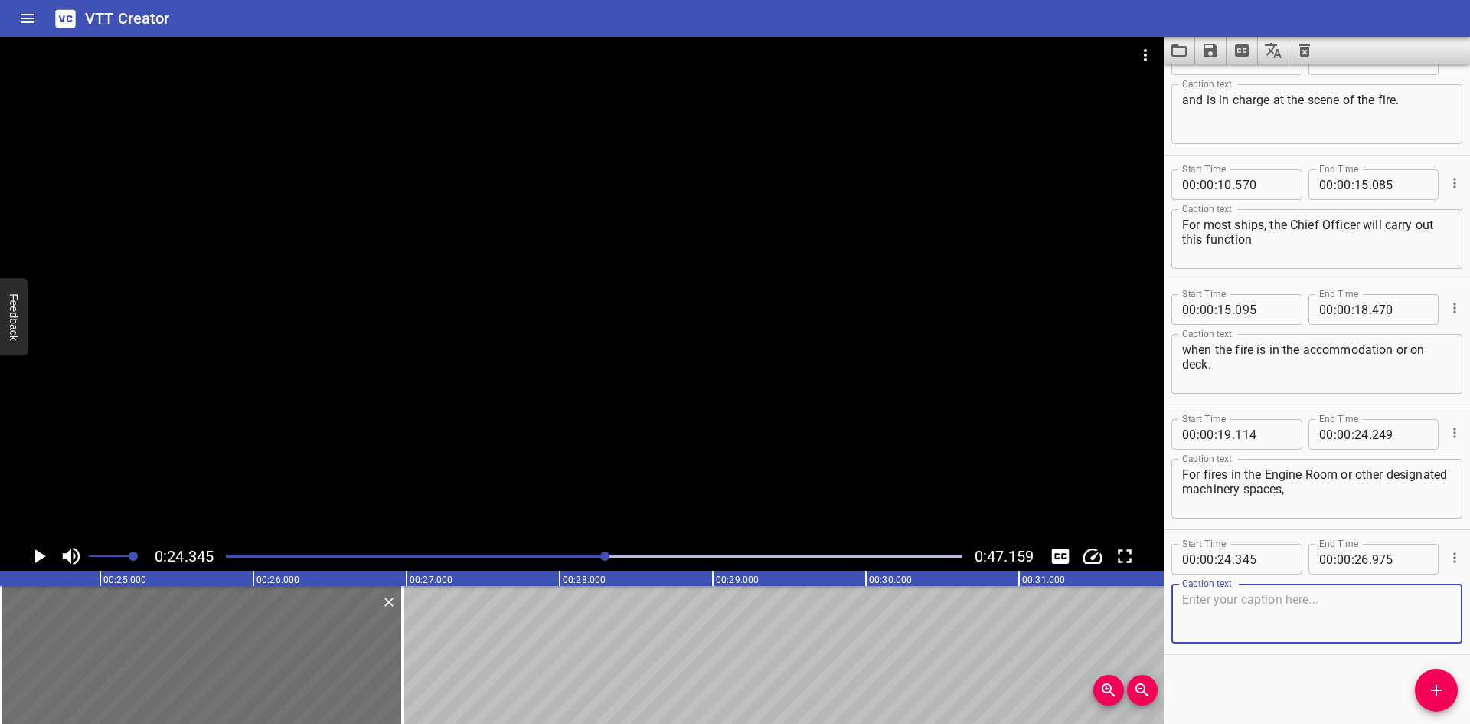
click at [1248, 611] on textarea at bounding box center [1317, 614] width 270 height 44
paste textarea "the 1st Engineer will be in charge."
type textarea "the 1st Engineer will be in charge."
click at [499, 651] on div "Firefighting Officer The Firefighting Officer is an Emergency Response Coordina…" at bounding box center [866, 655] width 9190 height 138
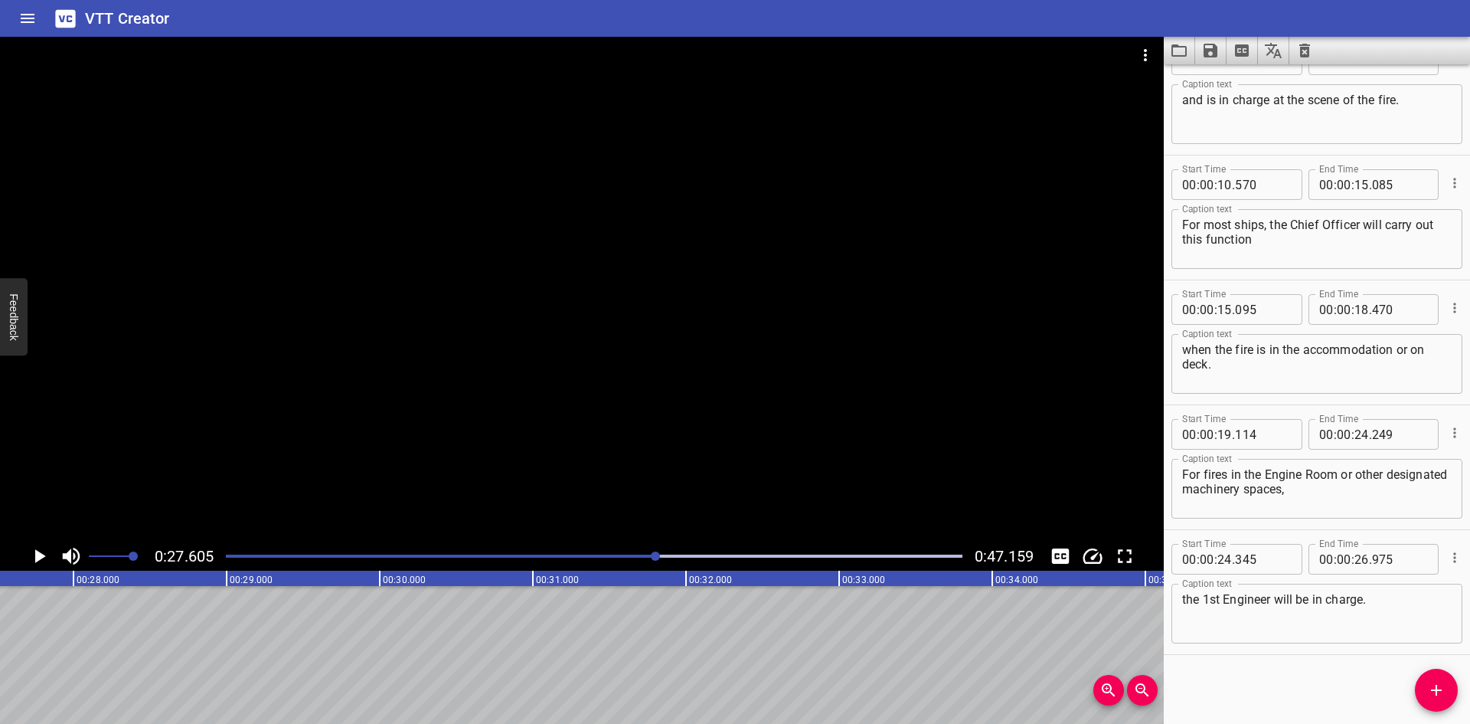
scroll to position [0, 4228]
drag, startPoint x: 1428, startPoint y: 691, endPoint x: 1201, endPoint y: 691, distance: 227.5
click at [1419, 691] on span "Add Cue" at bounding box center [1436, 690] width 43 height 18
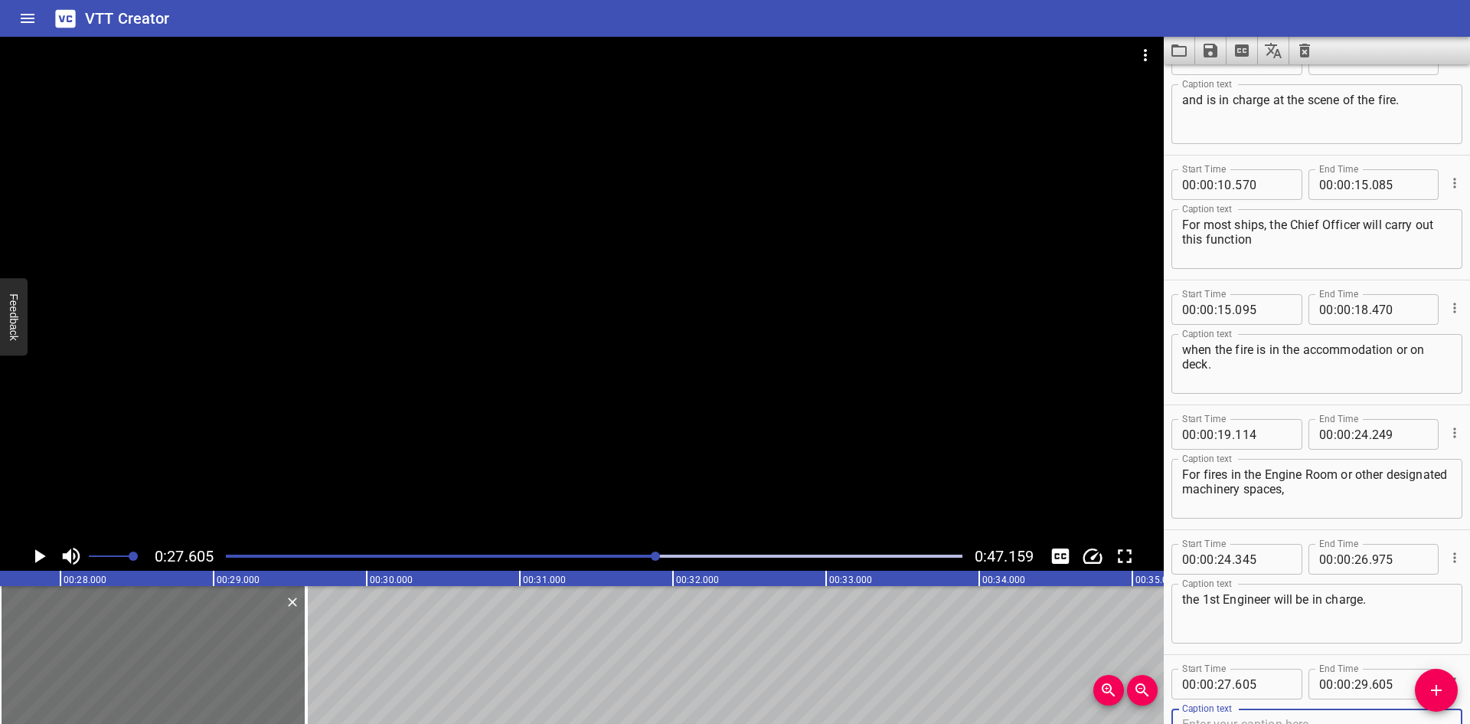
scroll to position [294, 0]
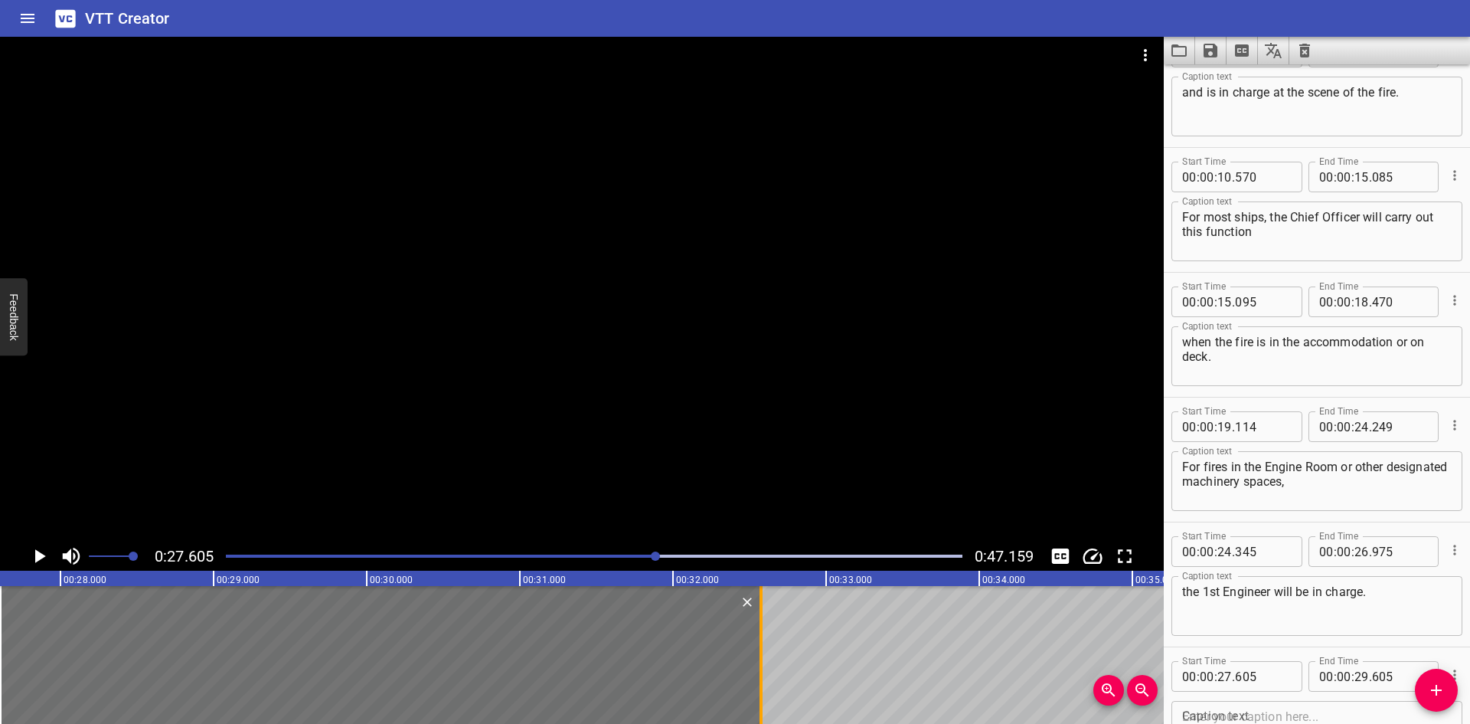
drag, startPoint x: 307, startPoint y: 649, endPoint x: 763, endPoint y: 648, distance: 455.7
click at [763, 646] on div at bounding box center [761, 655] width 3 height 138
type input "32"
type input "580"
click at [1245, 704] on div "Caption text" at bounding box center [1317, 731] width 291 height 60
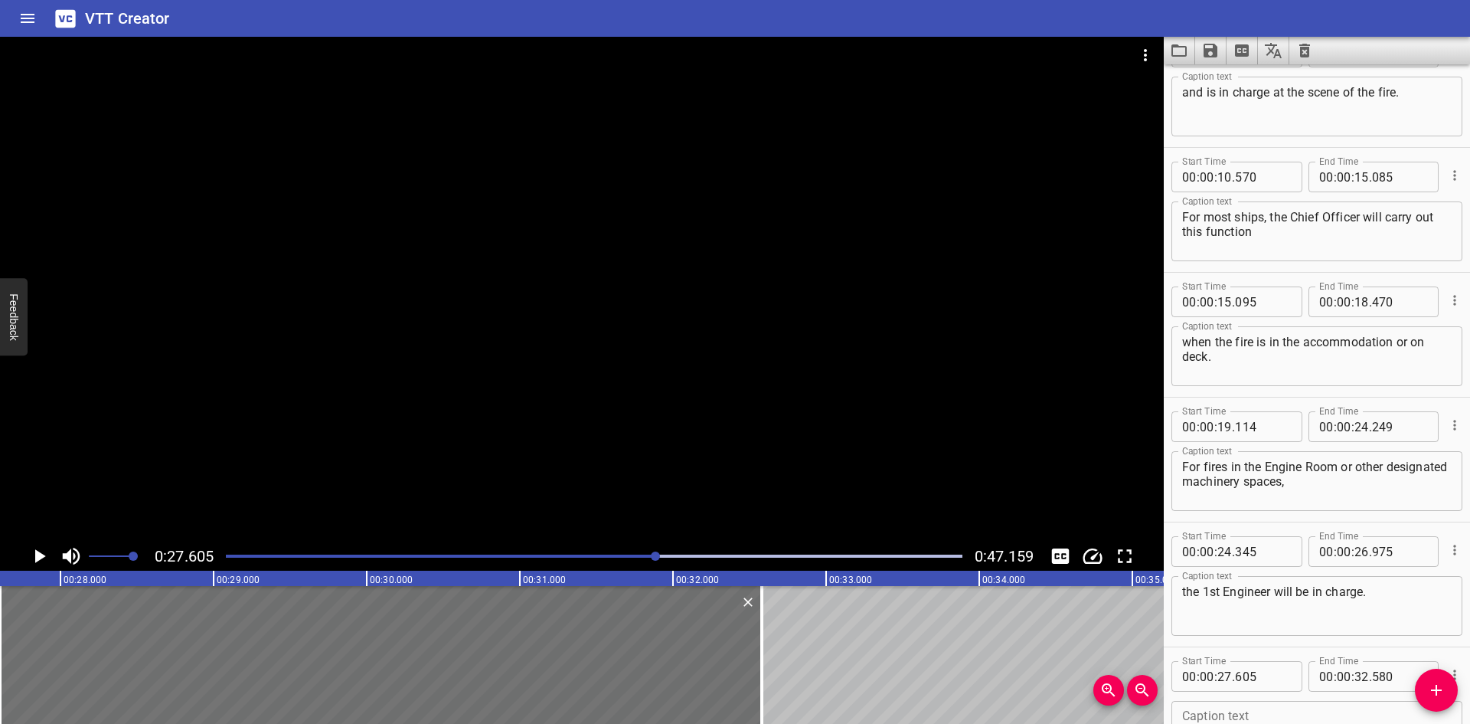
paste textarea "• The Firefighting Officer is in direct communication with Central Control,"
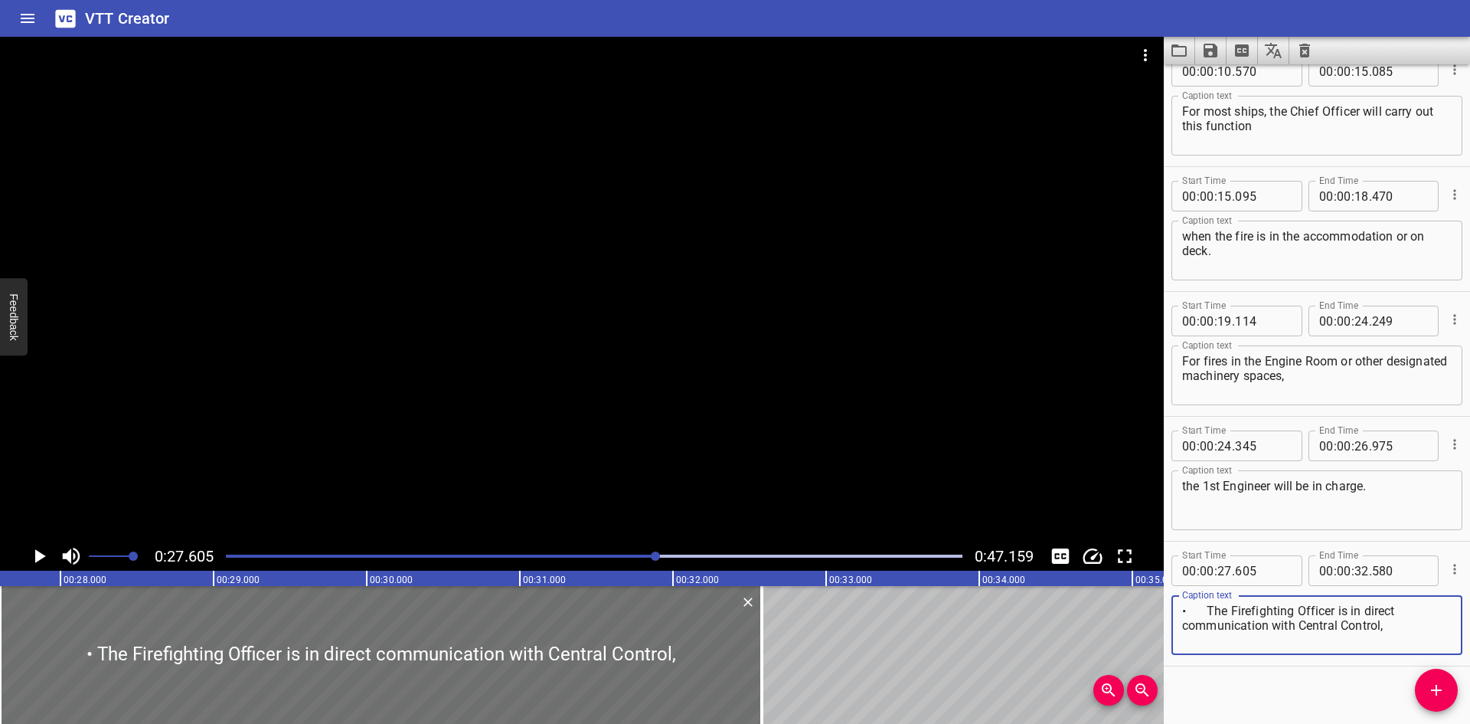
scroll to position [335, 0]
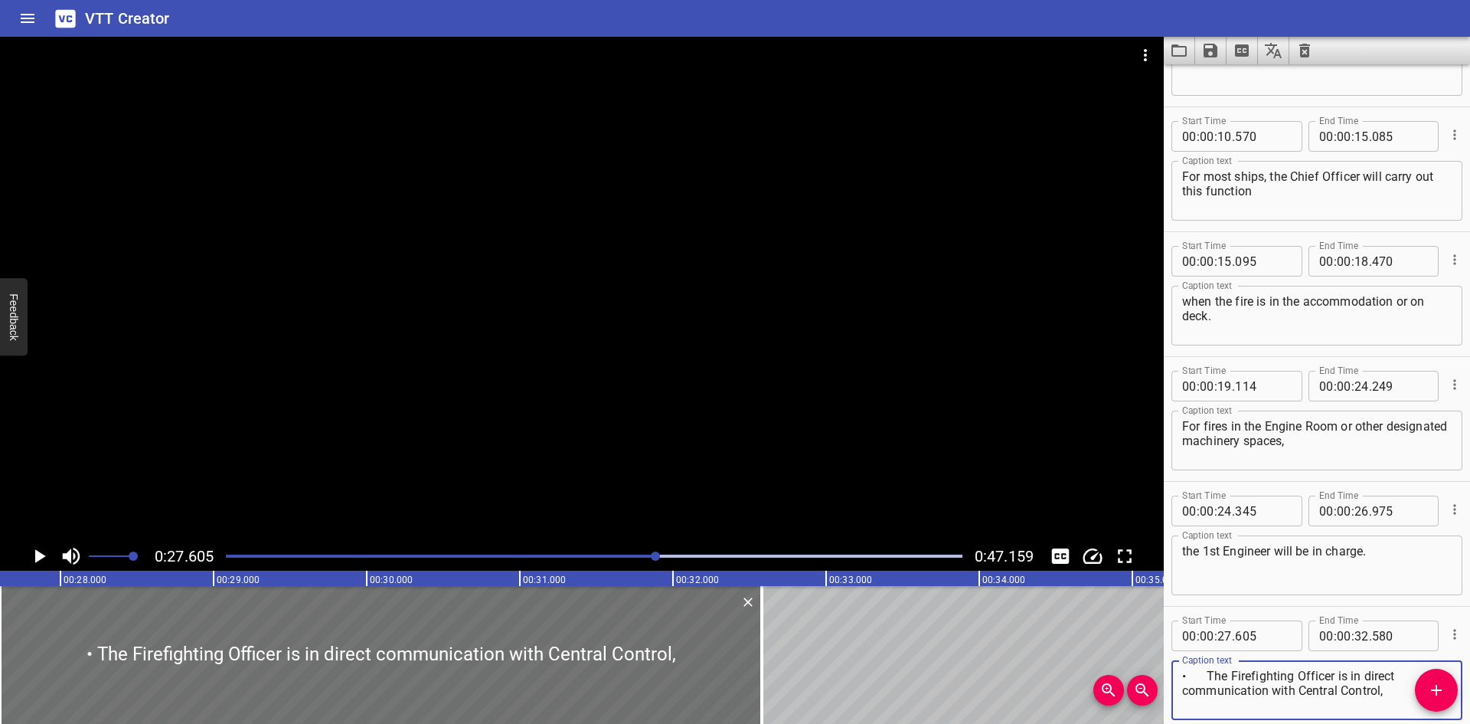
drag, startPoint x: 1205, startPoint y: 672, endPoint x: 1166, endPoint y: 672, distance: 39.1
click at [1166, 672] on div "Start Time 00 : 00 : 27 . 605 Start Time End Time 00 : 00 : 32 . 580 End Time C…" at bounding box center [1317, 669] width 306 height 124
type textarea "The Firefighting Officer is in direct communication with Central Control,"
click at [589, 314] on div at bounding box center [582, 289] width 1164 height 505
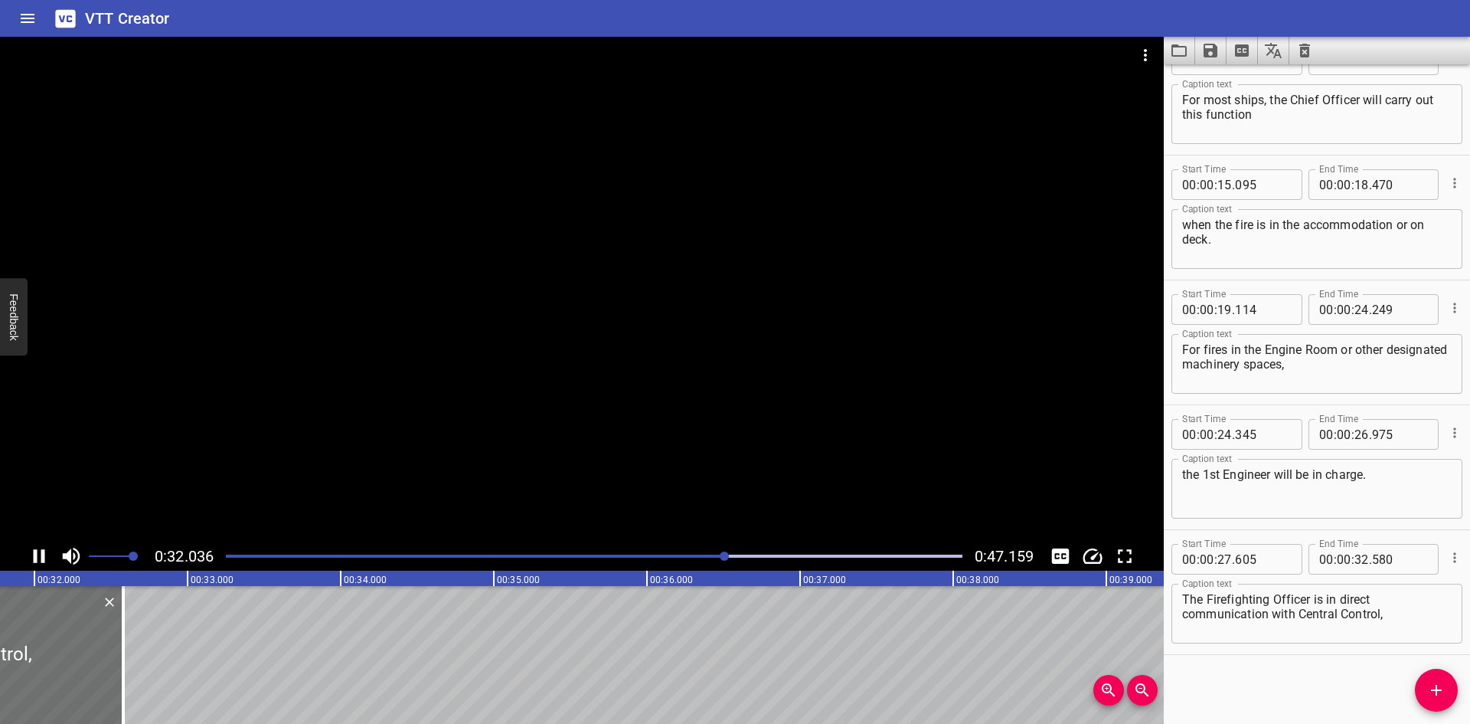
click at [604, 383] on div at bounding box center [582, 289] width 1164 height 505
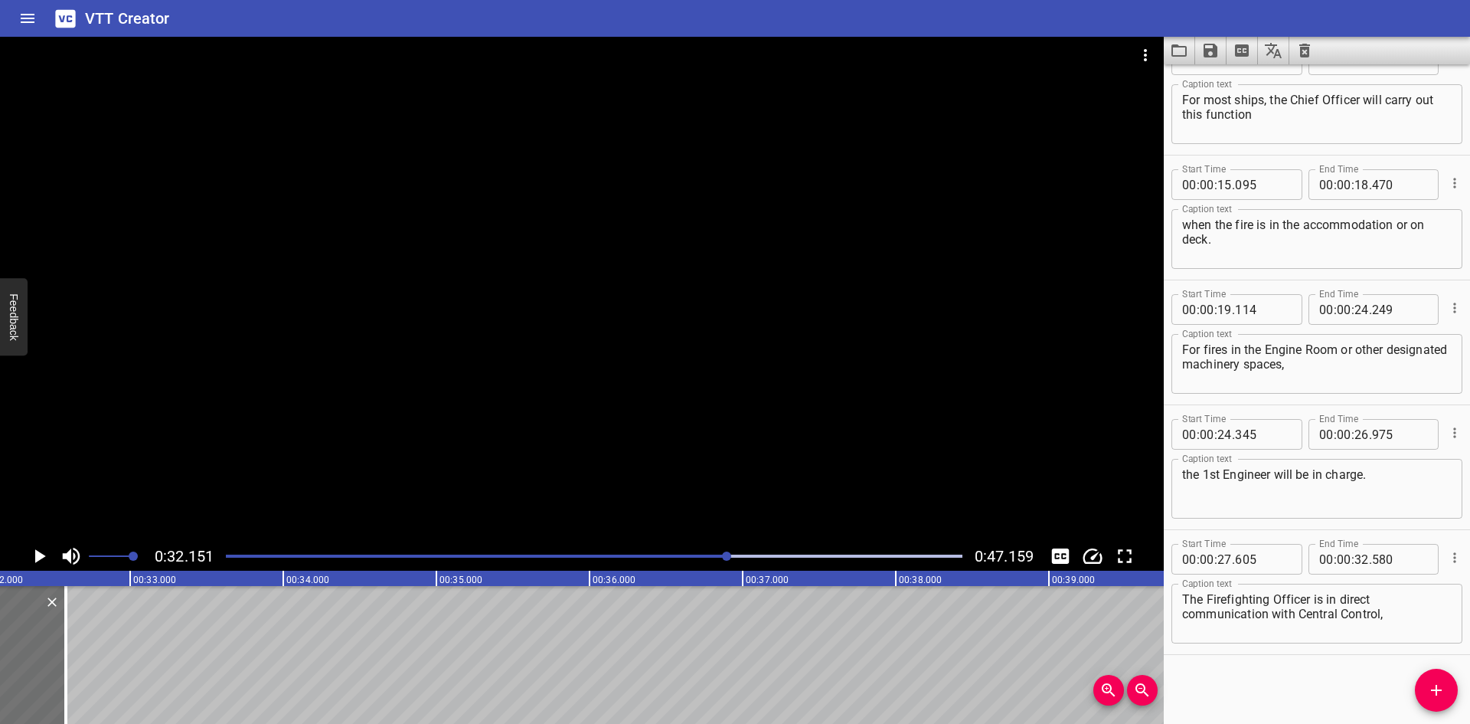
click at [1388, 687] on div "Start Time 00 : 00 : 00 . 000 Start Time End Time 00 : 00 : 01 . 740 End Time C…" at bounding box center [1317, 393] width 306 height 659
click at [1423, 676] on button "Add Cue" at bounding box center [1436, 690] width 43 height 43
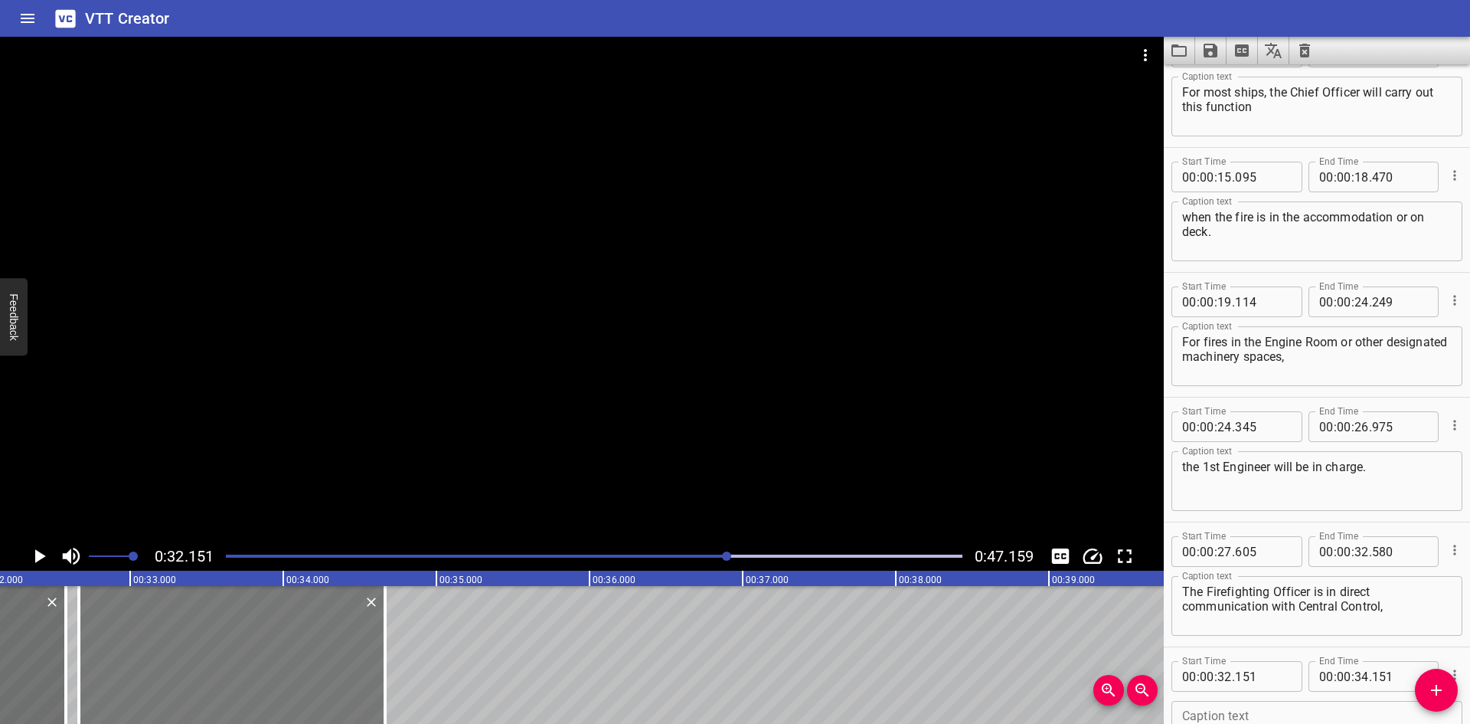
drag, startPoint x: 138, startPoint y: 639, endPoint x: 217, endPoint y: 643, distance: 79.0
click at [217, 643] on div at bounding box center [232, 655] width 306 height 138
type input "666"
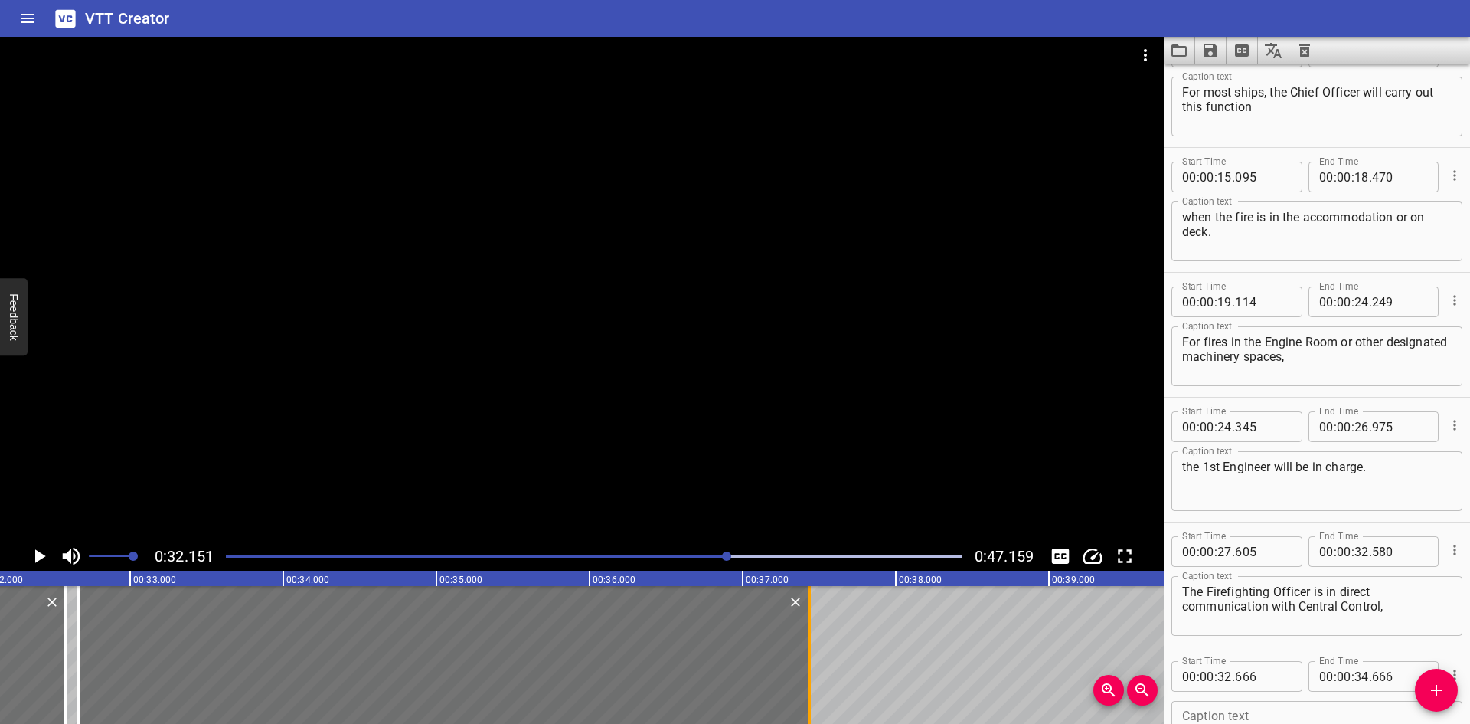
drag, startPoint x: 389, startPoint y: 654, endPoint x: 813, endPoint y: 687, distance: 424.8
click at [813, 662] on div at bounding box center [809, 655] width 15 height 138
type input "37"
type input "436"
click at [1203, 702] on div "Caption text" at bounding box center [1317, 731] width 291 height 60
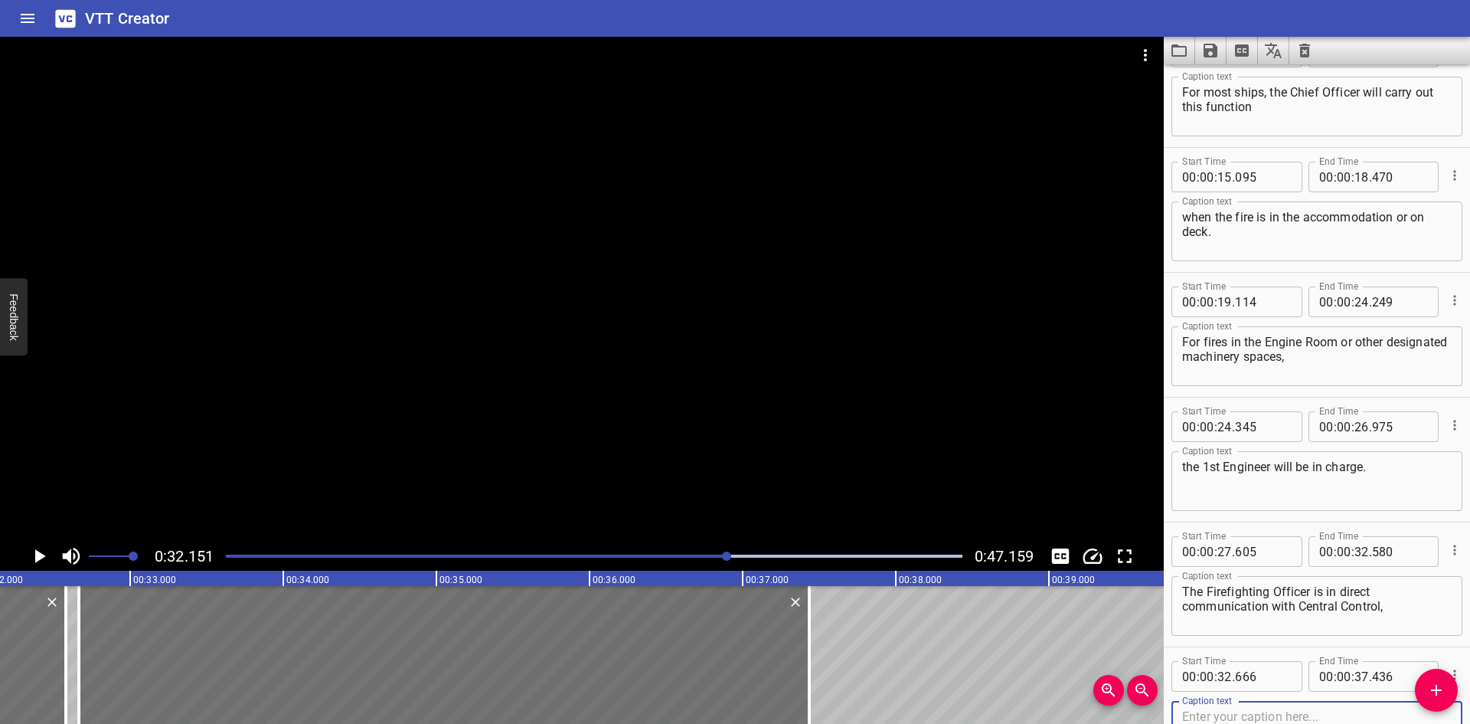
paste textarea "the Firefighting Teams, the First Aid Squad, and Technical Squad."
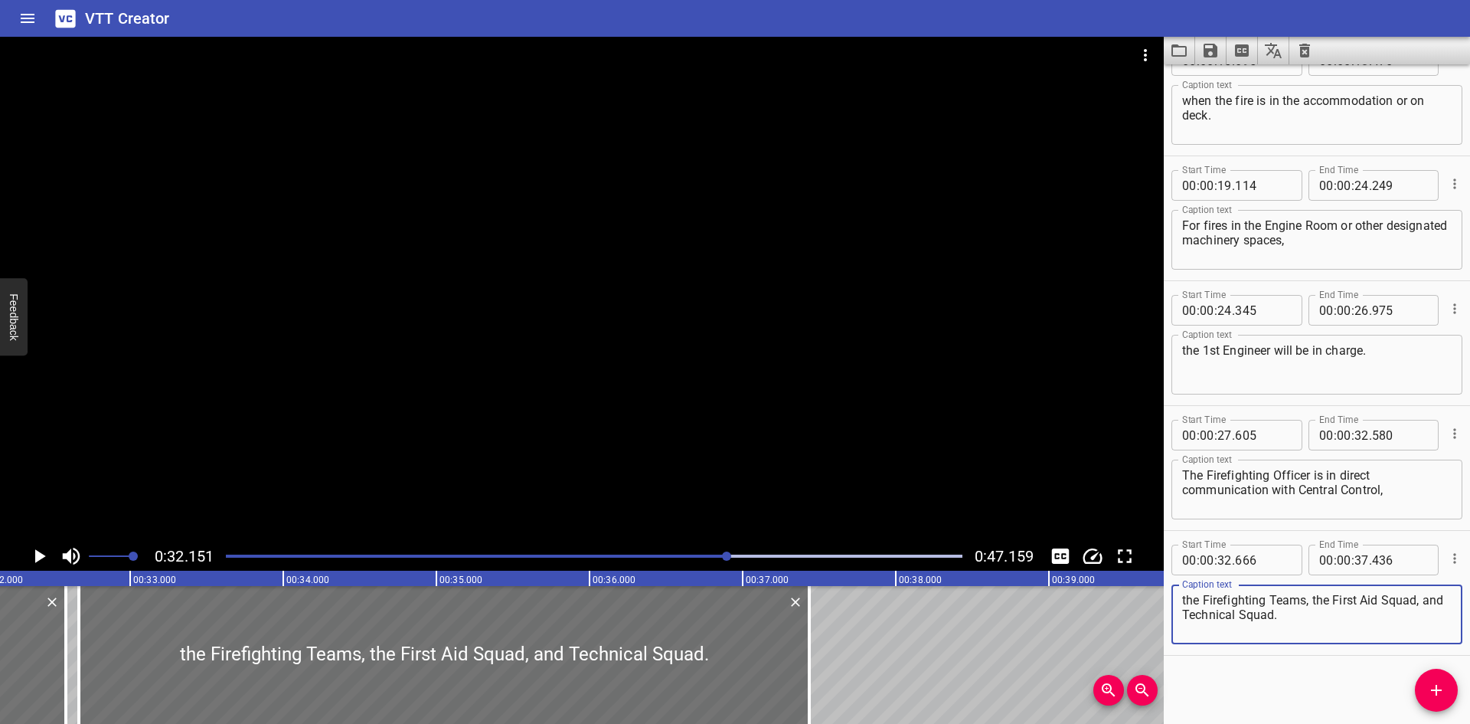
scroll to position [536, 0]
type textarea "the Firefighting Teams, the First Aid Squad, and Technical Squad."
click at [669, 427] on div at bounding box center [582, 289] width 1164 height 505
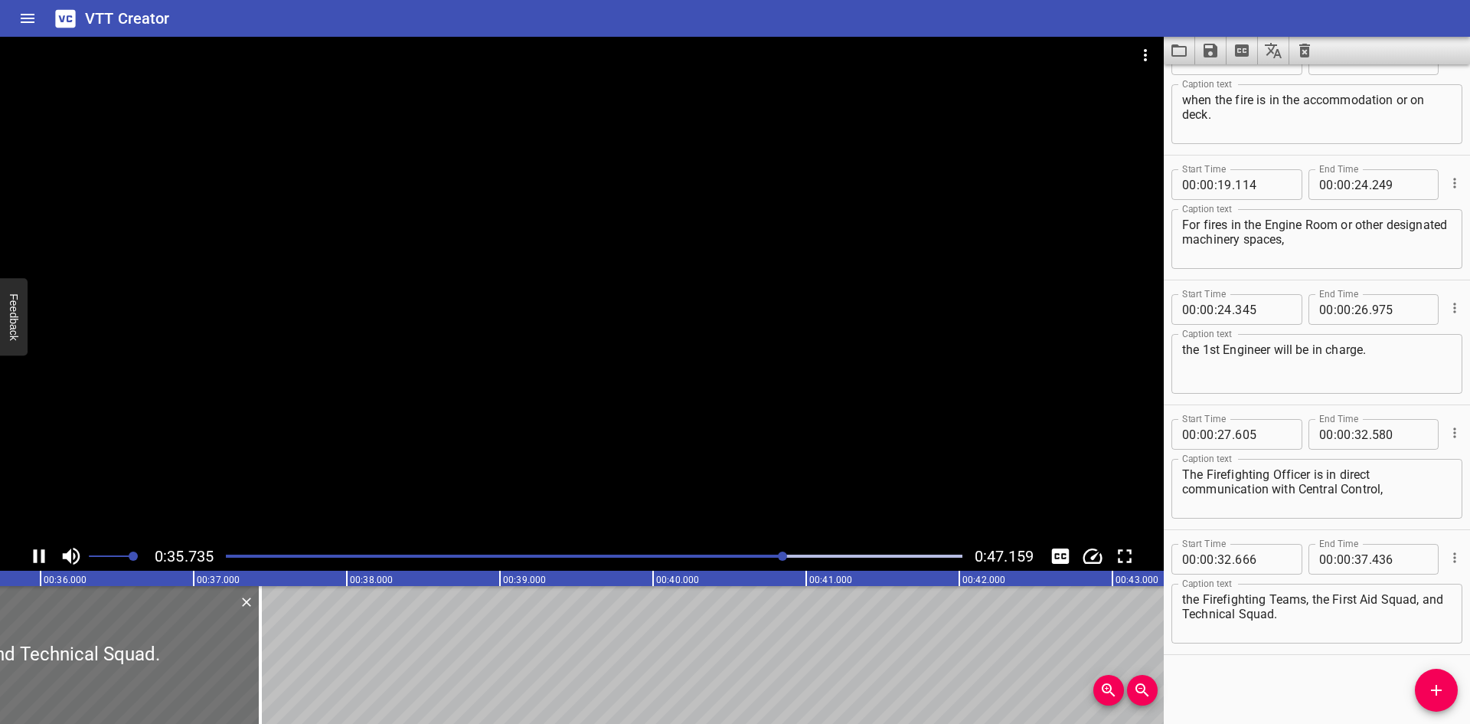
click at [669, 427] on div at bounding box center [582, 289] width 1164 height 505
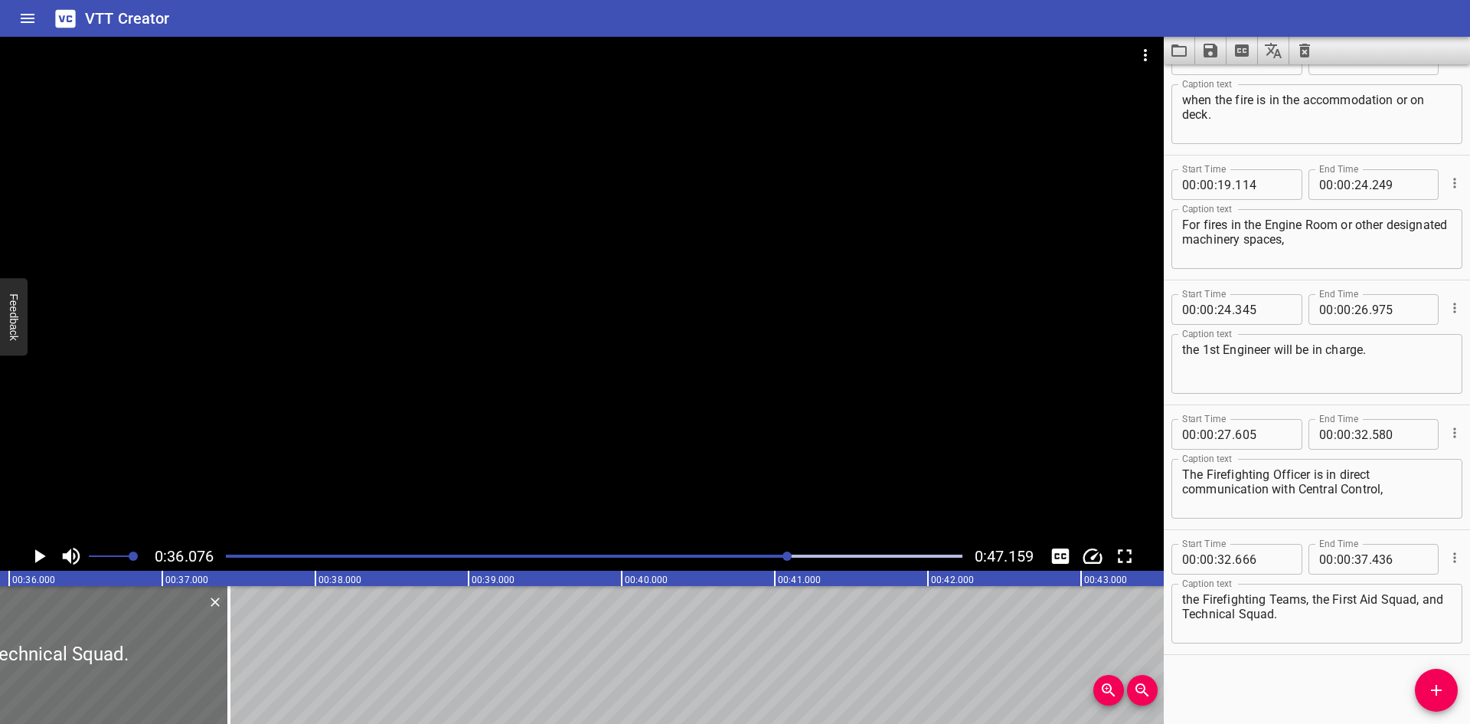
scroll to position [0, 5526]
click at [976, 342] on div at bounding box center [582, 289] width 1164 height 505
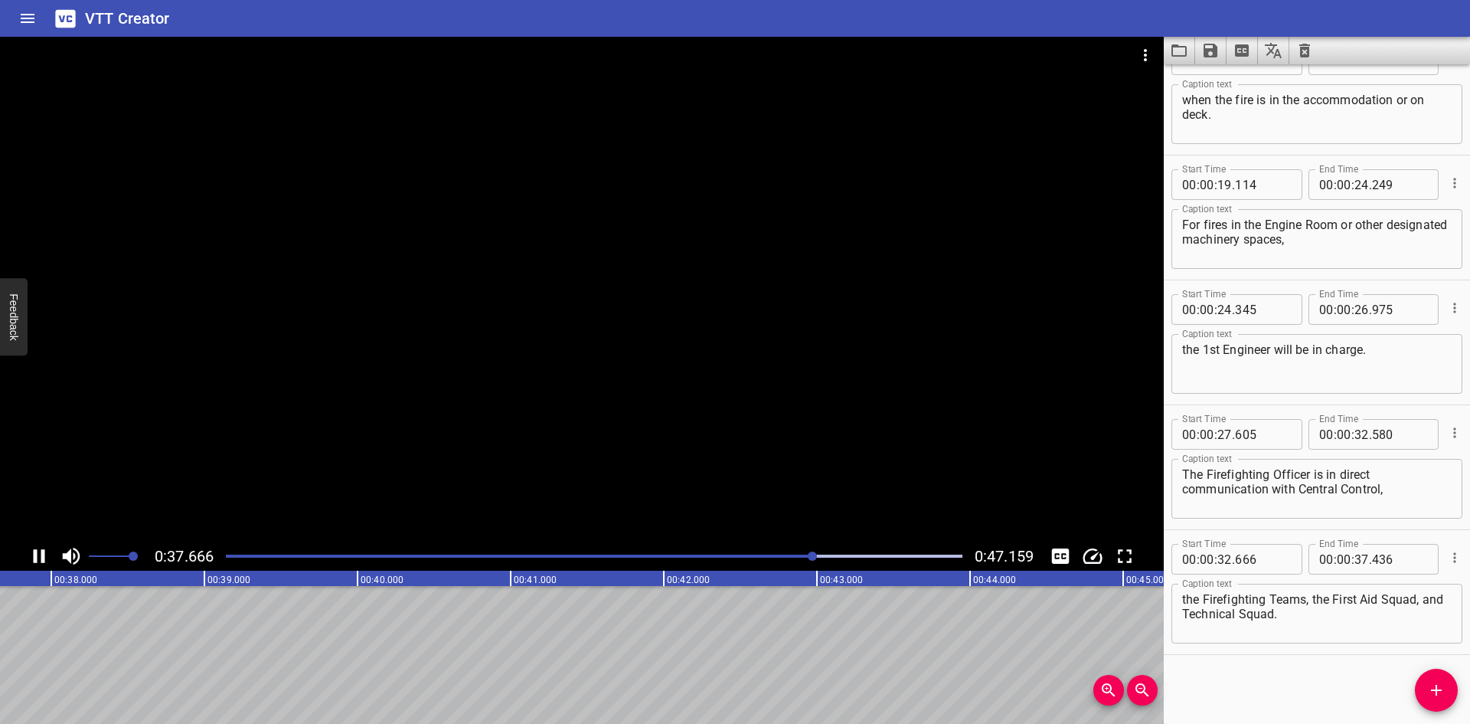
click at [858, 348] on div at bounding box center [582, 289] width 1164 height 505
click at [1420, 695] on span "Add Cue" at bounding box center [1436, 690] width 43 height 18
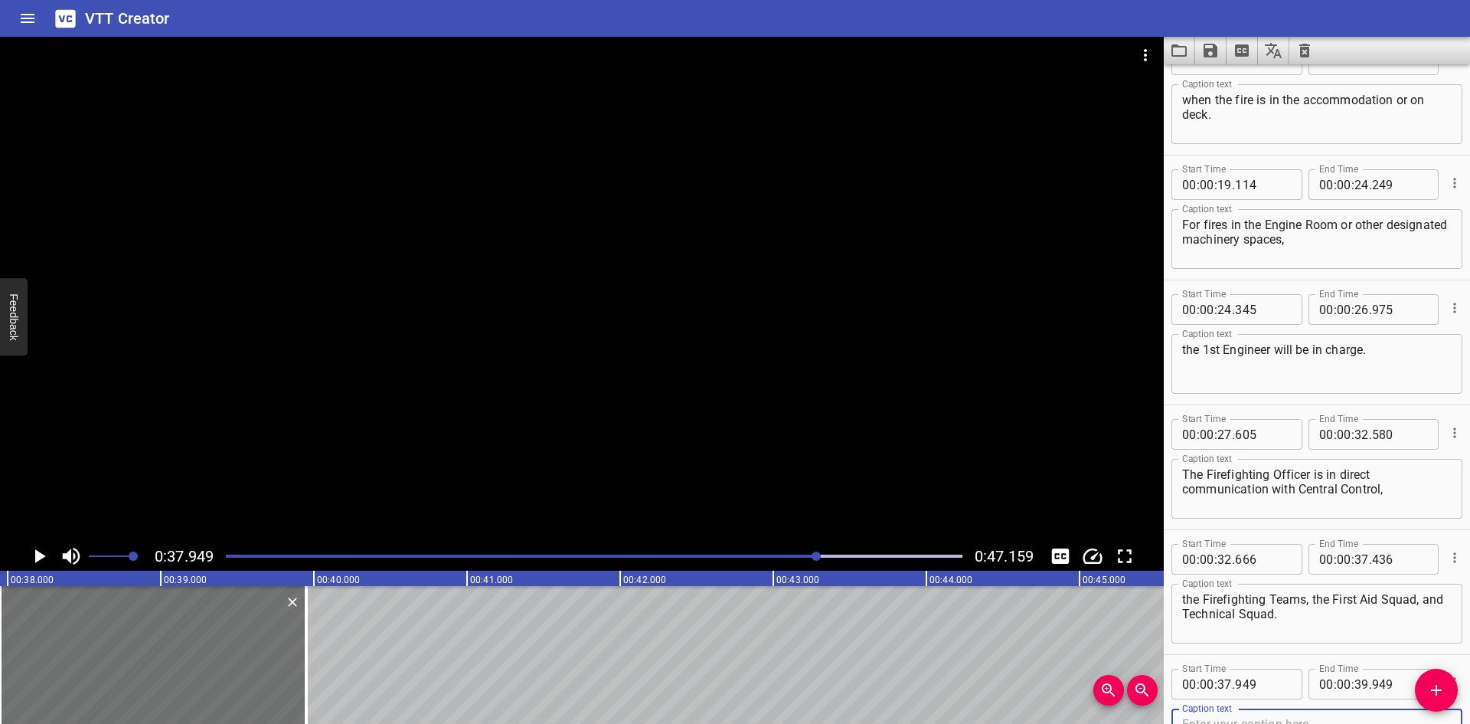
scroll to position [544, 0]
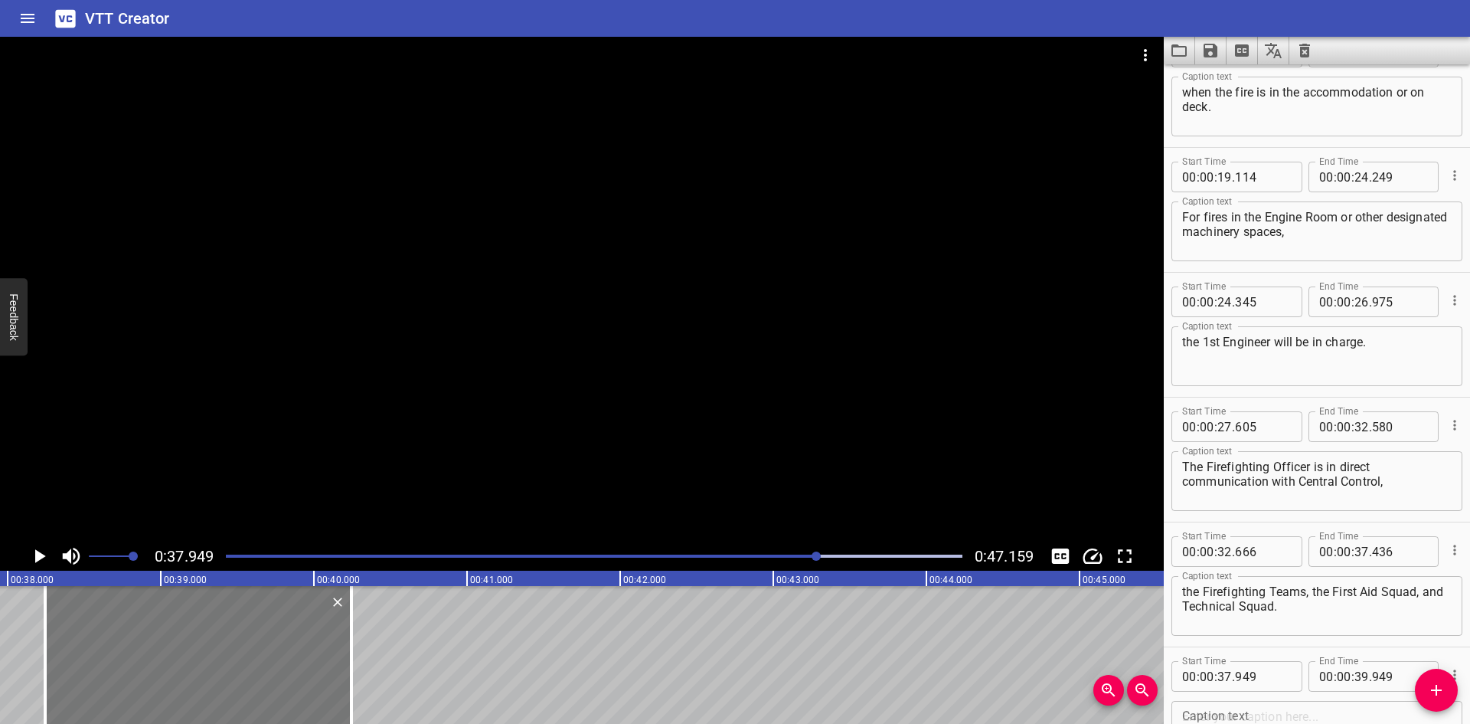
drag, startPoint x: 197, startPoint y: 656, endPoint x: 240, endPoint y: 656, distance: 43.7
click at [240, 656] on div at bounding box center [198, 655] width 306 height 138
type input "38"
type input "244"
type input "40"
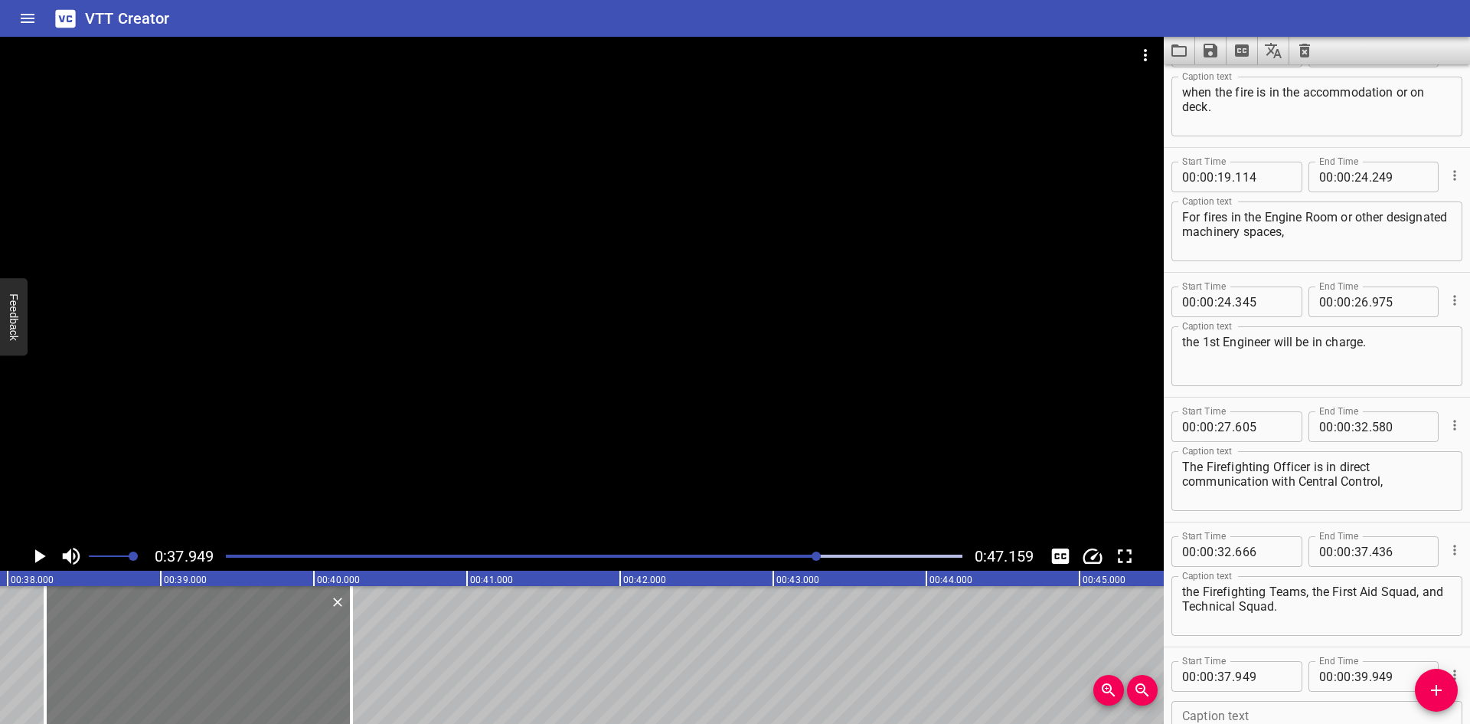
type input "244"
drag, startPoint x: 269, startPoint y: 652, endPoint x: 254, endPoint y: 652, distance: 14.6
click at [254, 652] on div at bounding box center [183, 655] width 306 height 138
type input "144"
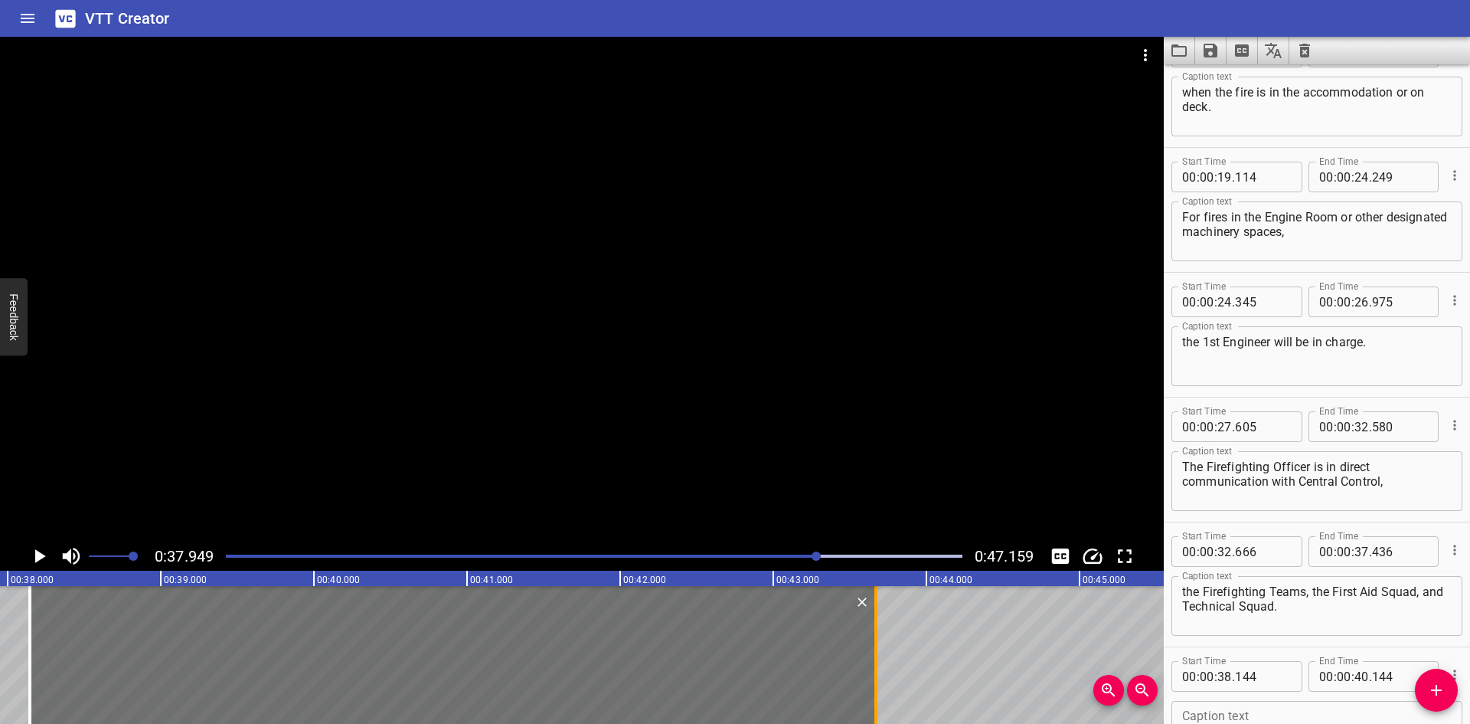
drag, startPoint x: 338, startPoint y: 650, endPoint x: 875, endPoint y: 663, distance: 537.0
click at [875, 663] on div at bounding box center [875, 655] width 15 height 138
type input "43"
type input "649"
click at [514, 336] on div at bounding box center [582, 289] width 1164 height 505
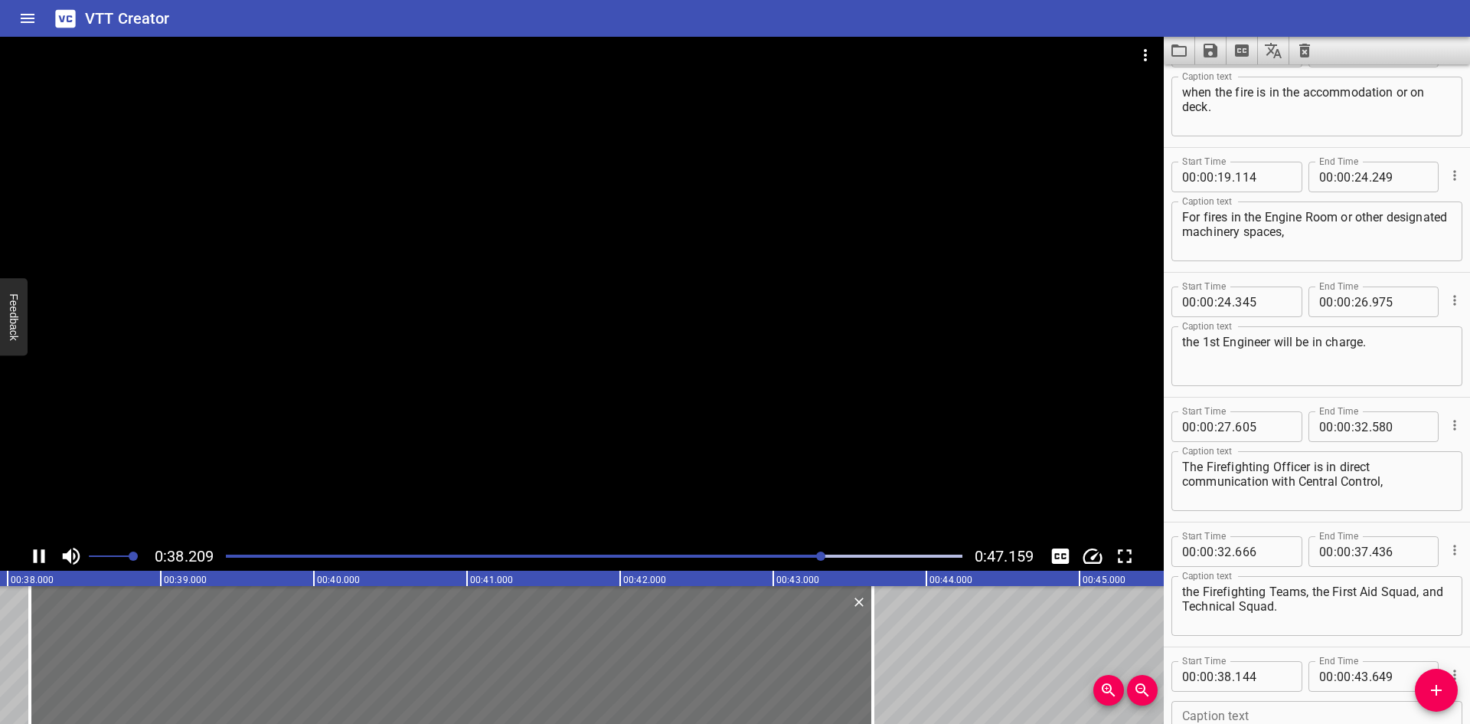
scroll to position [661, 0]
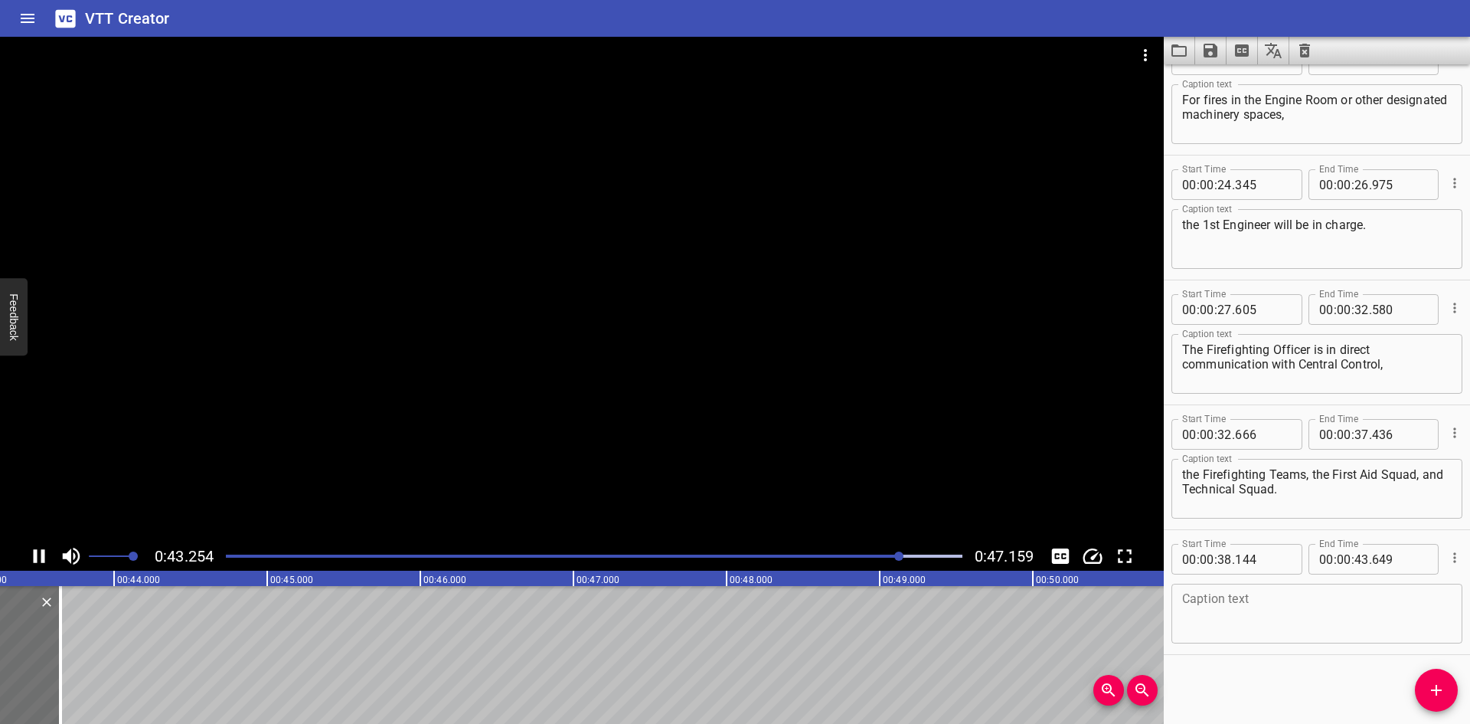
click at [519, 356] on div at bounding box center [582, 289] width 1164 height 505
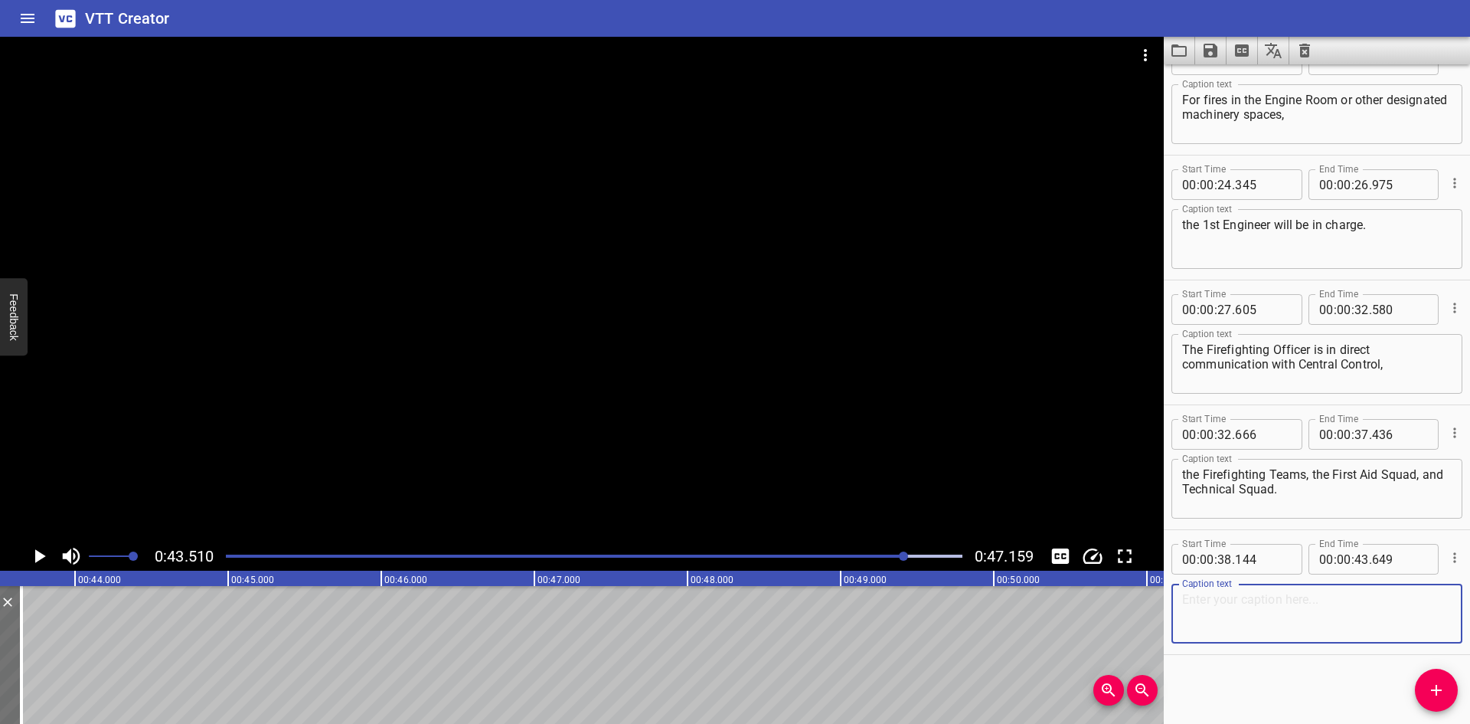
click at [1261, 606] on textarea at bounding box center [1317, 614] width 270 height 44
paste textarea "• He evaluates the situation and implements actions he considers necessary"
drag, startPoint x: 1206, startPoint y: 600, endPoint x: 1116, endPoint y: 598, distance: 90.4
click at [1117, 598] on main "0:43.510 0:47.159 00:00.000 00:01.000 00:02.000 00:03.000 00:04.000 00:05.000 0…" at bounding box center [735, 380] width 1470 height 687
type textarea "He evaluates the situation and implements actions he considers necessary"
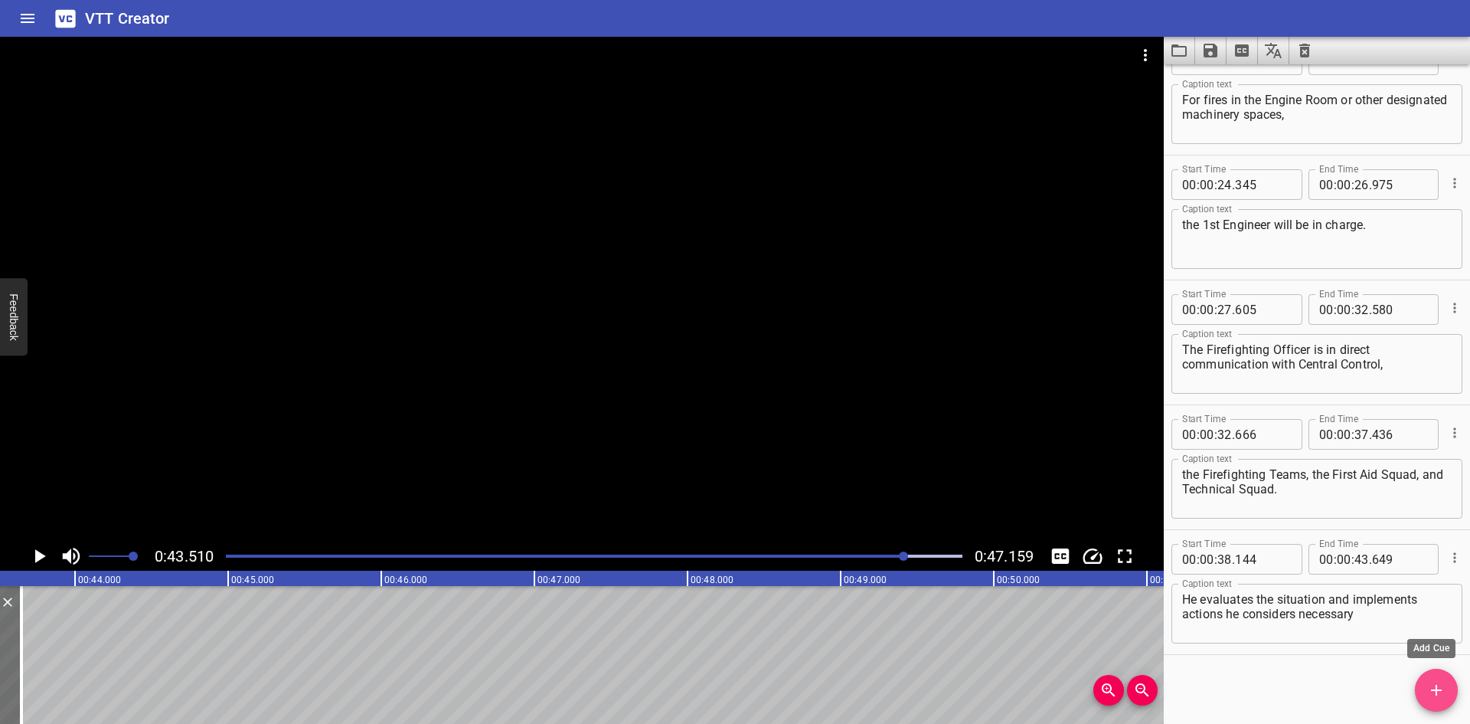
drag, startPoint x: 1444, startPoint y: 679, endPoint x: 1175, endPoint y: 639, distance: 272.5
click at [1443, 679] on button "Add Cue" at bounding box center [1436, 690] width 43 height 43
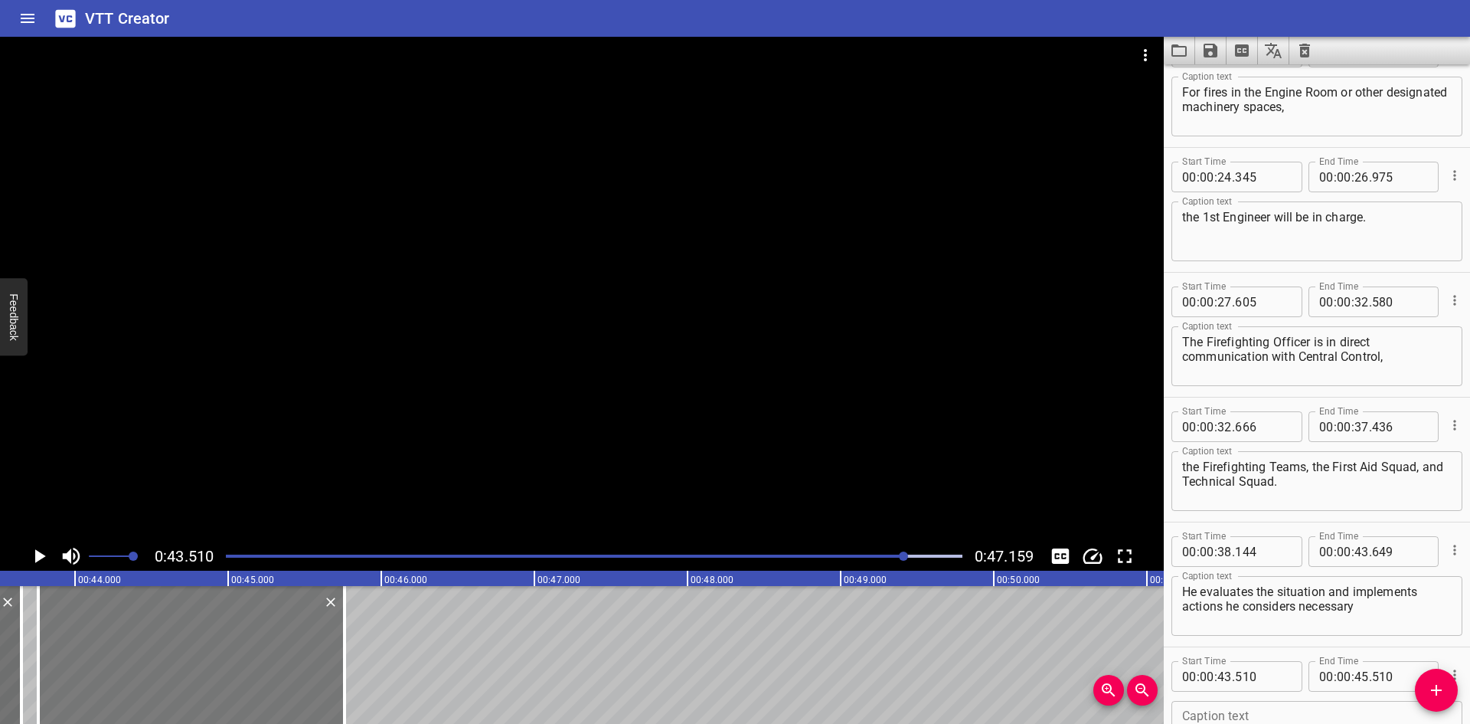
drag, startPoint x: 149, startPoint y: 636, endPoint x: 186, endPoint y: 640, distance: 37.0
click at [186, 640] on div at bounding box center [191, 655] width 306 height 138
type input "760"
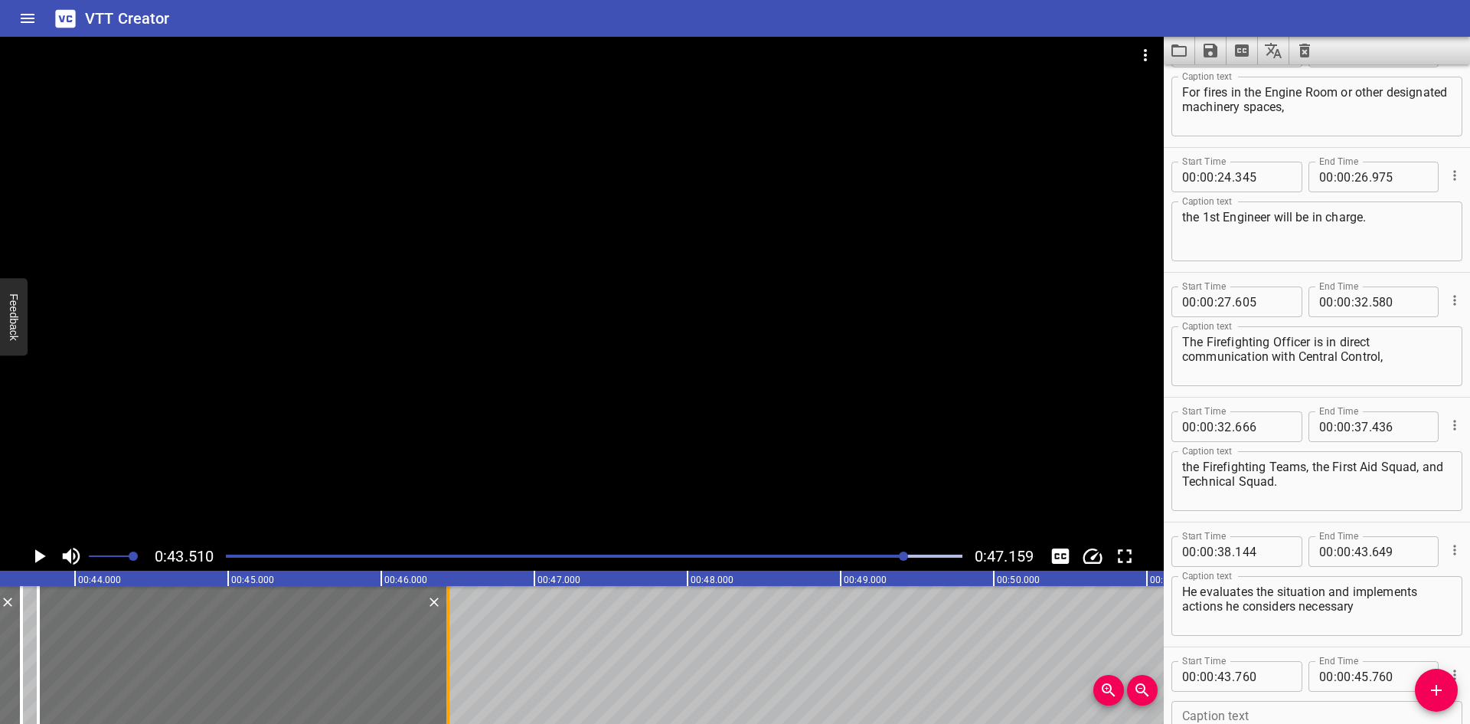
drag, startPoint x: 338, startPoint y: 643, endPoint x: 441, endPoint y: 647, distance: 103.5
click at [441, 647] on div at bounding box center [447, 655] width 15 height 138
type input "46"
type input "435"
click at [1205, 715] on textarea at bounding box center [1317, 731] width 270 height 44
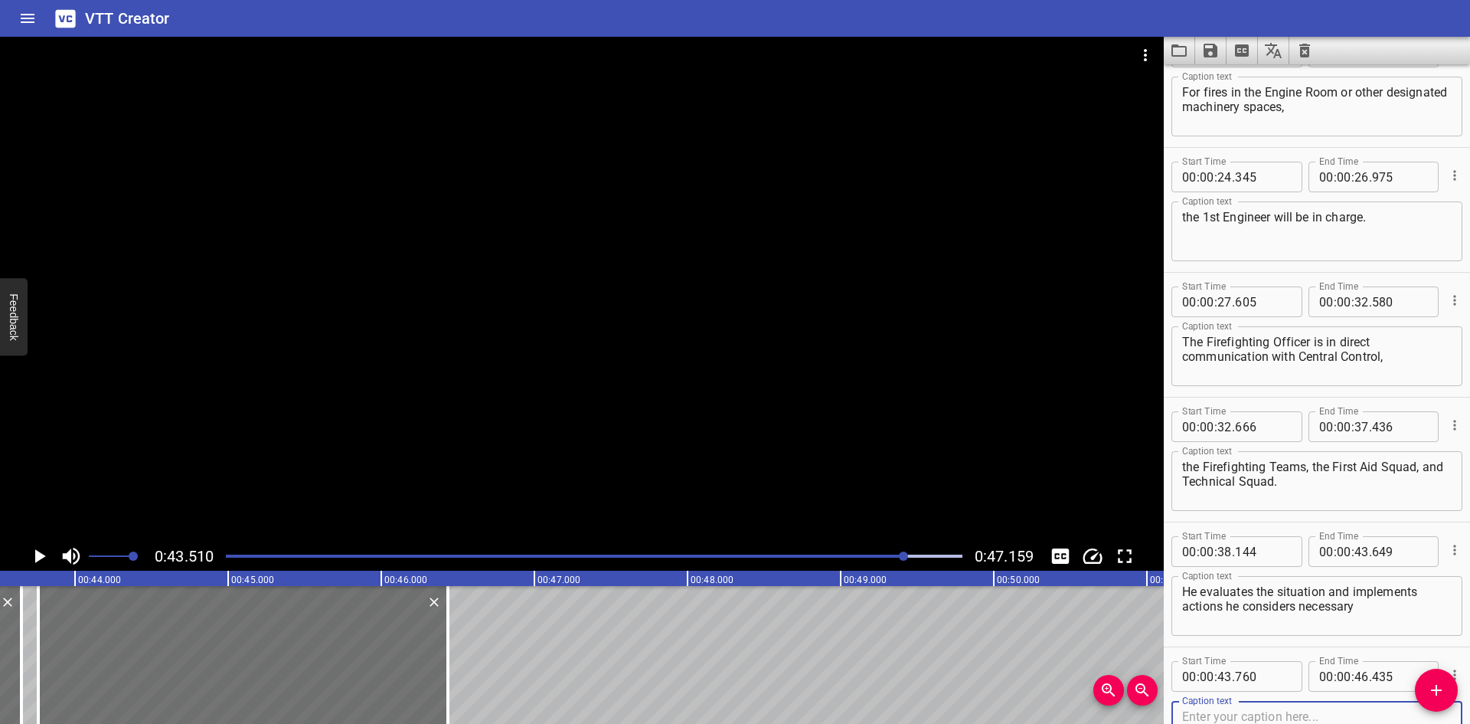
paste textarea "and instructions from Central Control."
type textarea "and instructions from Central Control."
click at [923, 405] on div at bounding box center [582, 289] width 1164 height 505
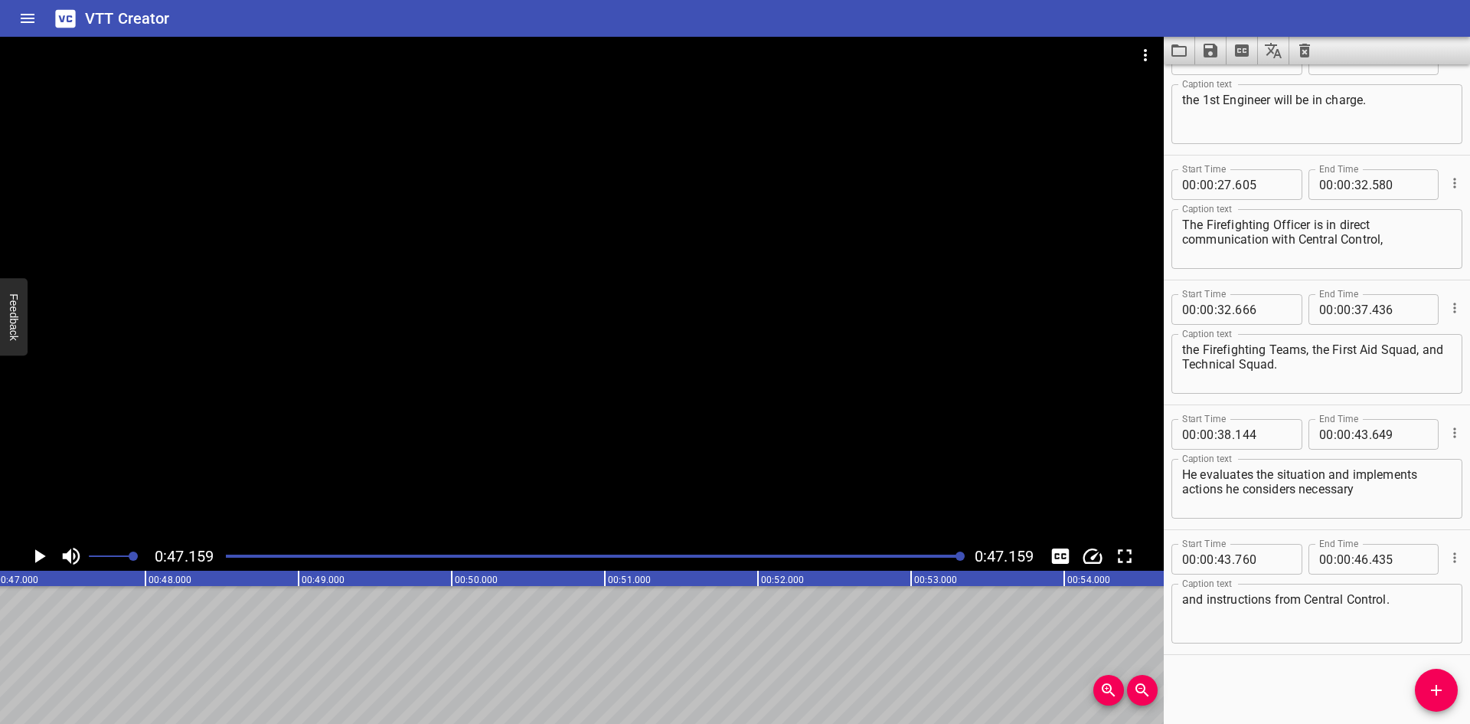
scroll to position [0, 7223]
click at [1016, 384] on div at bounding box center [582, 289] width 1164 height 505
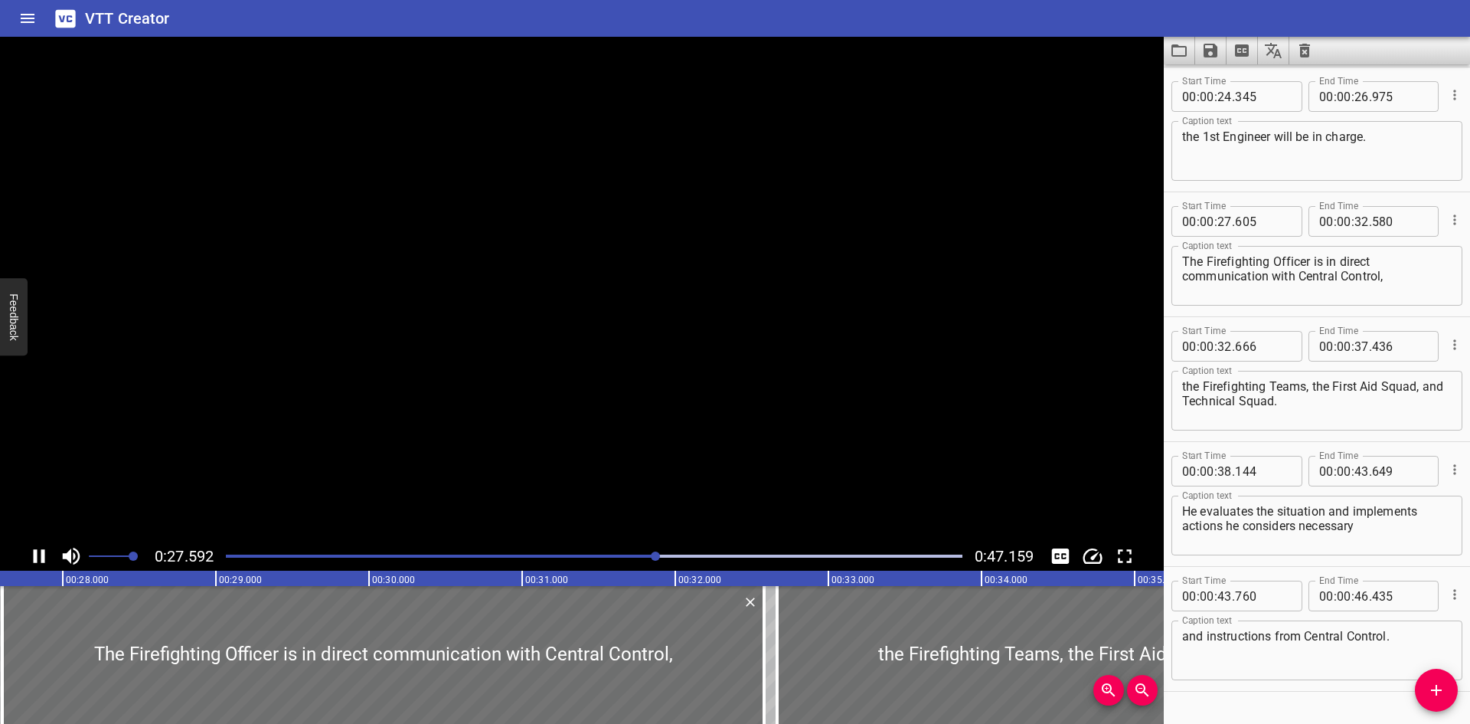
scroll to position [786, 0]
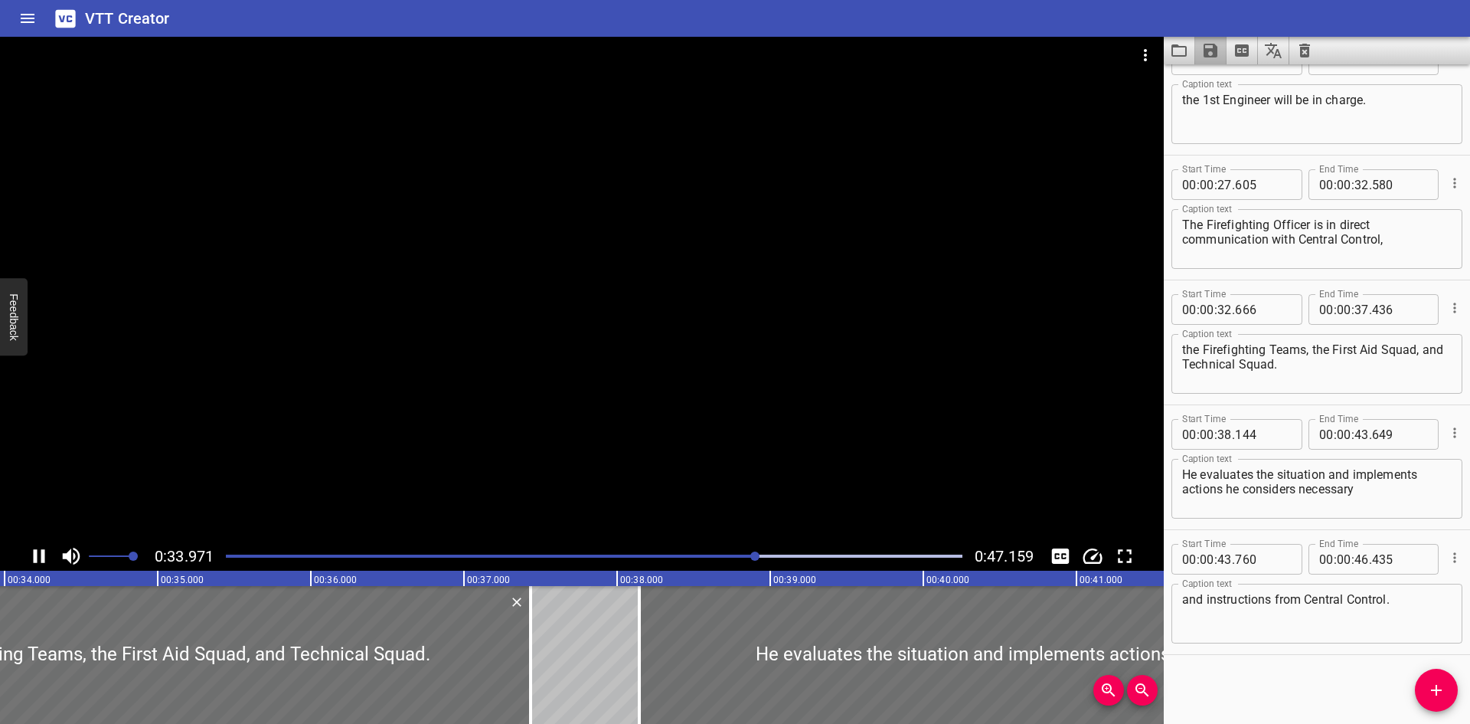
click at [1217, 40] on button "Save captions to file" at bounding box center [1210, 51] width 31 height 28
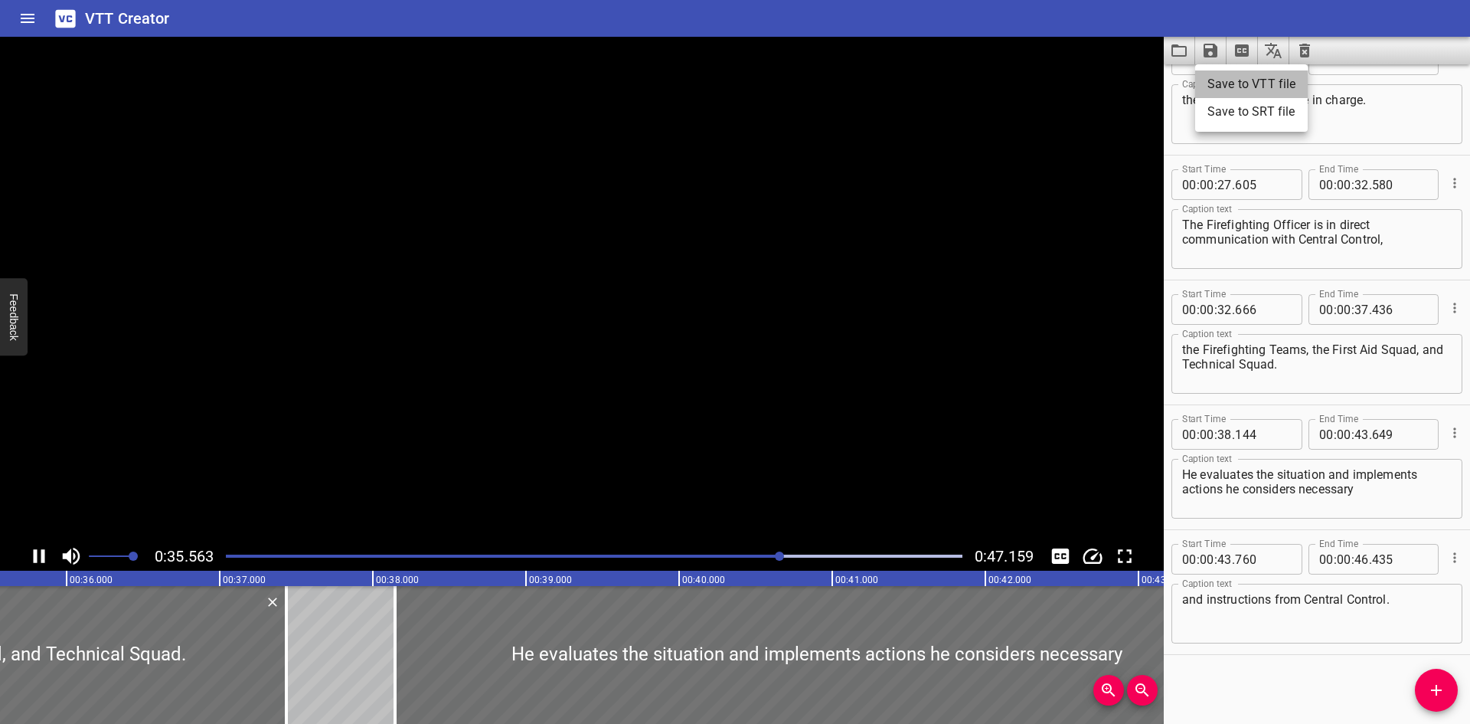
click at [1222, 72] on li "Save to VTT file" at bounding box center [1251, 84] width 113 height 28
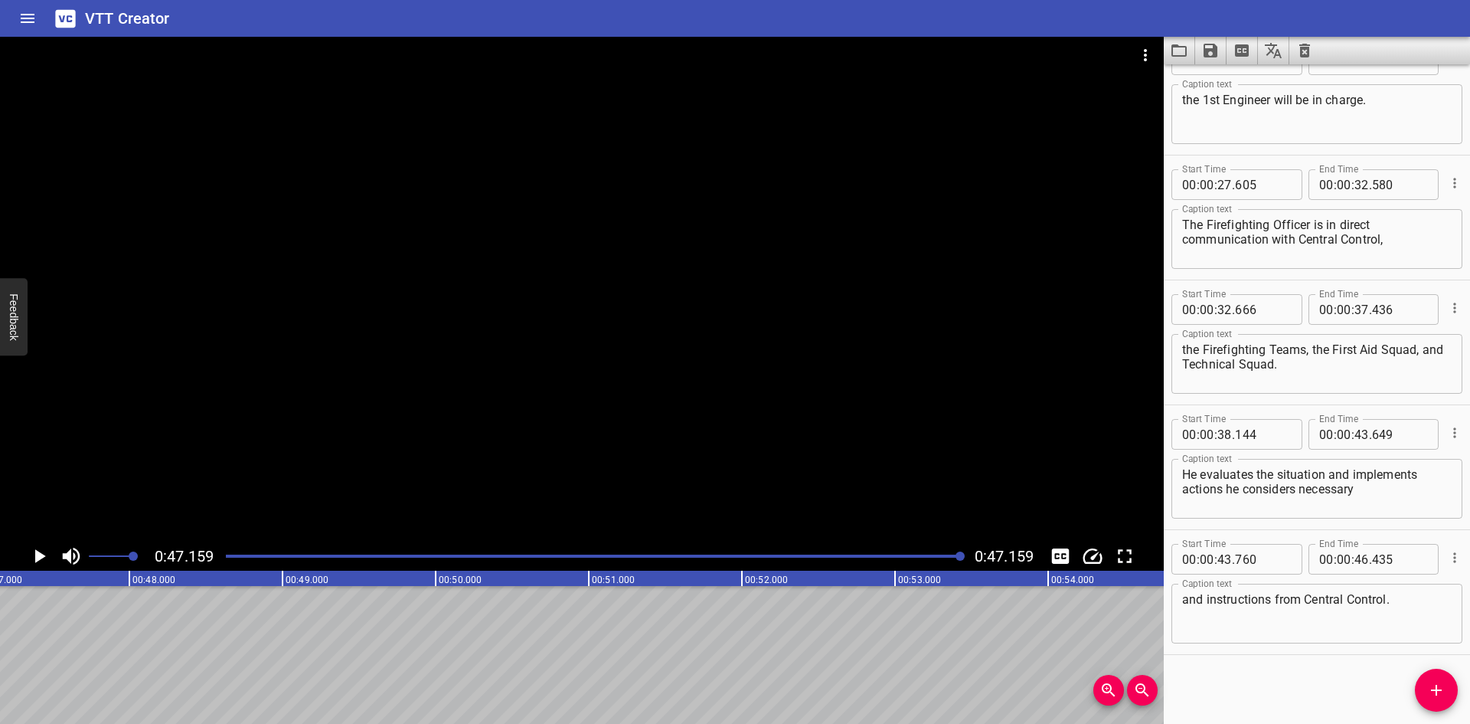
scroll to position [0, 7223]
click at [852, 26] on div "VTT Creator" at bounding box center [735, 18] width 1470 height 37
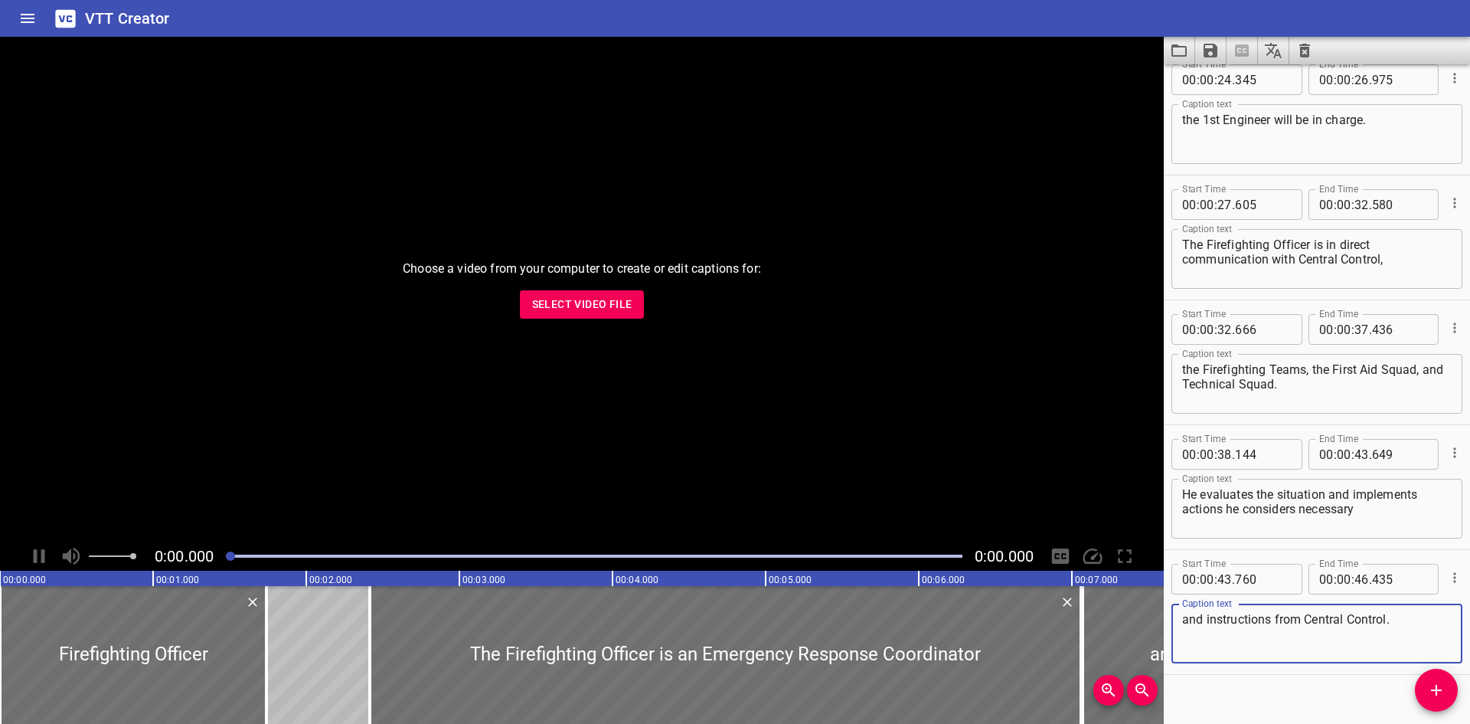
scroll to position [786, 0]
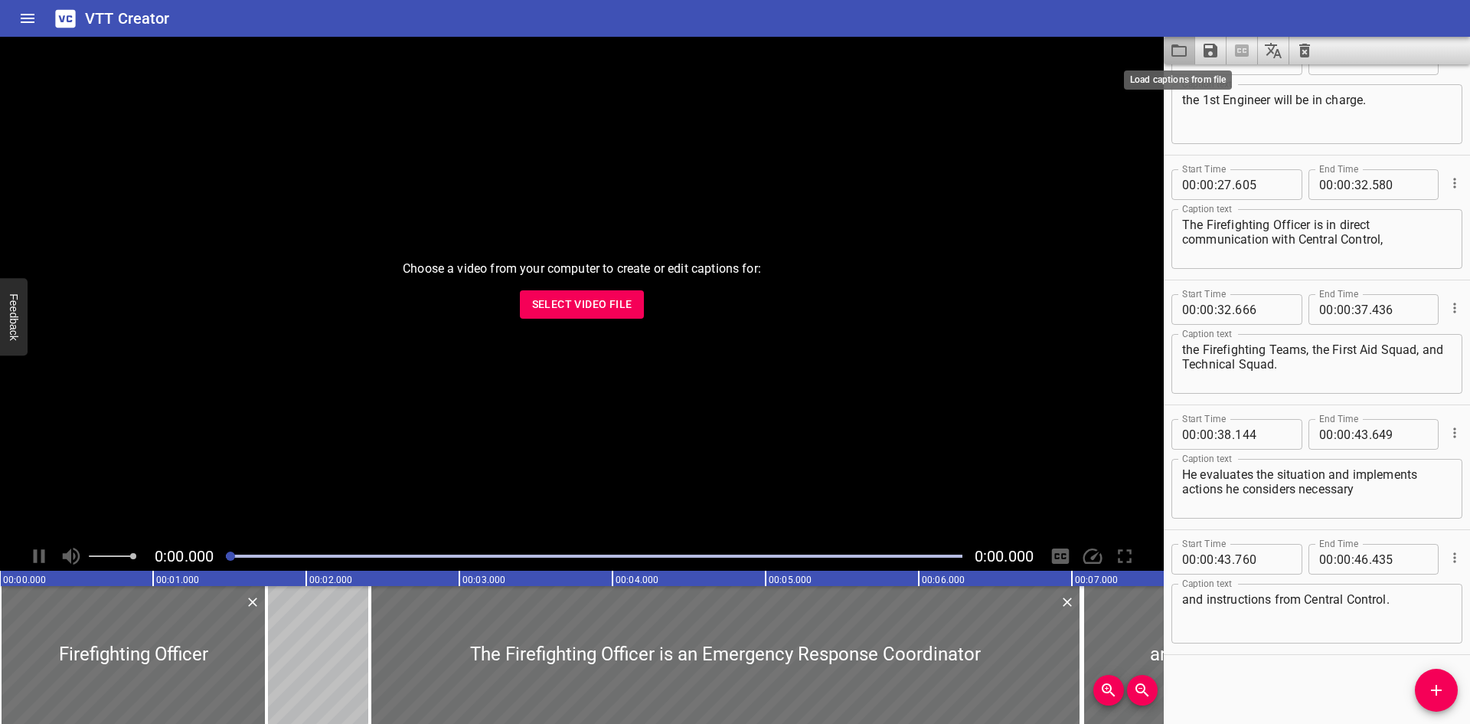
click at [1173, 48] on icon "Load captions from file" at bounding box center [1179, 50] width 15 height 12
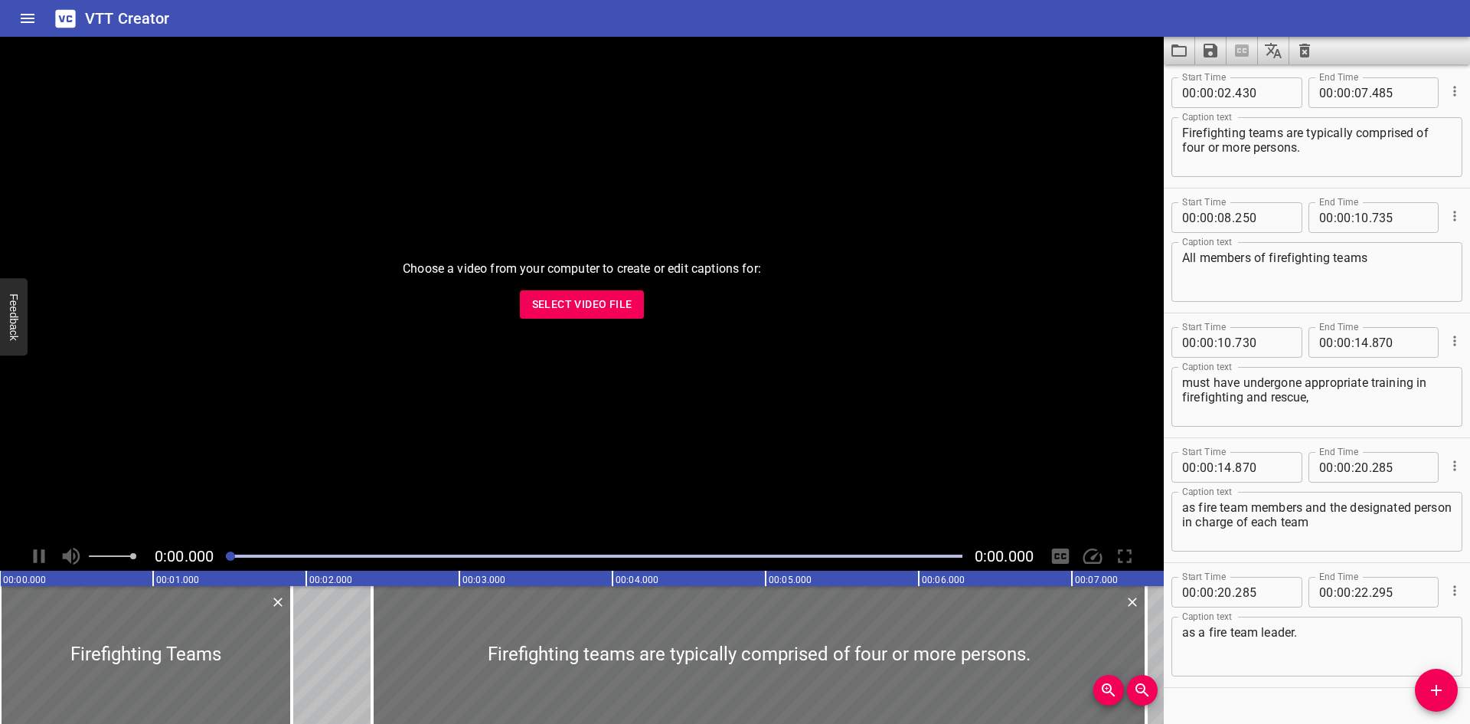
scroll to position [153, 0]
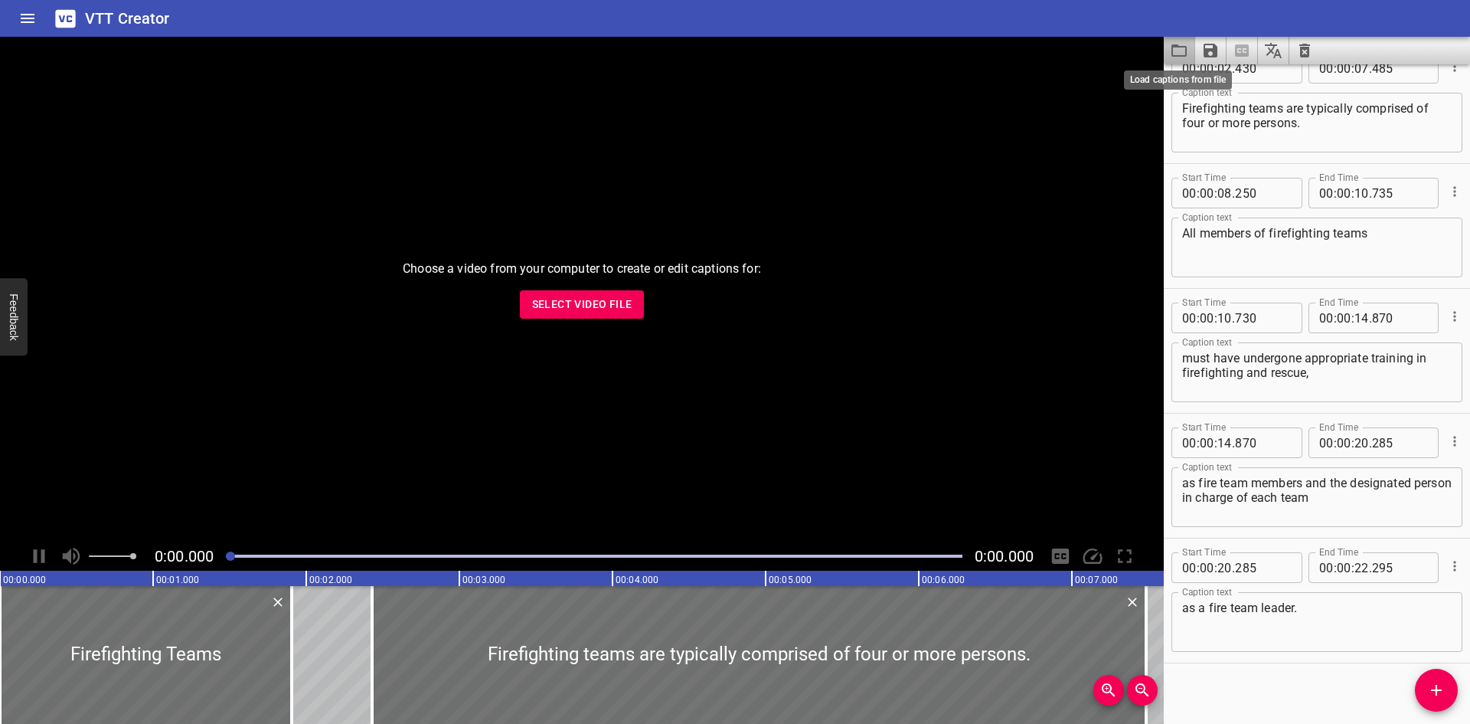
click at [1177, 55] on icon "Load captions from file" at bounding box center [1179, 50] width 15 height 12
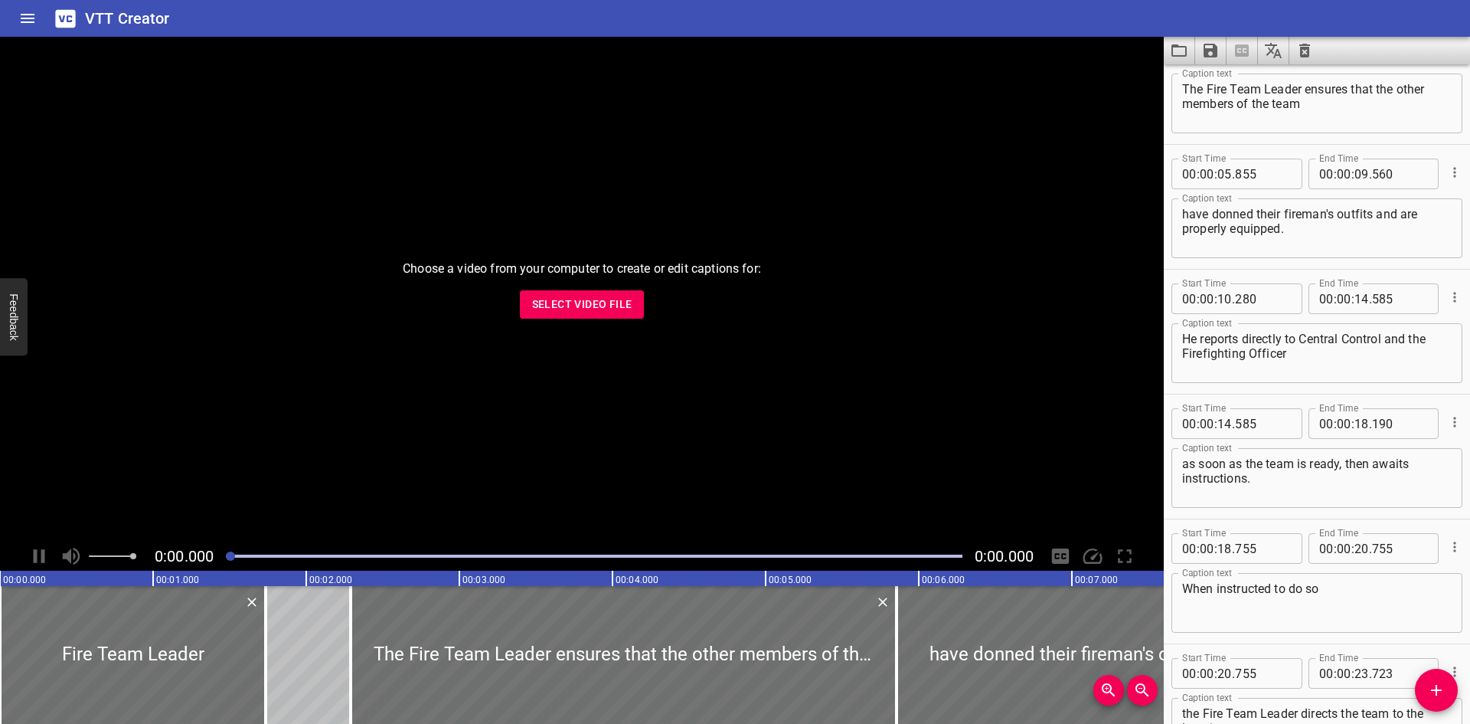
scroll to position [0, 0]
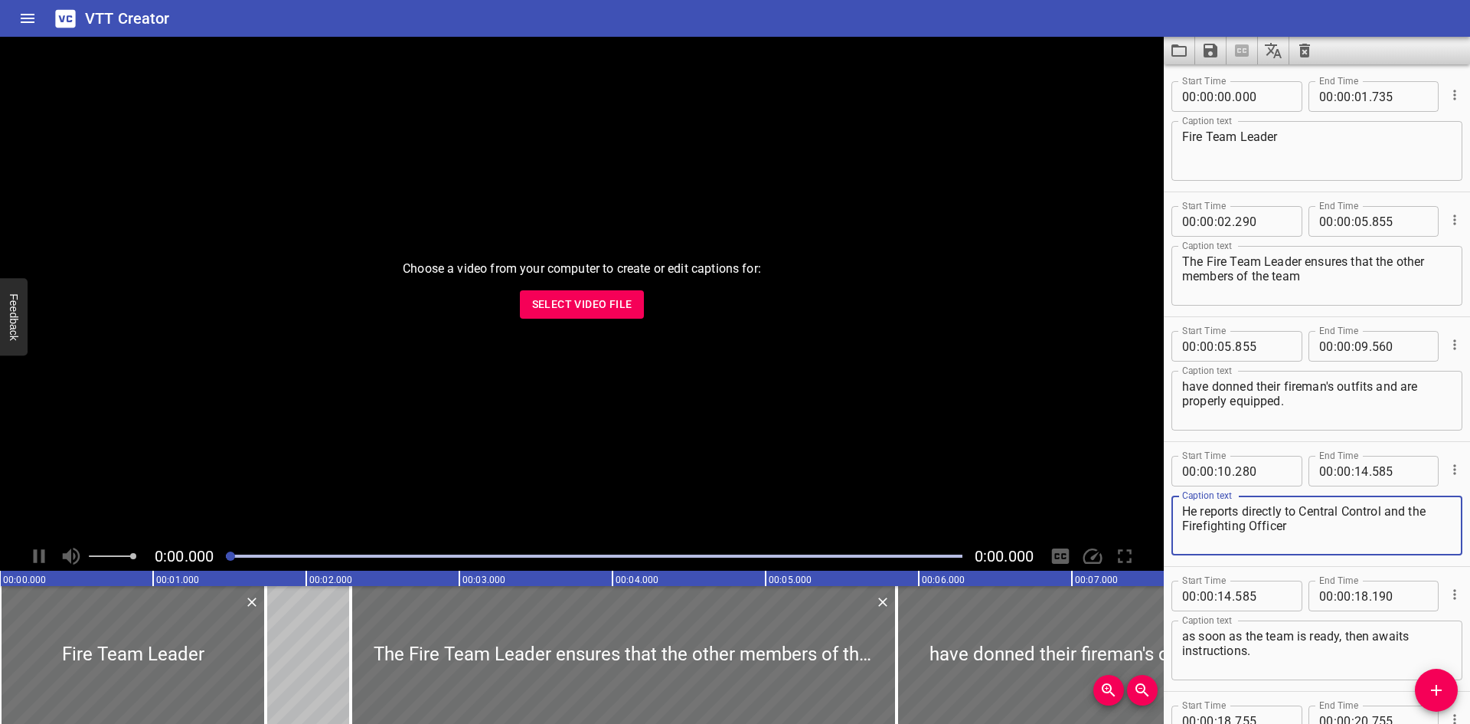
click at [1259, 528] on textarea "He reports directly to Central Control and the Firefighting Officer" at bounding box center [1317, 526] width 270 height 44
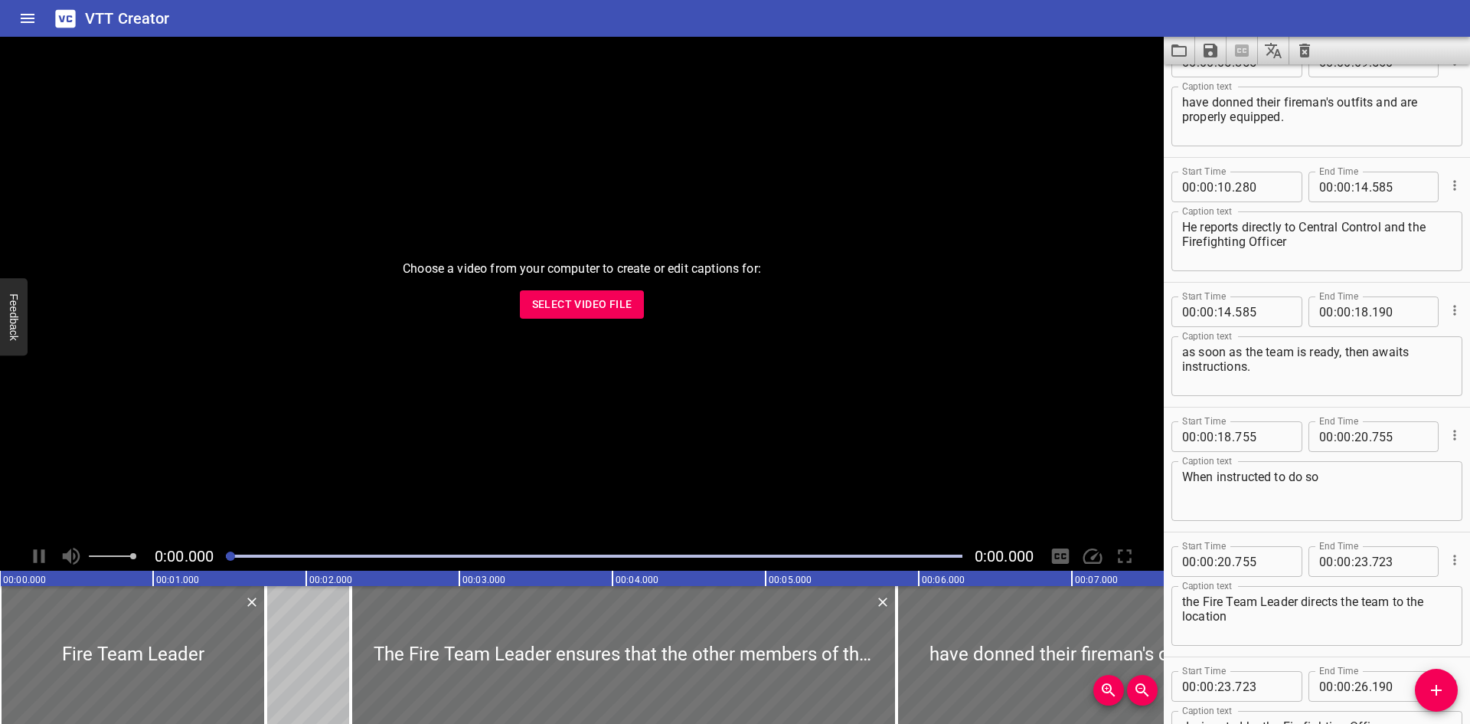
scroll to position [306, 0]
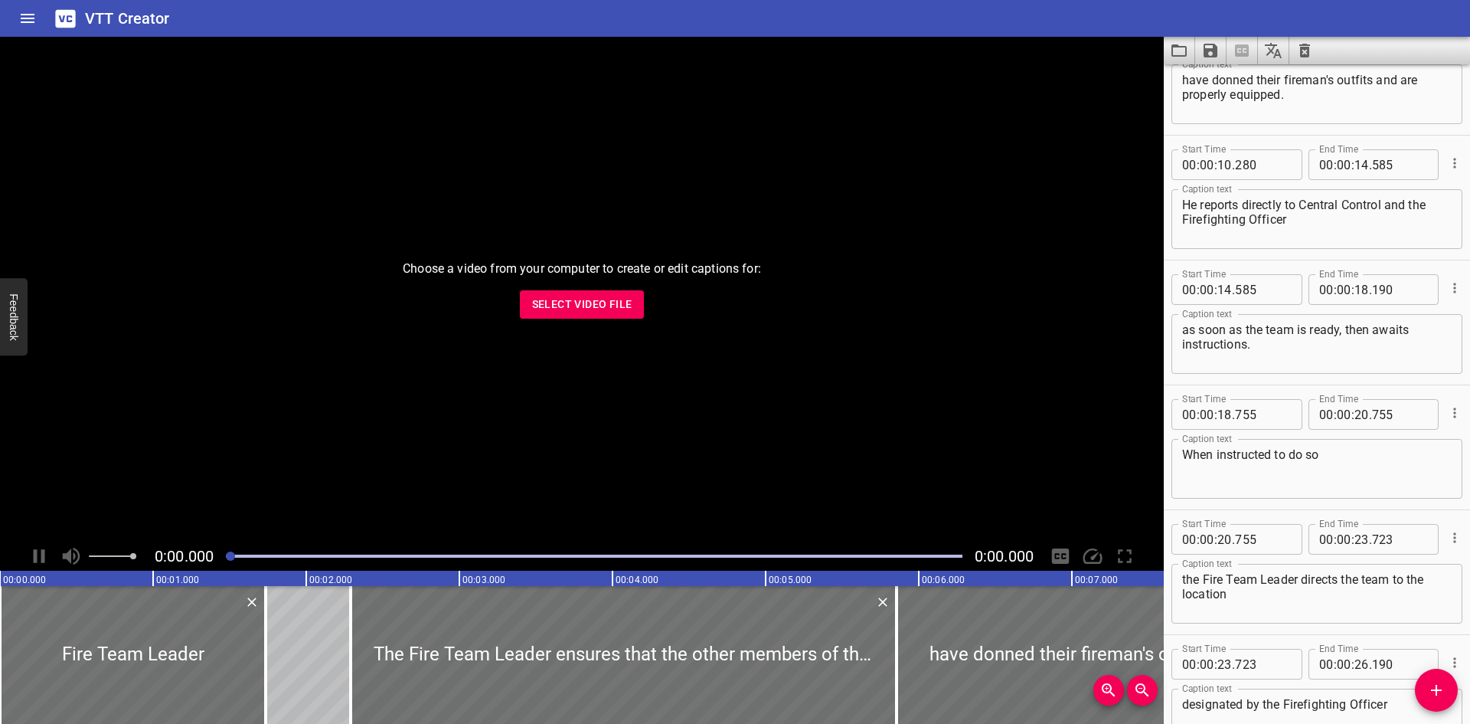
click at [1346, 463] on textarea "When instructed to do so" at bounding box center [1317, 469] width 270 height 44
type textarea "When instructed to do so,"
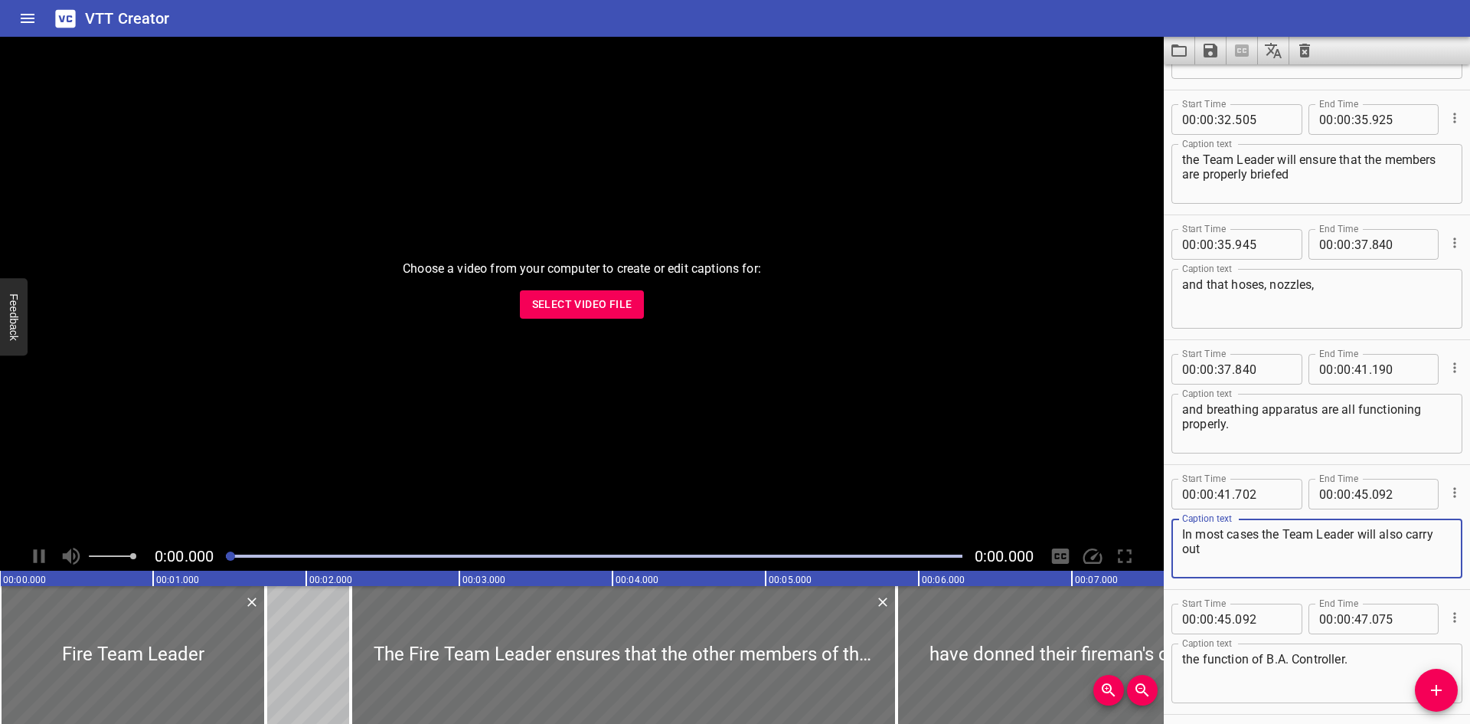
click at [1261, 534] on textarea "In most cases the Team Leader will also carry out" at bounding box center [1317, 549] width 270 height 44
type textarea "In most cases, the Team Leader will also carry out"
click at [1205, 49] on icon "Save captions to file" at bounding box center [1211, 51] width 14 height 14
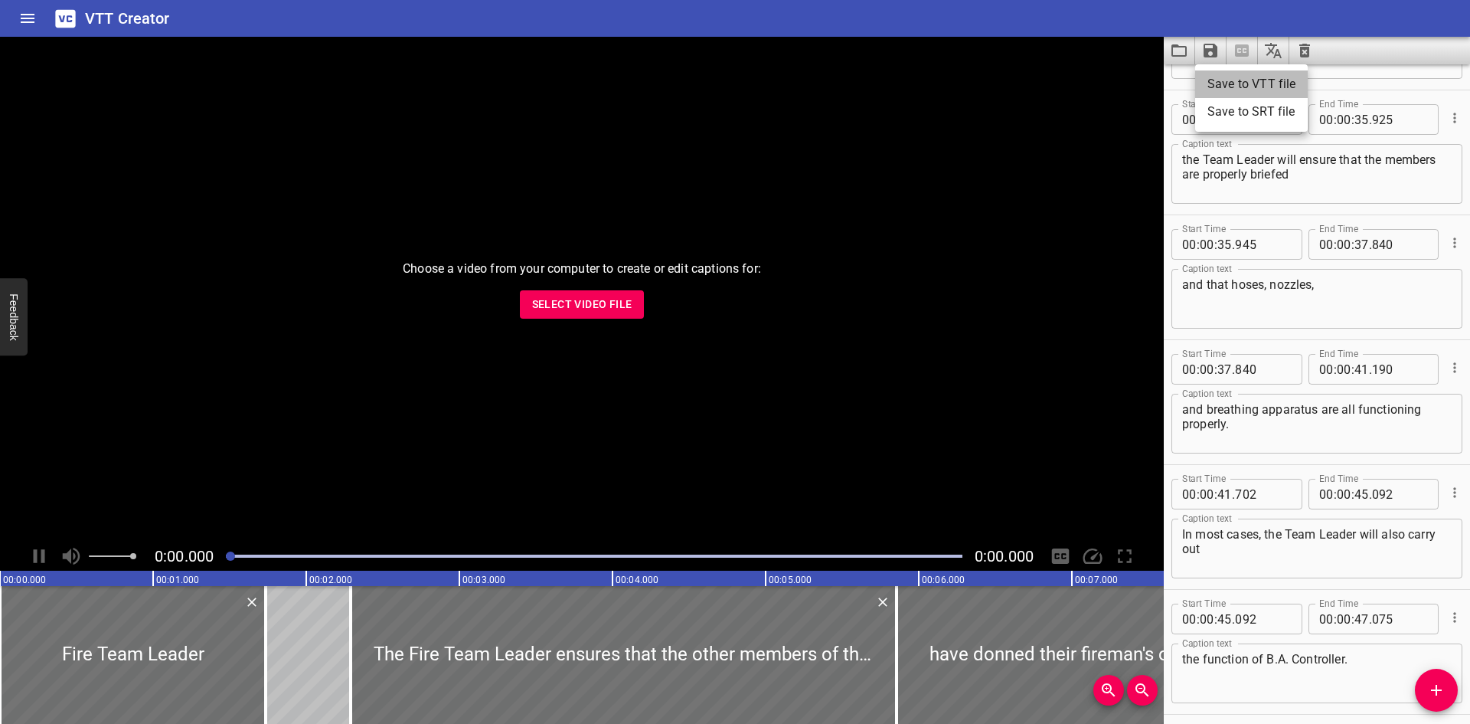
click at [1209, 70] on li "Save to VTT file" at bounding box center [1251, 84] width 113 height 28
